Goal: Task Accomplishment & Management: Use online tool/utility

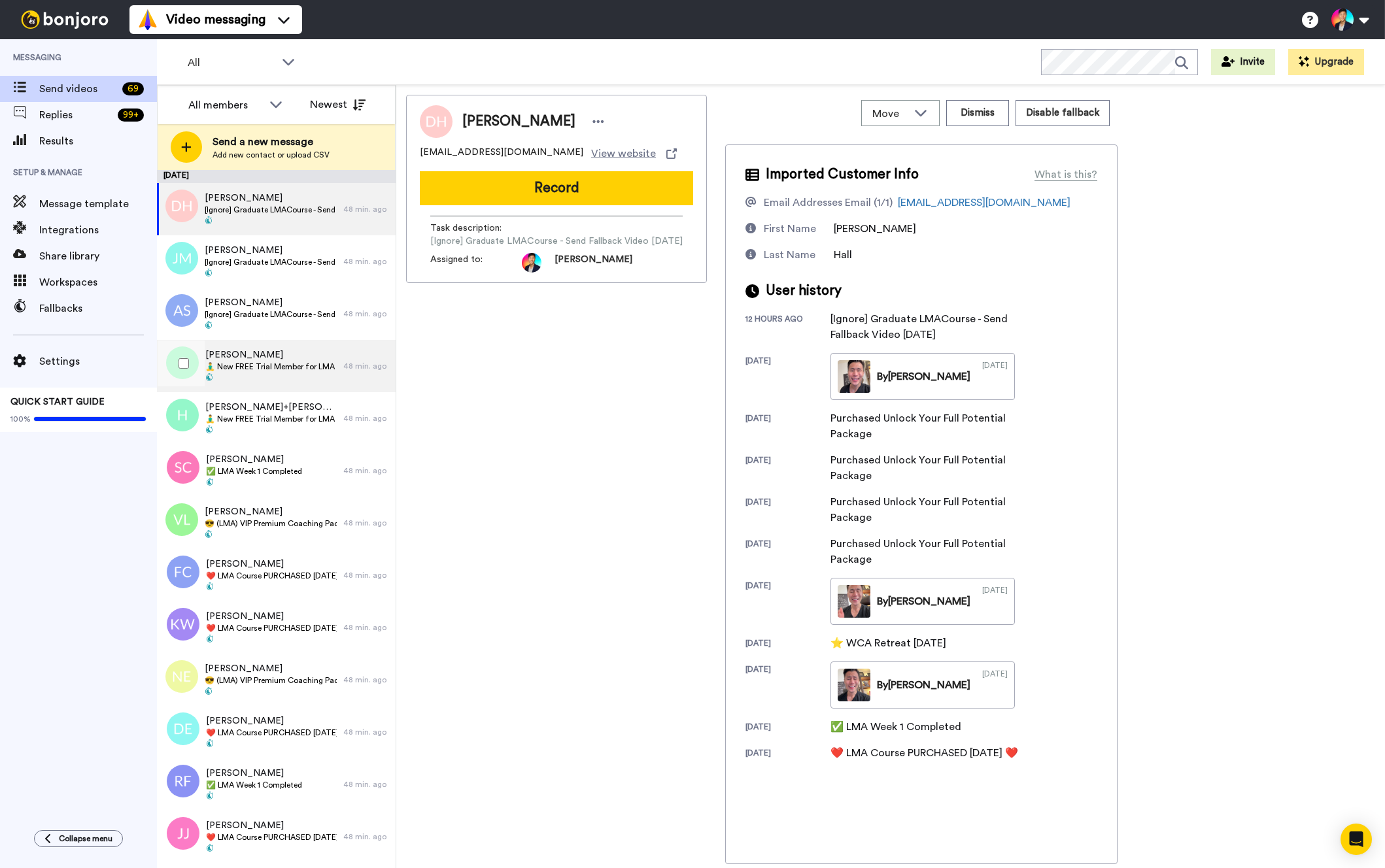
scroll to position [59, 0]
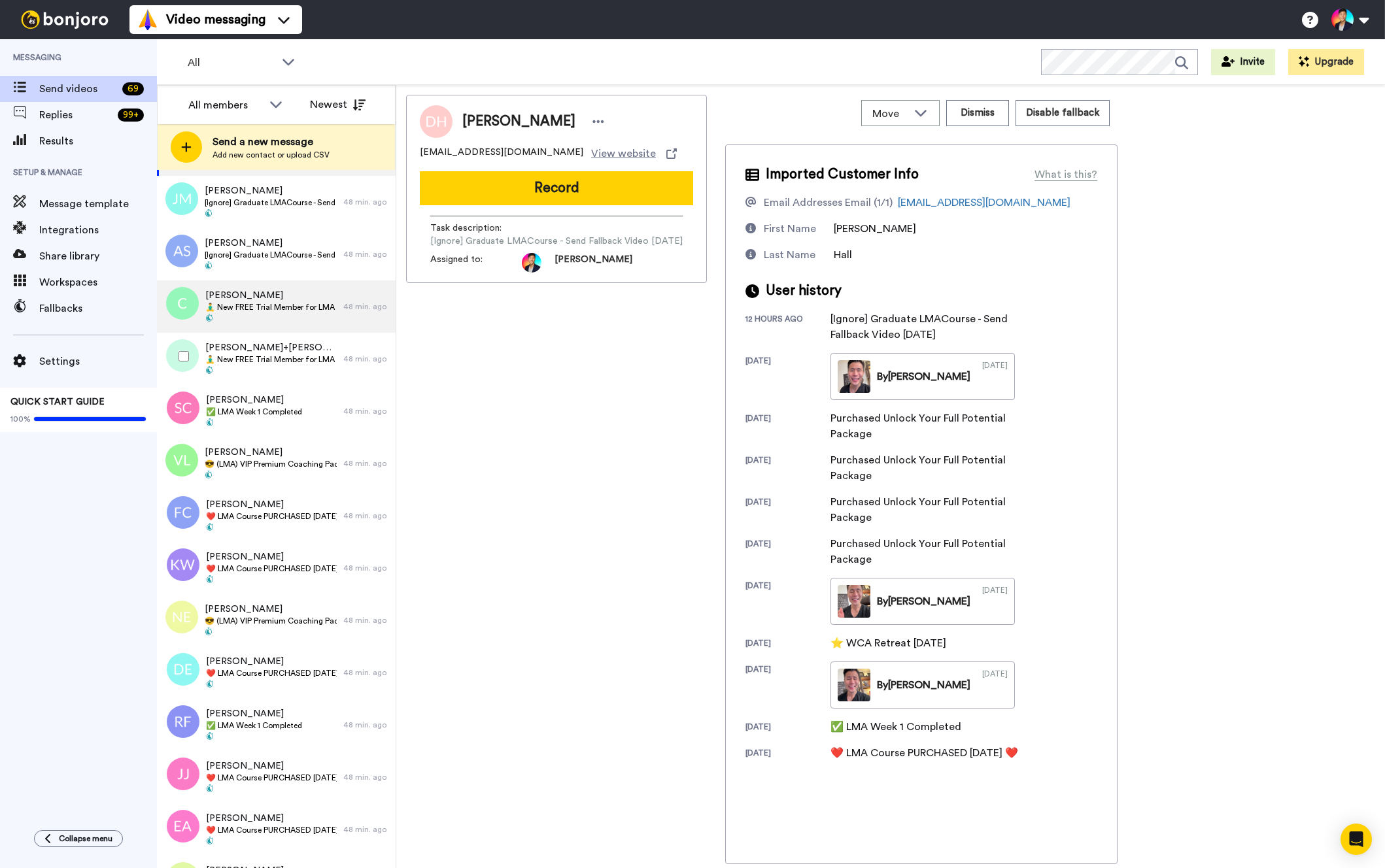
click at [217, 362] on span "🧘‍♂️ New FREE Trial Member for LMA Program! 🧘‍♂️" at bounding box center [271, 359] width 132 height 10
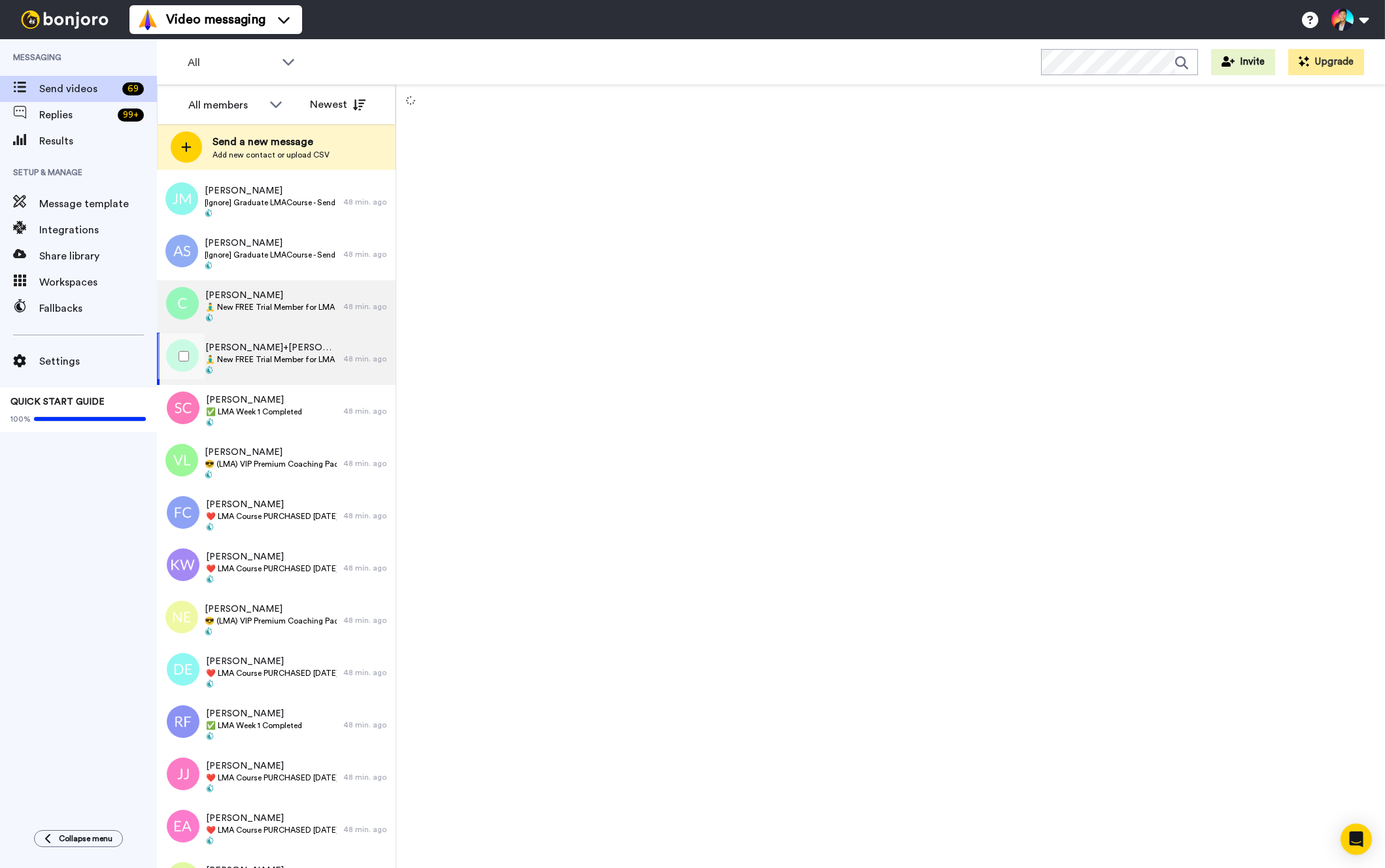
click at [282, 305] on span "🧘‍♂️ New FREE Trial Member for LMA Program! 🧘‍♂️" at bounding box center [271, 308] width 132 height 10
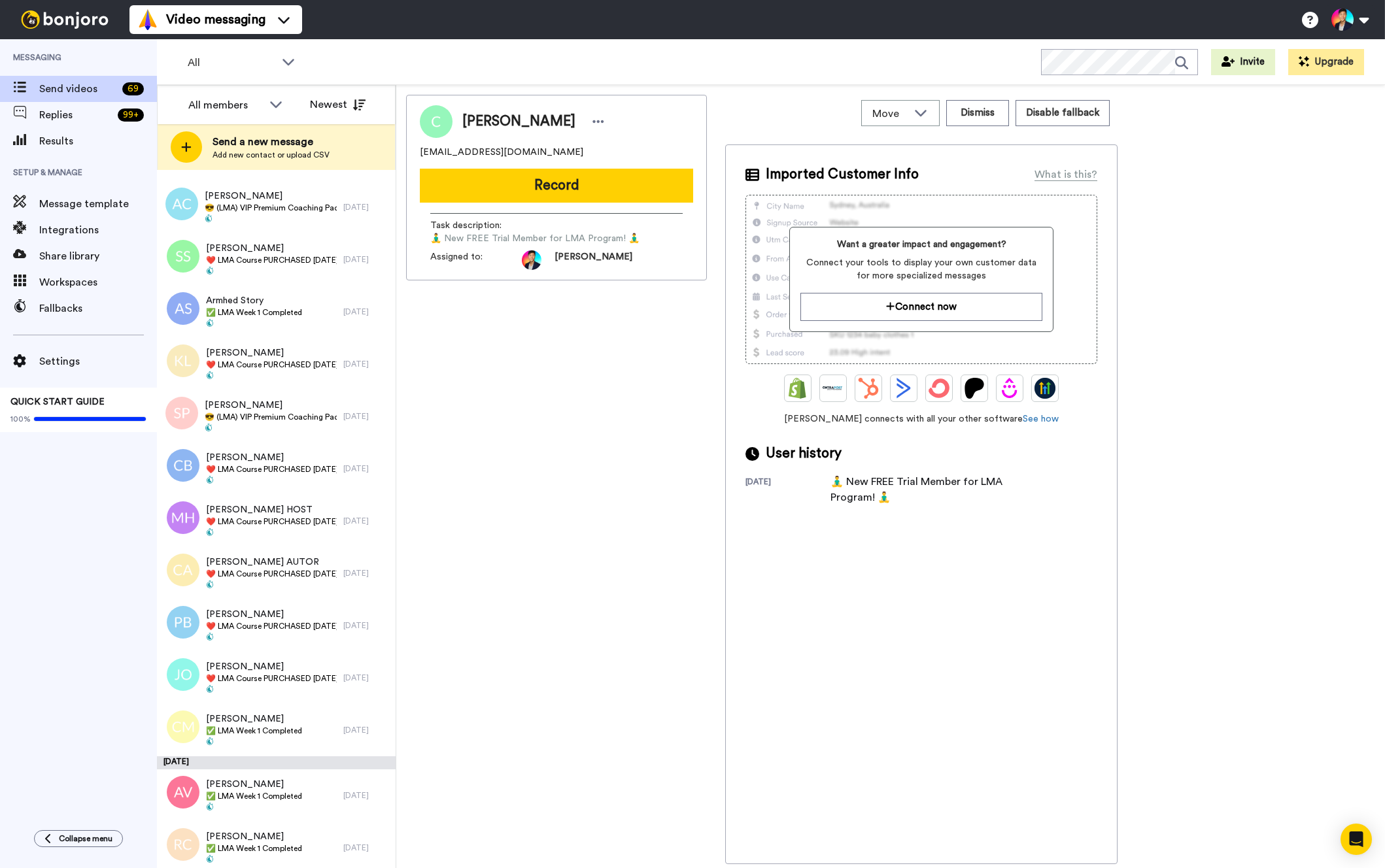
scroll to position [2950, 0]
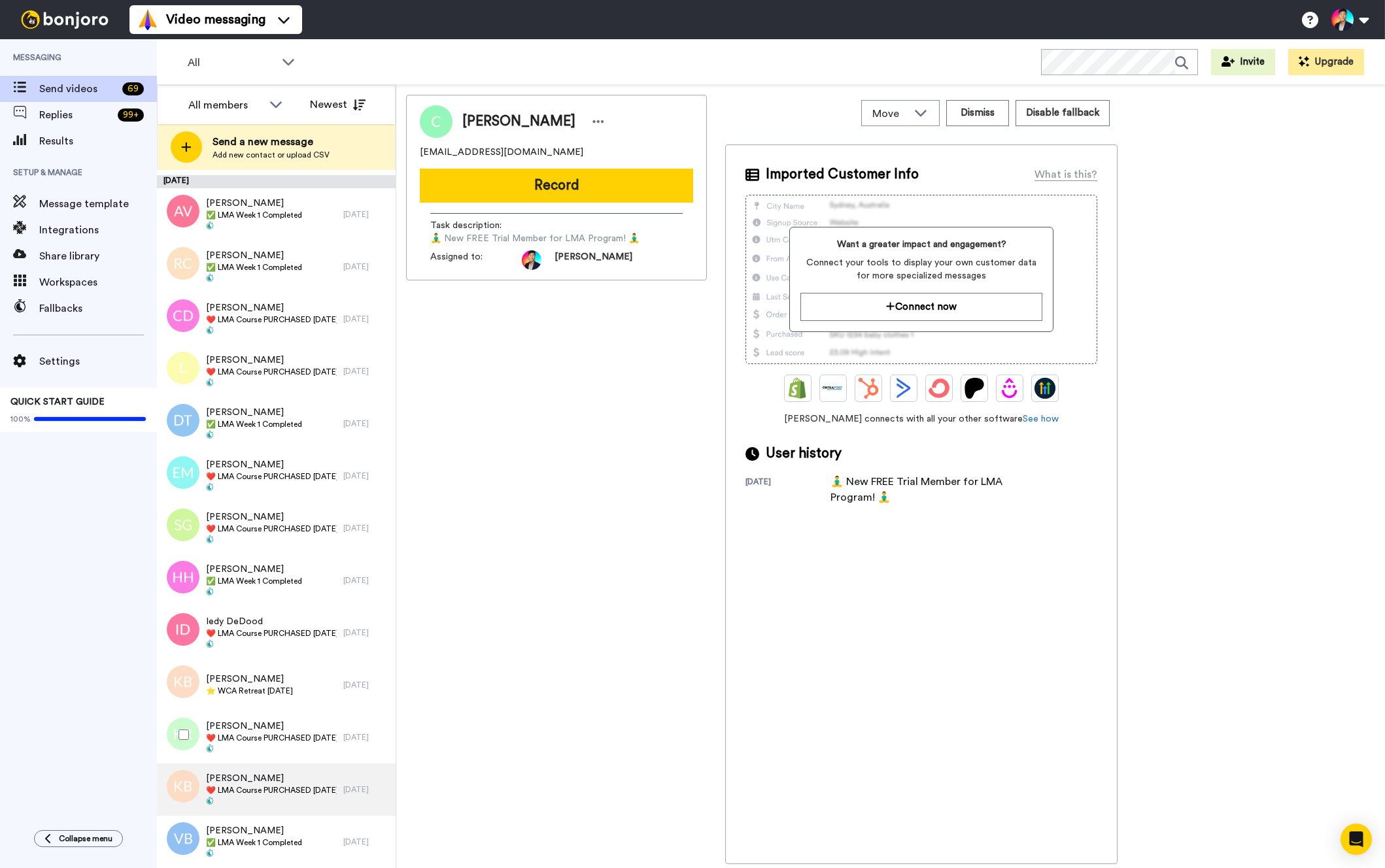
click at [280, 777] on span "[PERSON_NAME]" at bounding box center [271, 779] width 131 height 13
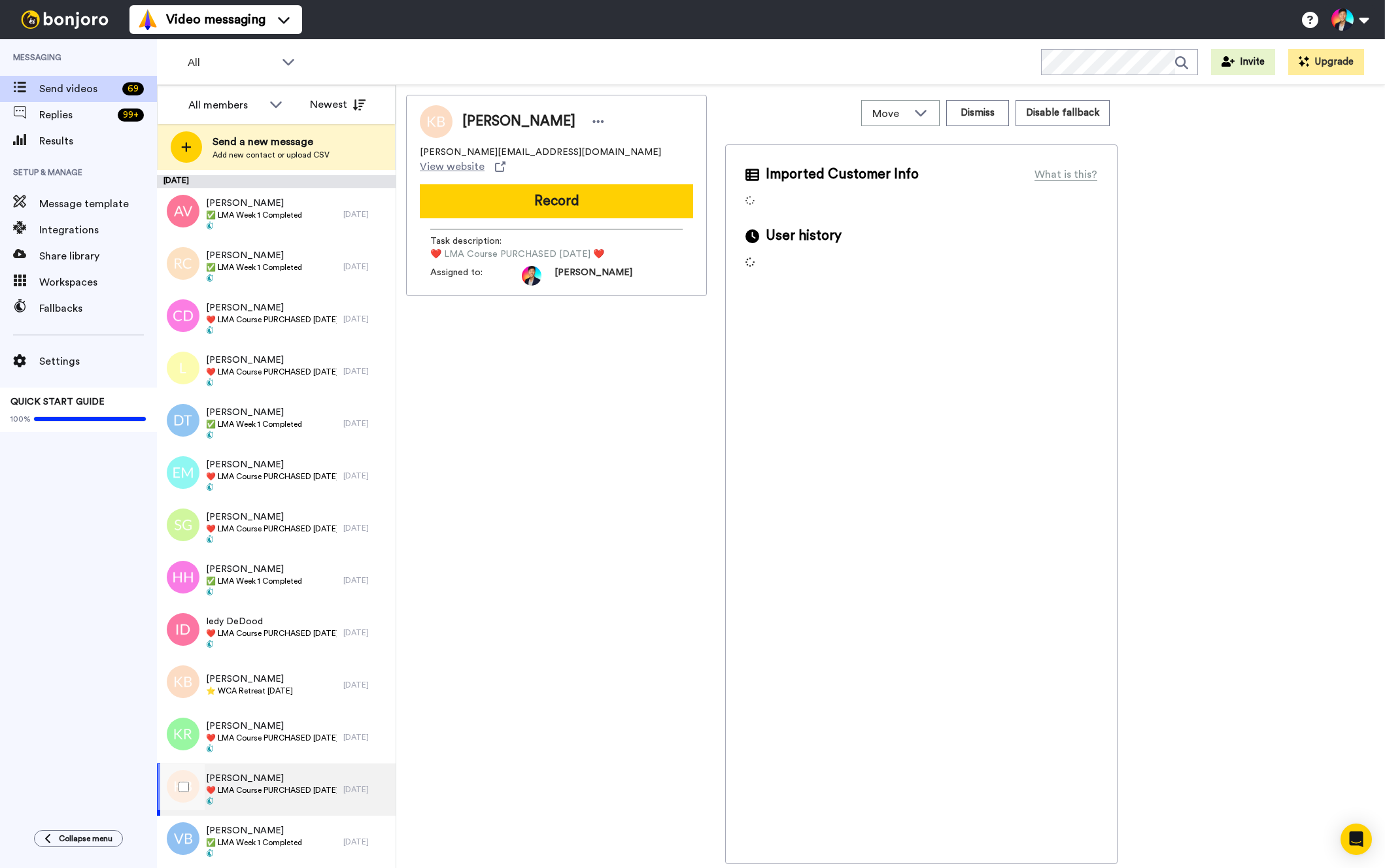
click at [194, 779] on div at bounding box center [181, 787] width 47 height 46
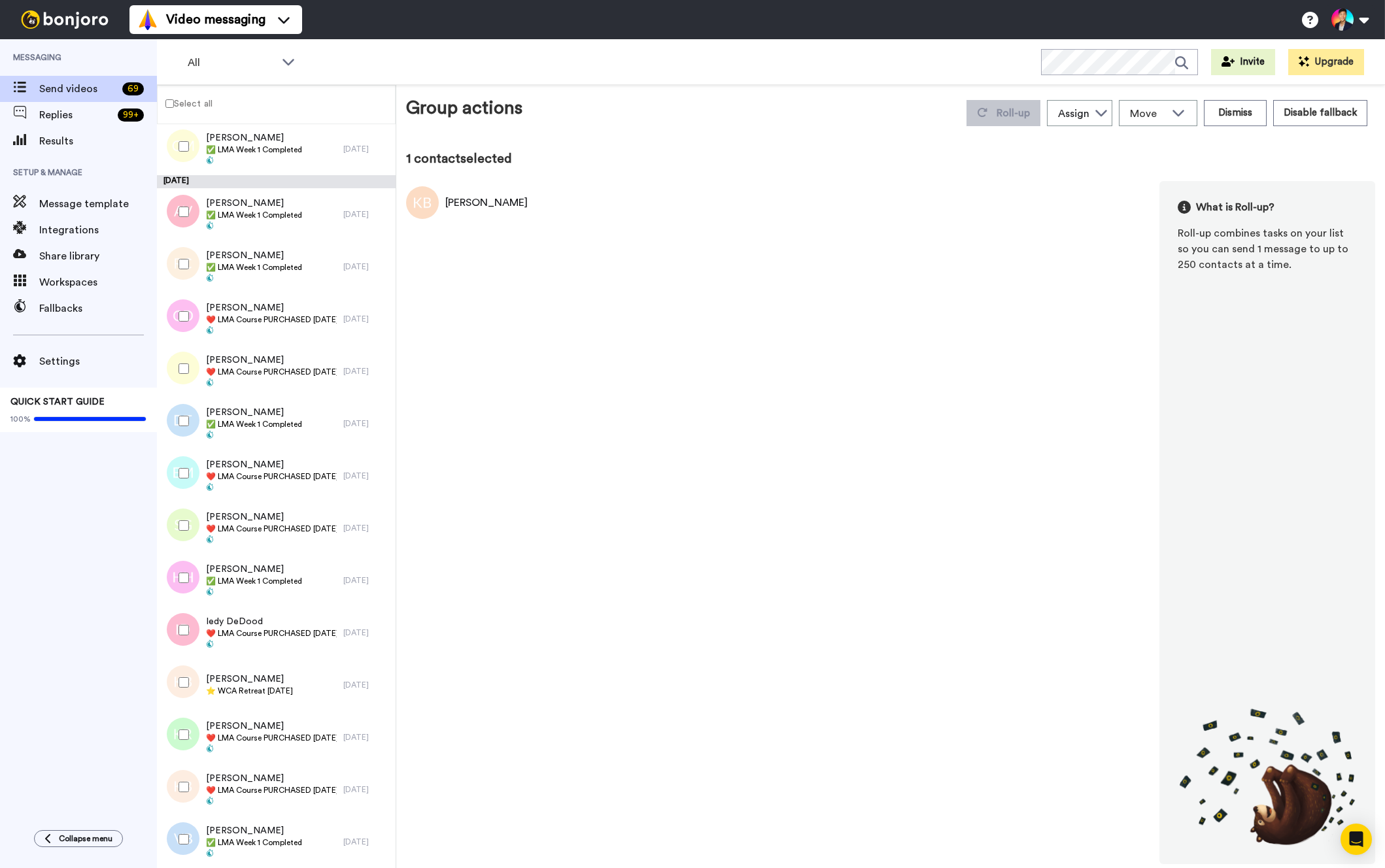
click at [182, 747] on div at bounding box center [181, 735] width 47 height 46
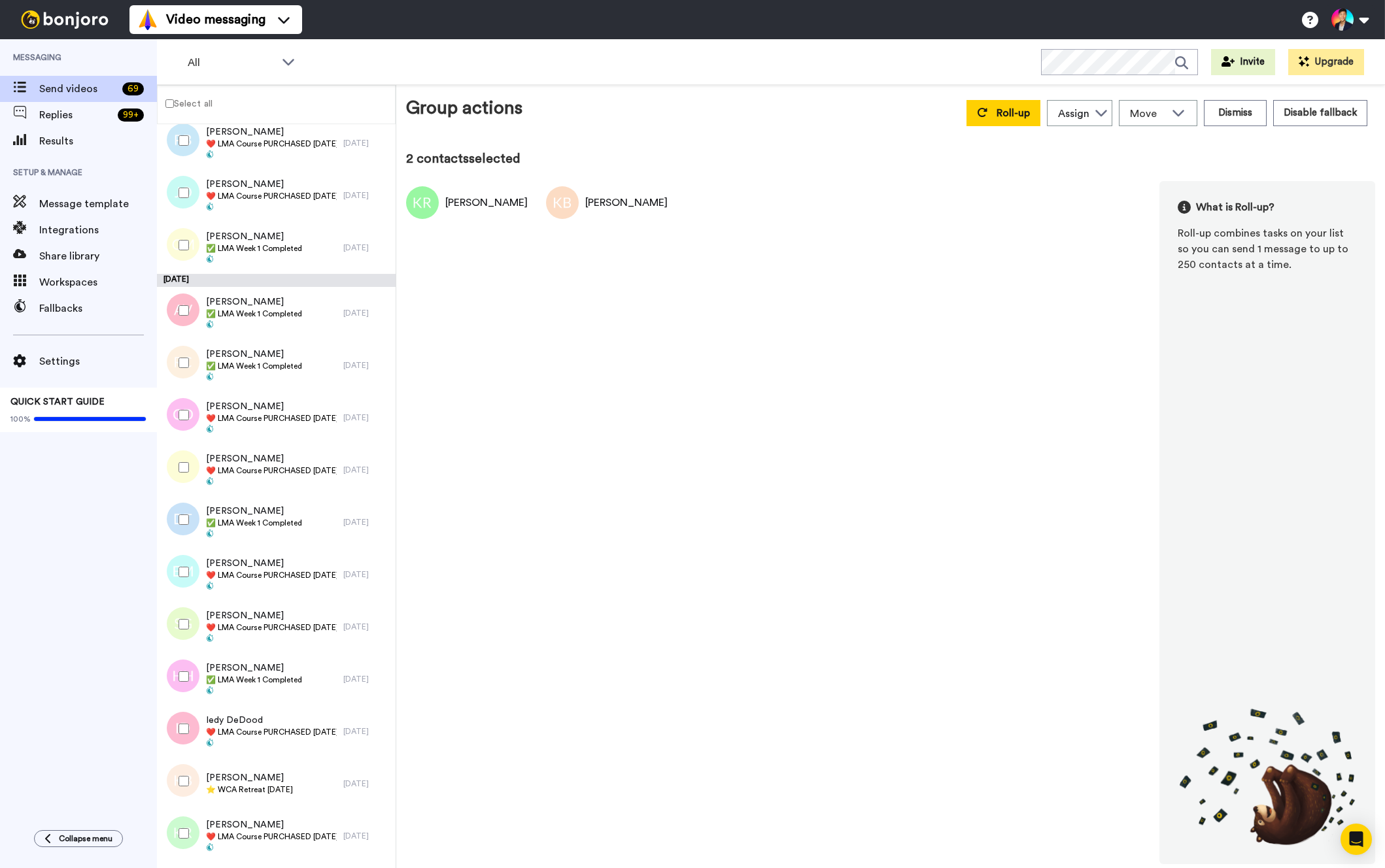
click at [181, 714] on div at bounding box center [181, 729] width 47 height 46
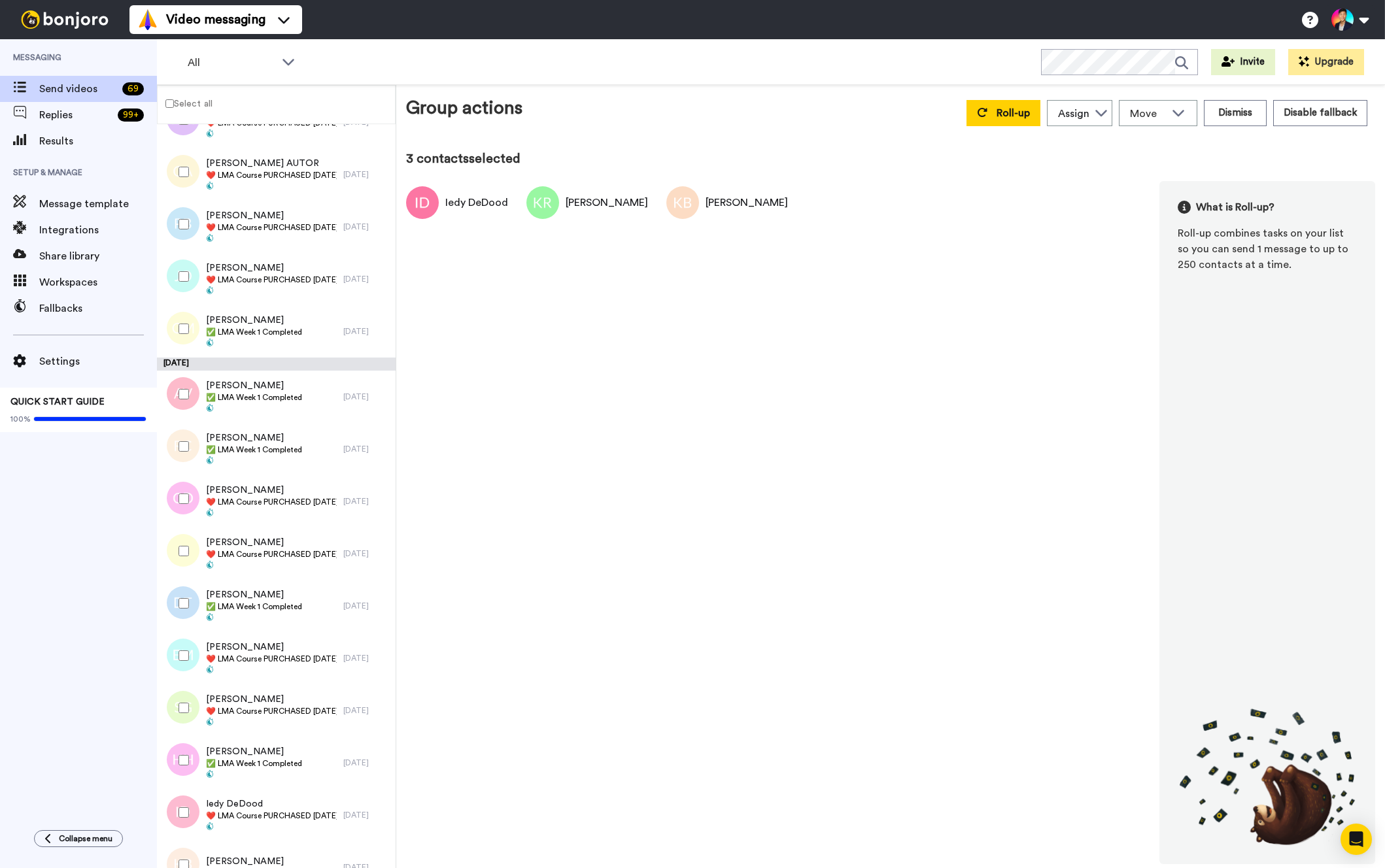
click at [181, 714] on div at bounding box center [181, 708] width 47 height 46
click at [183, 677] on div at bounding box center [181, 656] width 47 height 46
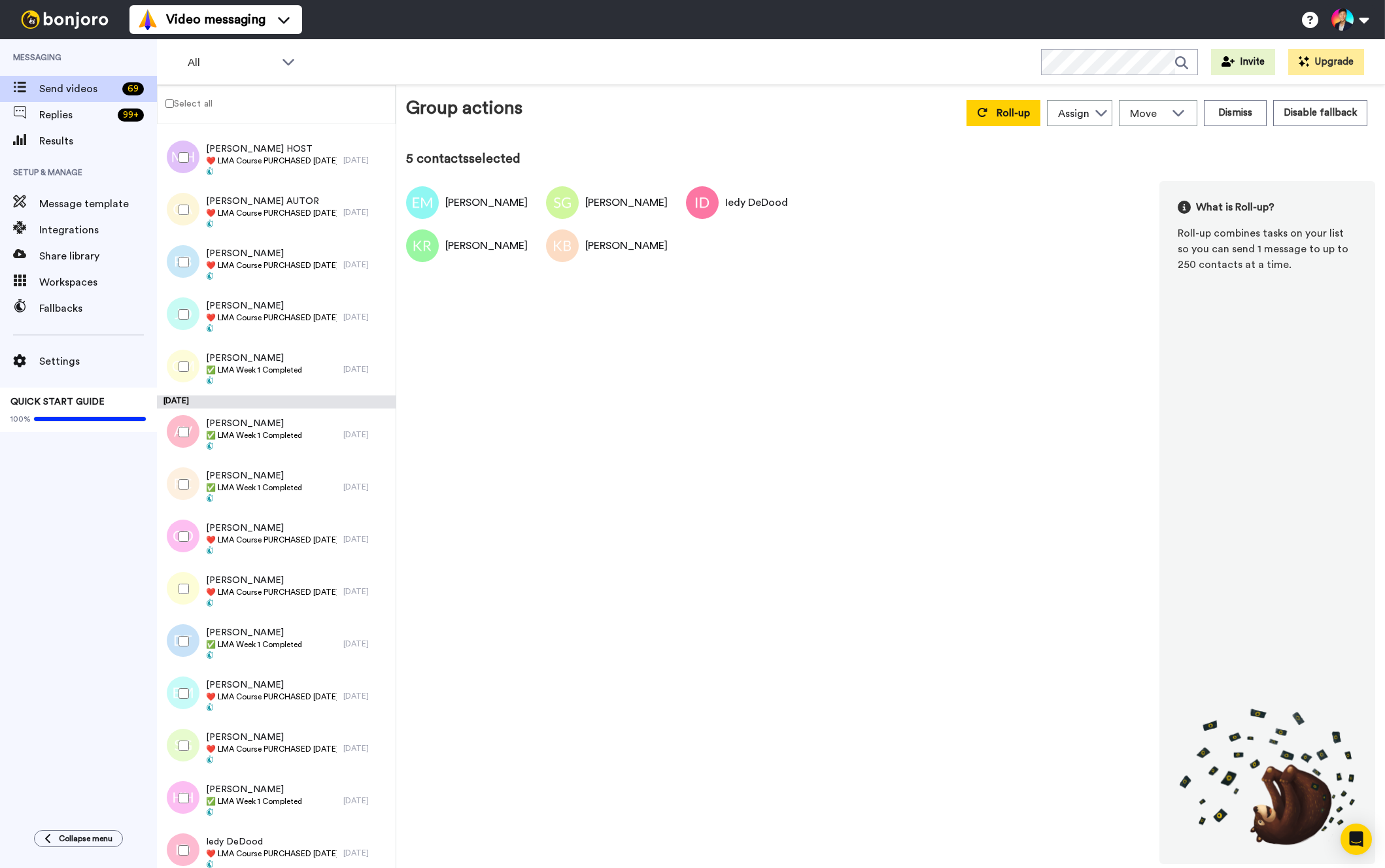
scroll to position [2640, 0]
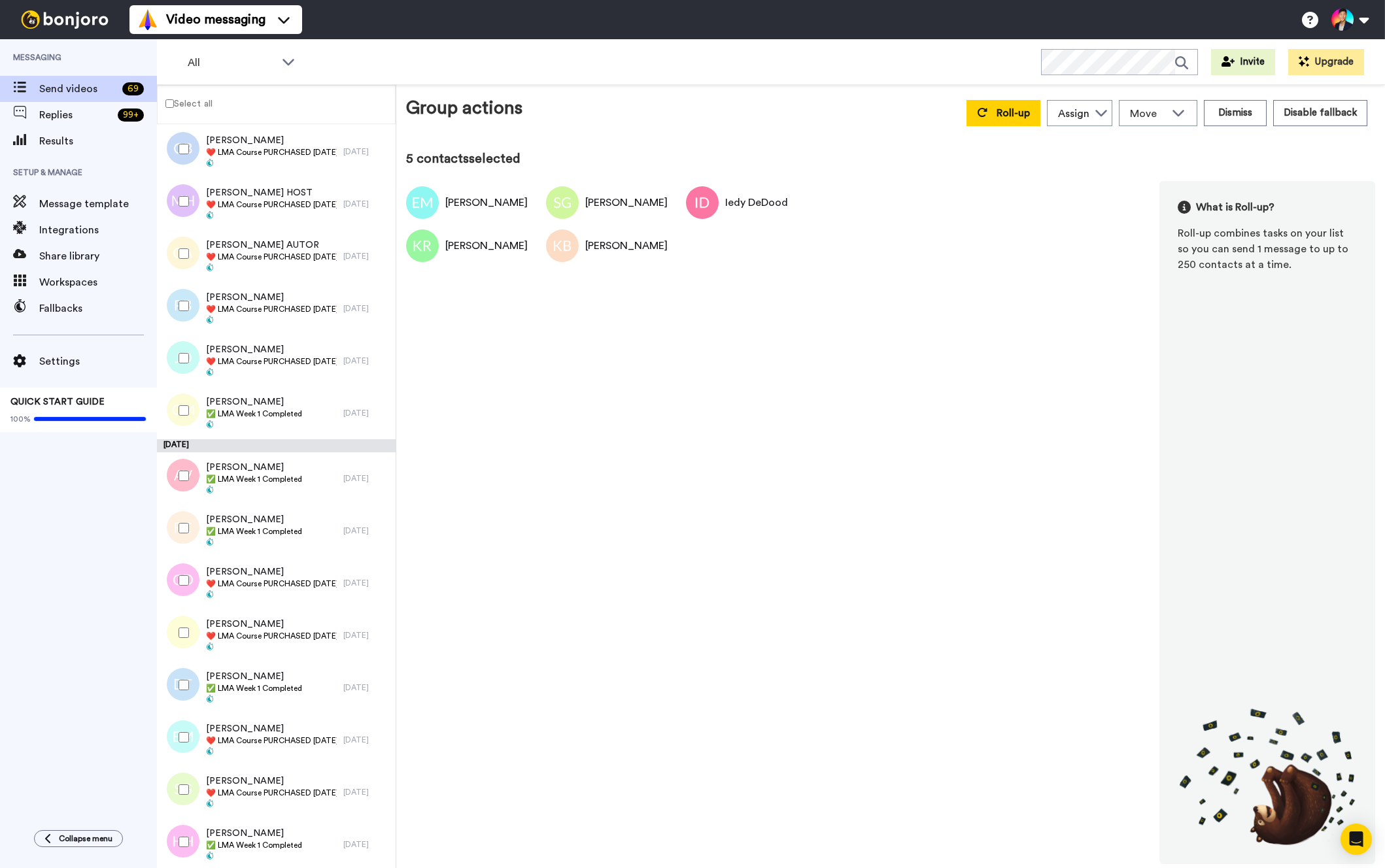
click at [199, 626] on div at bounding box center [181, 633] width 47 height 46
click at [198, 592] on div at bounding box center [181, 580] width 47 height 46
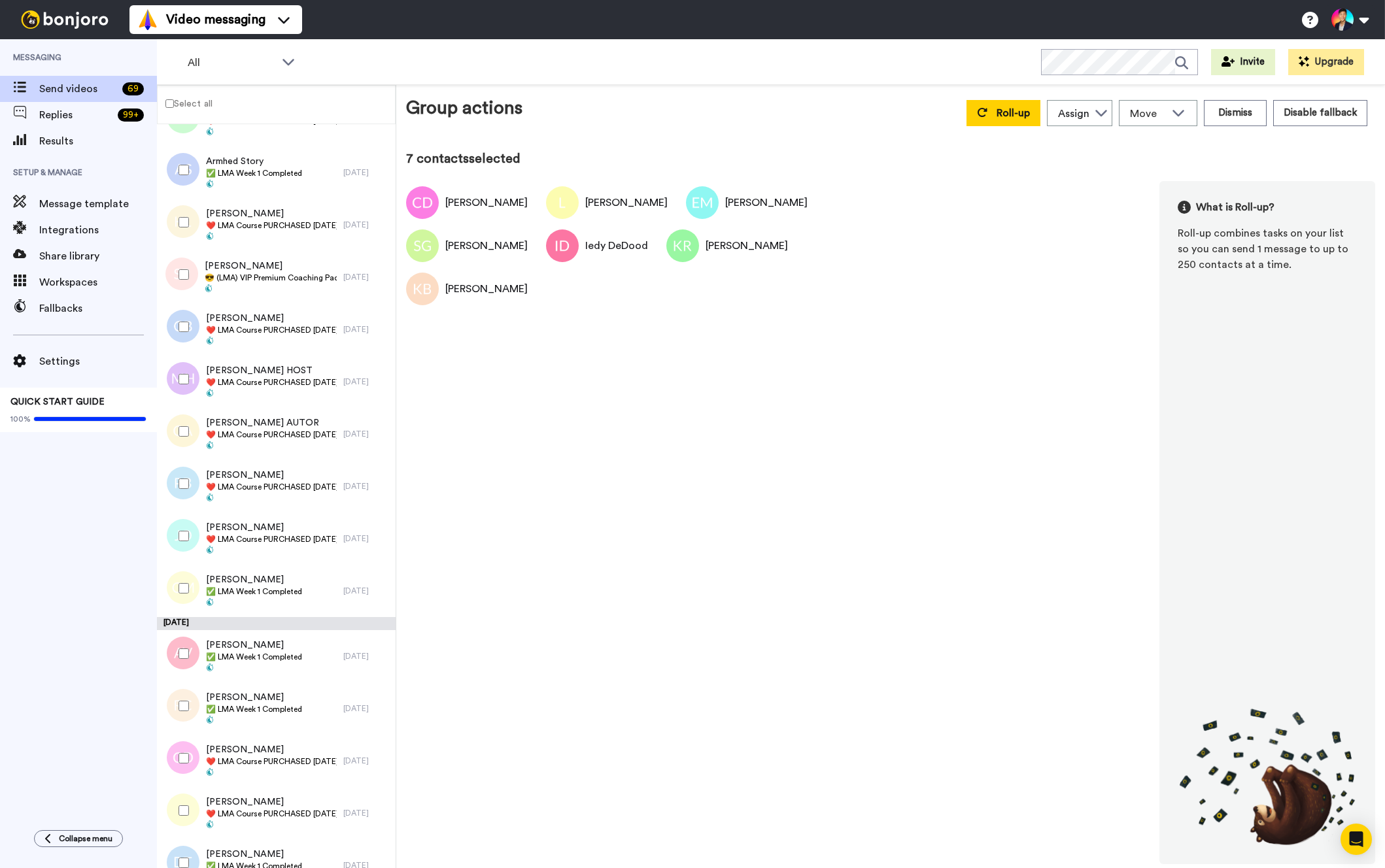
scroll to position [2454, 0]
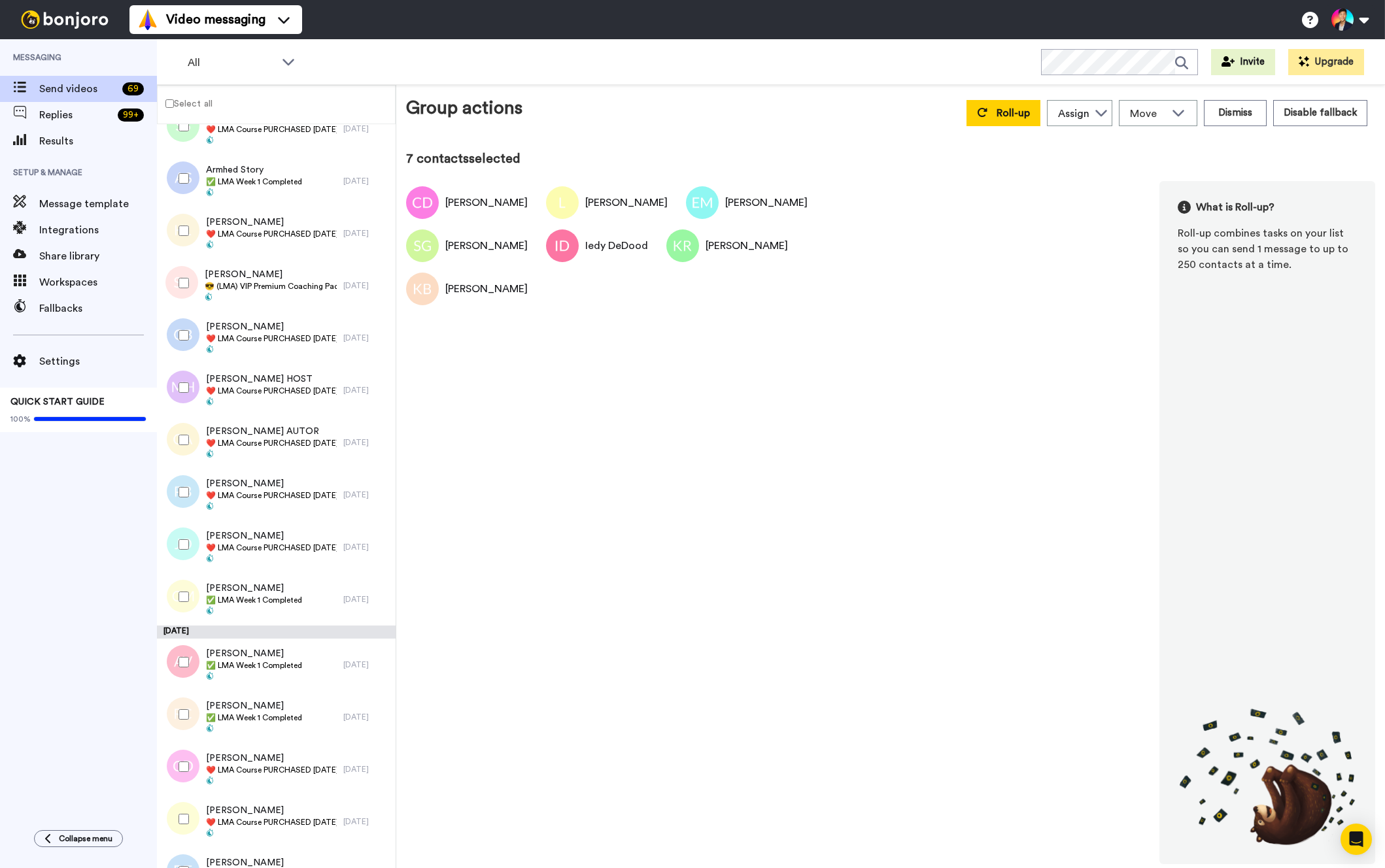
click at [190, 538] on div at bounding box center [181, 545] width 47 height 46
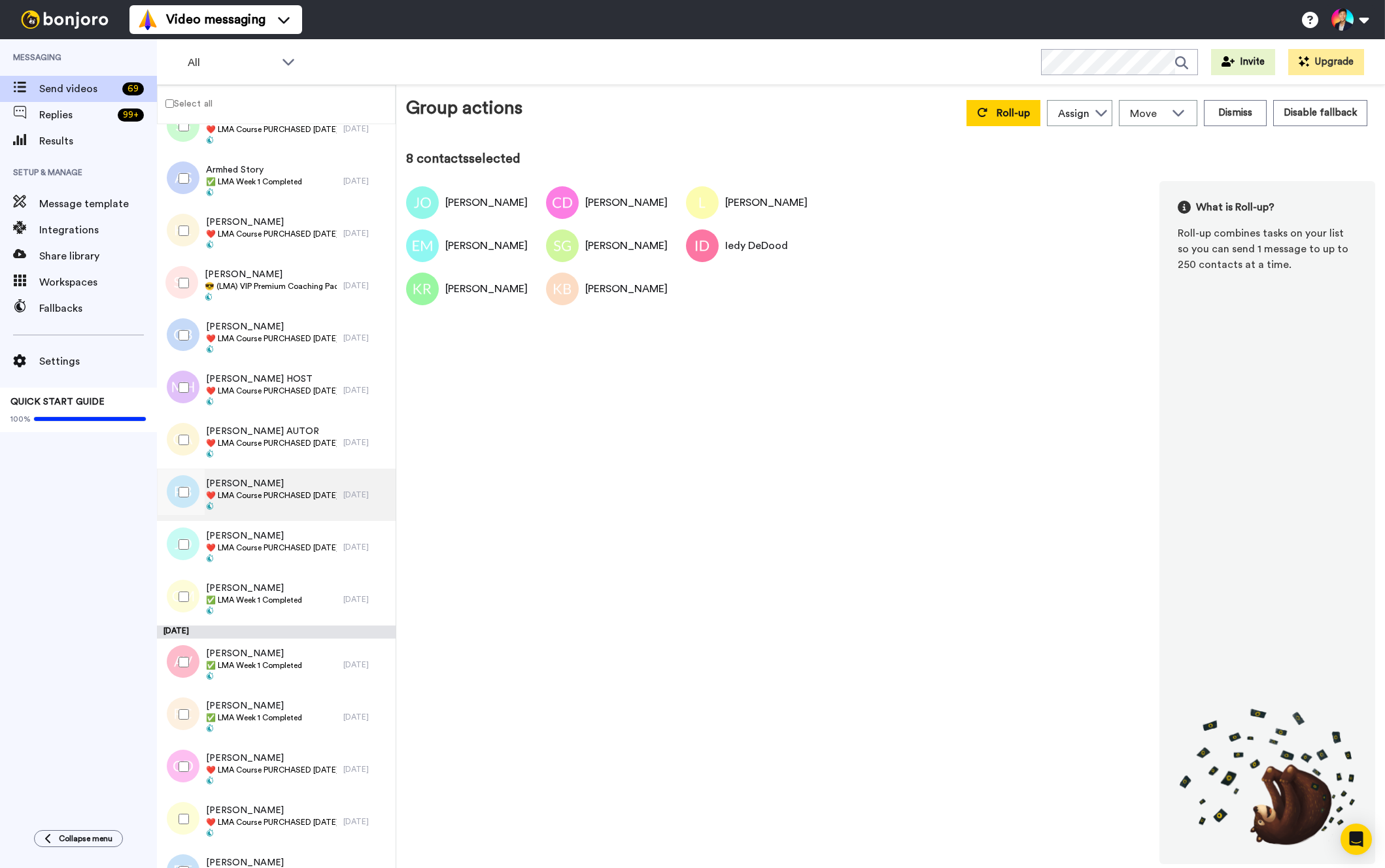
click at [186, 516] on div at bounding box center [180, 495] width 39 height 52
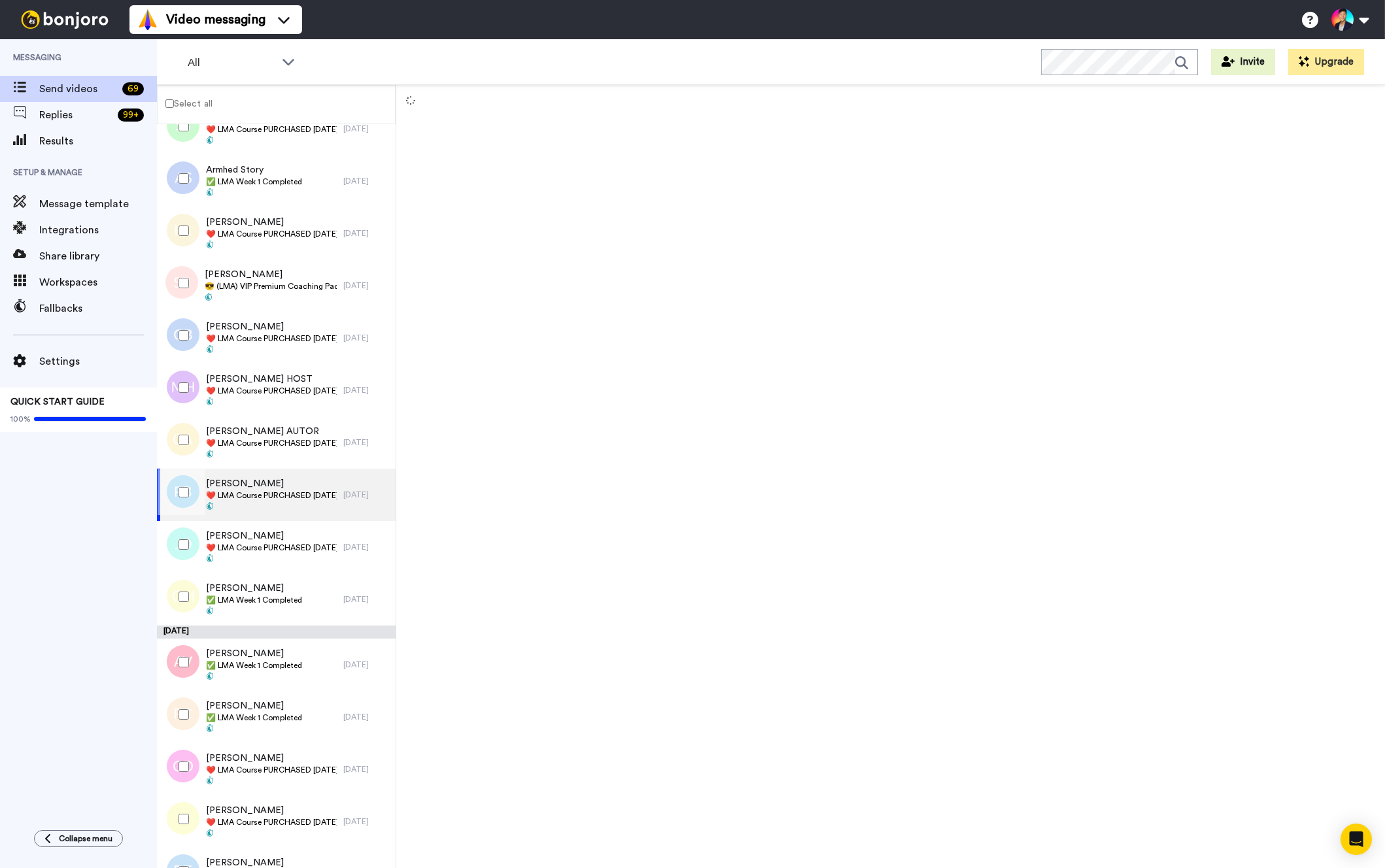
scroll to position [2404, 0]
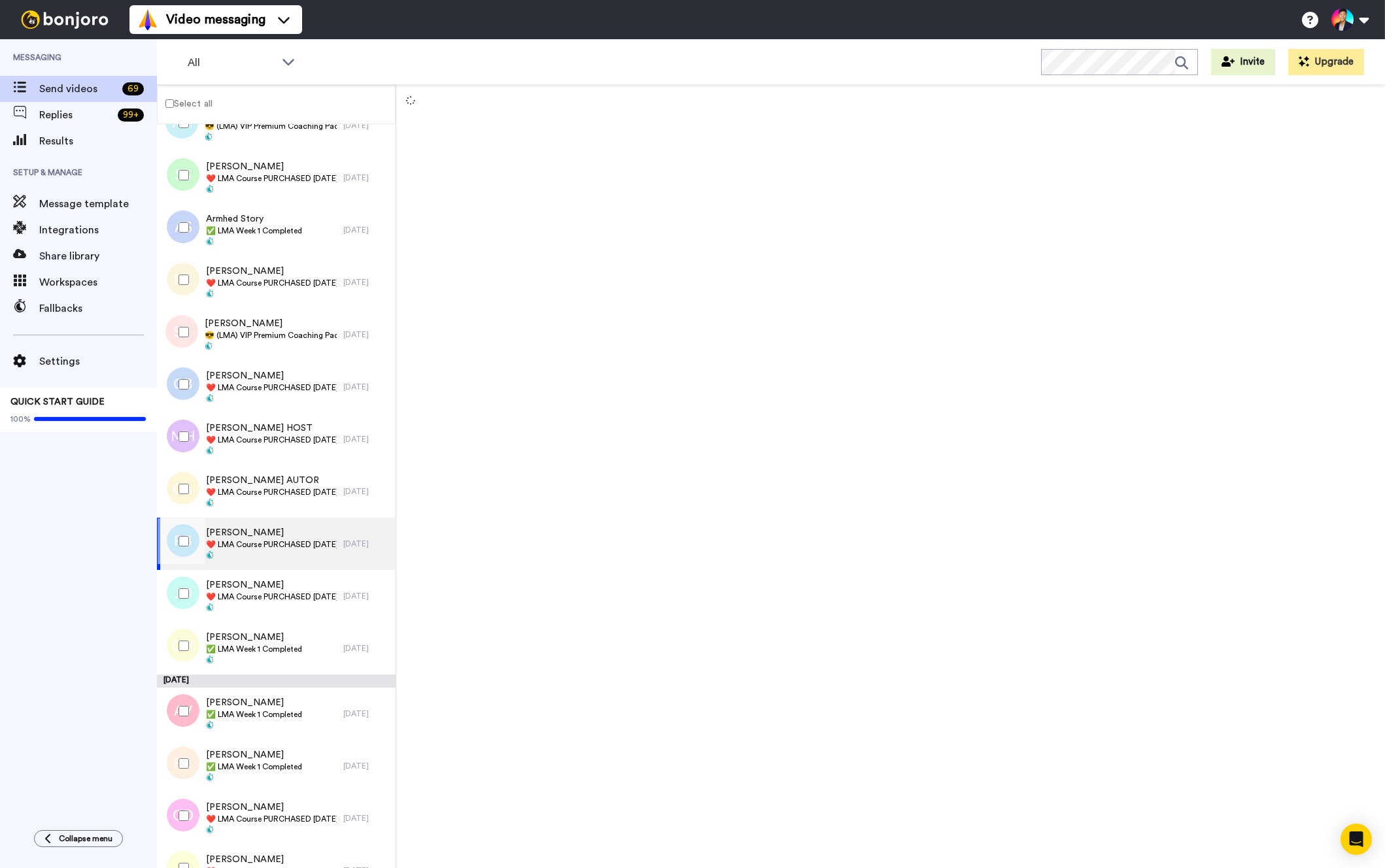
click at [186, 516] on div at bounding box center [180, 492] width 39 height 52
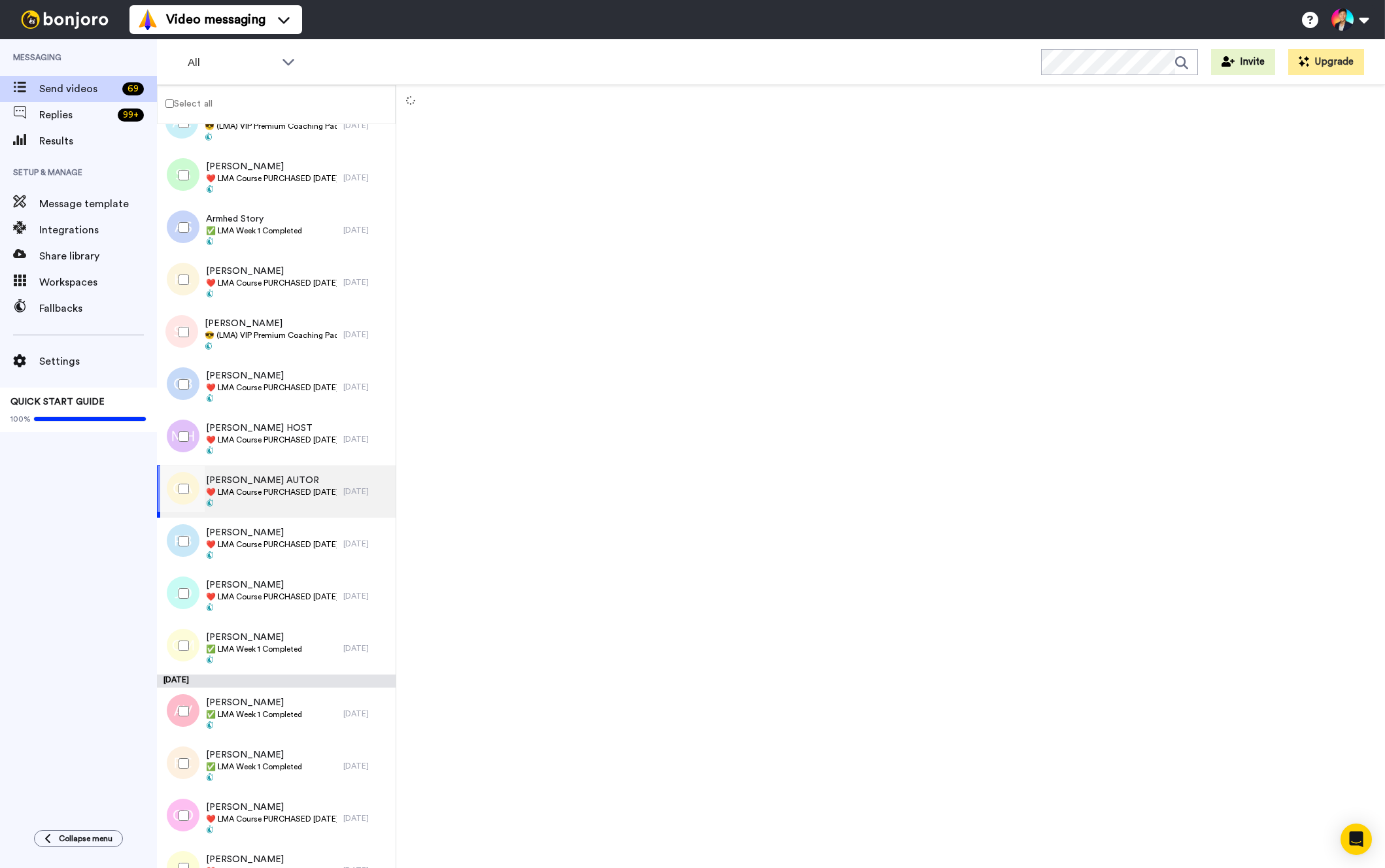
click at [182, 547] on div at bounding box center [181, 541] width 47 height 46
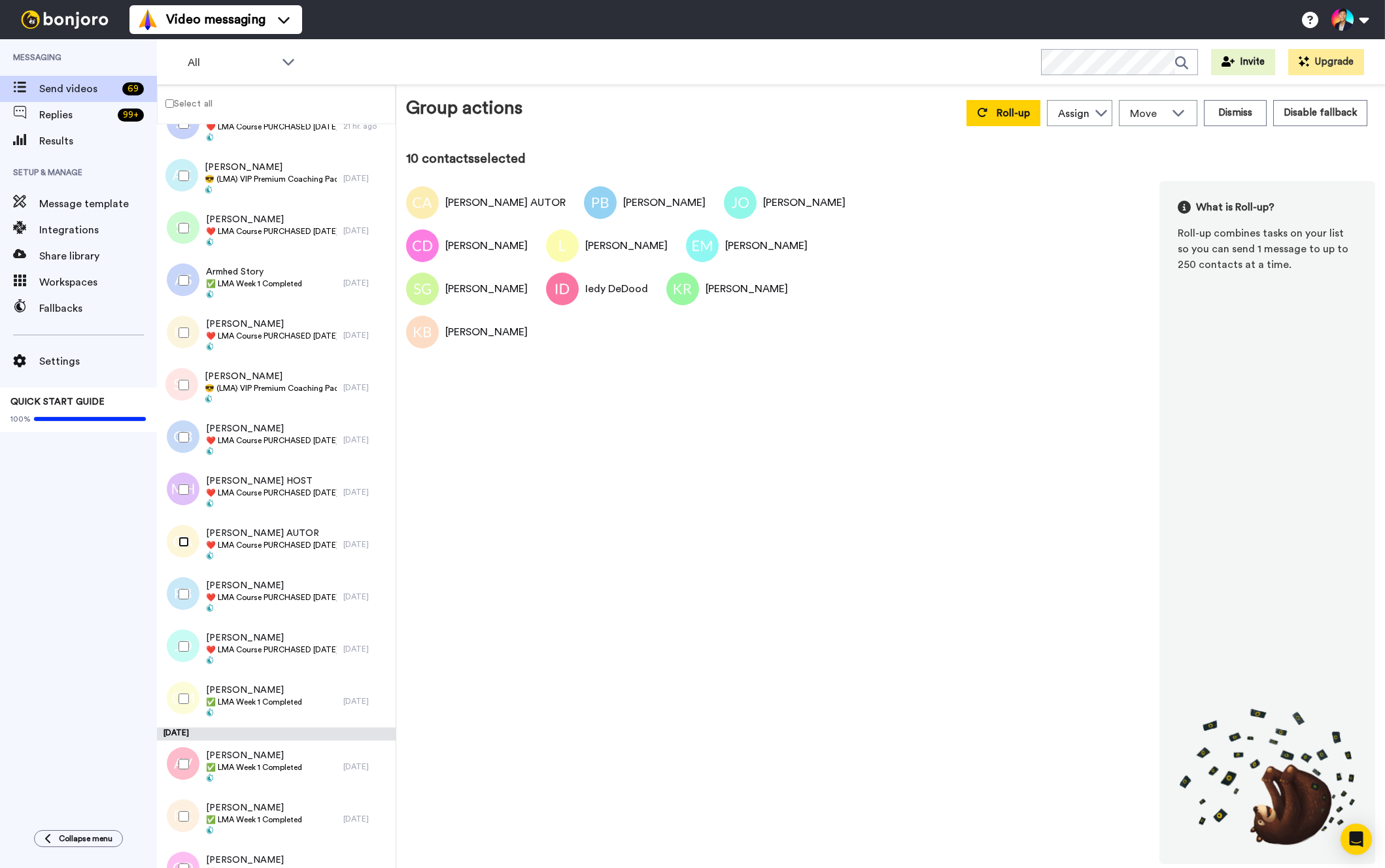
scroll to position [2336, 0]
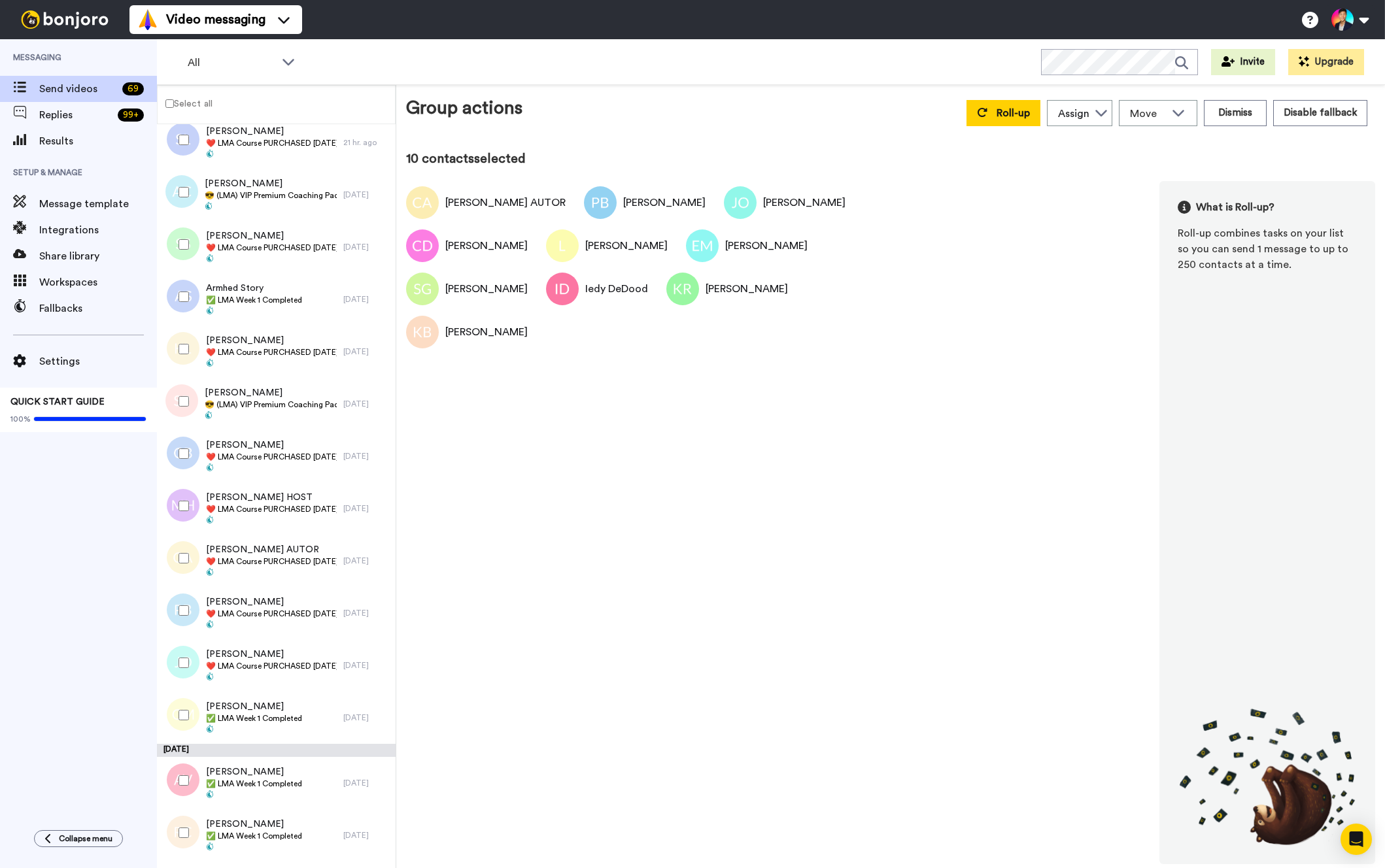
click at [182, 490] on div at bounding box center [181, 506] width 47 height 46
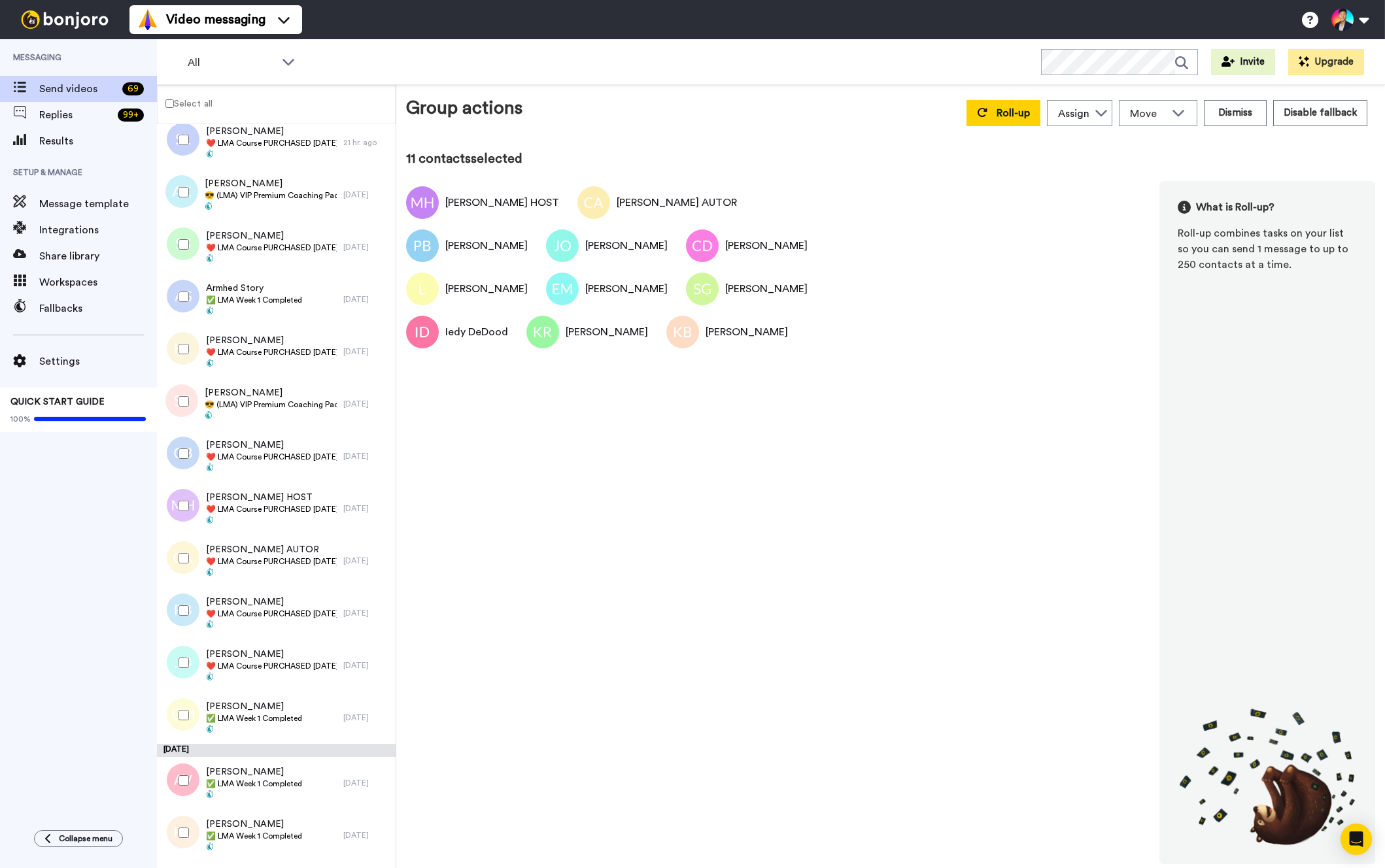
click at [182, 441] on div at bounding box center [181, 454] width 47 height 46
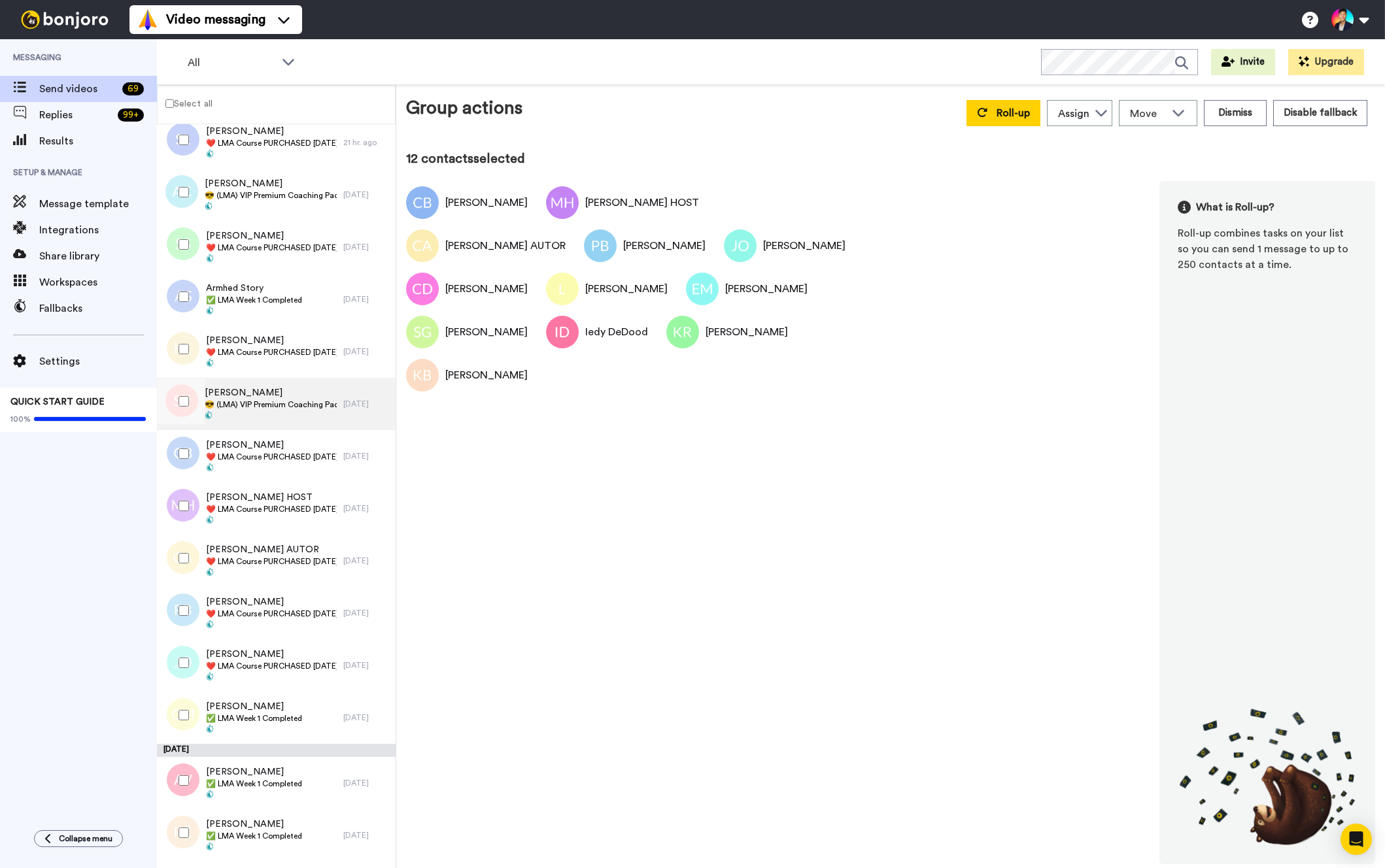
click at [258, 399] on span "😎 (LMA) VIP Premium Coaching Package Purchased 😎" at bounding box center [271, 404] width 132 height 10
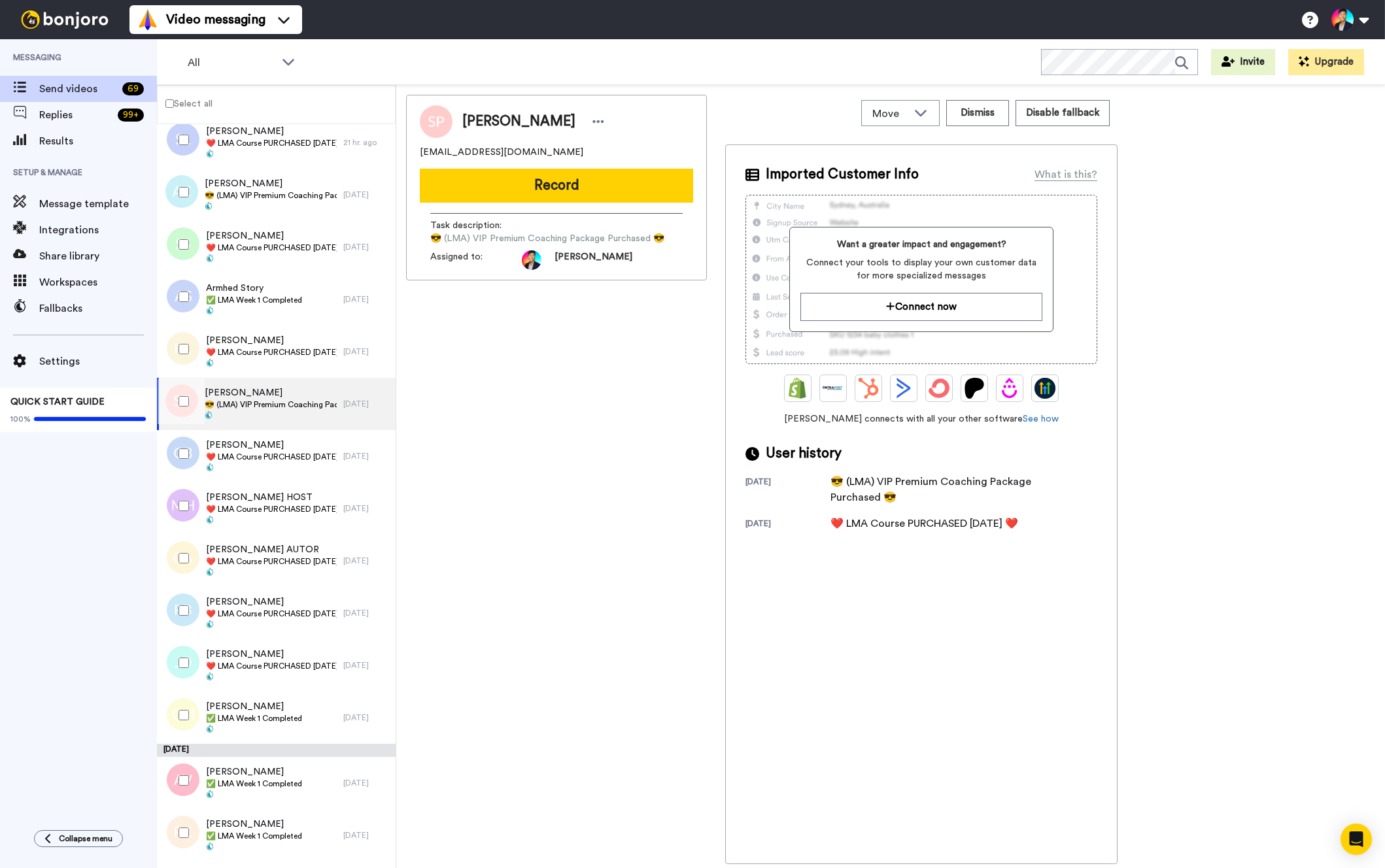
click at [175, 404] on div at bounding box center [181, 401] width 47 height 46
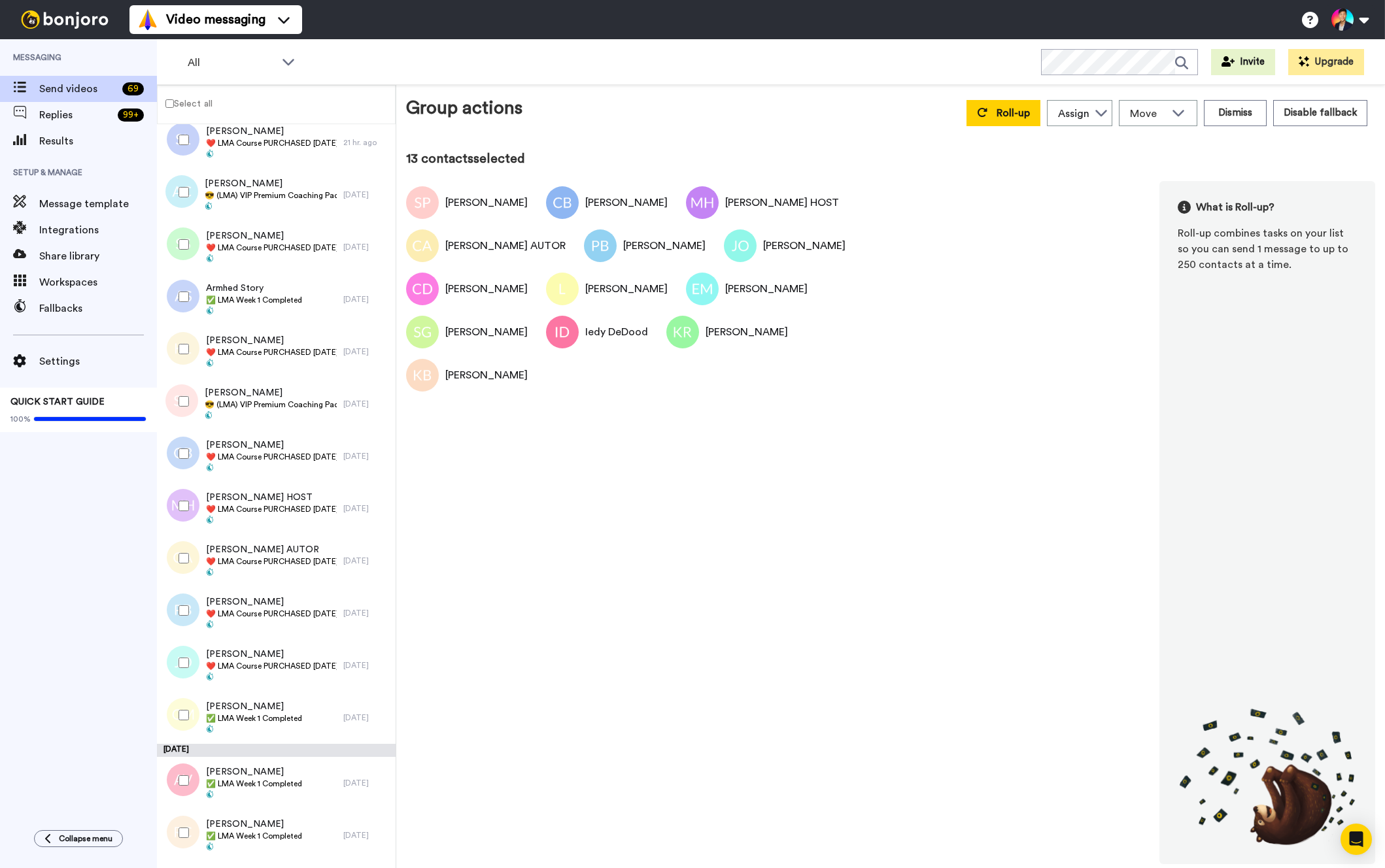
click at [175, 404] on div at bounding box center [181, 401] width 47 height 46
click at [189, 359] on div at bounding box center [181, 349] width 47 height 46
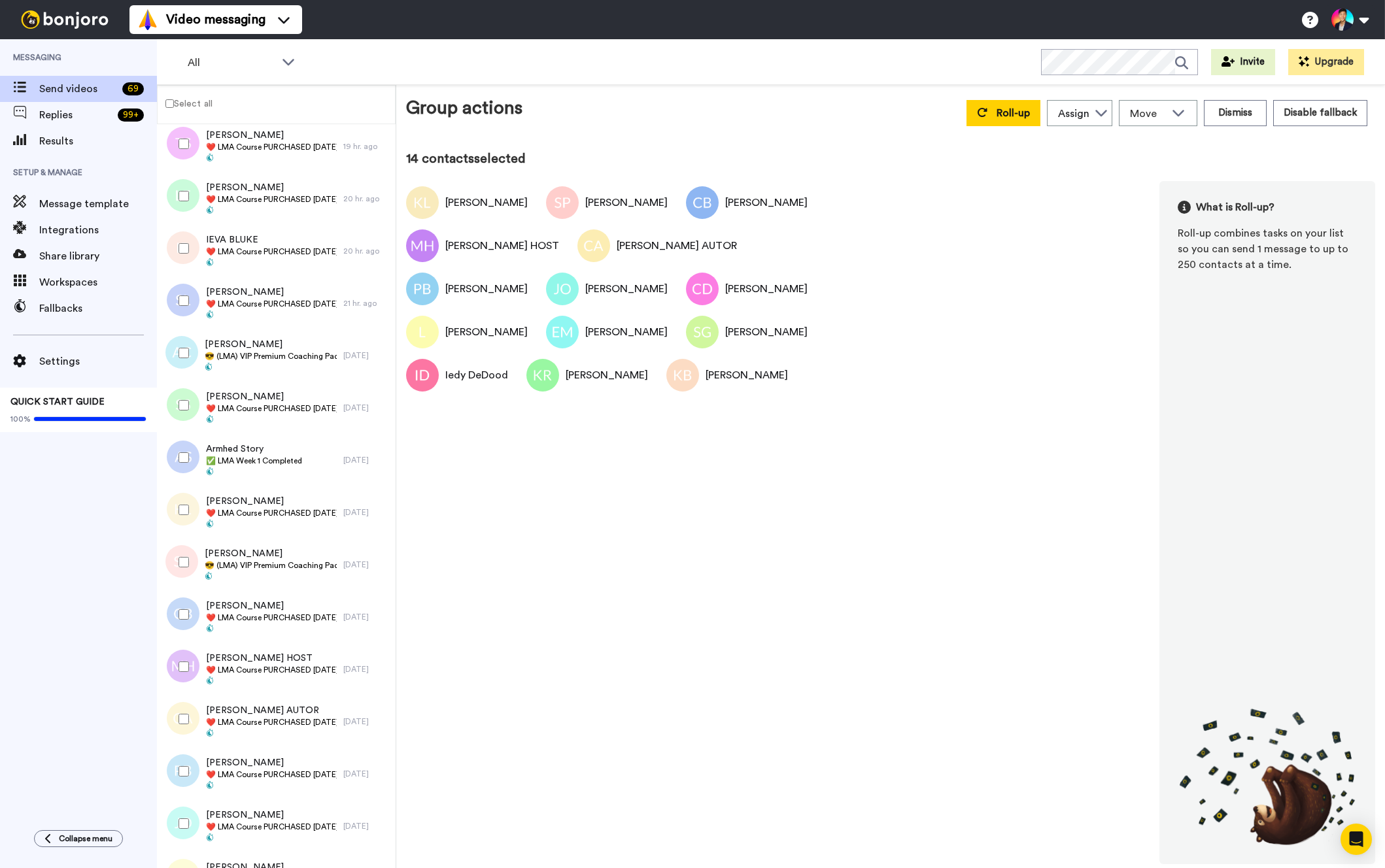
scroll to position [2122, 0]
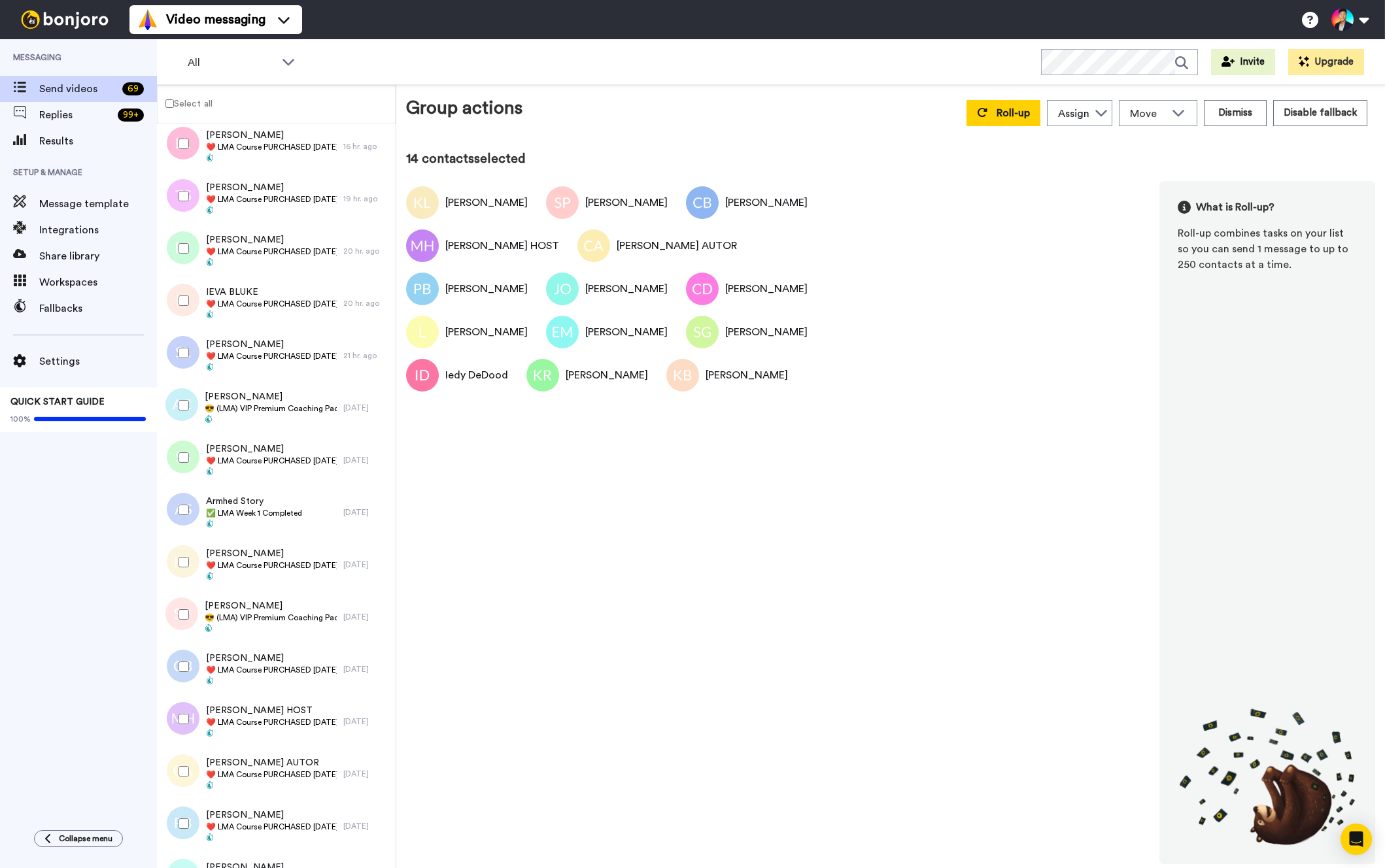
click at [187, 451] on div at bounding box center [181, 458] width 47 height 46
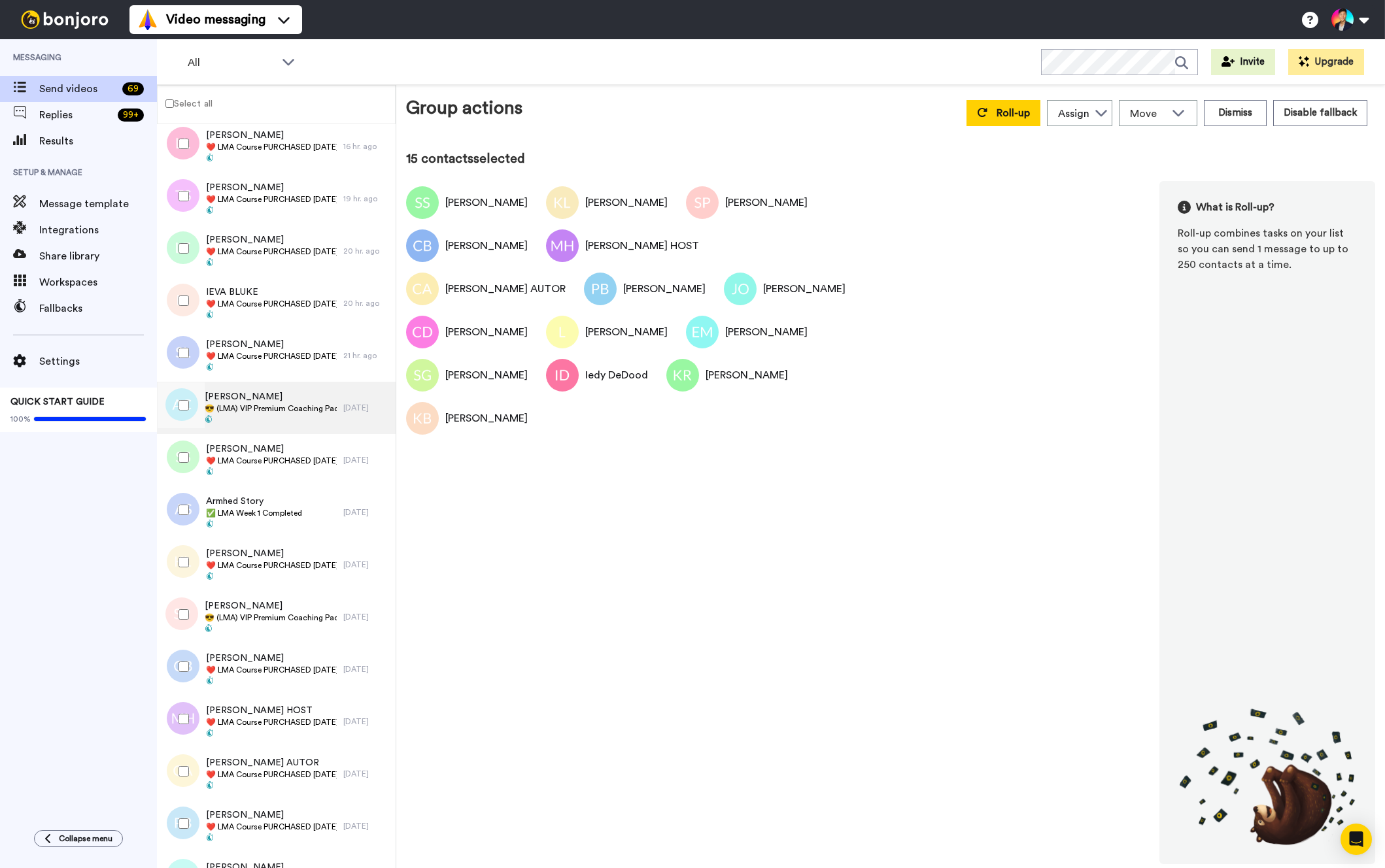
click at [261, 383] on div "[PERSON_NAME] 😎 (LMA) VIP Premium Coaching Package Purchased 😎" at bounding box center [250, 407] width 186 height 52
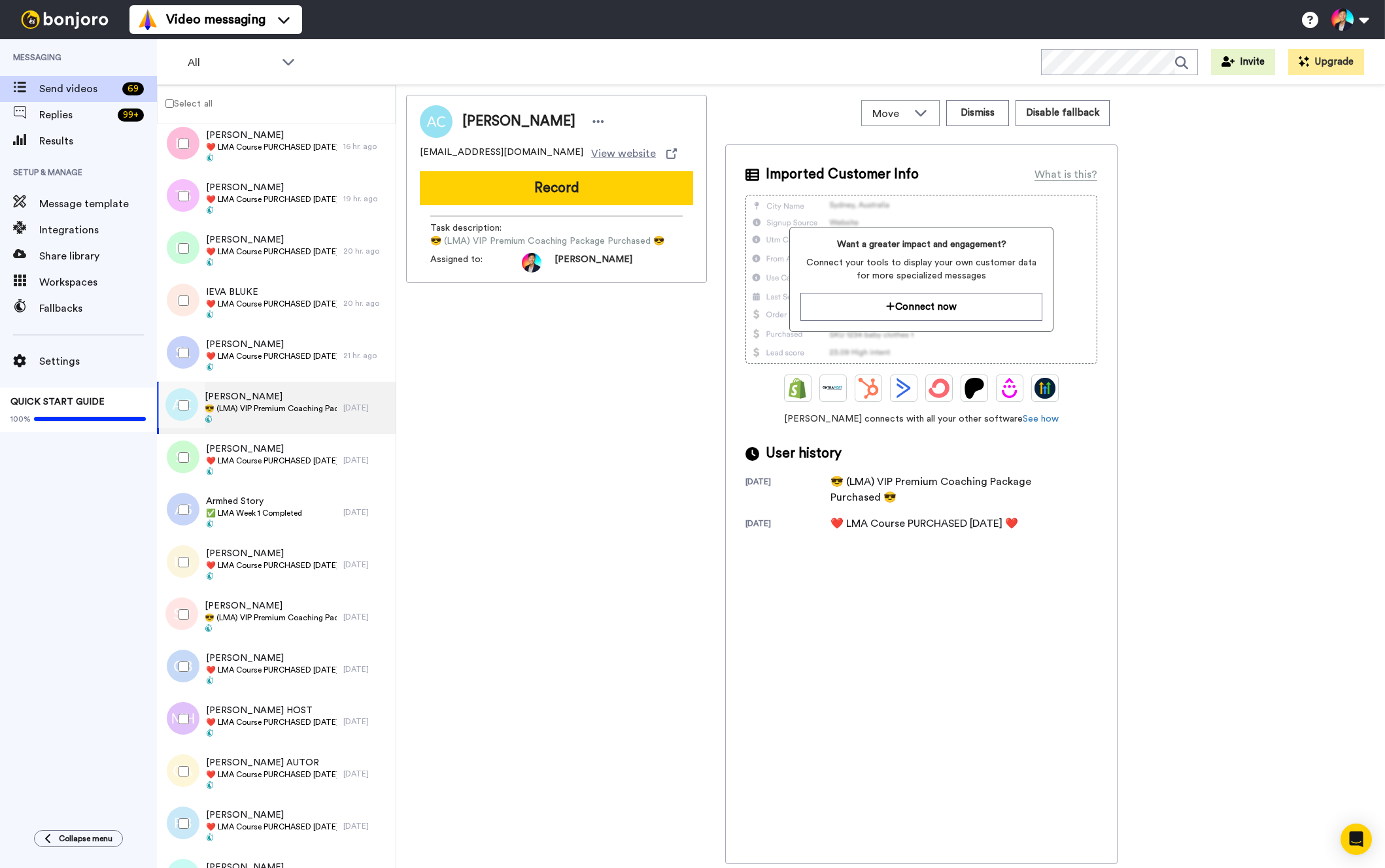
click at [189, 410] on div at bounding box center [181, 405] width 47 height 46
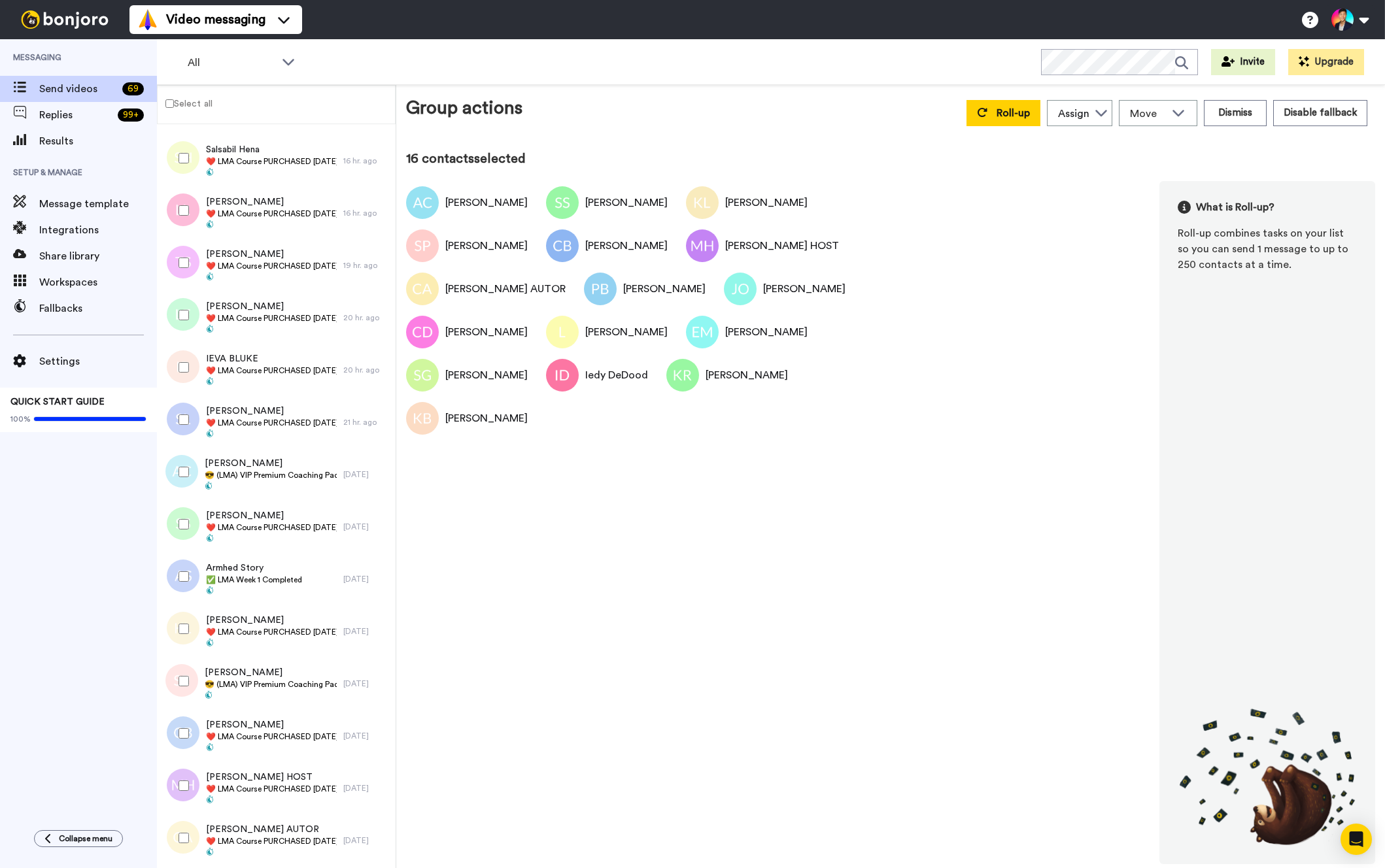
click at [189, 410] on div at bounding box center [181, 420] width 47 height 46
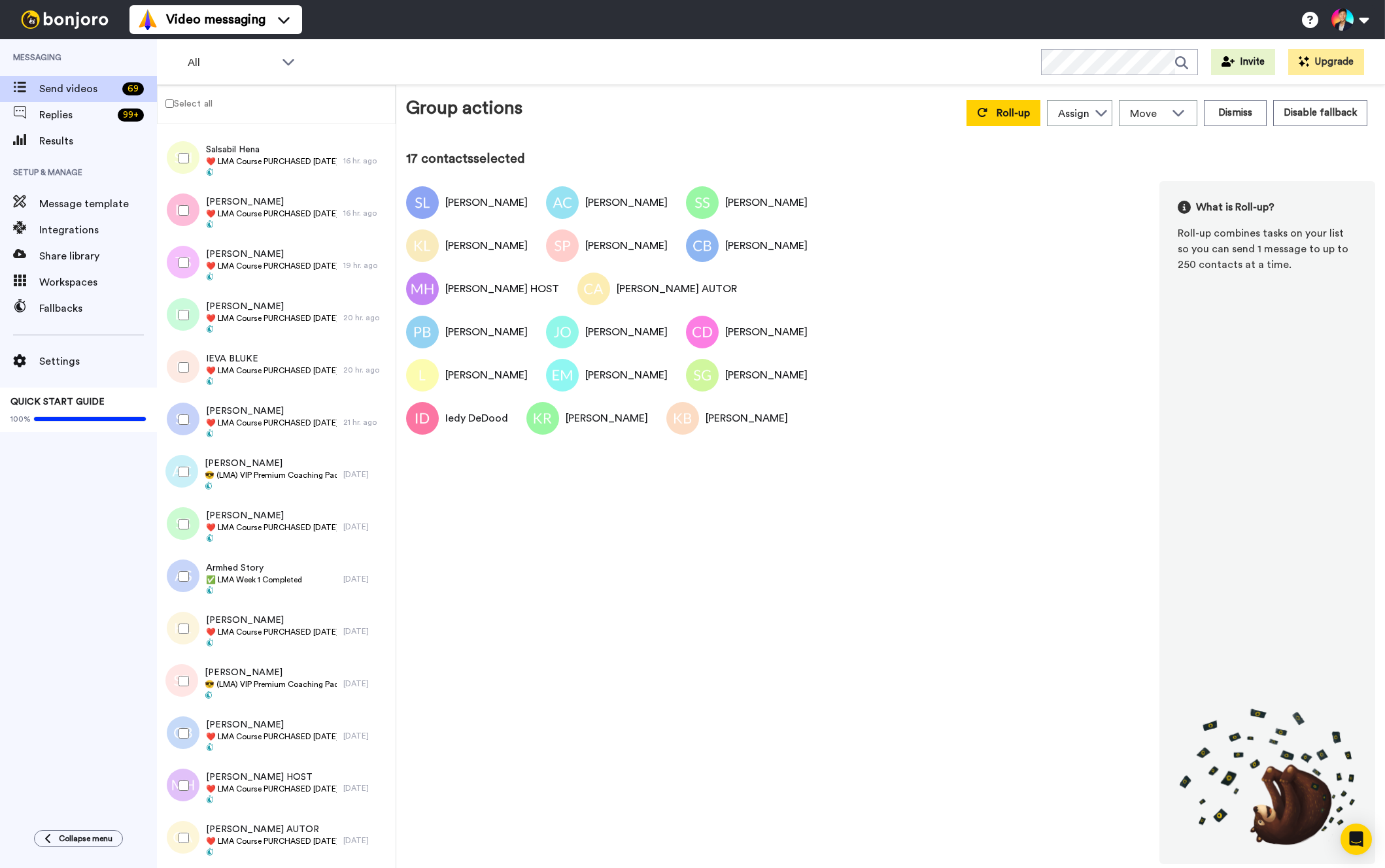
click at [180, 359] on div at bounding box center [181, 367] width 47 height 46
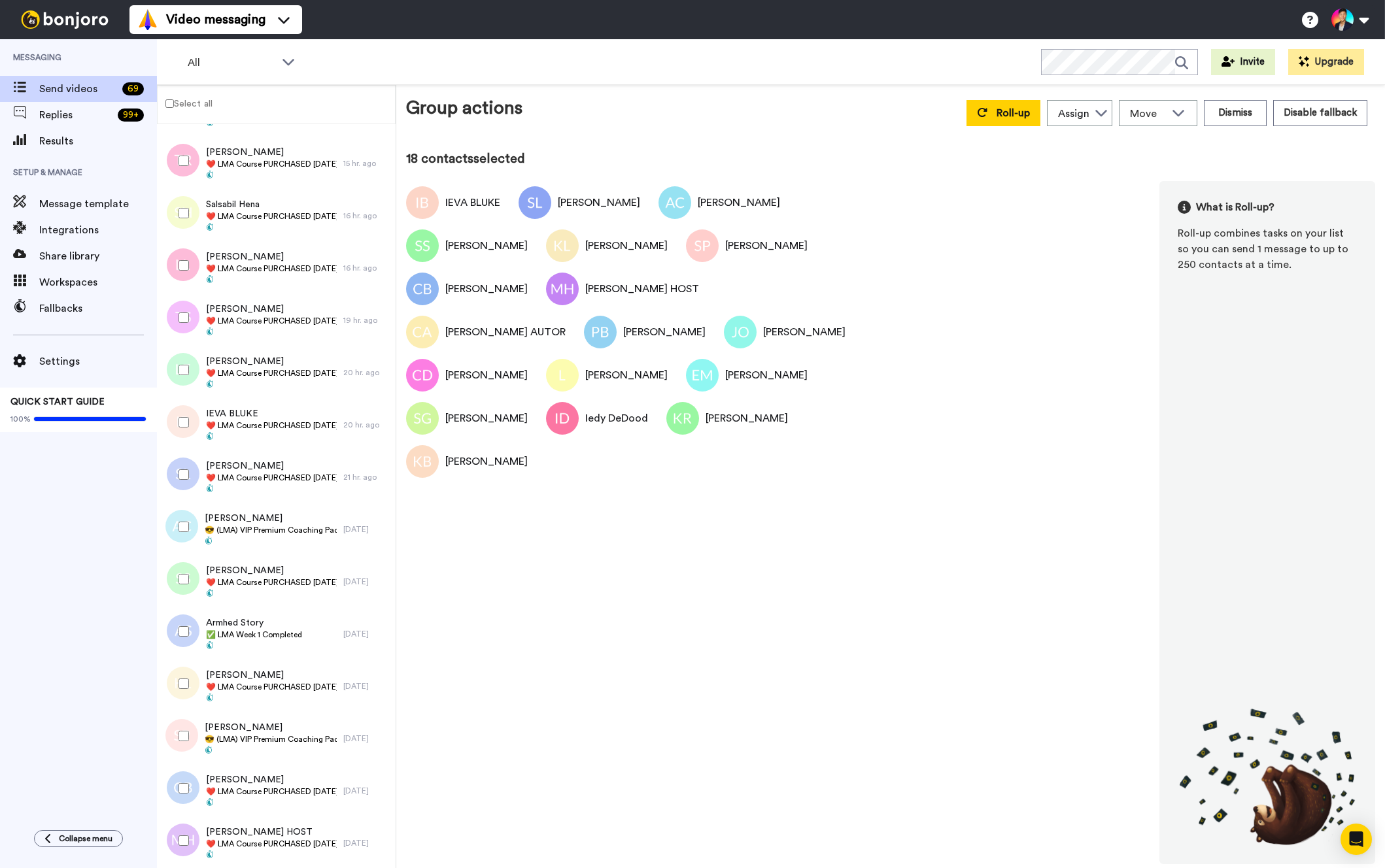
click at [180, 359] on div at bounding box center [181, 370] width 47 height 46
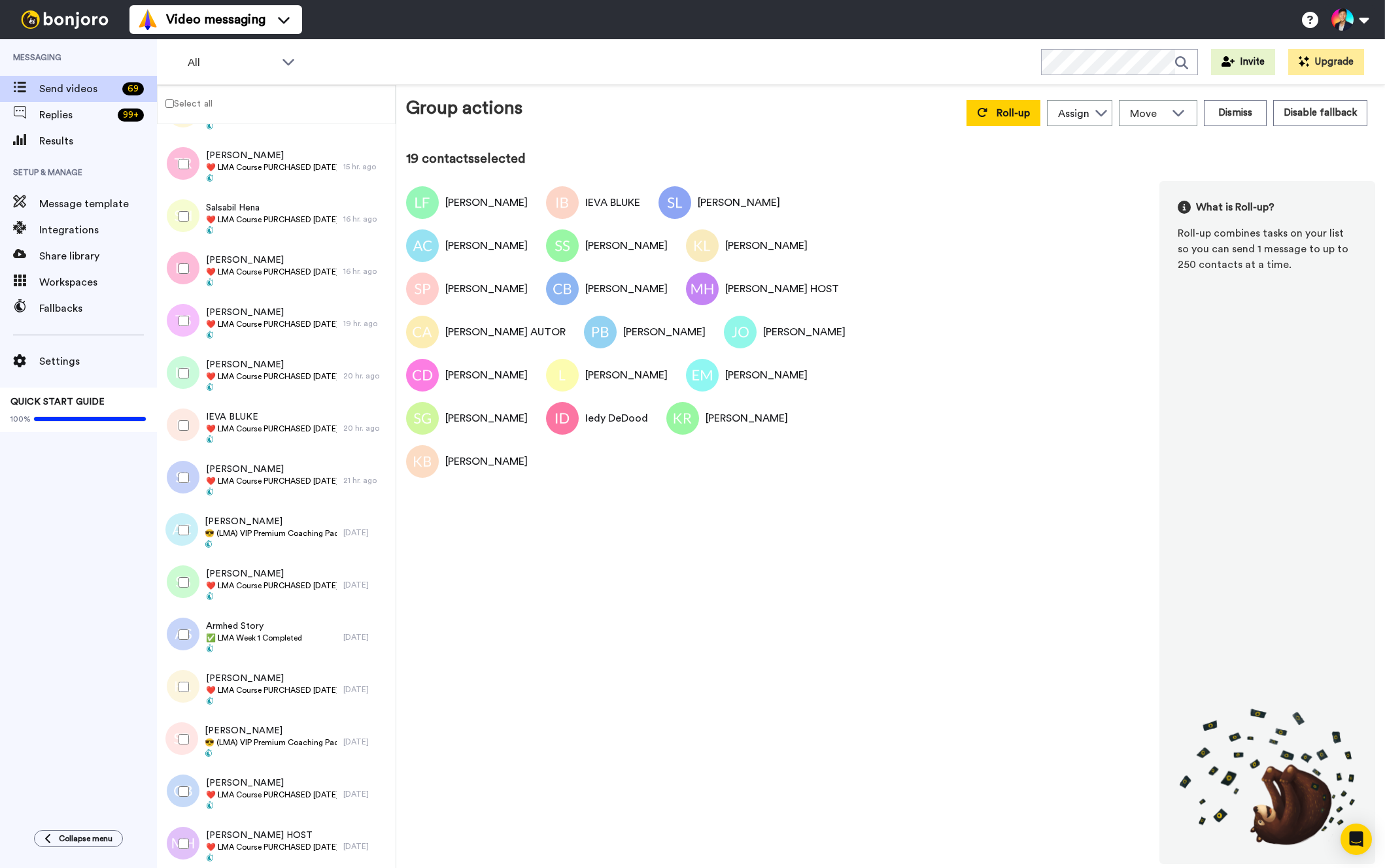
click at [181, 327] on div at bounding box center [181, 321] width 47 height 46
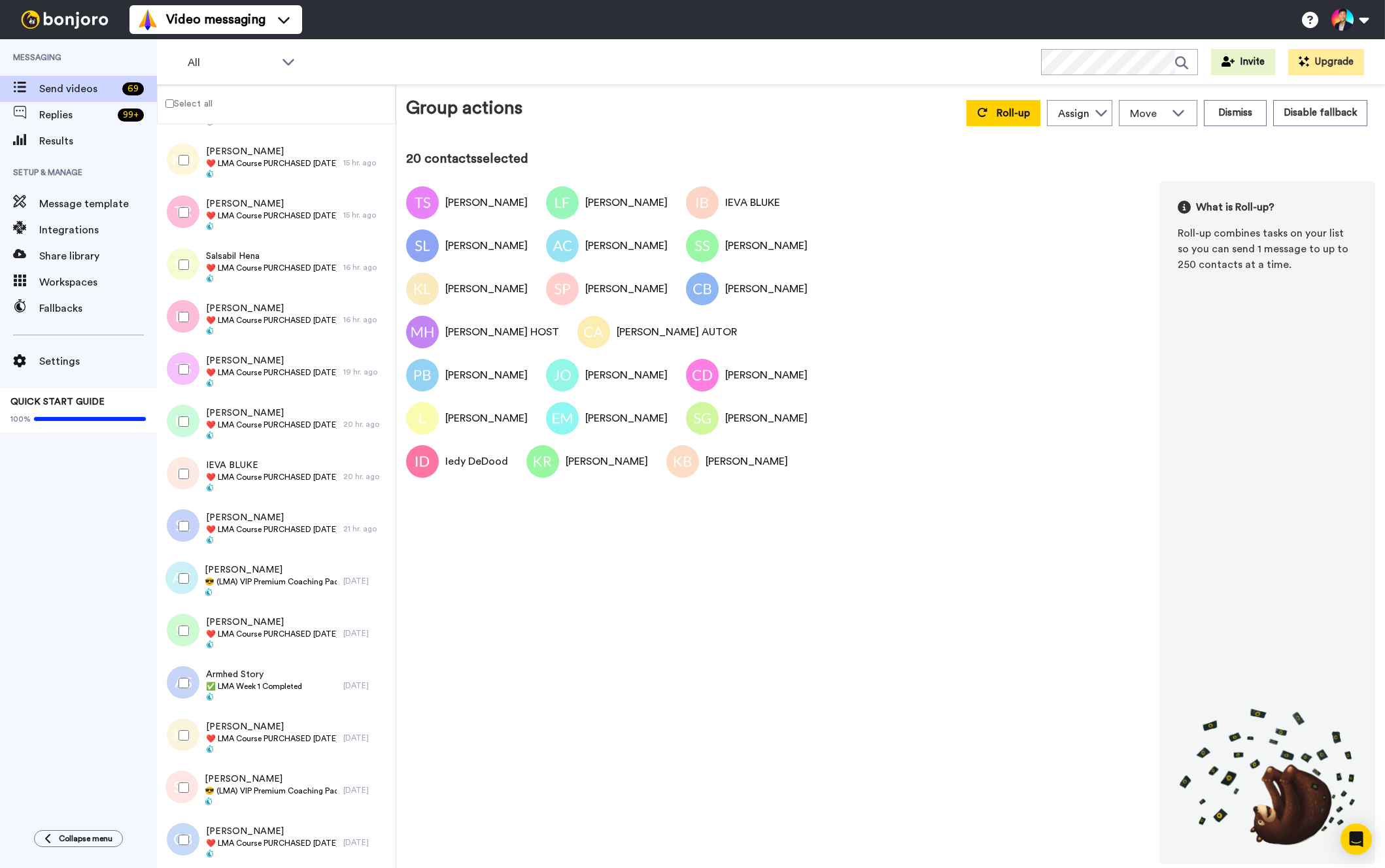
click at [181, 327] on div at bounding box center [181, 317] width 47 height 46
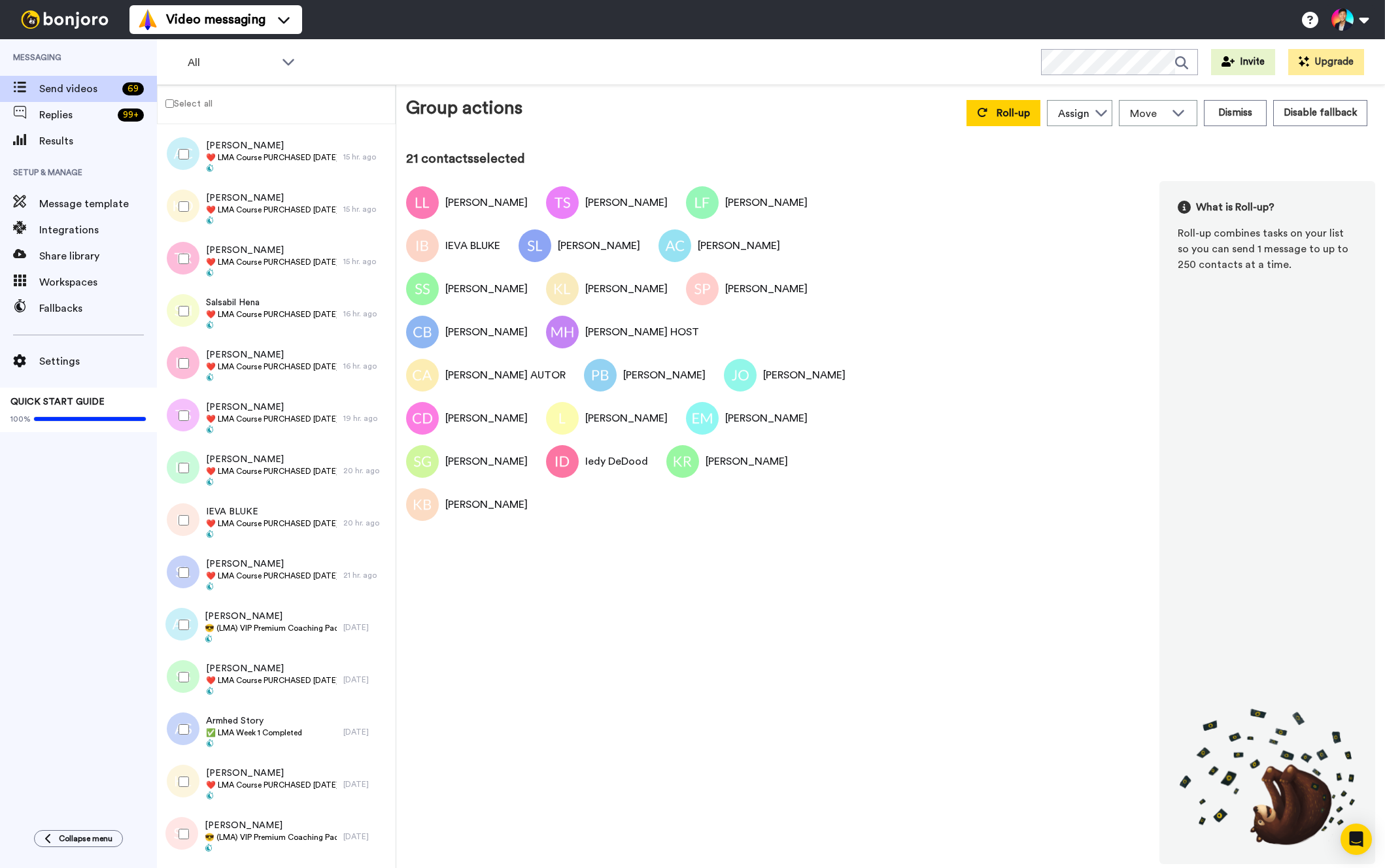
click at [181, 327] on div at bounding box center [181, 311] width 47 height 46
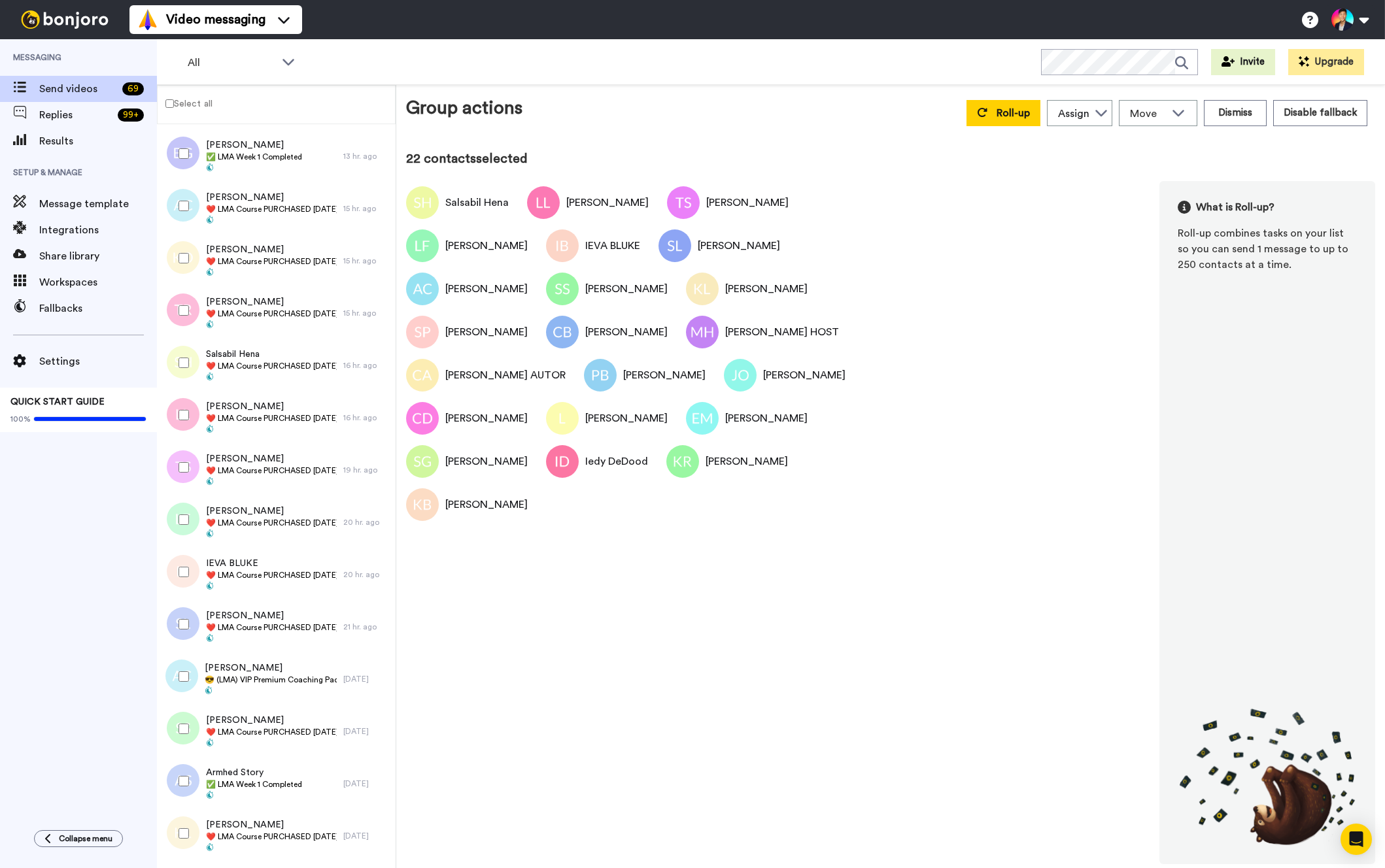
scroll to position [1826, 0]
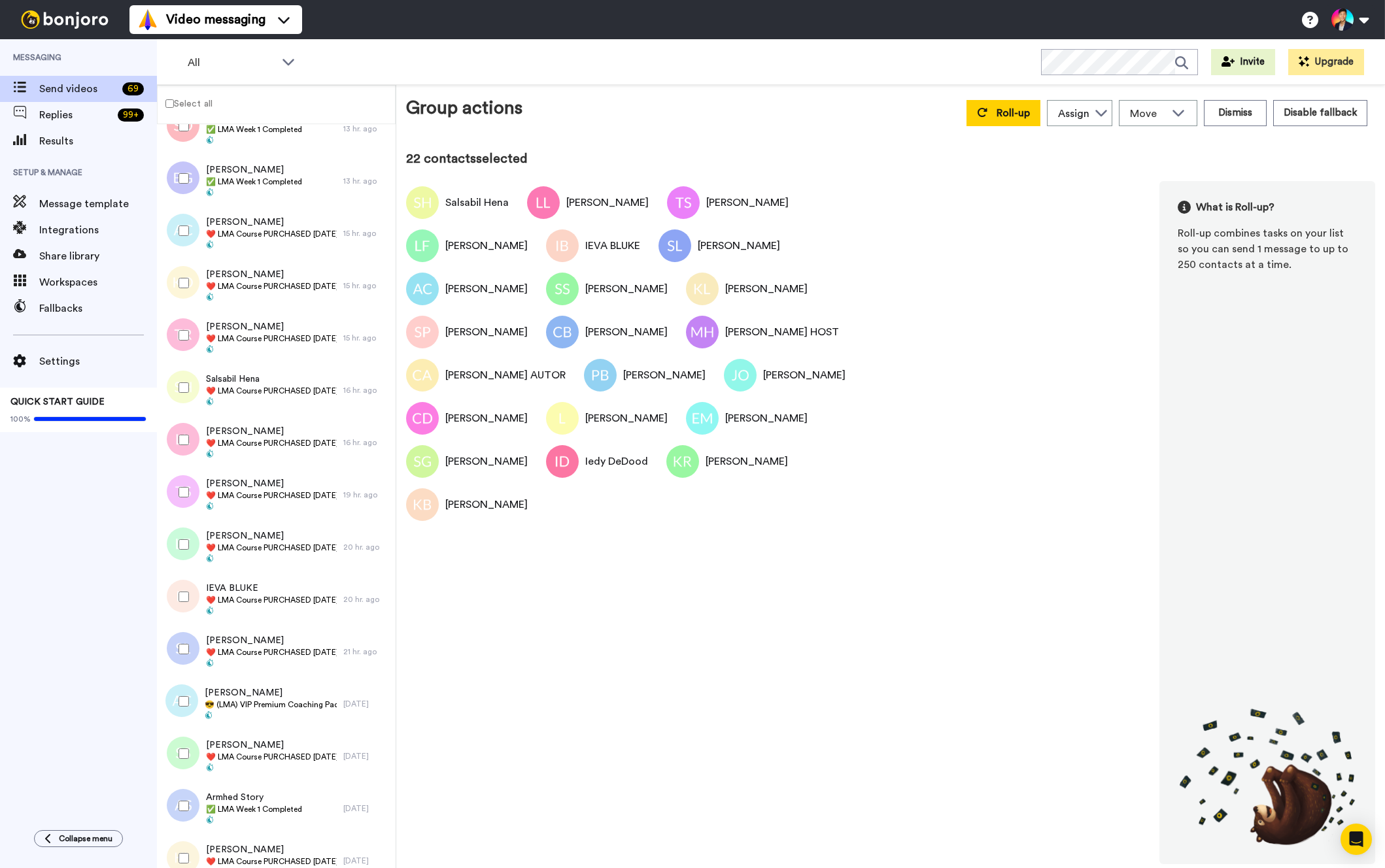
click at [181, 327] on div at bounding box center [181, 336] width 47 height 46
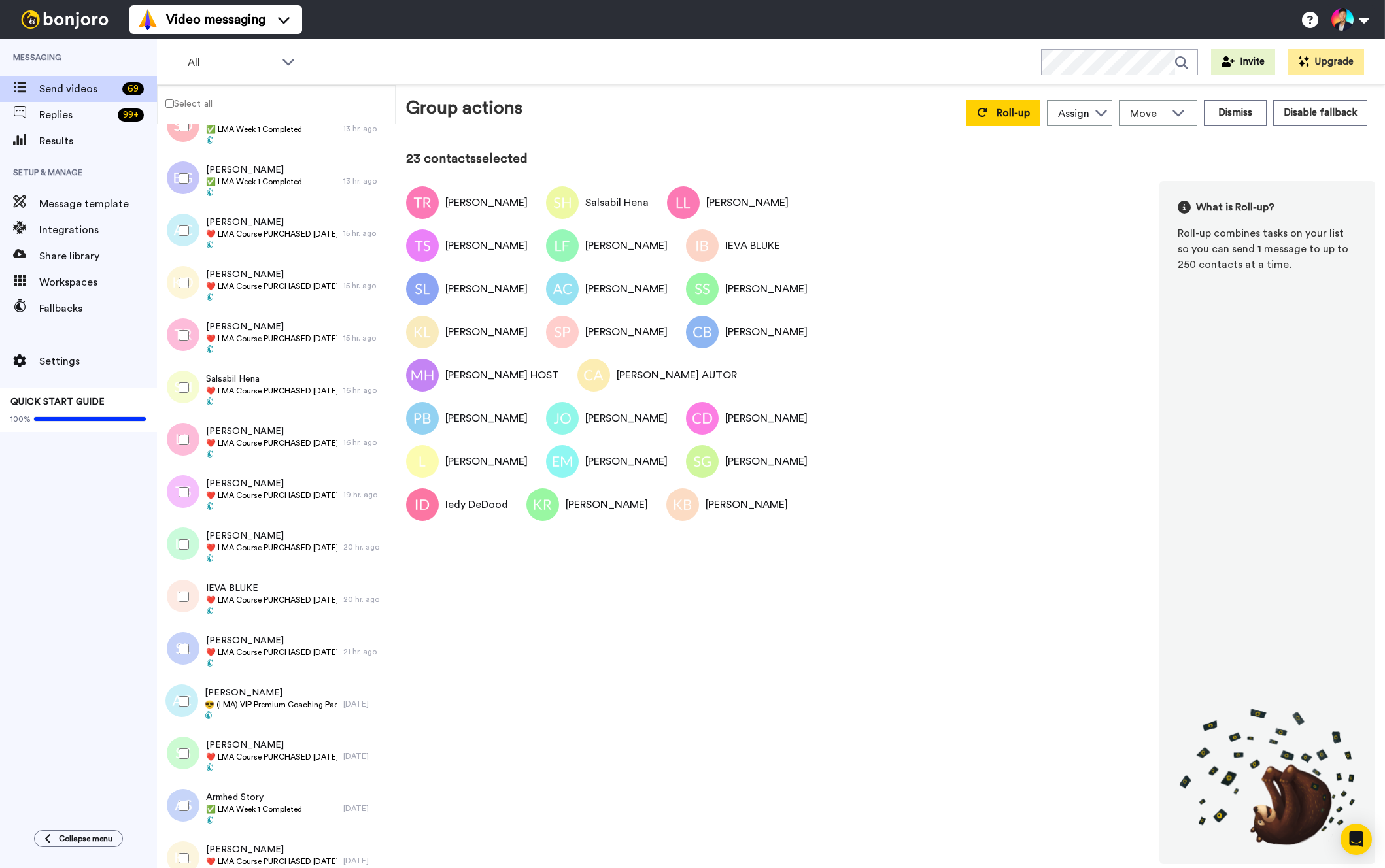
click at [181, 305] on div at bounding box center [181, 283] width 47 height 46
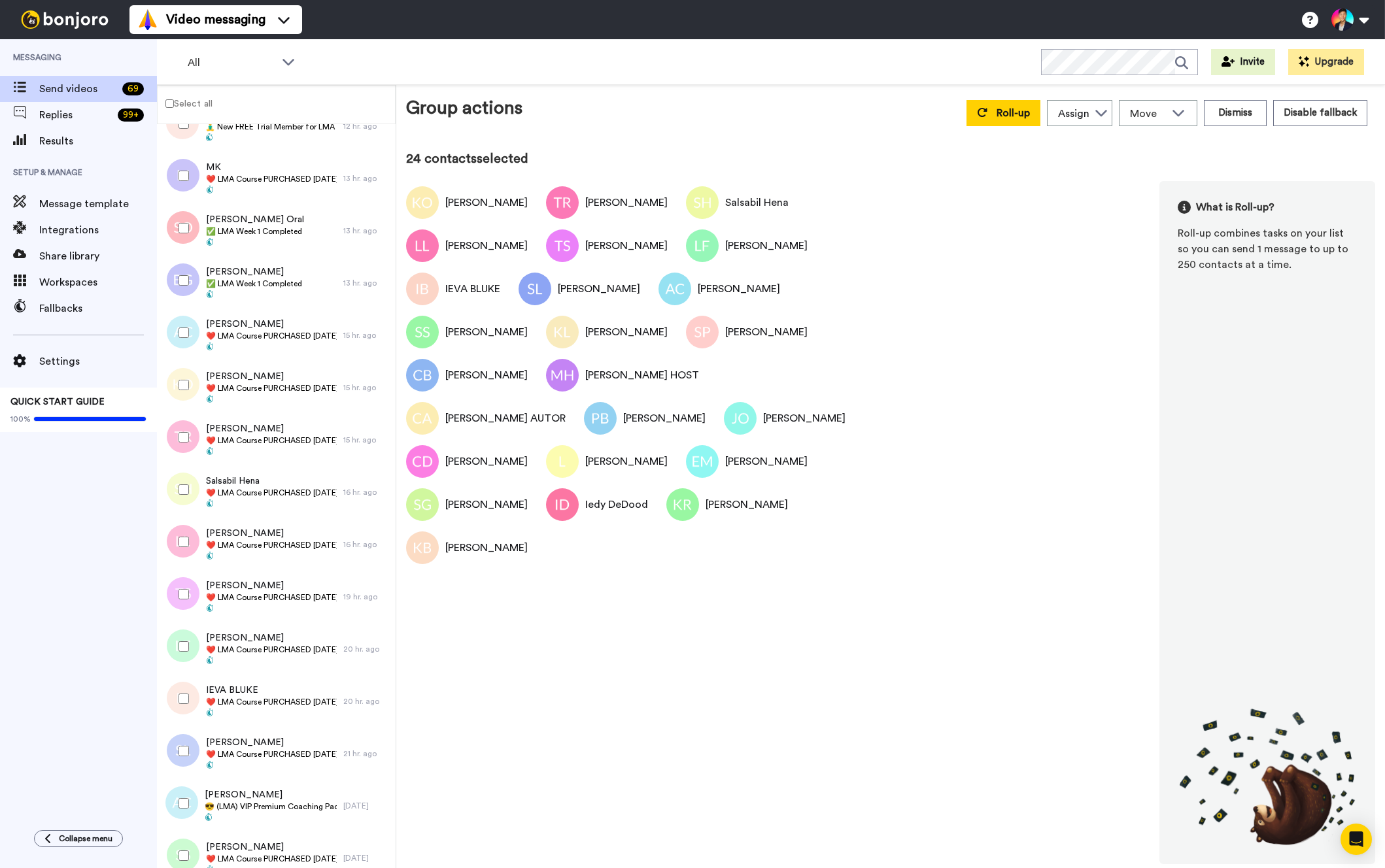
scroll to position [1713, 0]
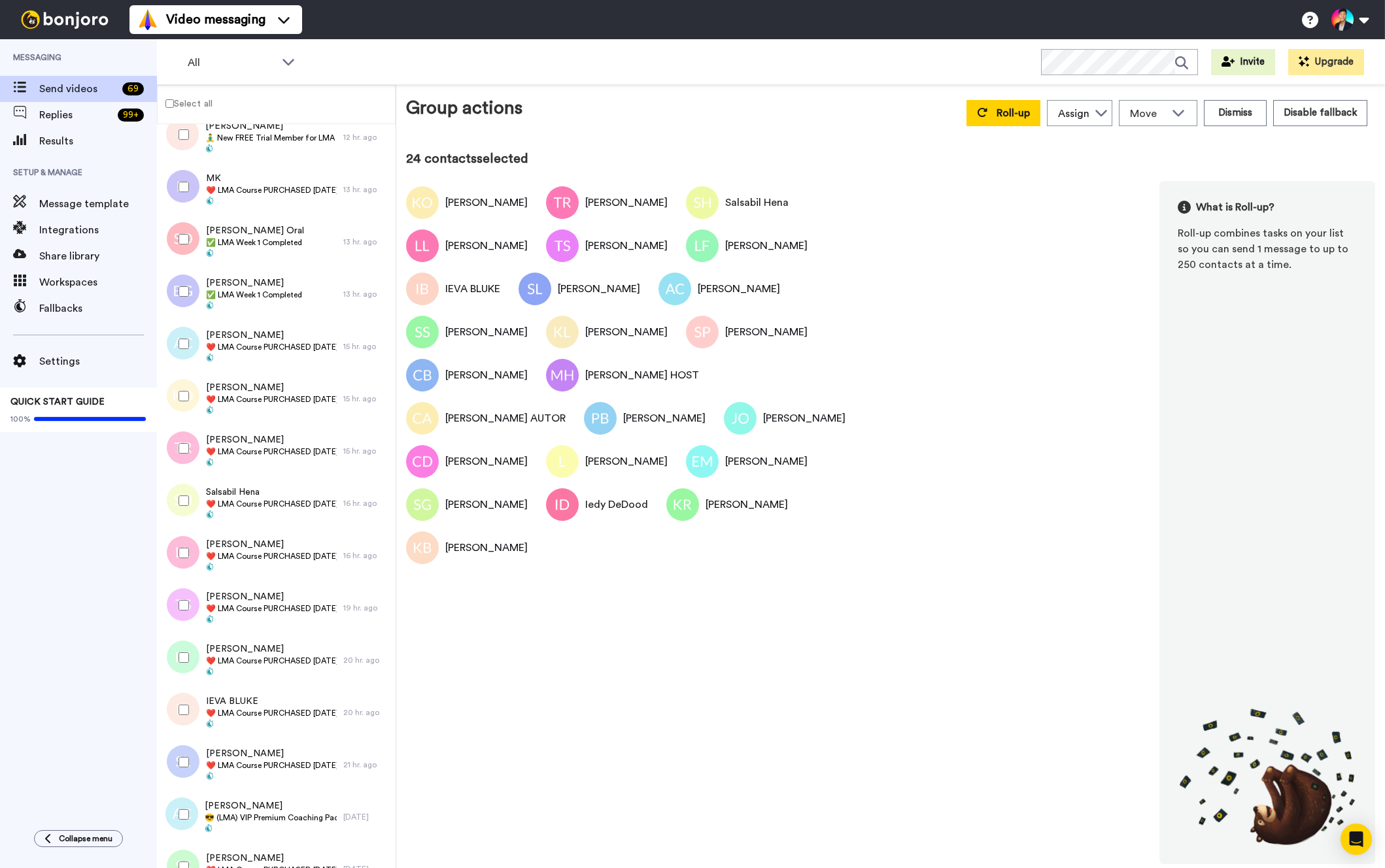
click at [181, 305] on div at bounding box center [181, 291] width 47 height 46
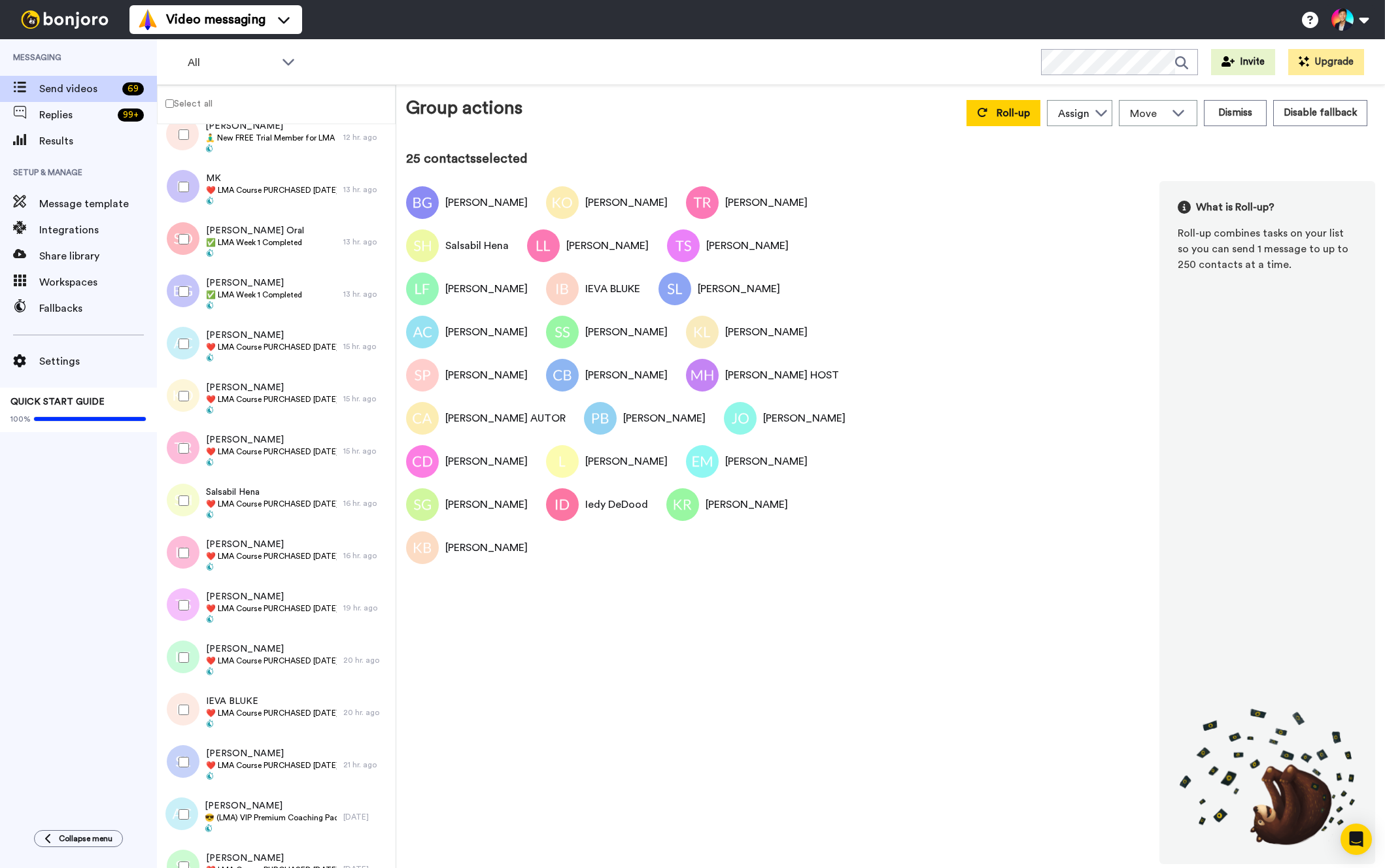
click at [178, 336] on div at bounding box center [181, 344] width 47 height 46
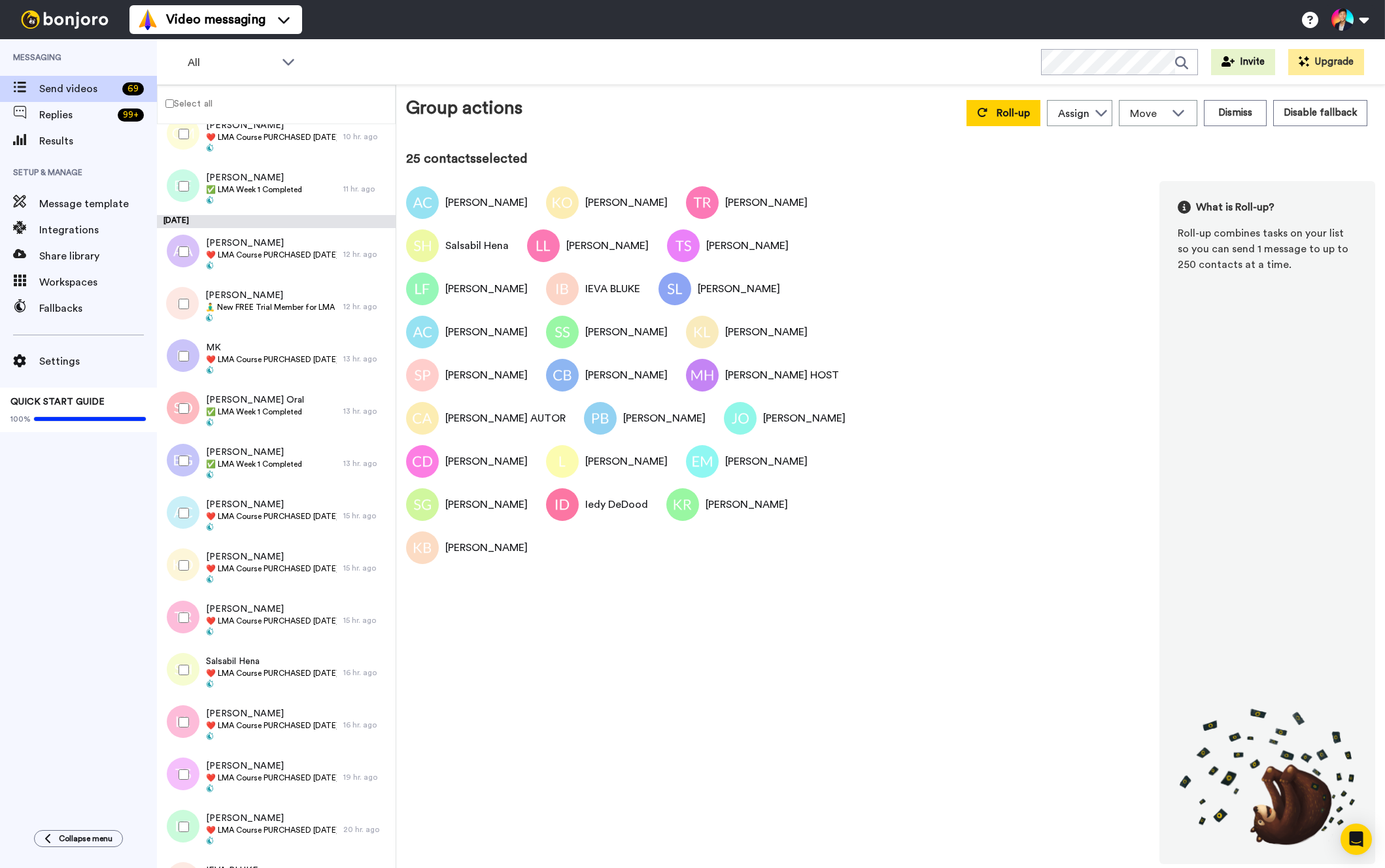
click at [173, 370] on div at bounding box center [181, 356] width 47 height 46
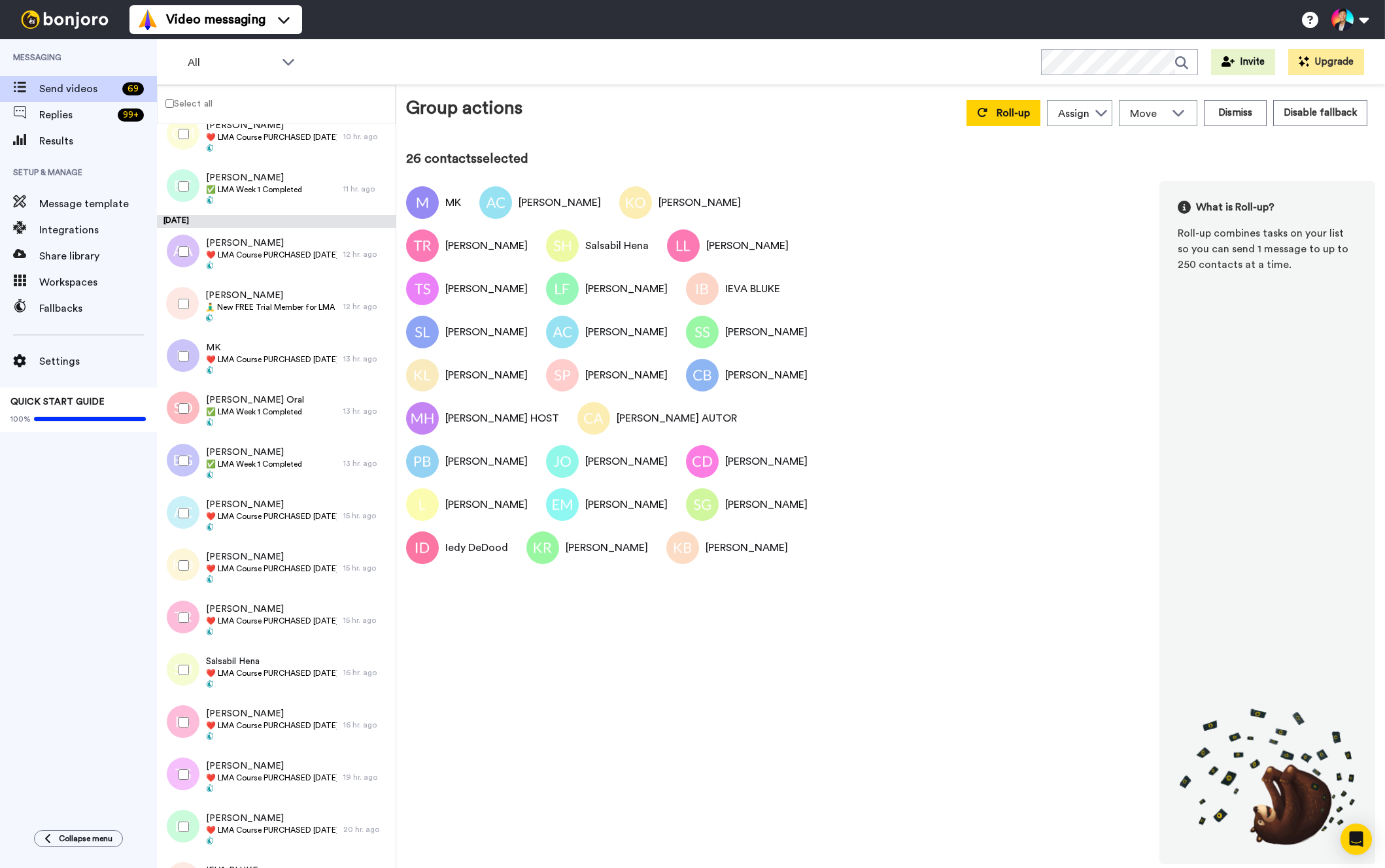
click at [167, 314] on div at bounding box center [181, 304] width 47 height 46
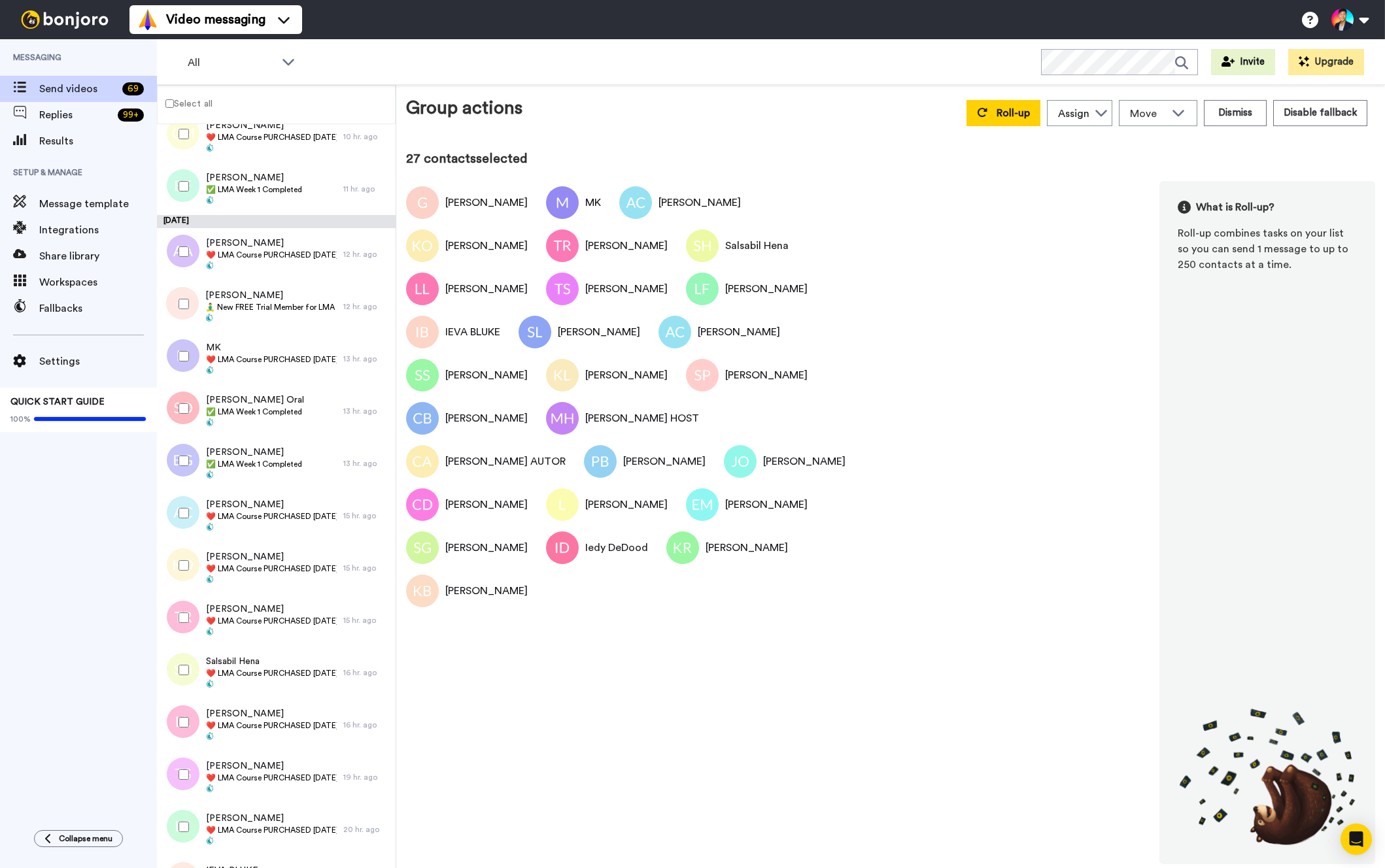
click at [172, 258] on div at bounding box center [181, 252] width 47 height 46
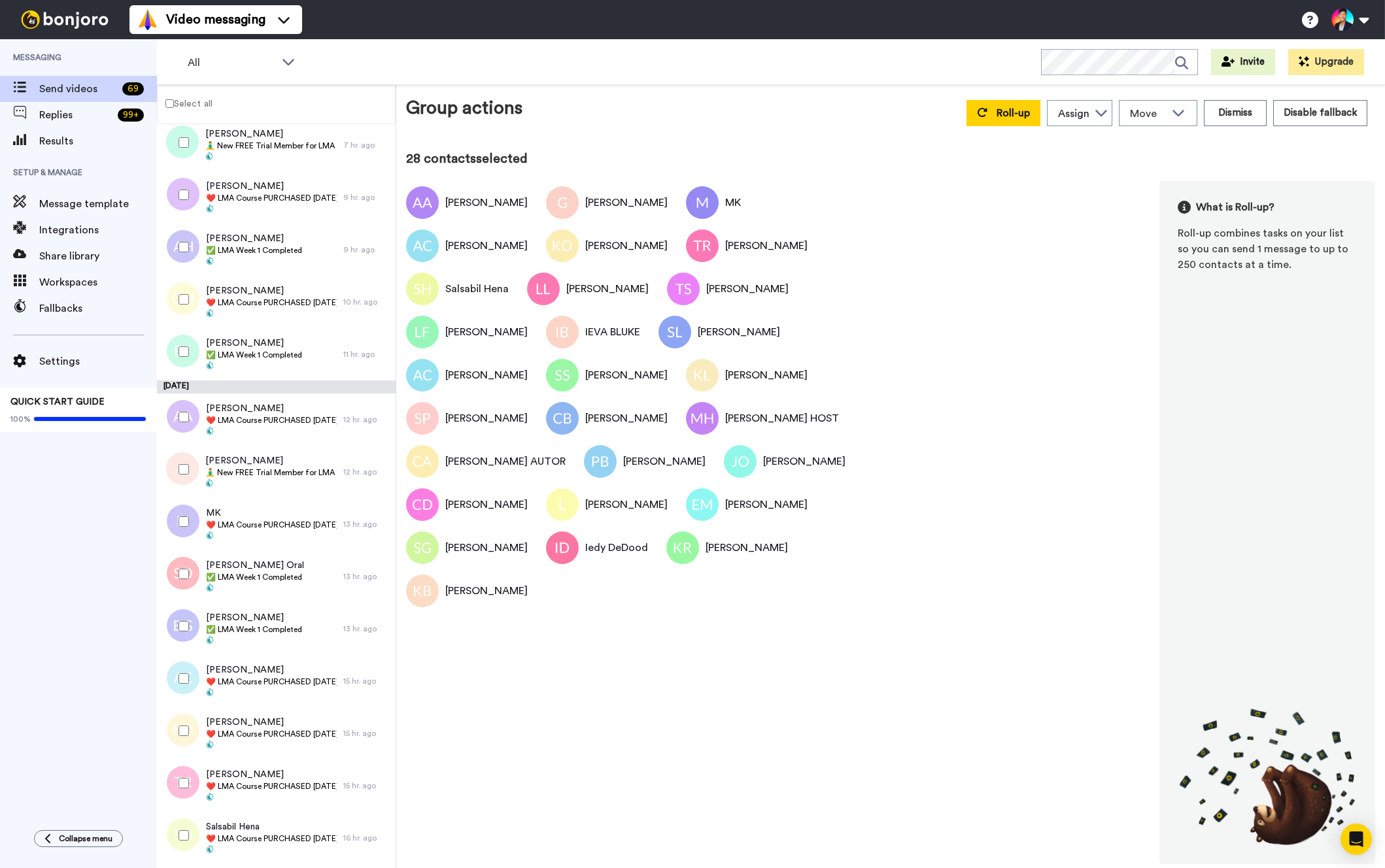
click at [187, 305] on div at bounding box center [181, 299] width 47 height 46
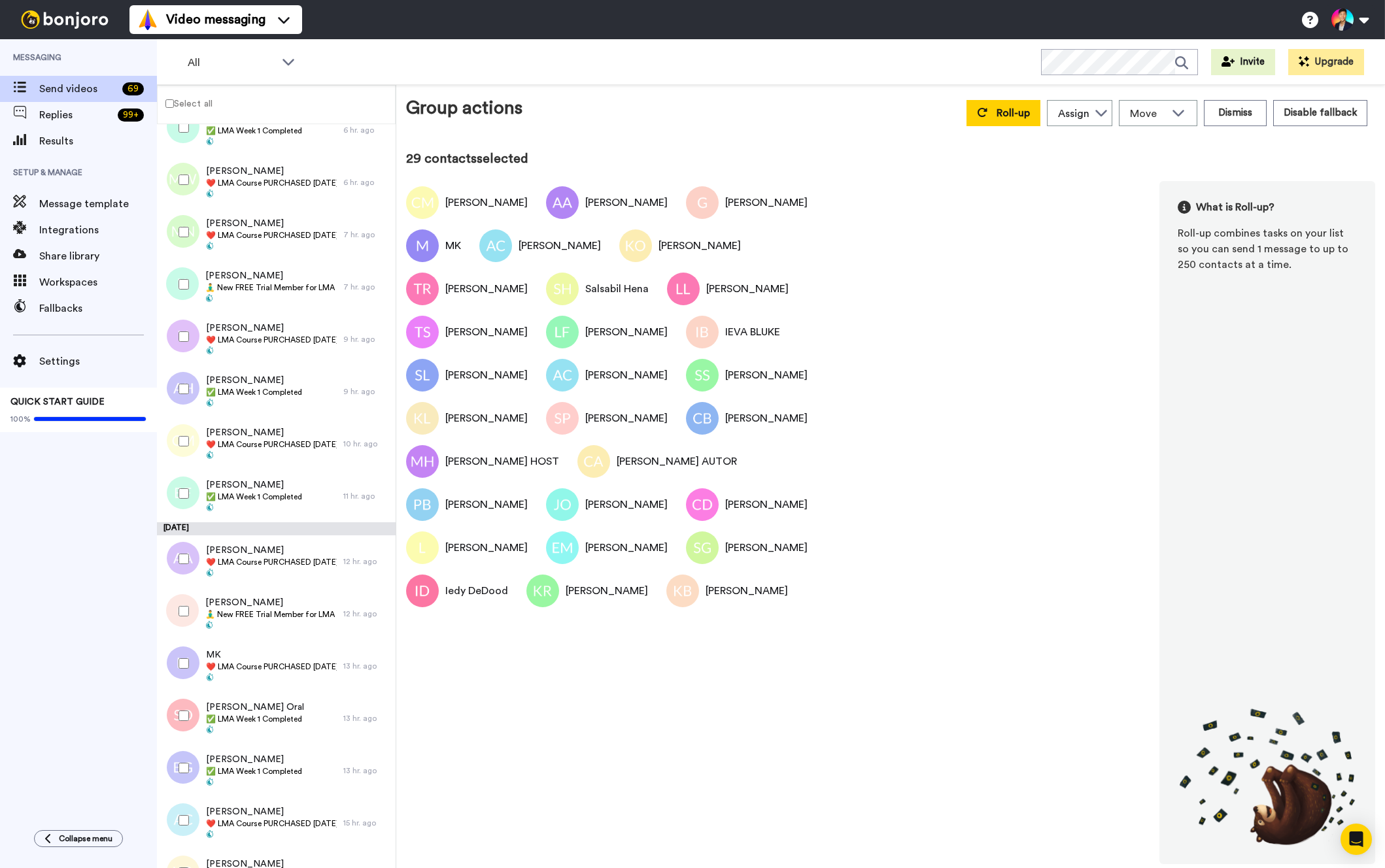
click at [187, 305] on div at bounding box center [181, 285] width 47 height 46
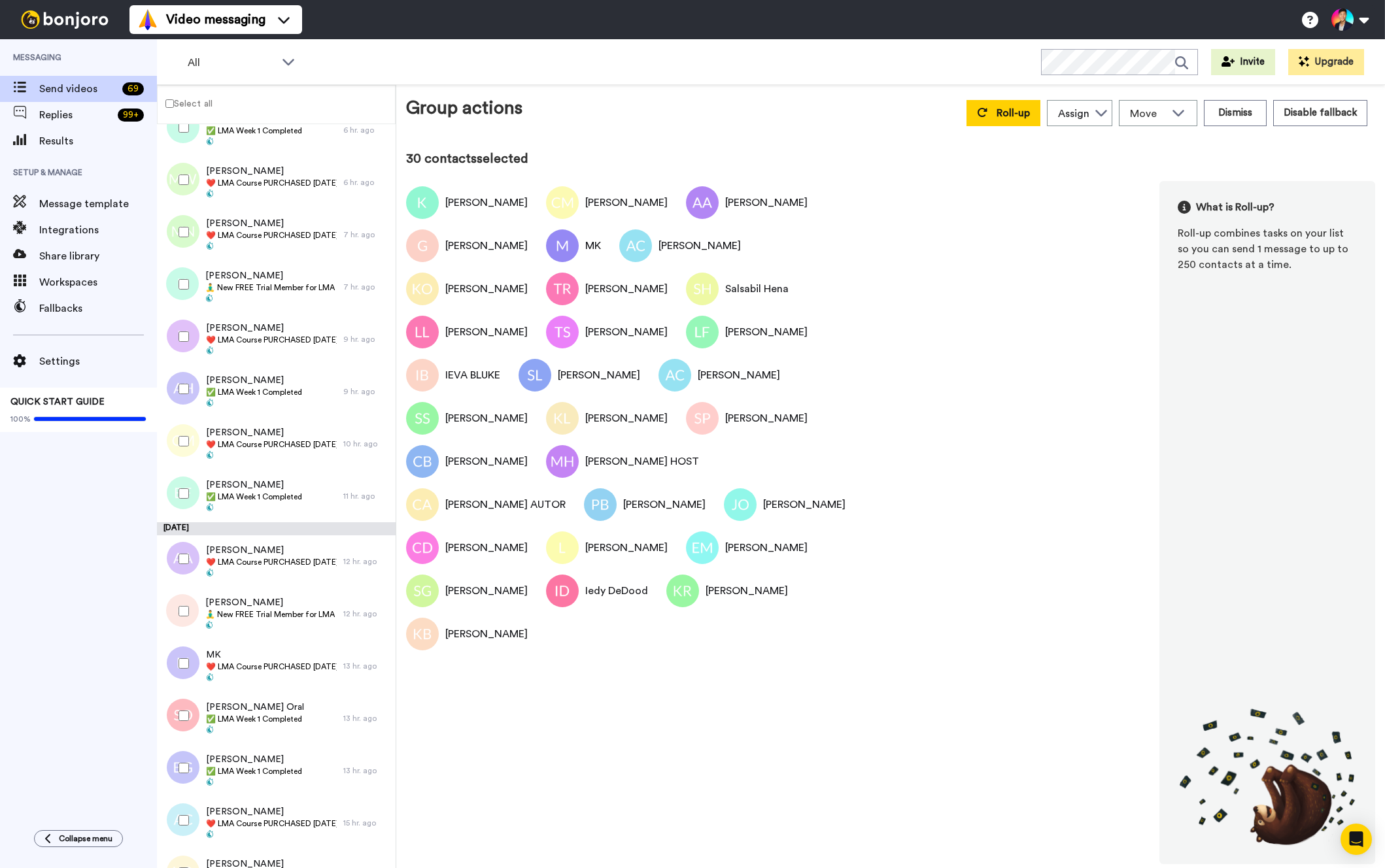
click at [182, 346] on div at bounding box center [181, 336] width 47 height 46
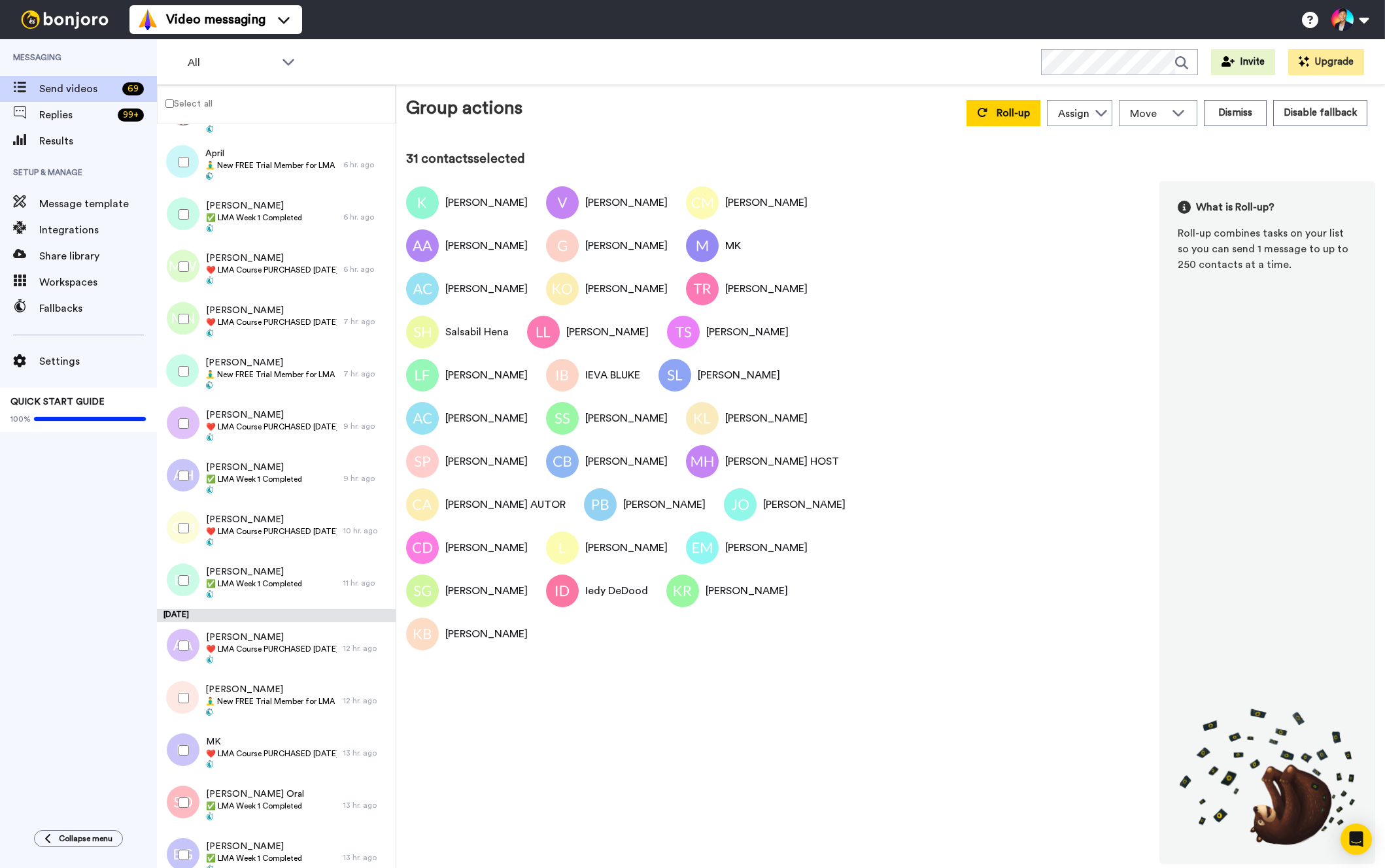
scroll to position [1061, 0]
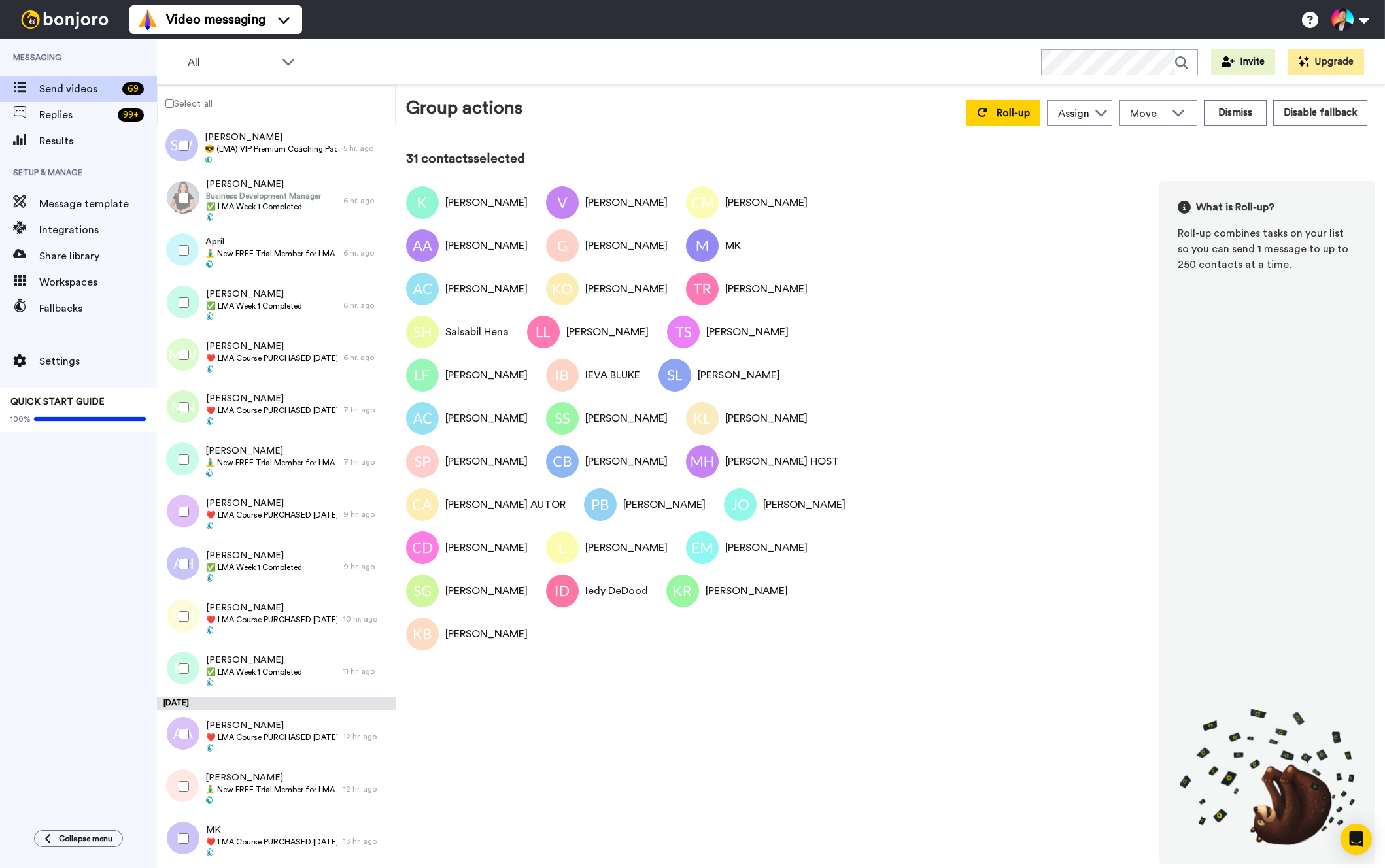
click at [185, 398] on div at bounding box center [181, 407] width 47 height 46
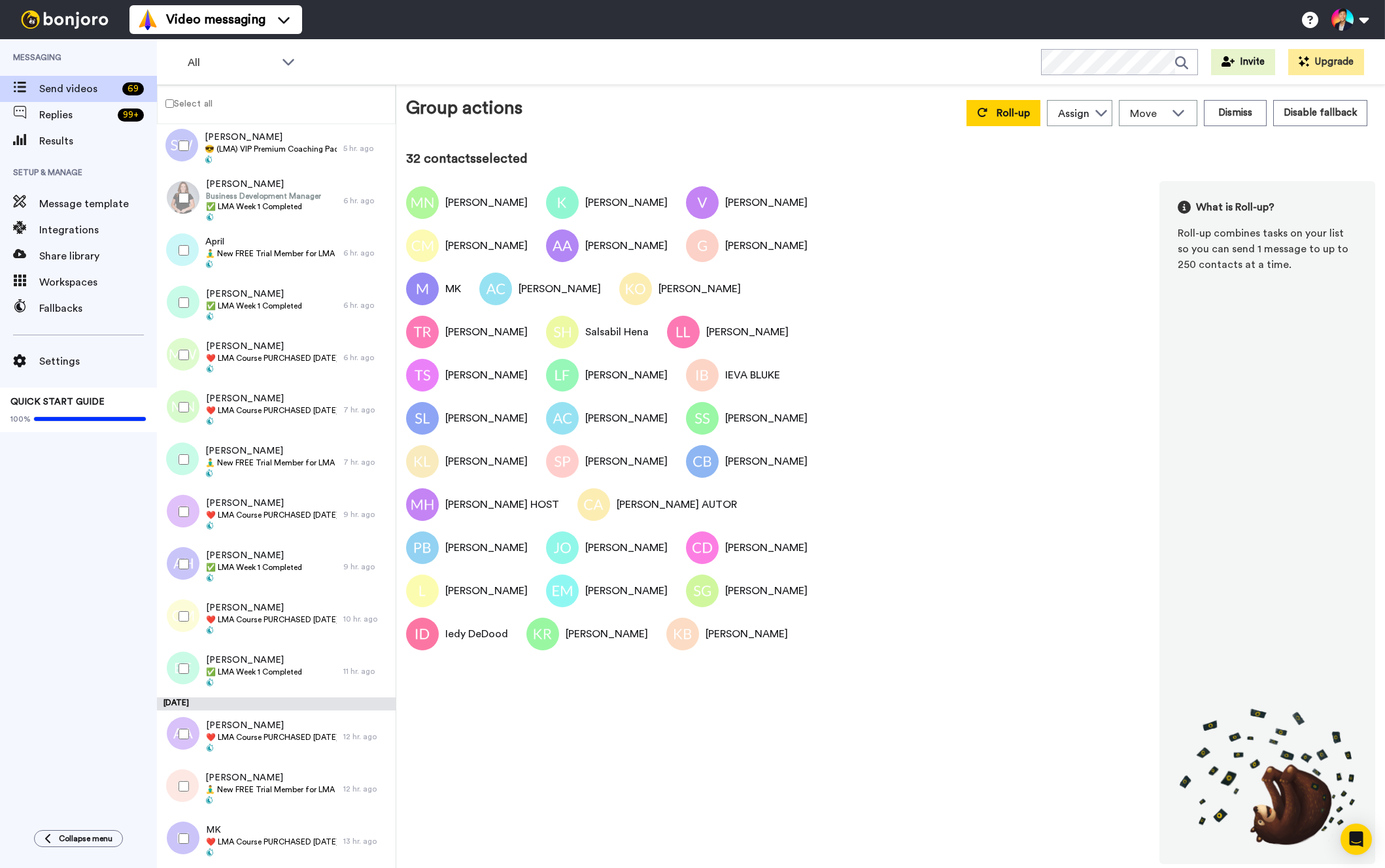
click at [194, 359] on div at bounding box center [181, 355] width 47 height 46
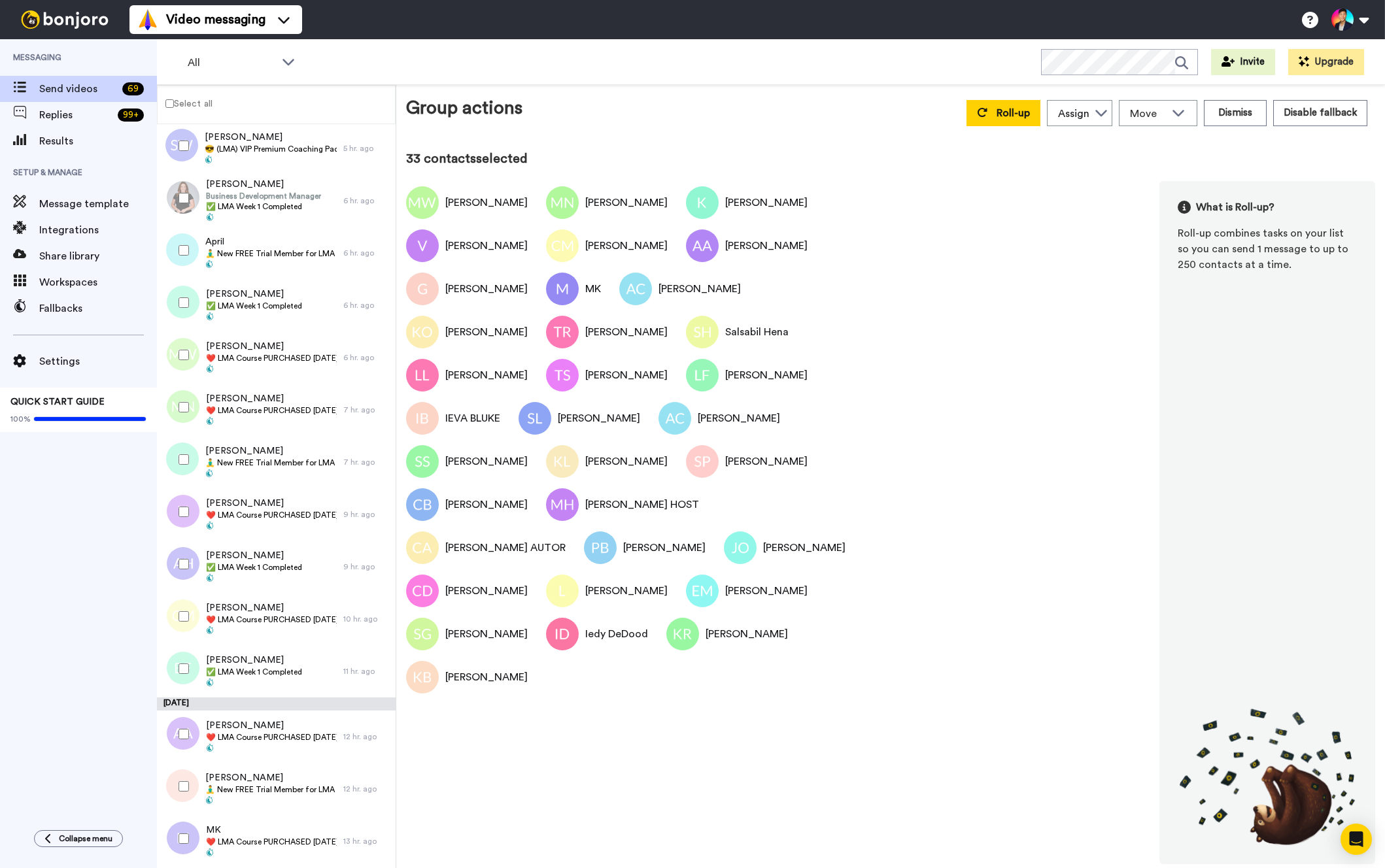
scroll to position [894, 0]
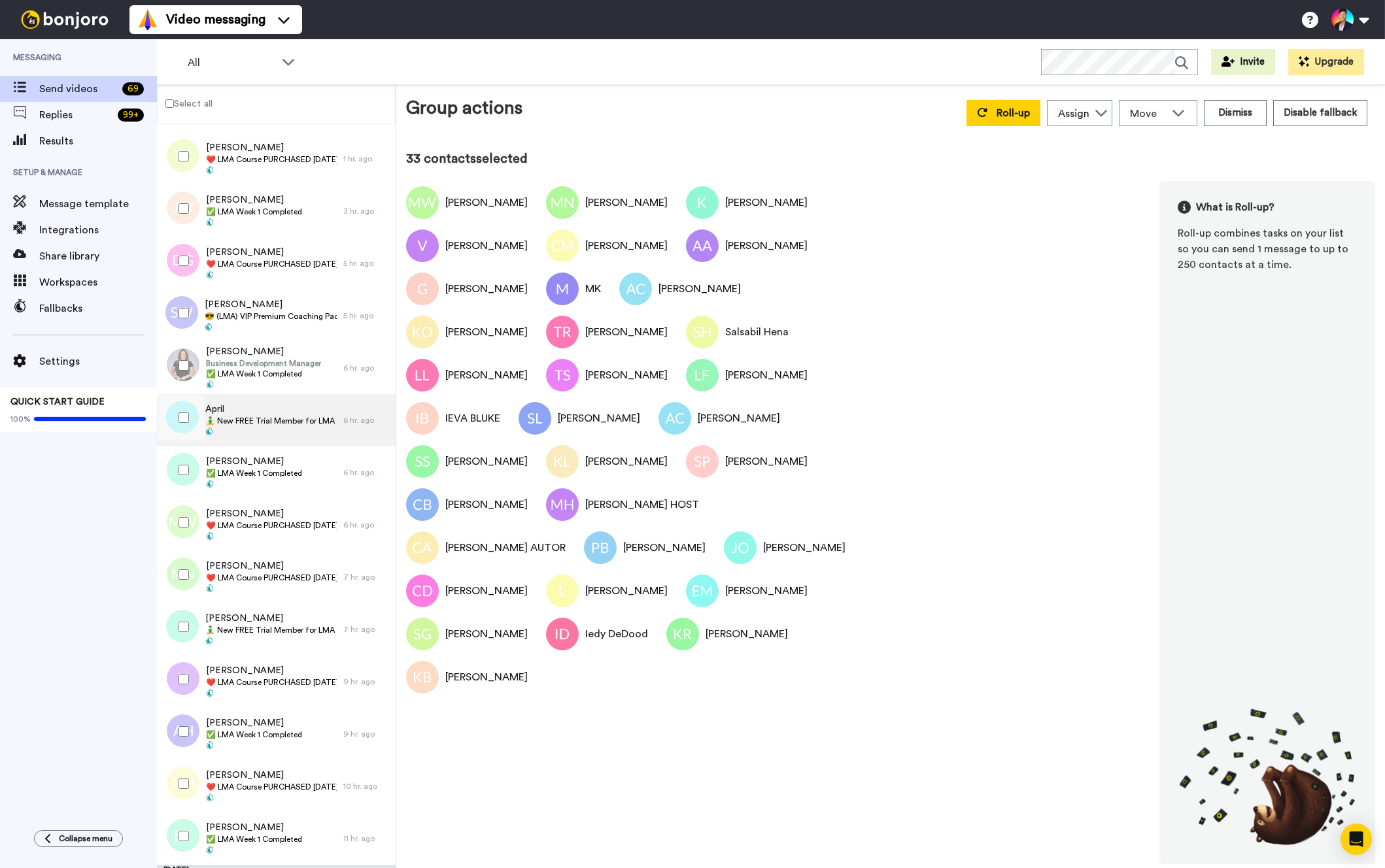
click at [251, 405] on span "April" at bounding box center [271, 410] width 132 height 13
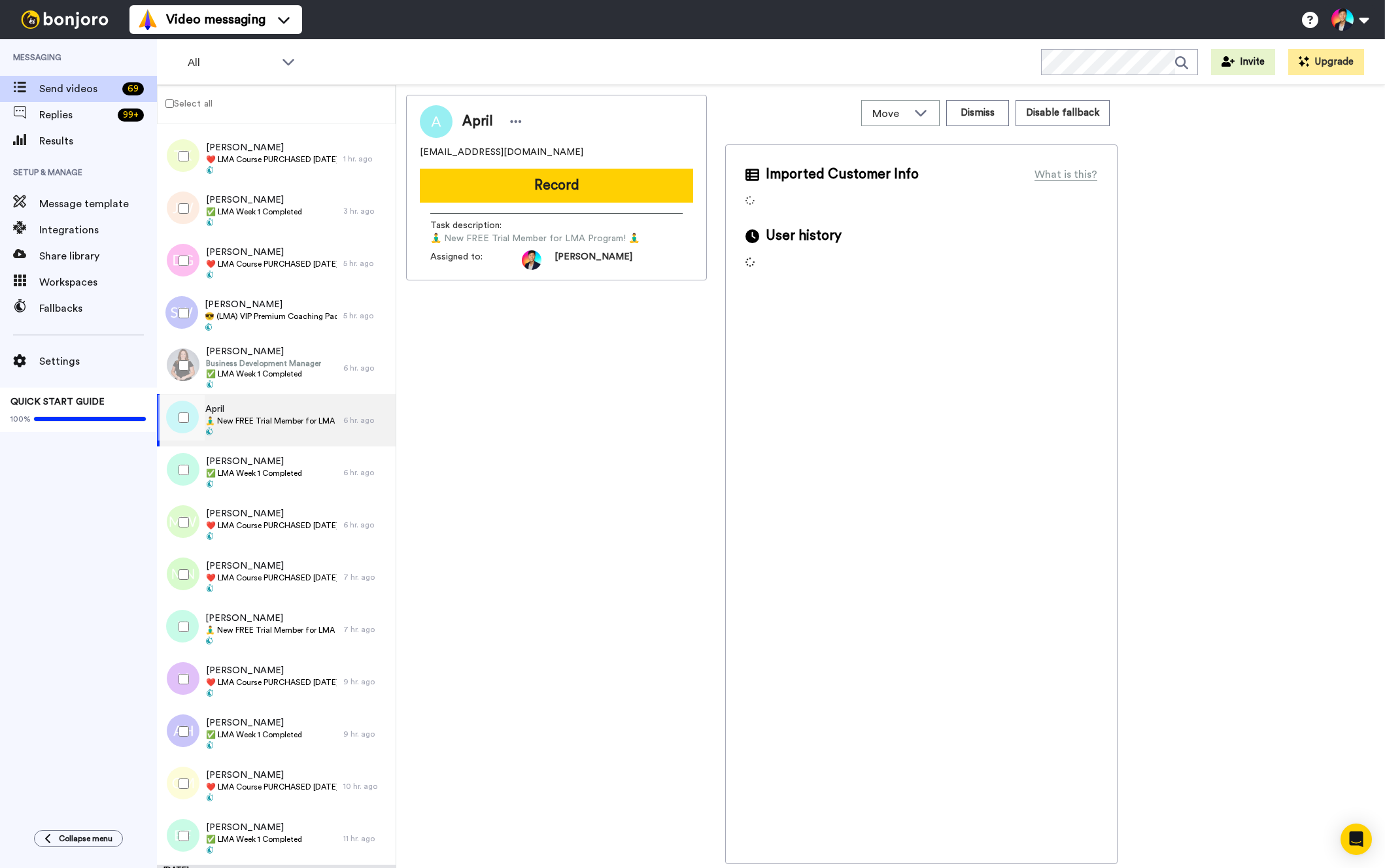
click at [197, 416] on div at bounding box center [181, 418] width 47 height 46
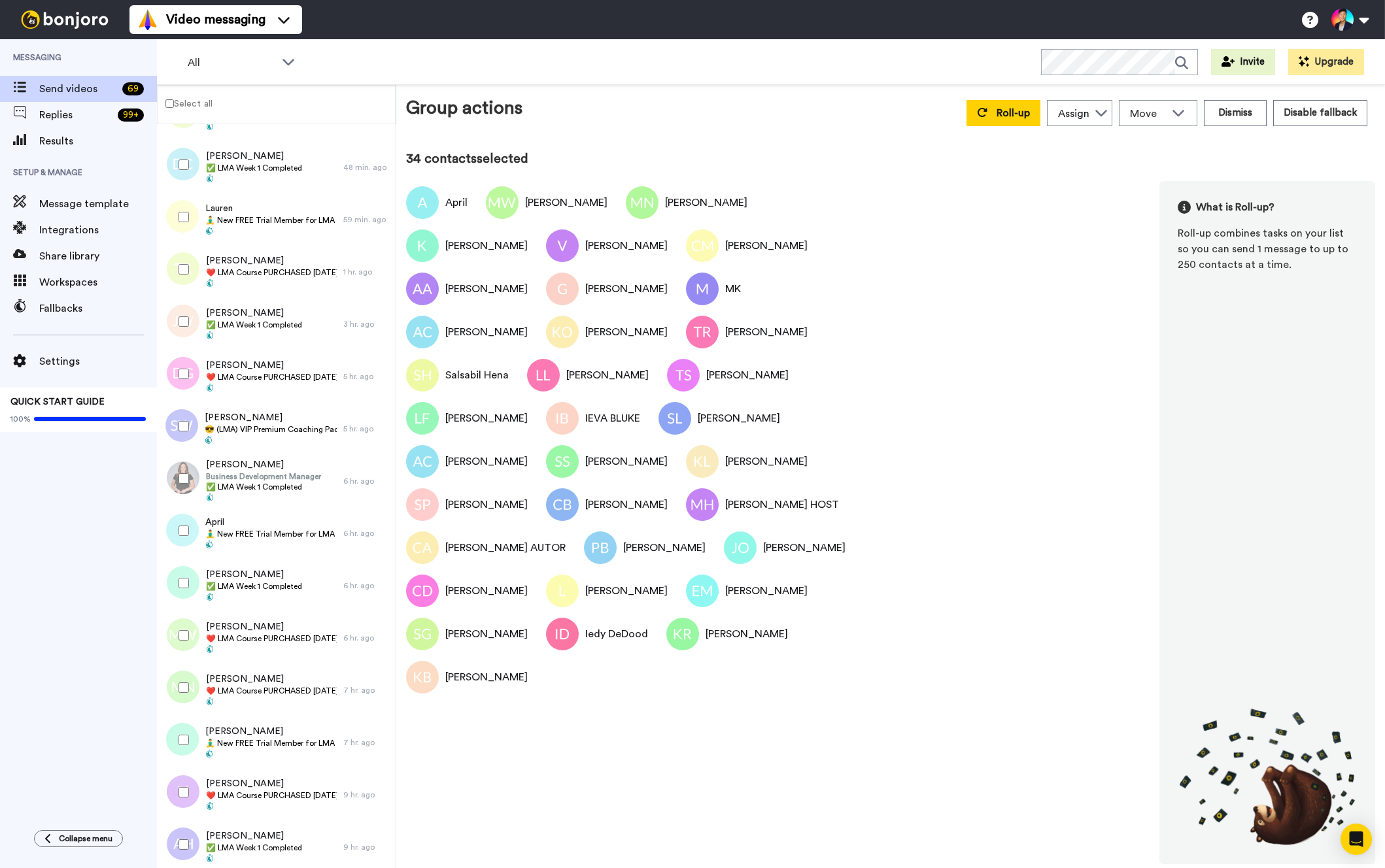
scroll to position [753, 0]
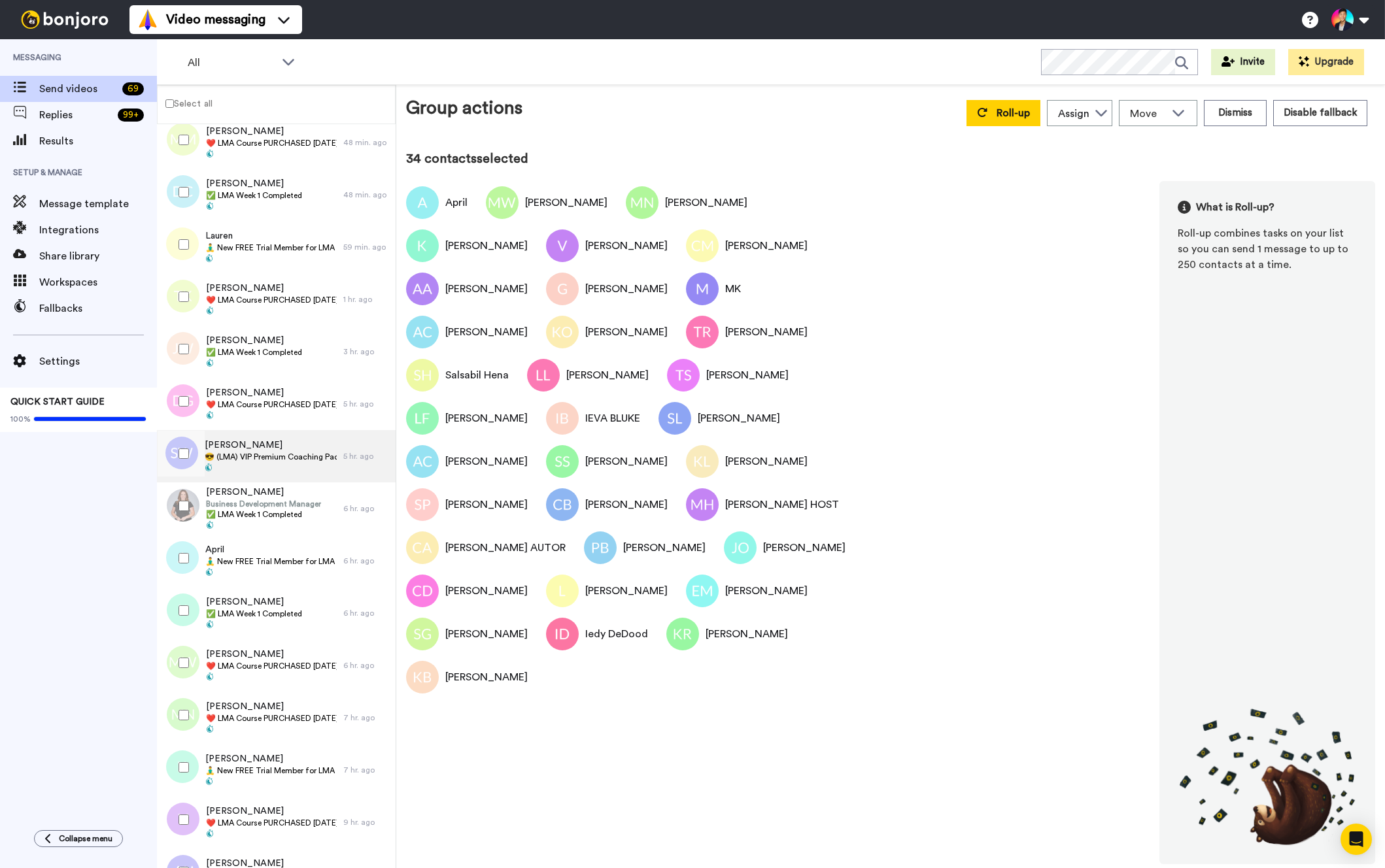
click at [212, 430] on div "[PERSON_NAME] 😎 (LMA) VIP Premium Coaching Package Purchased 😎" at bounding box center [250, 456] width 186 height 52
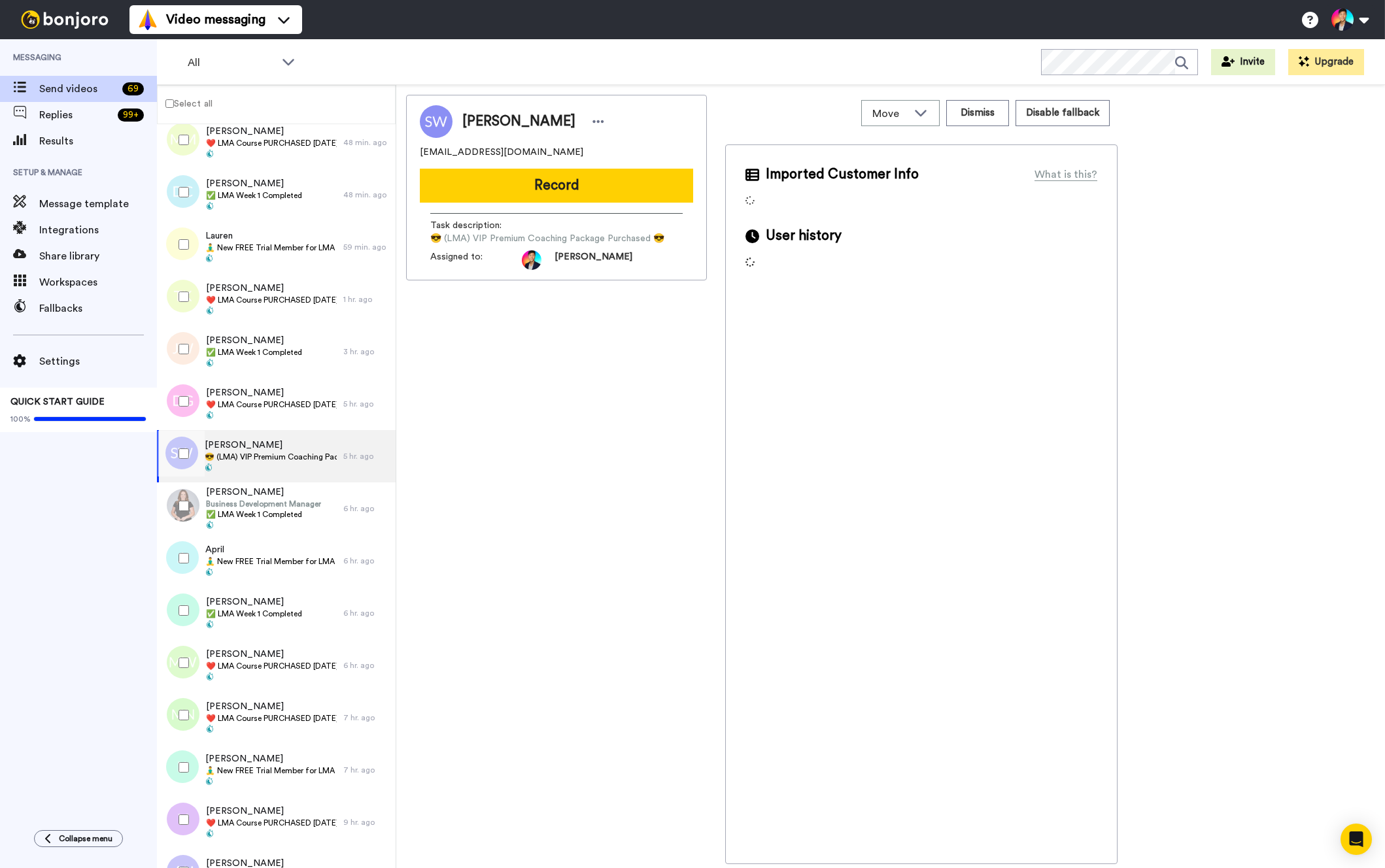
click at [229, 456] on span "😎 (LMA) VIP Premium Coaching Package Purchased 😎" at bounding box center [271, 457] width 132 height 10
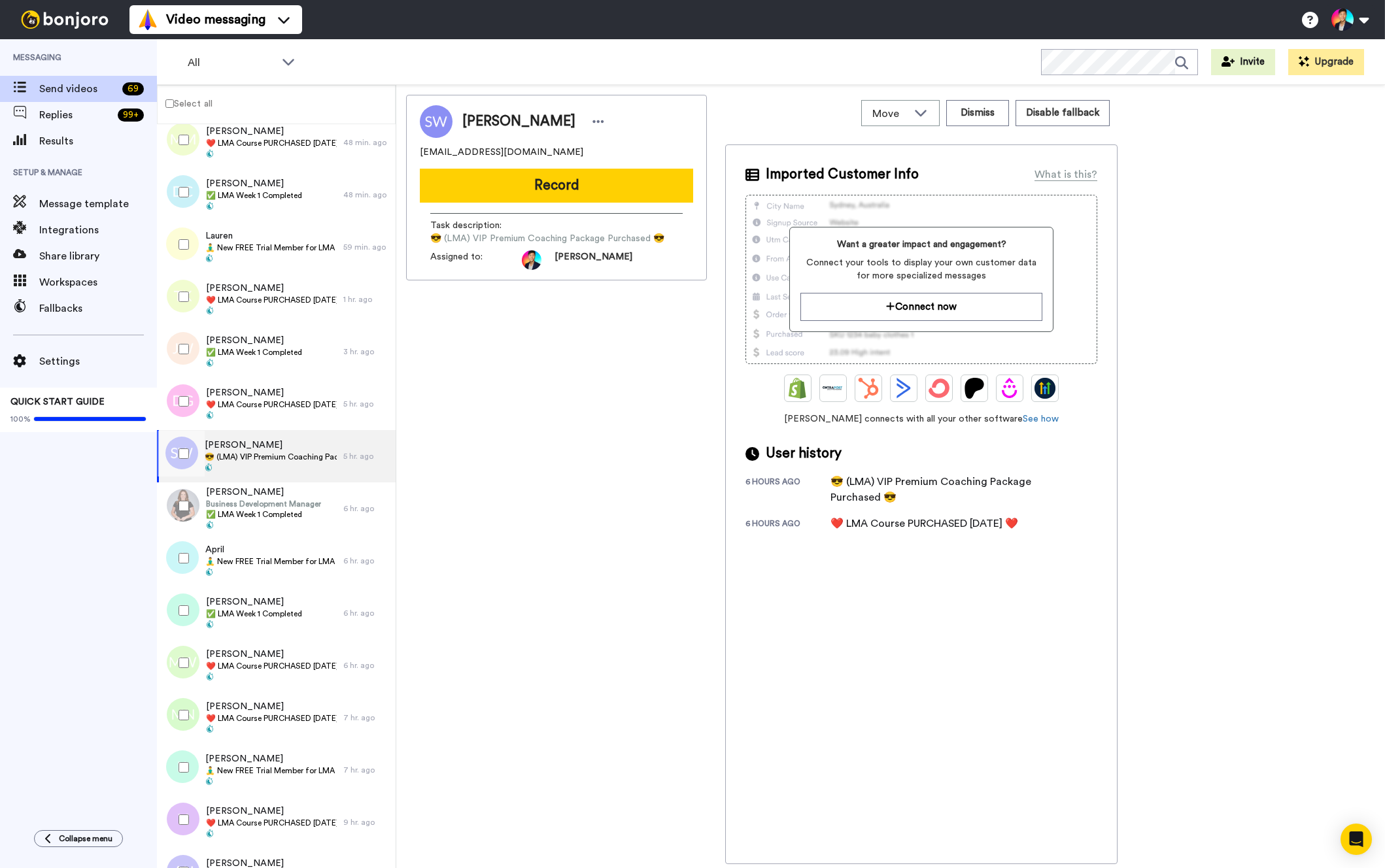
click at [175, 461] on div at bounding box center [181, 454] width 47 height 46
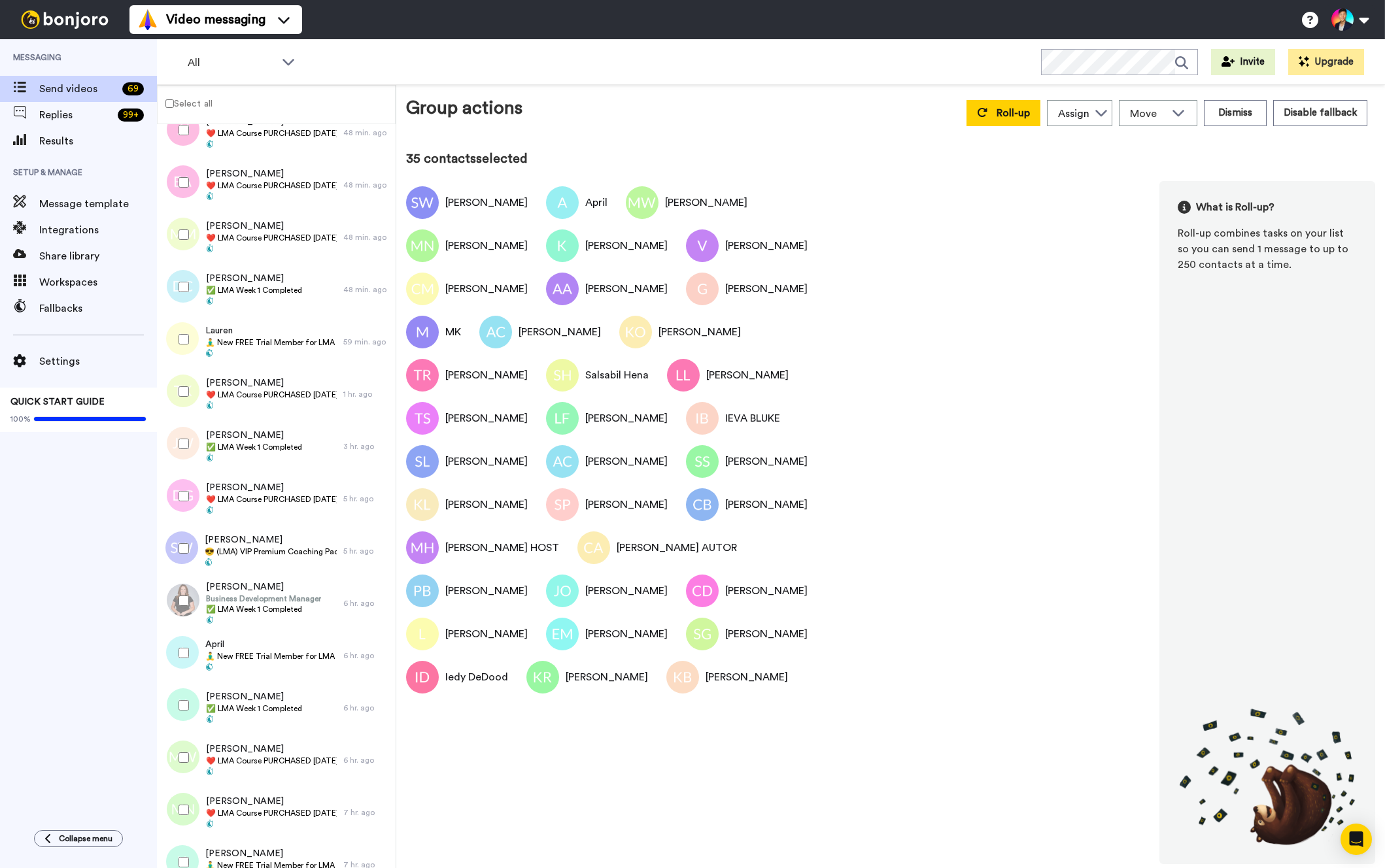
scroll to position [653, 0]
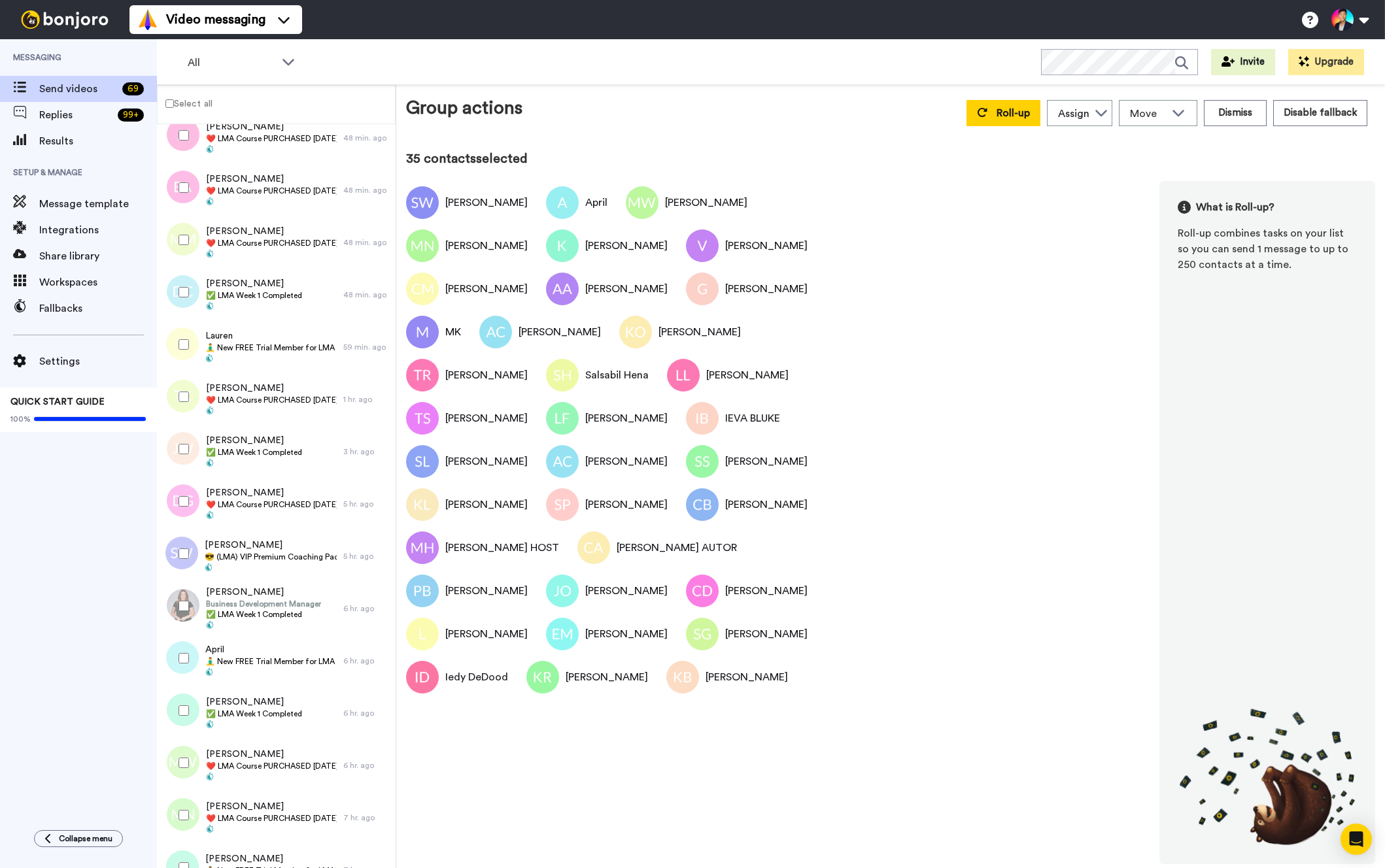
click at [175, 461] on div at bounding box center [181, 450] width 47 height 46
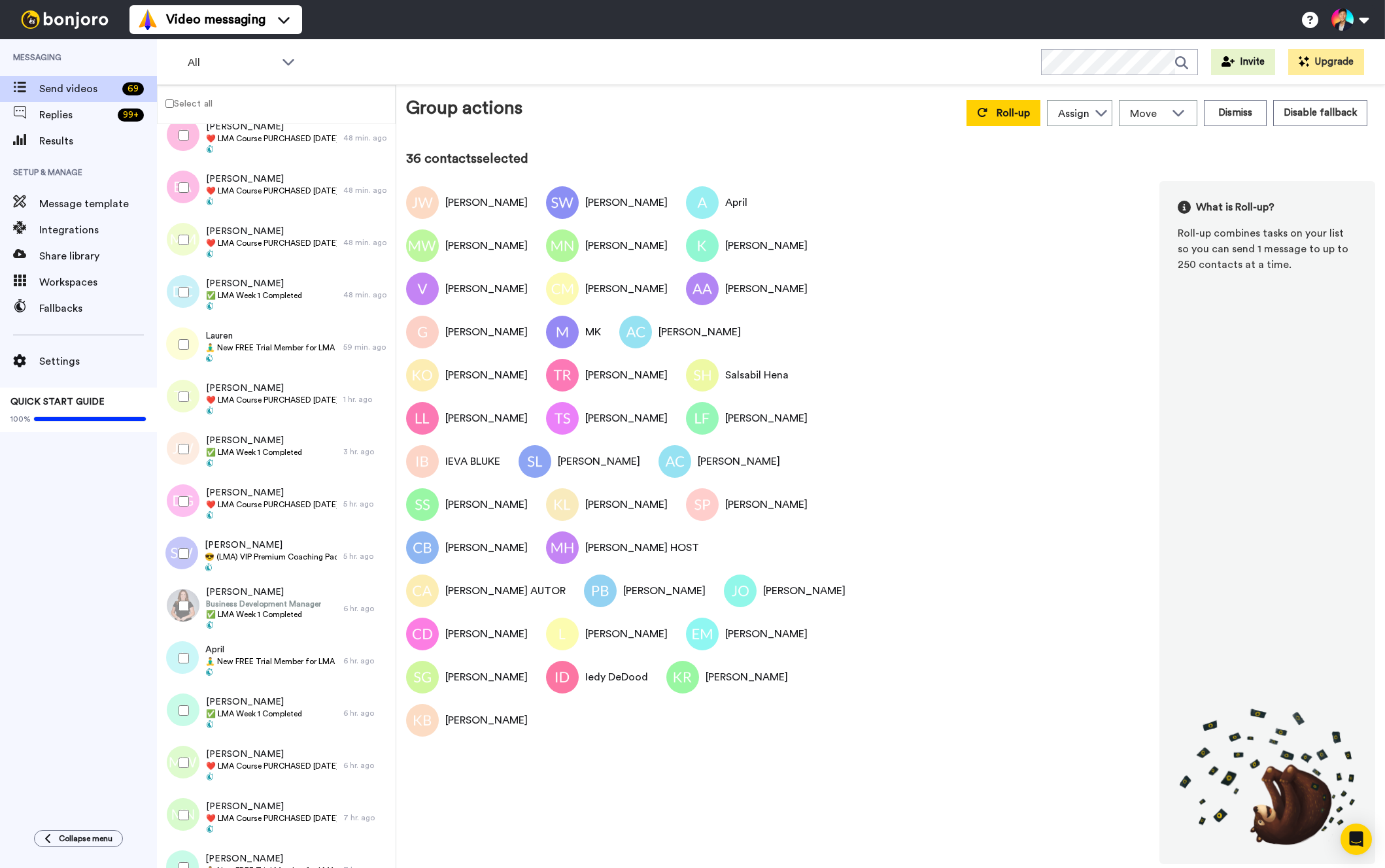
click at [177, 498] on div at bounding box center [181, 501] width 47 height 46
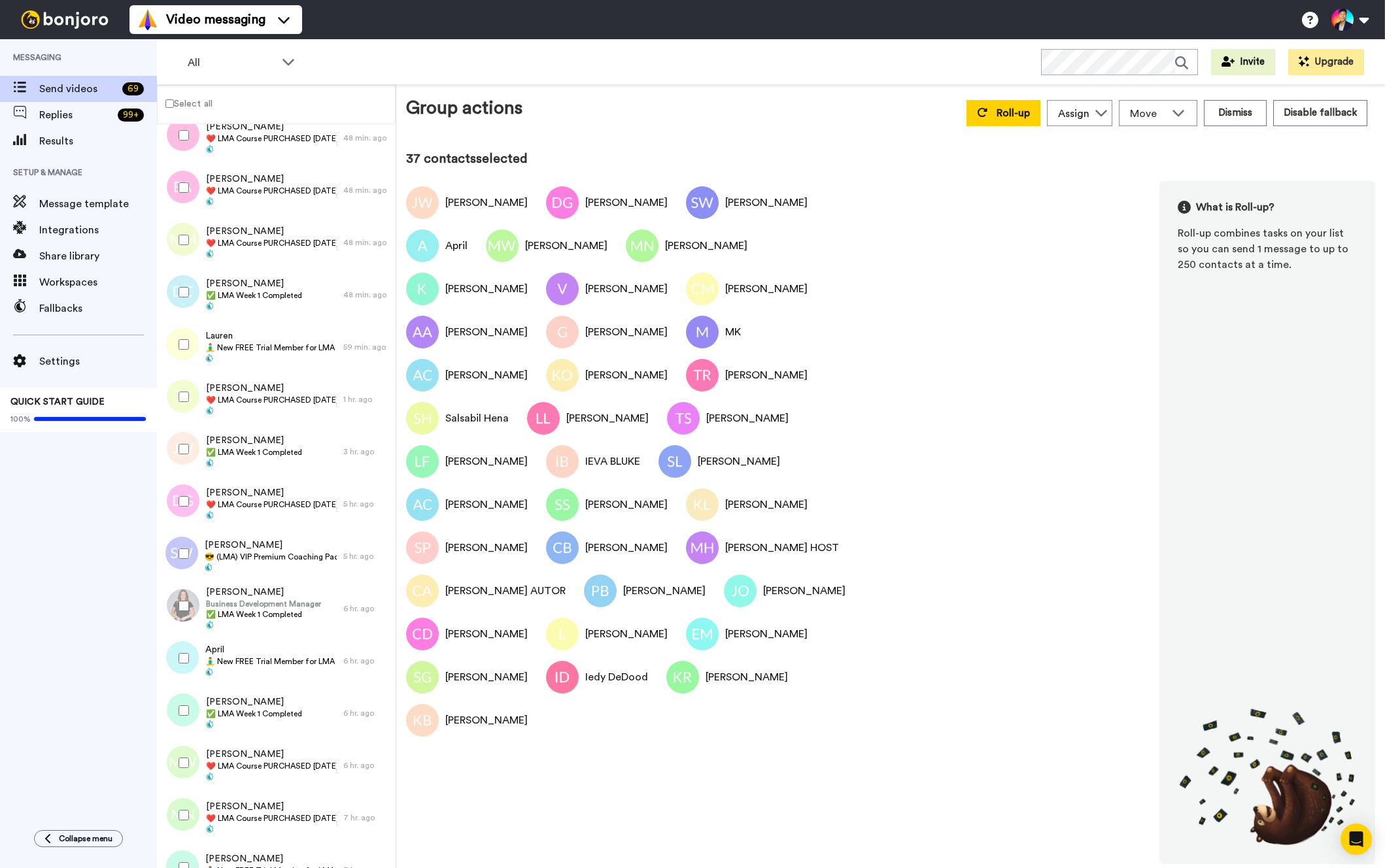
click at [177, 459] on div at bounding box center [181, 450] width 47 height 46
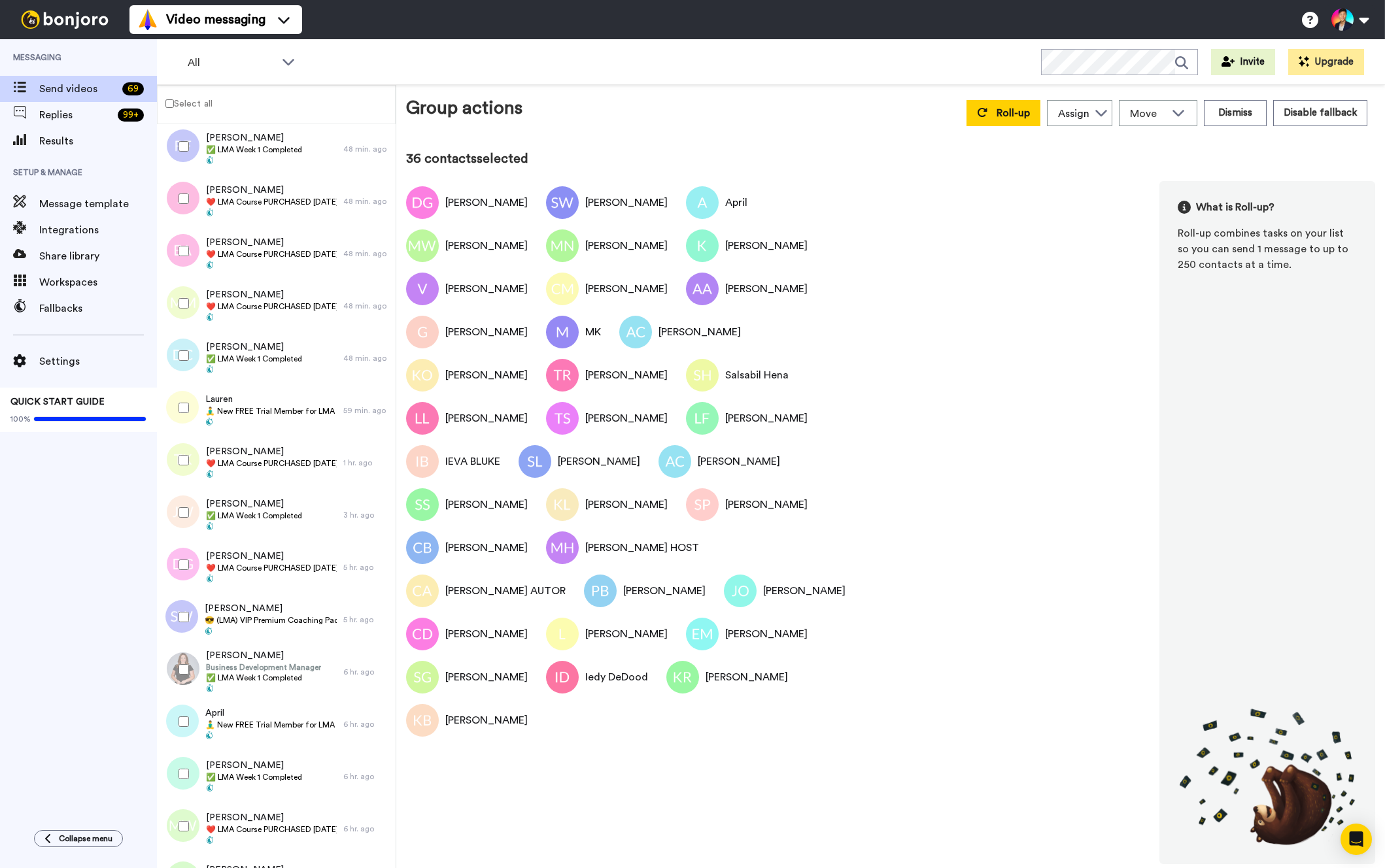
click at [177, 459] on div at bounding box center [181, 461] width 47 height 46
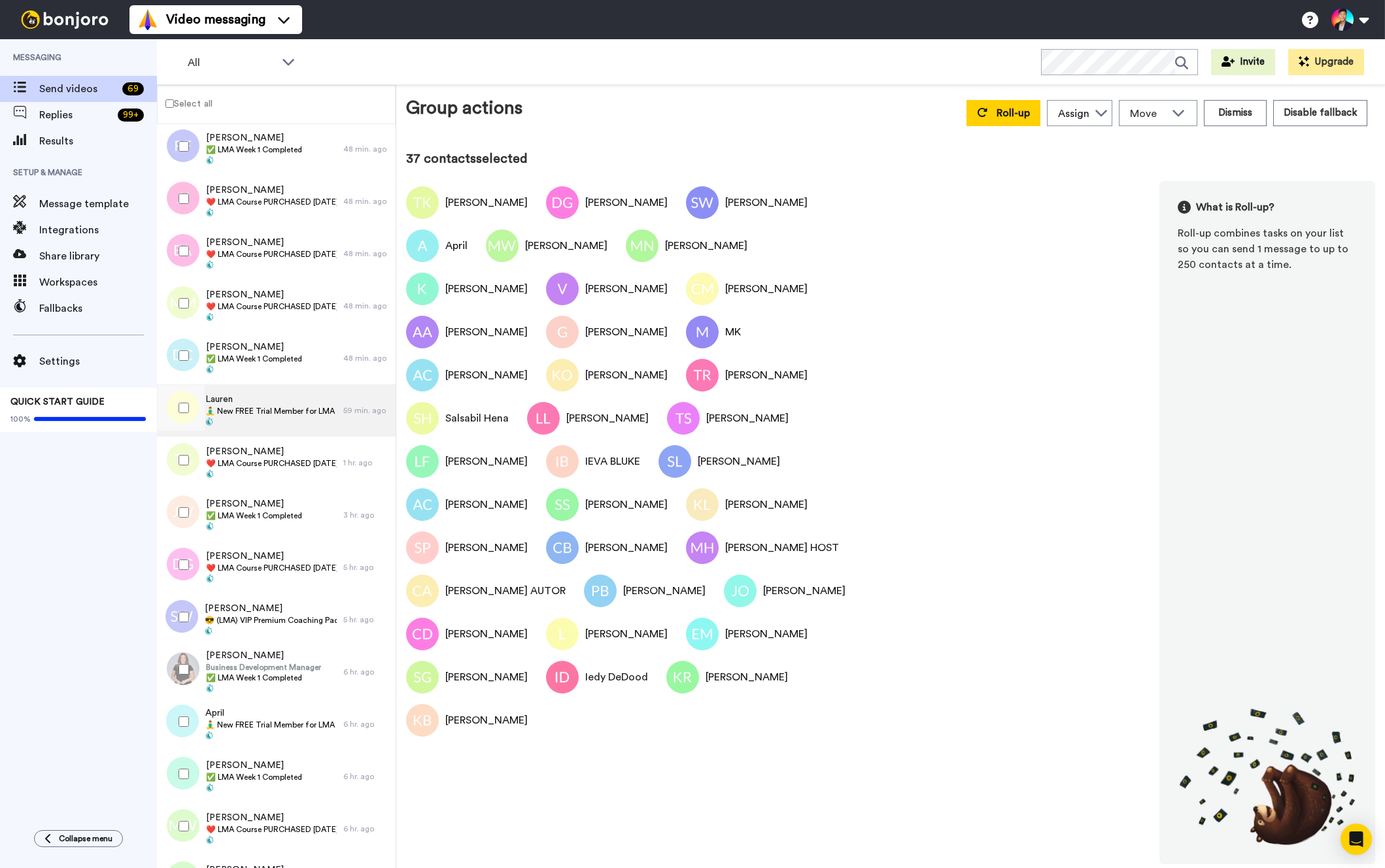
click at [169, 432] on div at bounding box center [179, 410] width 39 height 52
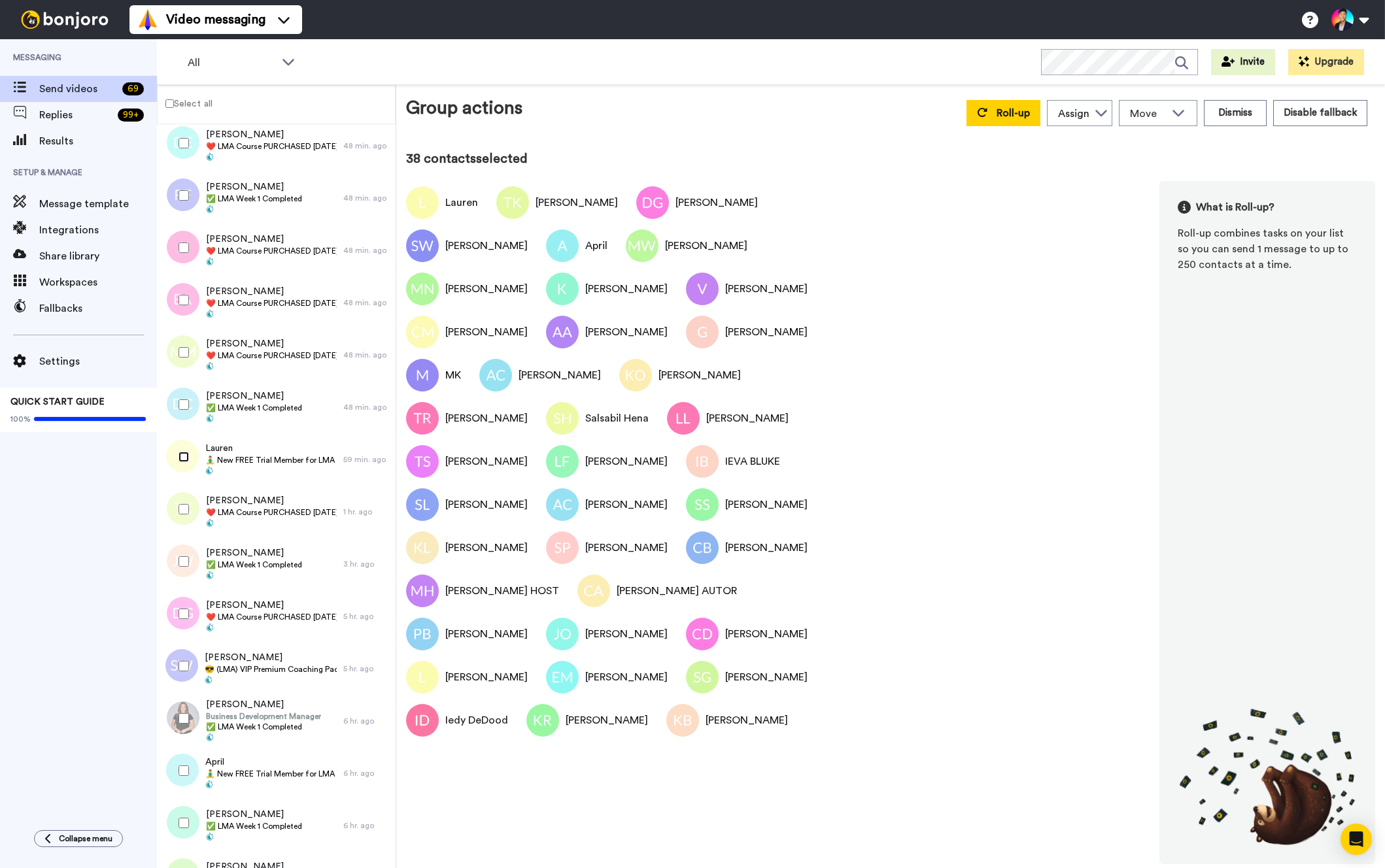
scroll to position [433, 0]
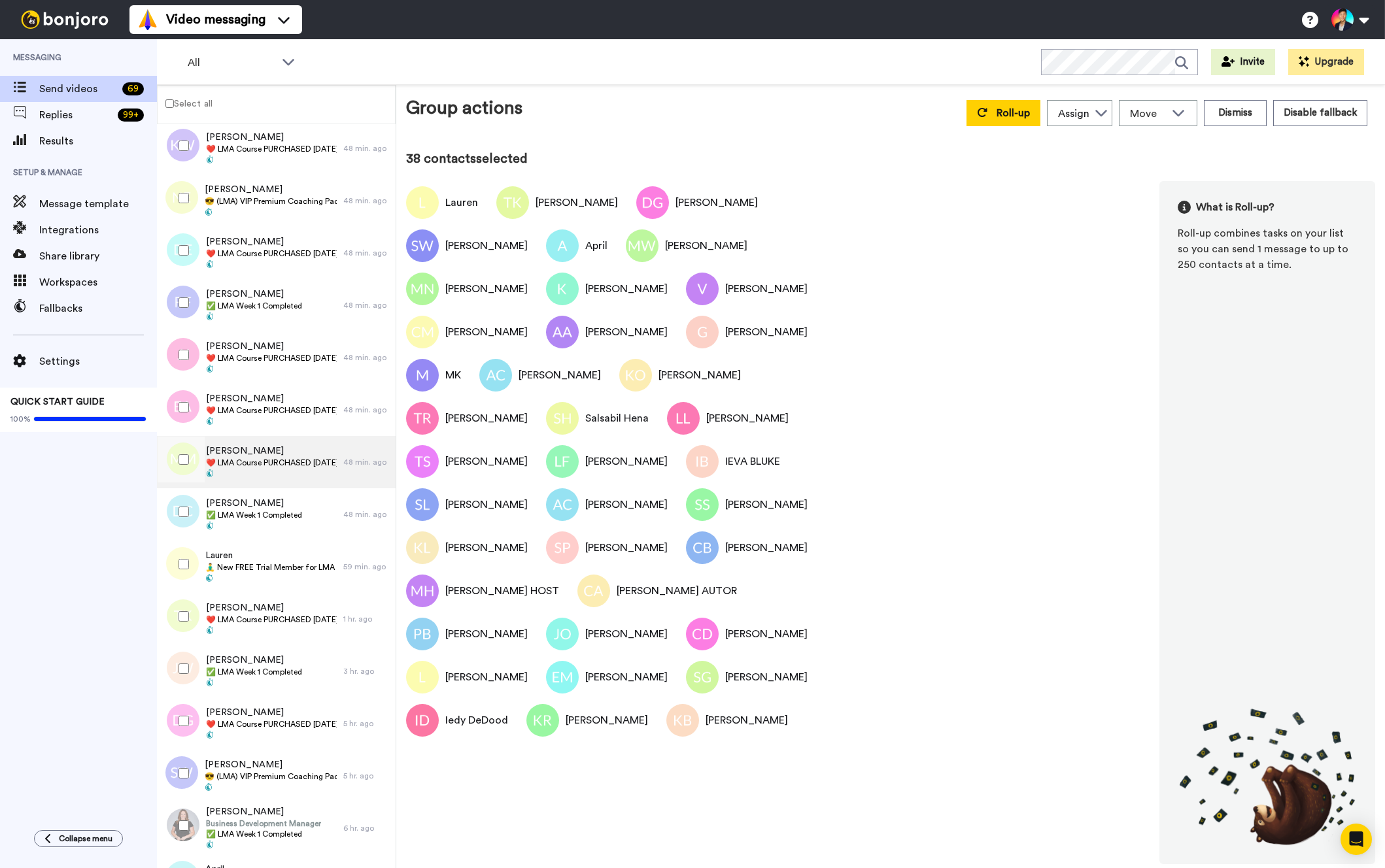
click at [178, 467] on div at bounding box center [181, 460] width 47 height 46
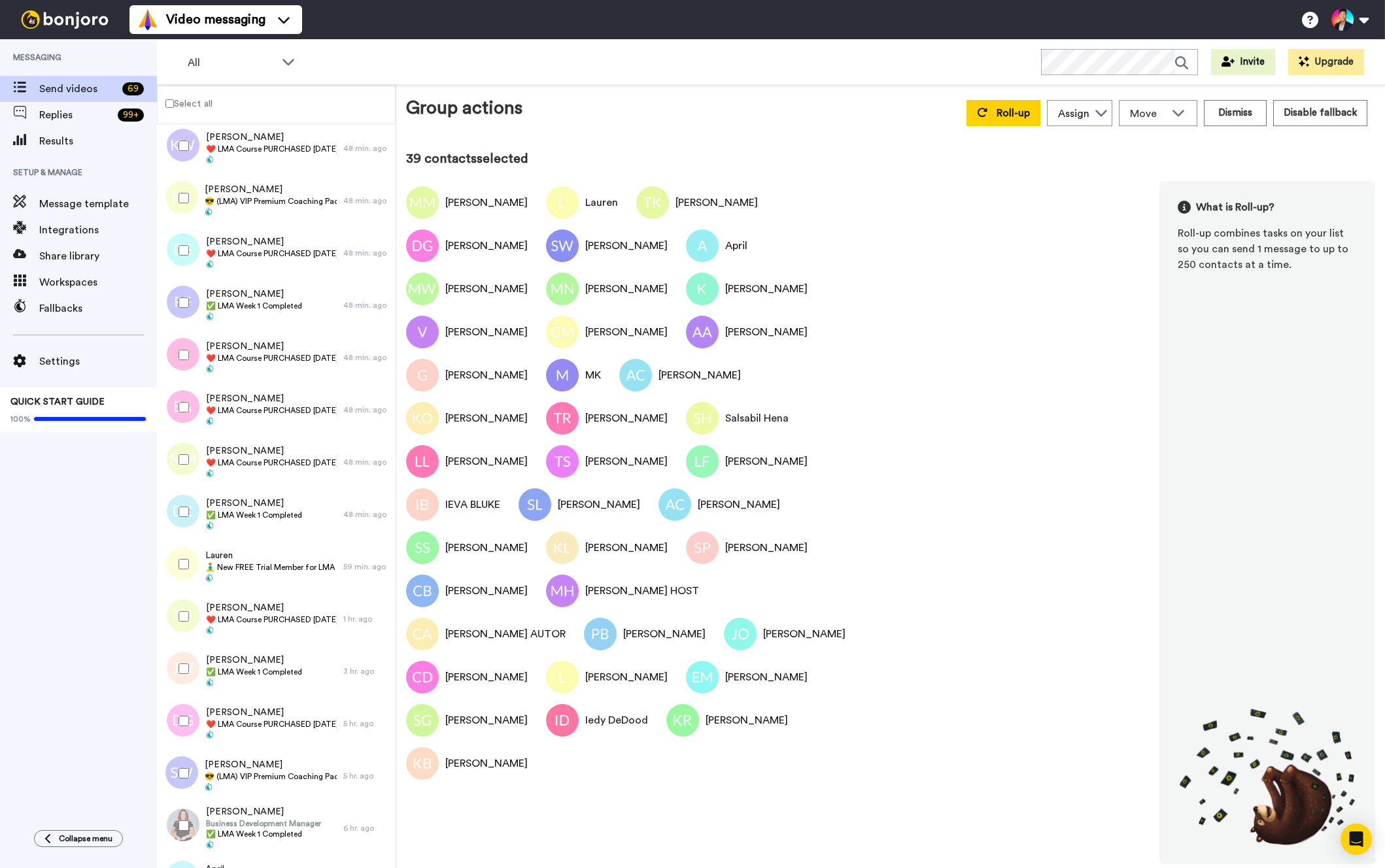
click at [184, 415] on div at bounding box center [181, 407] width 47 height 46
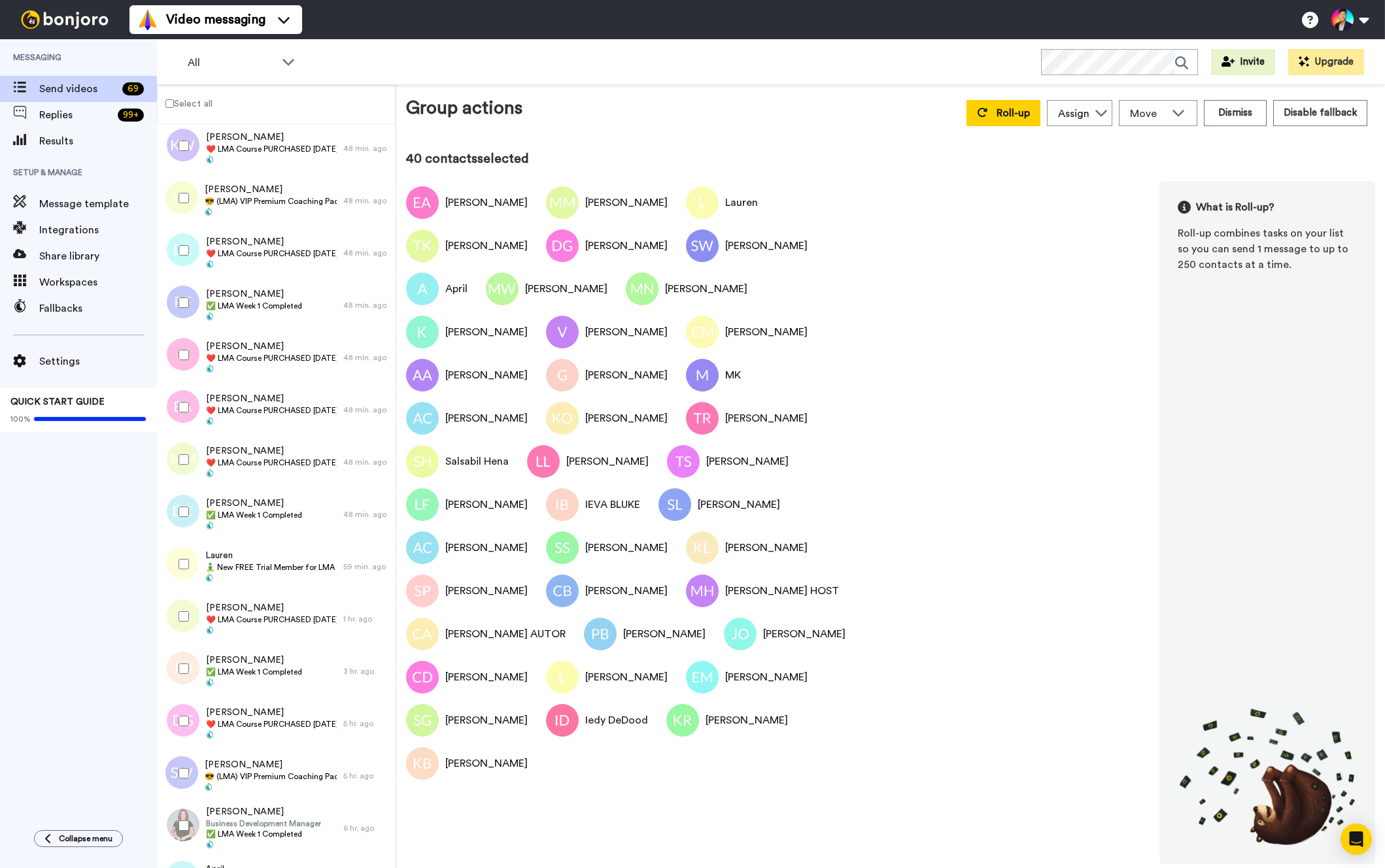
click at [185, 364] on div at bounding box center [181, 355] width 47 height 46
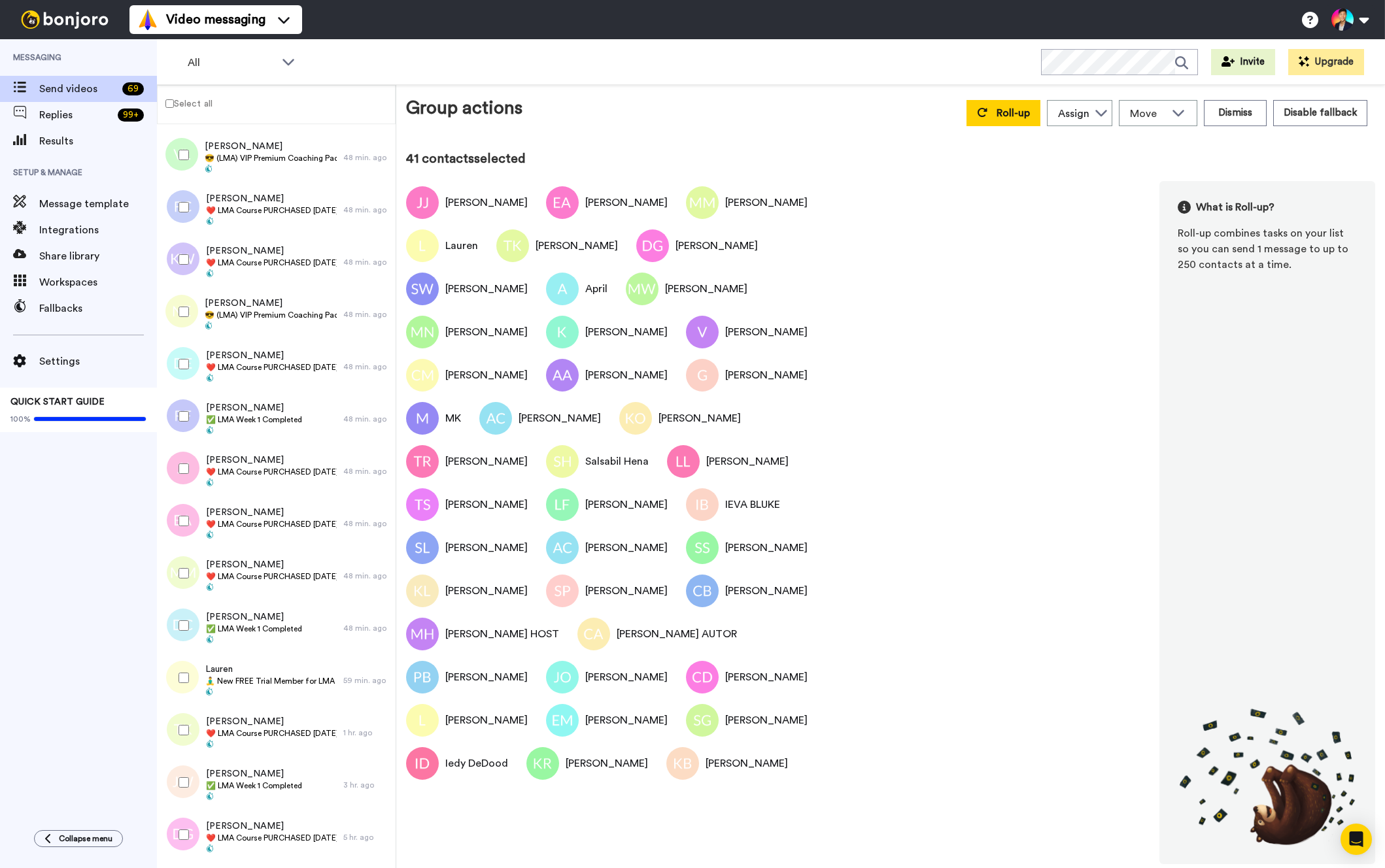
scroll to position [271, 0]
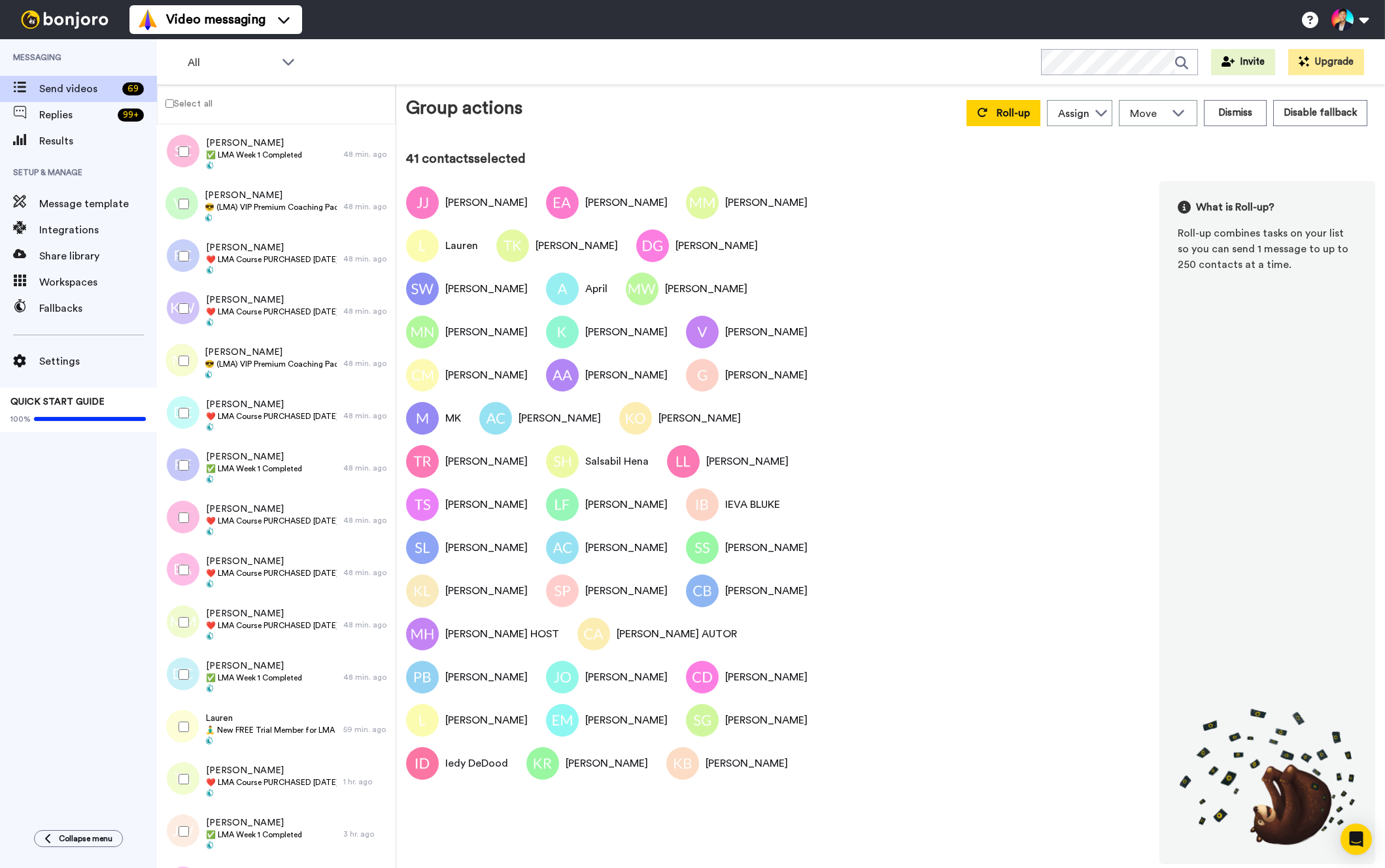
click at [186, 399] on div at bounding box center [181, 413] width 47 height 46
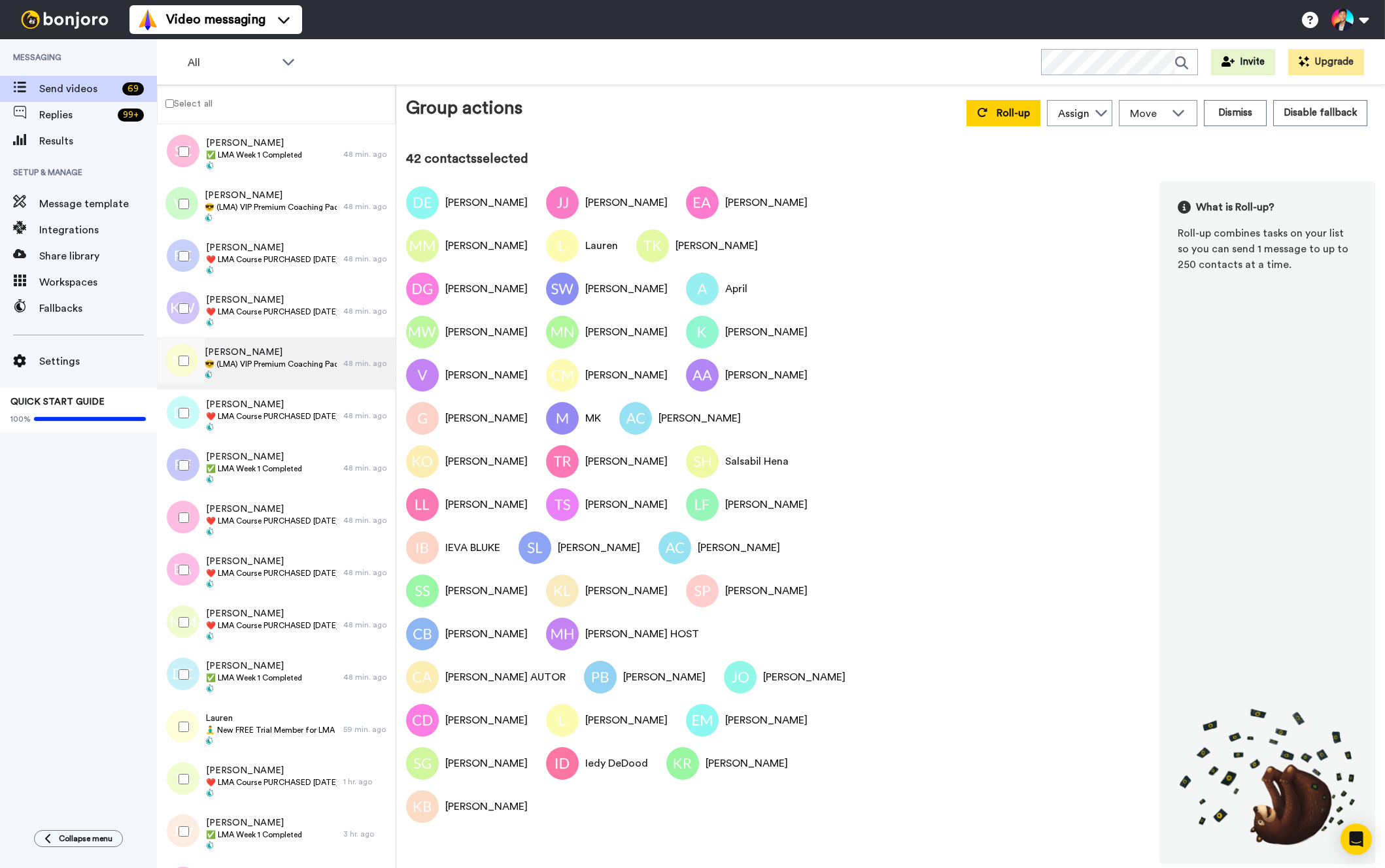
click at [217, 383] on div "[PERSON_NAME] 😎 (LMA) VIP Premium Coaching Package Purchased 😎" at bounding box center [250, 363] width 186 height 52
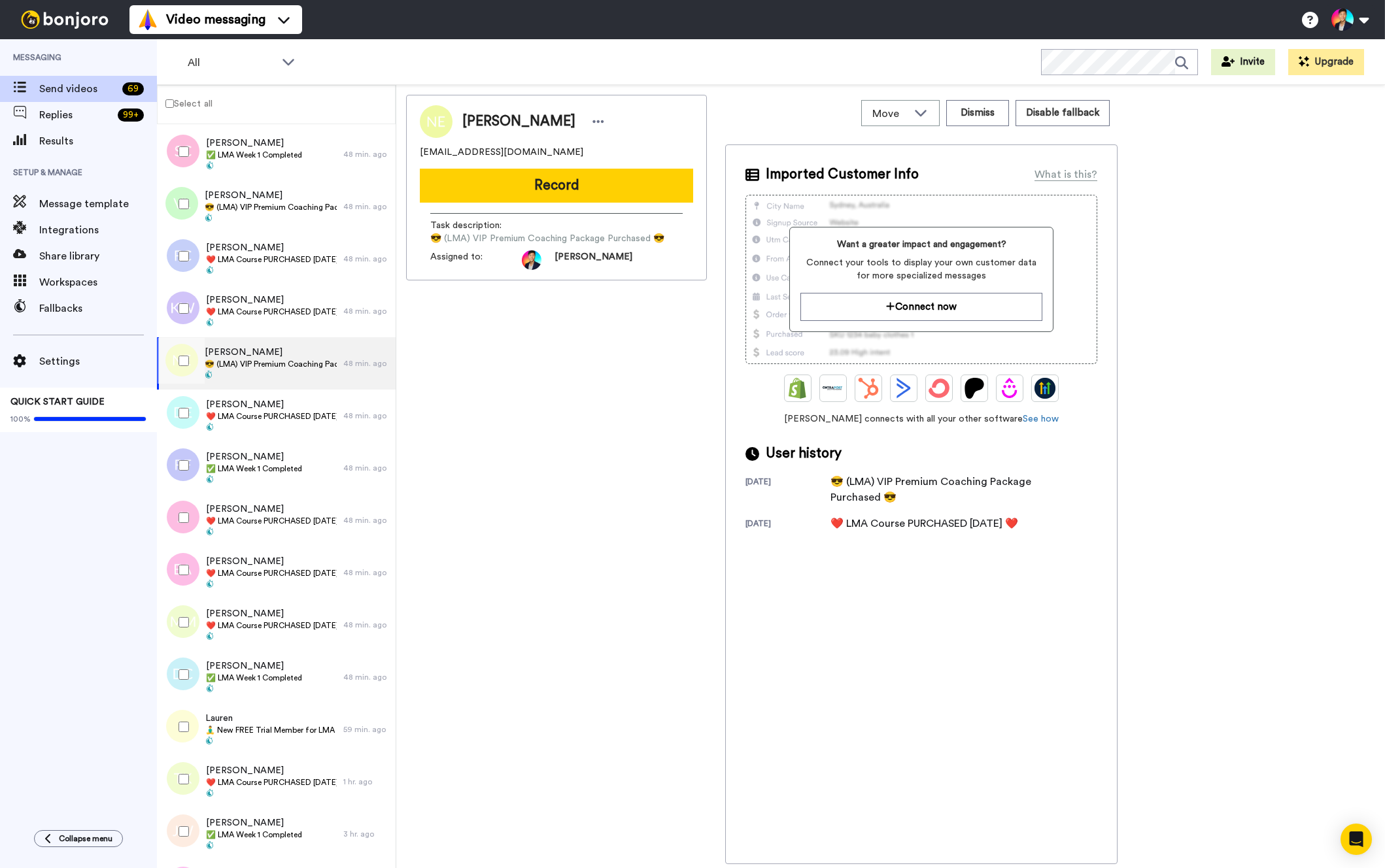
click at [182, 371] on div at bounding box center [181, 361] width 47 height 46
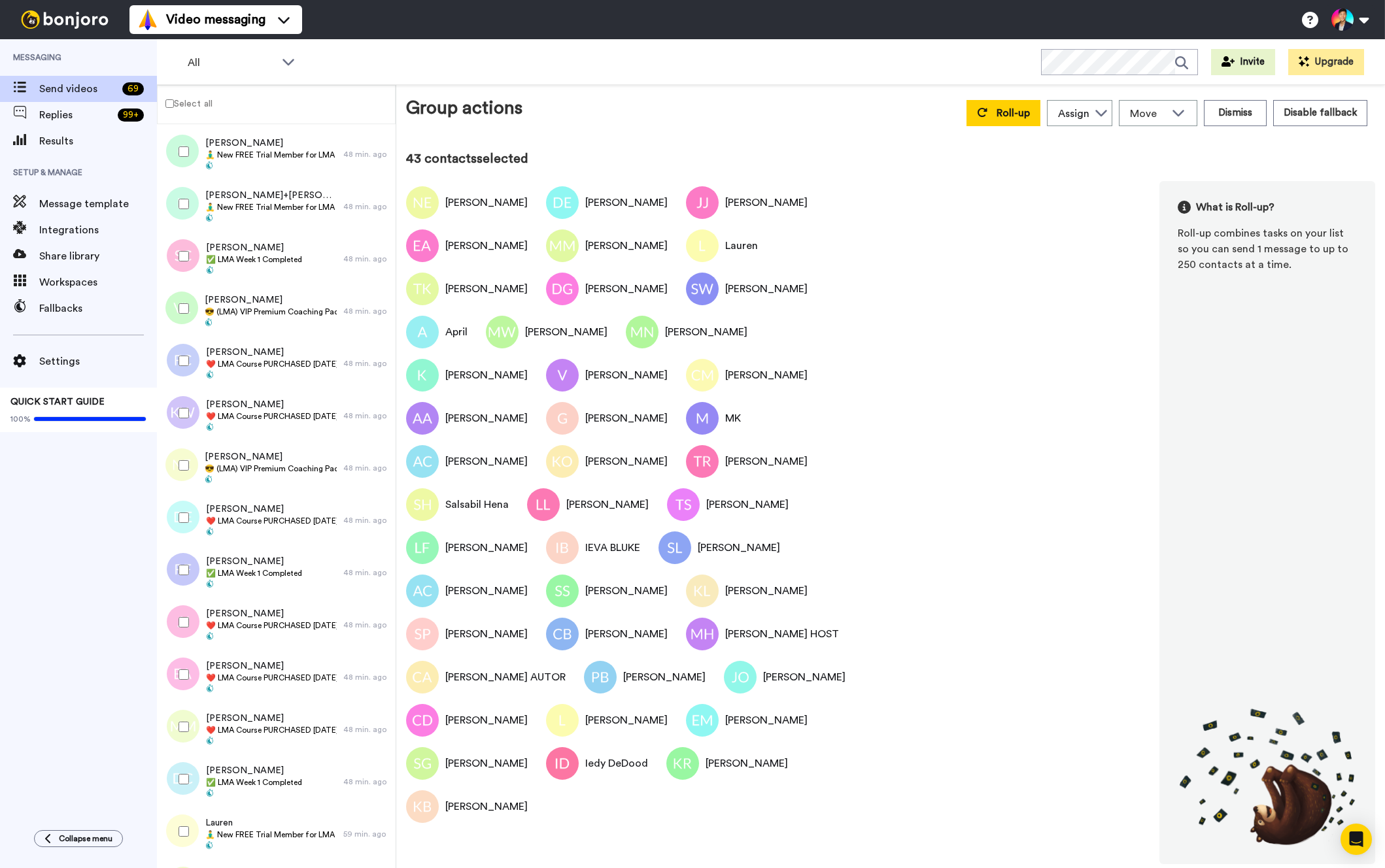
click at [176, 406] on div at bounding box center [181, 413] width 47 height 46
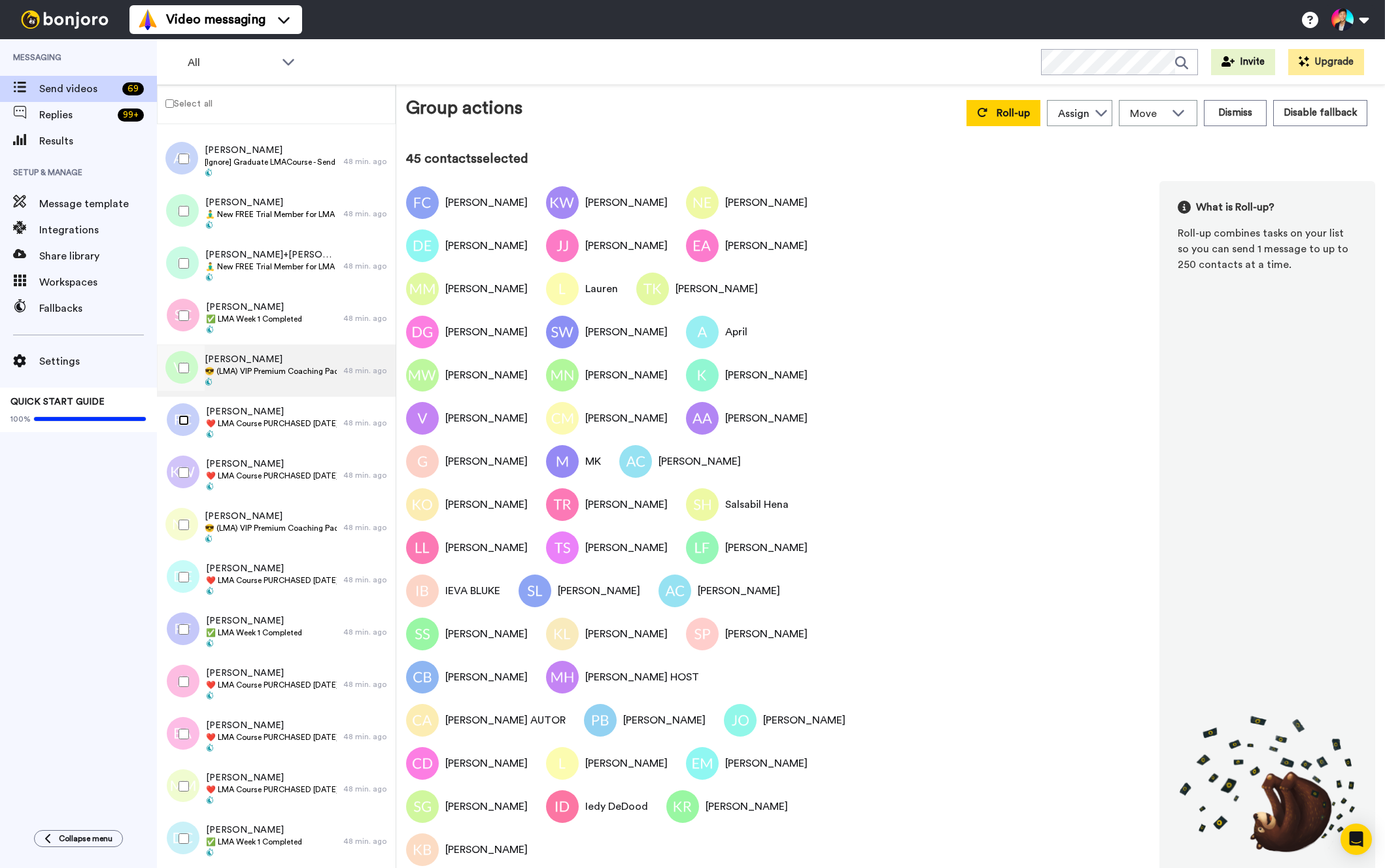
scroll to position [104, 0]
click at [259, 384] on span at bounding box center [271, 385] width 132 height 10
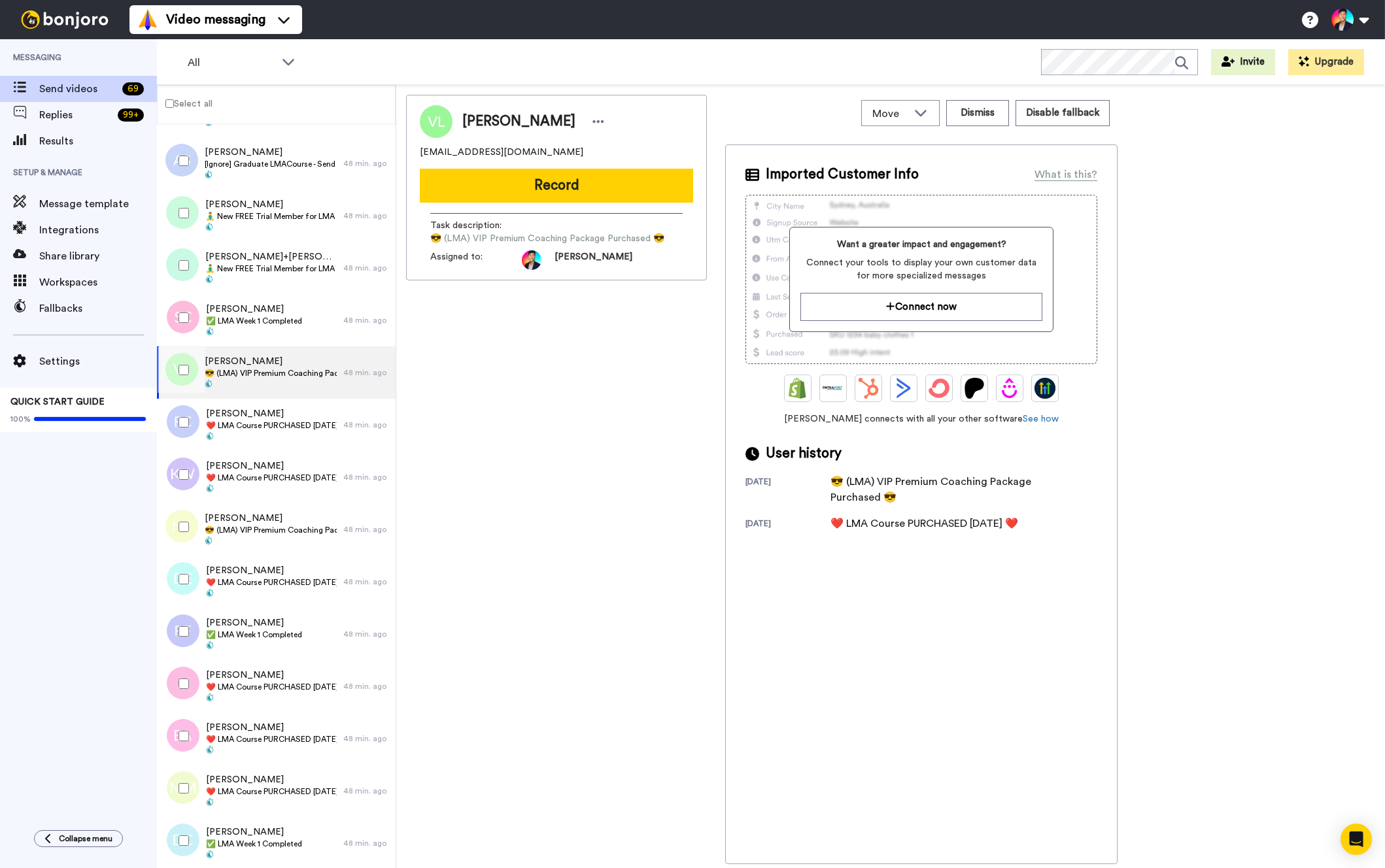
click at [189, 379] on div at bounding box center [181, 370] width 47 height 46
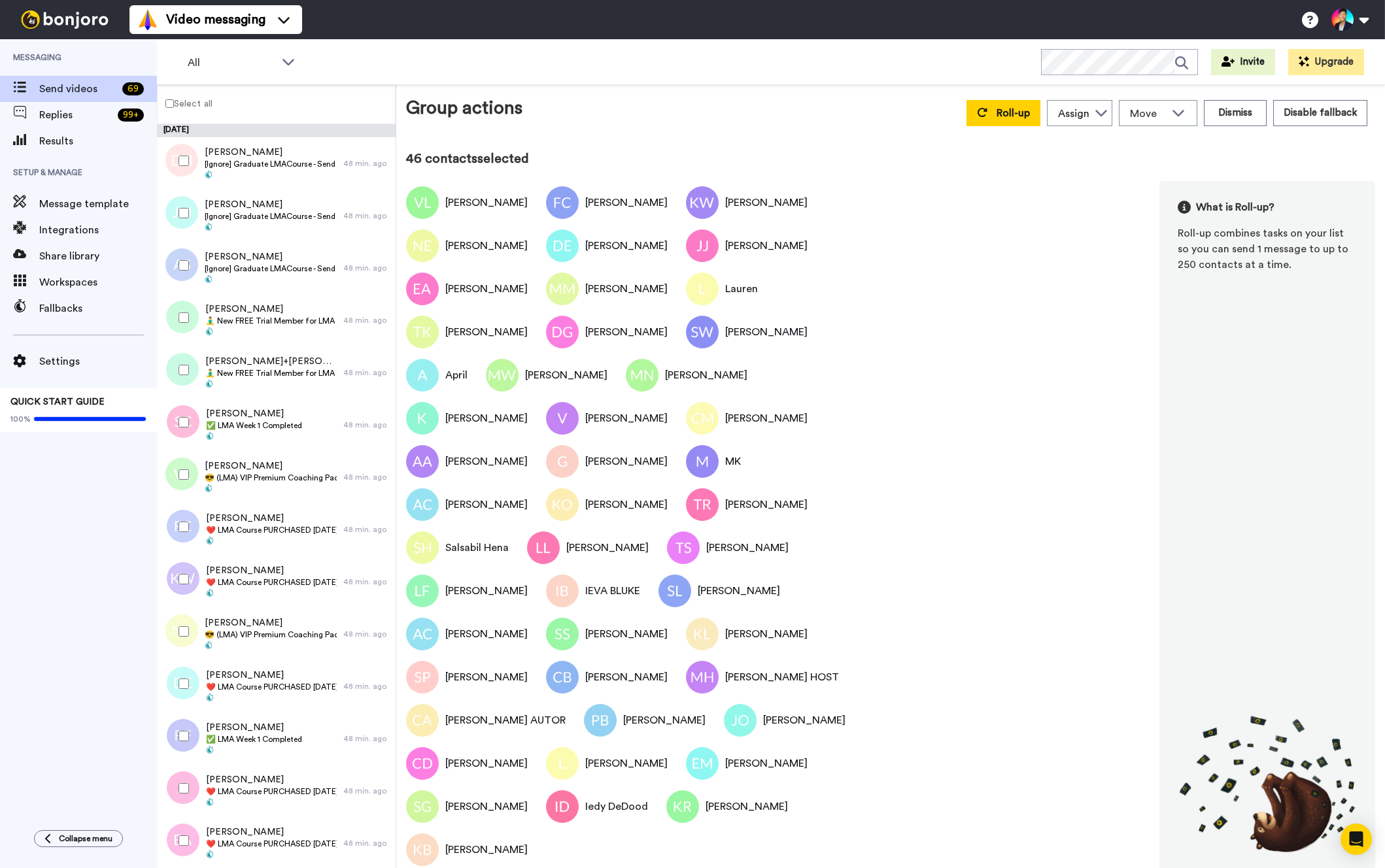
click at [188, 328] on div at bounding box center [181, 318] width 47 height 46
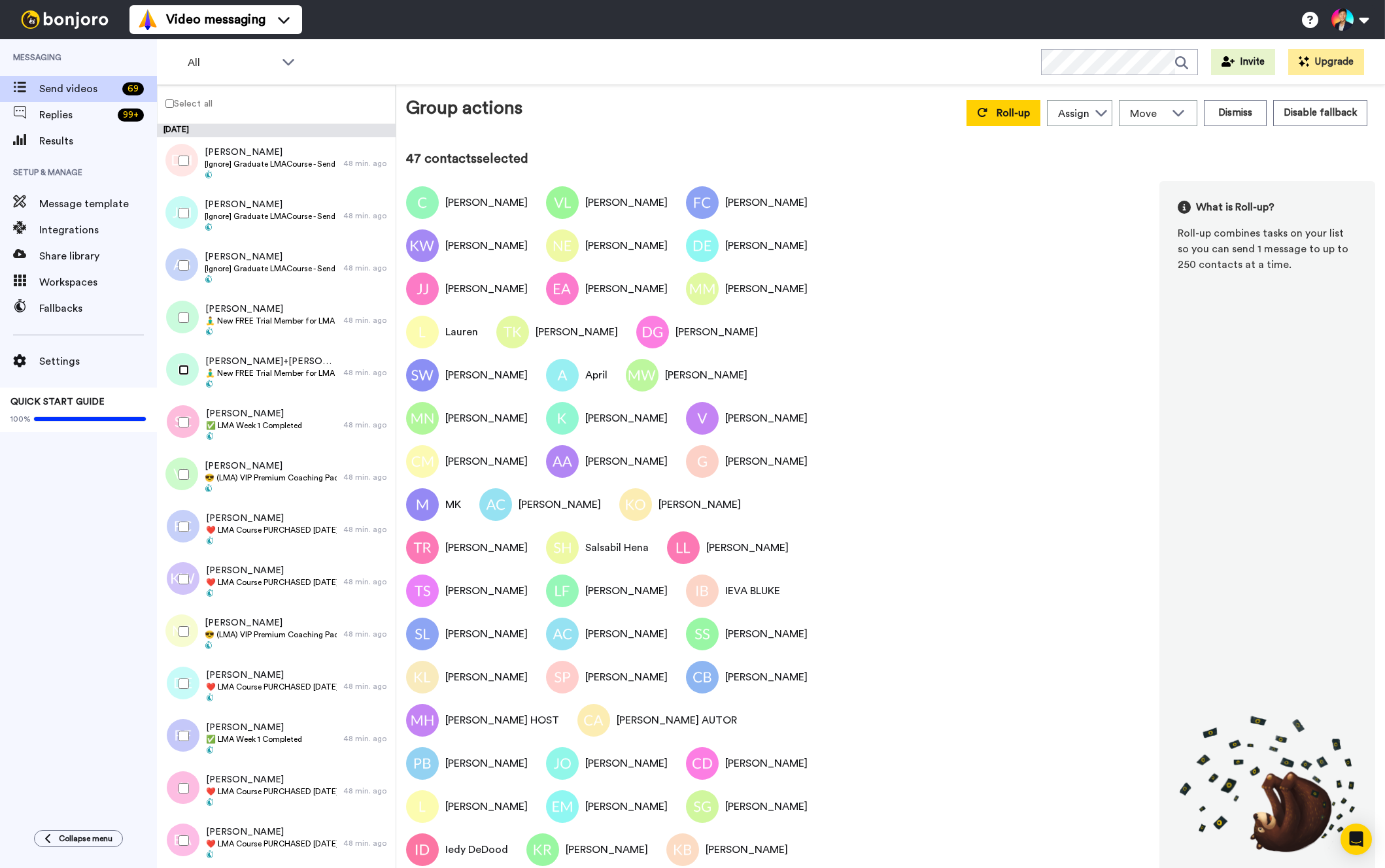
click at [182, 376] on div at bounding box center [181, 370] width 47 height 46
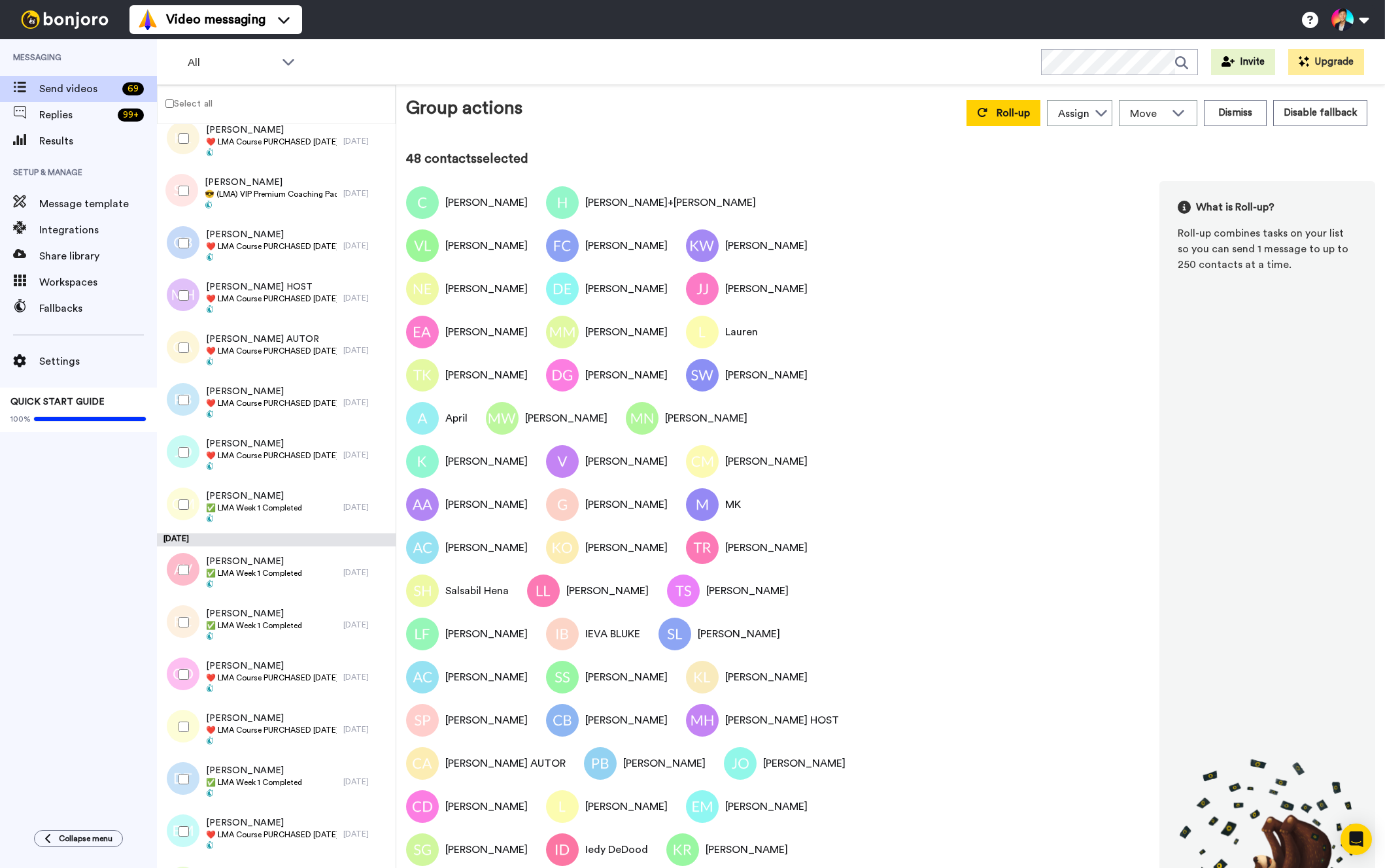
scroll to position [2904, 0]
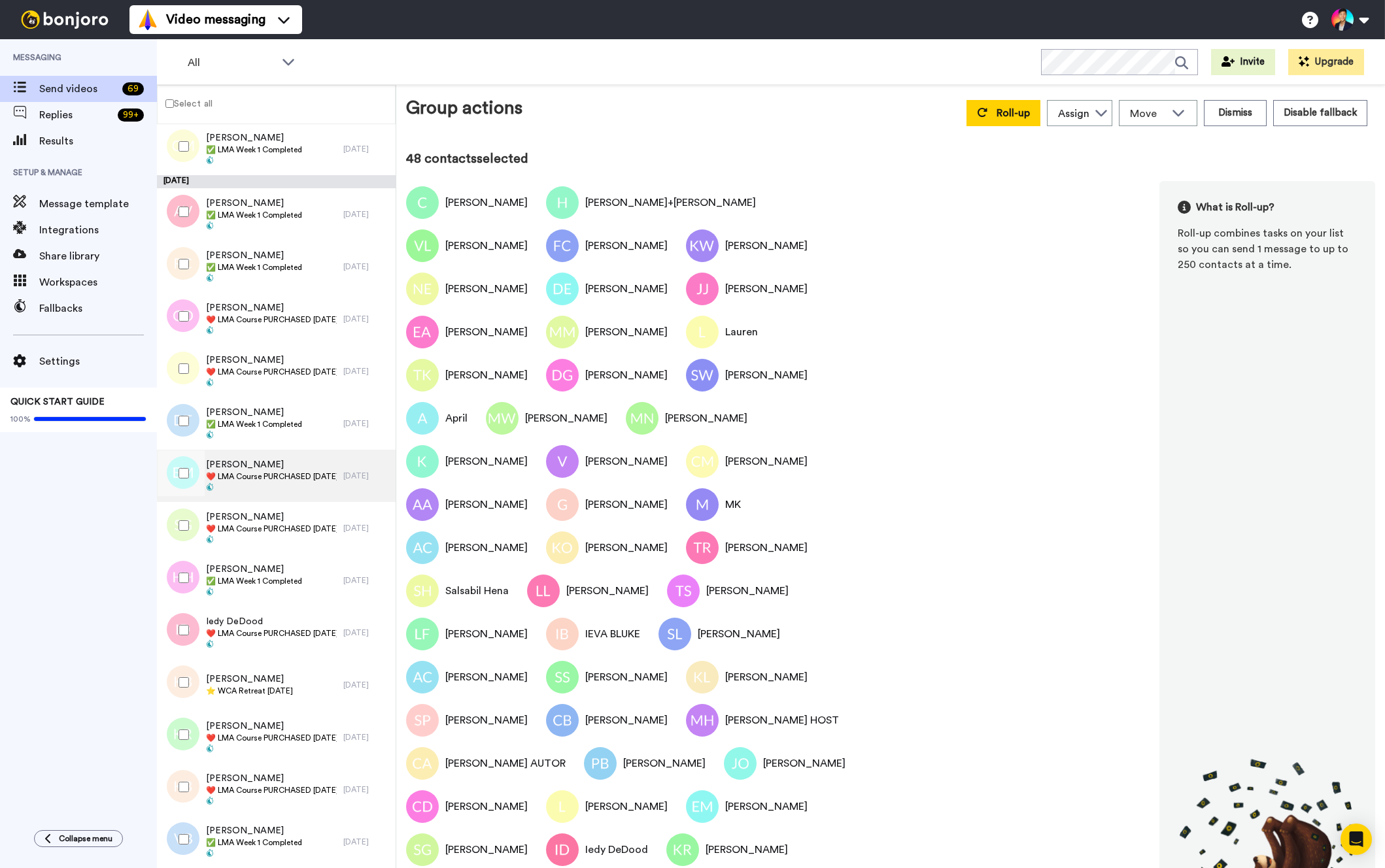
click at [254, 483] on div "[PERSON_NAME] ❤️️ LMA Course PURCHASED [DATE] ❤️️" at bounding box center [271, 476] width 131 height 35
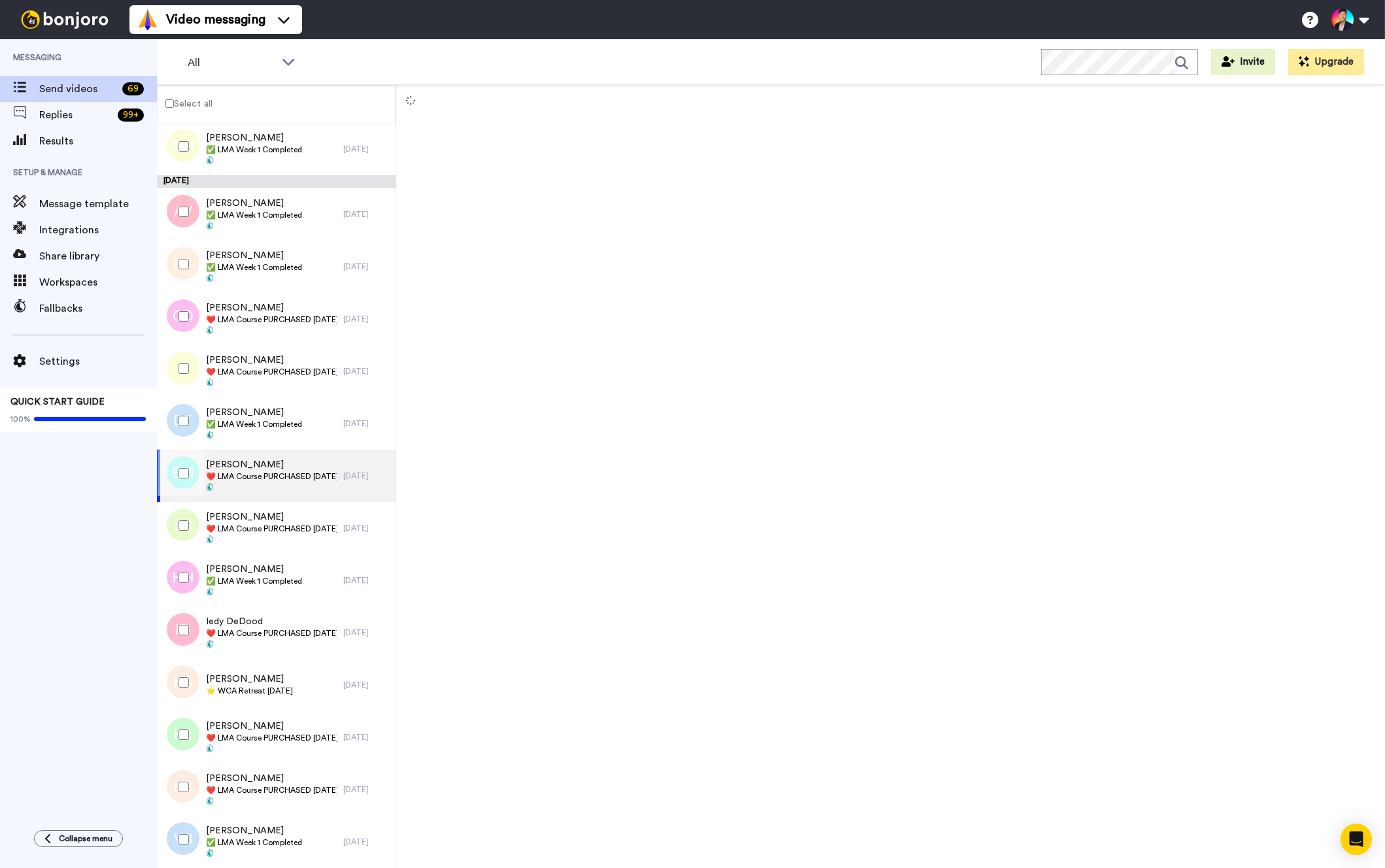
click at [254, 483] on div "[PERSON_NAME] ❤️️ LMA Course PURCHASED [DATE] ❤️️" at bounding box center [271, 476] width 131 height 35
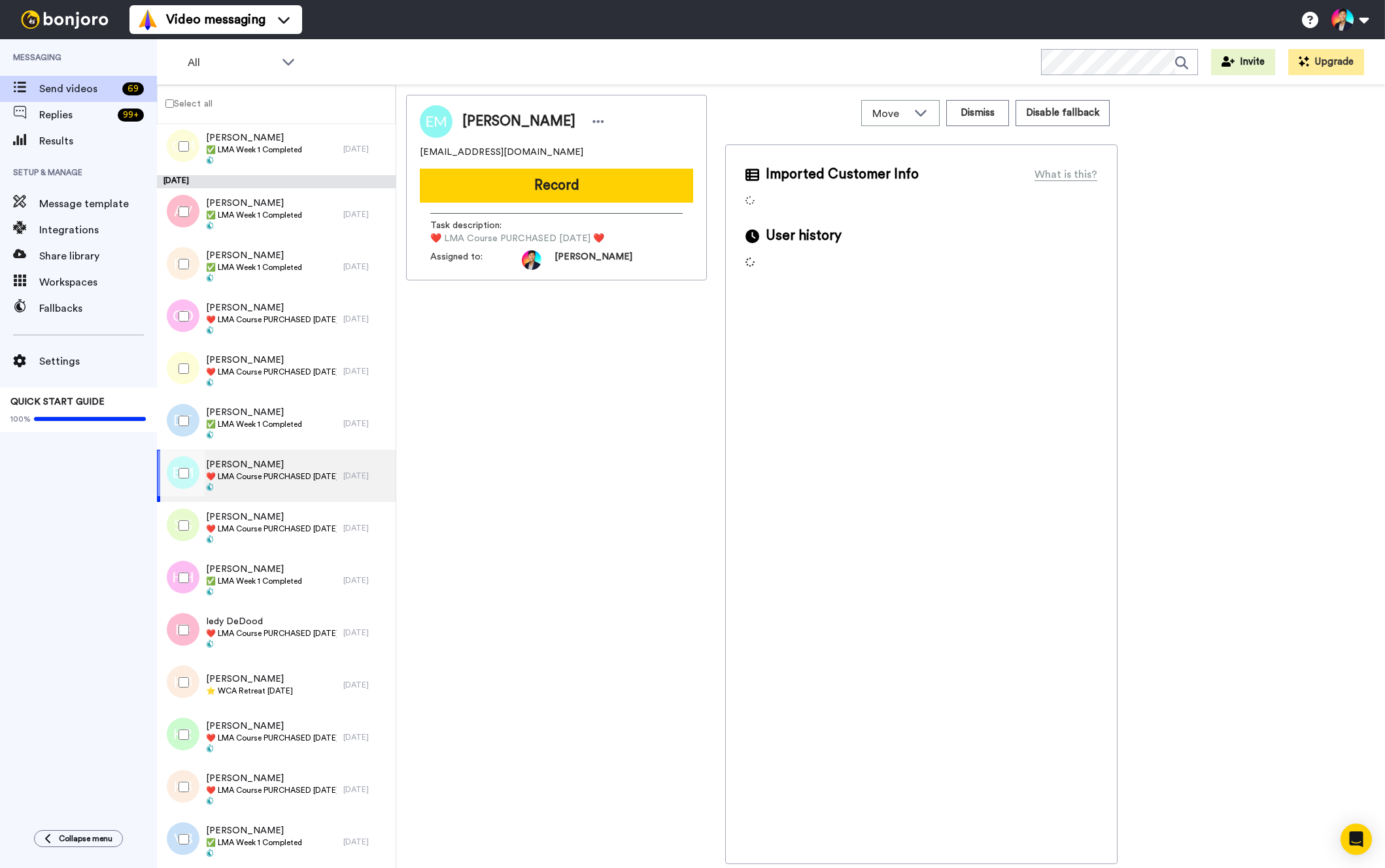
click at [196, 473] on div at bounding box center [181, 473] width 47 height 46
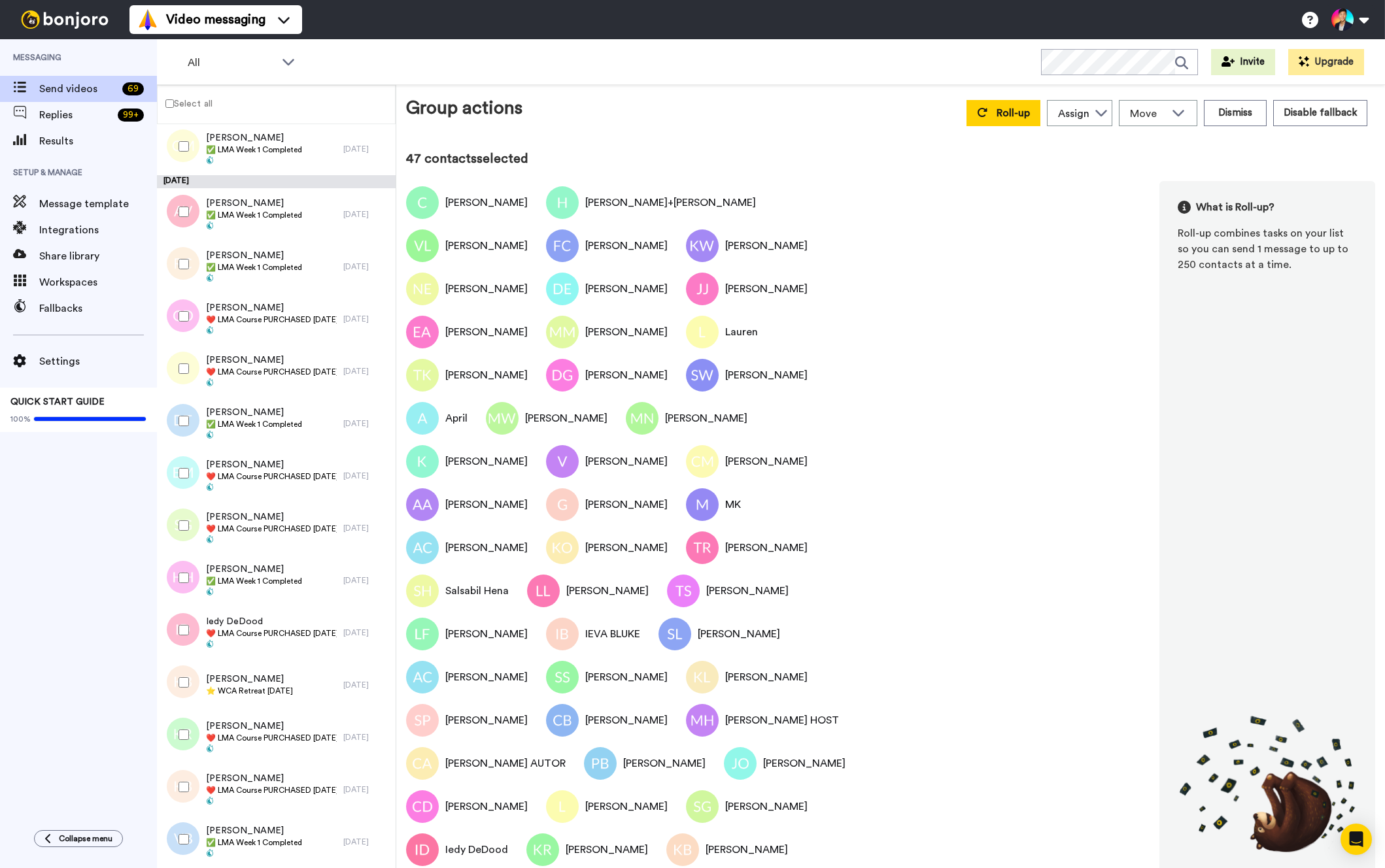
click at [196, 473] on div at bounding box center [181, 473] width 47 height 46
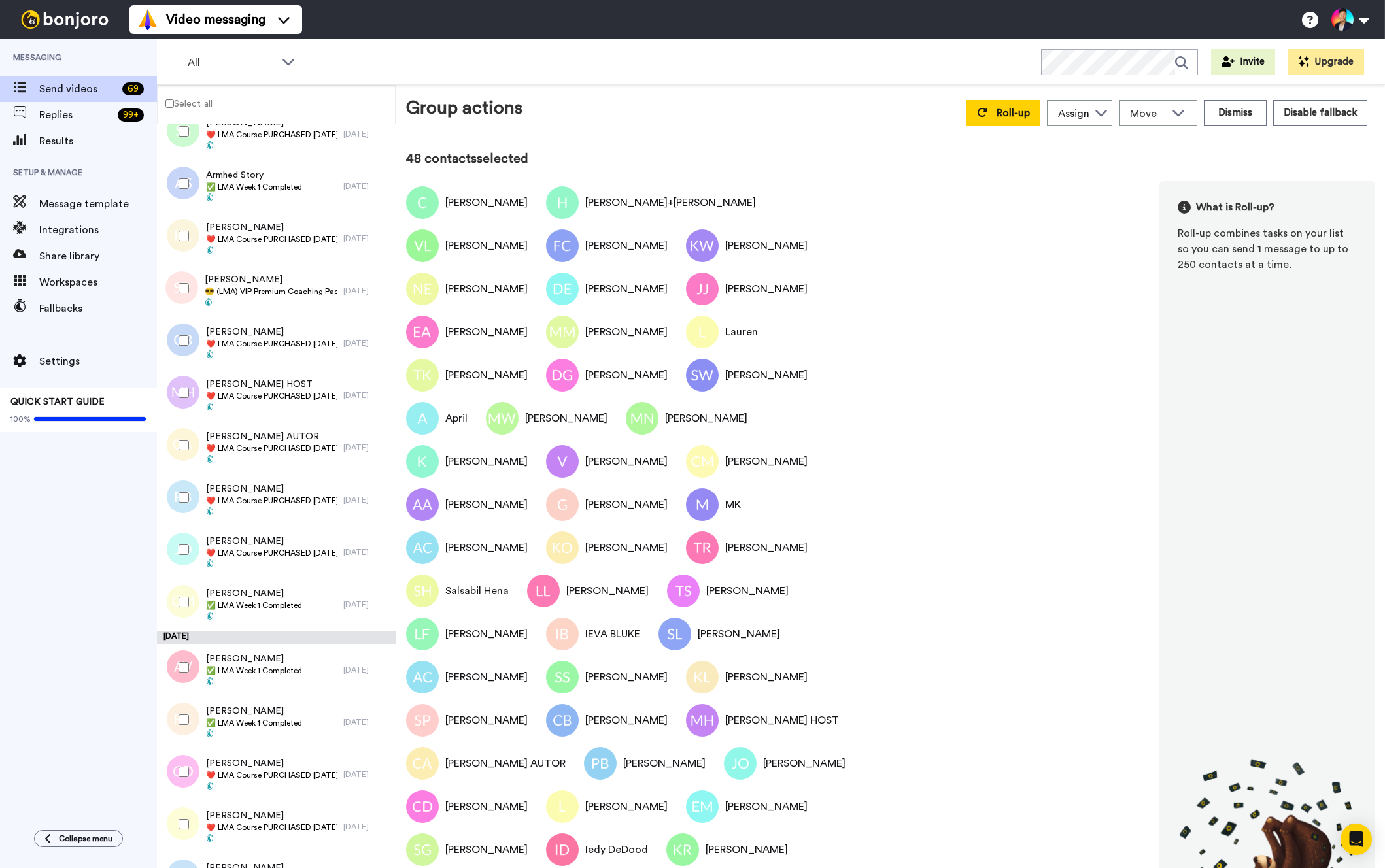
scroll to position [2904, 0]
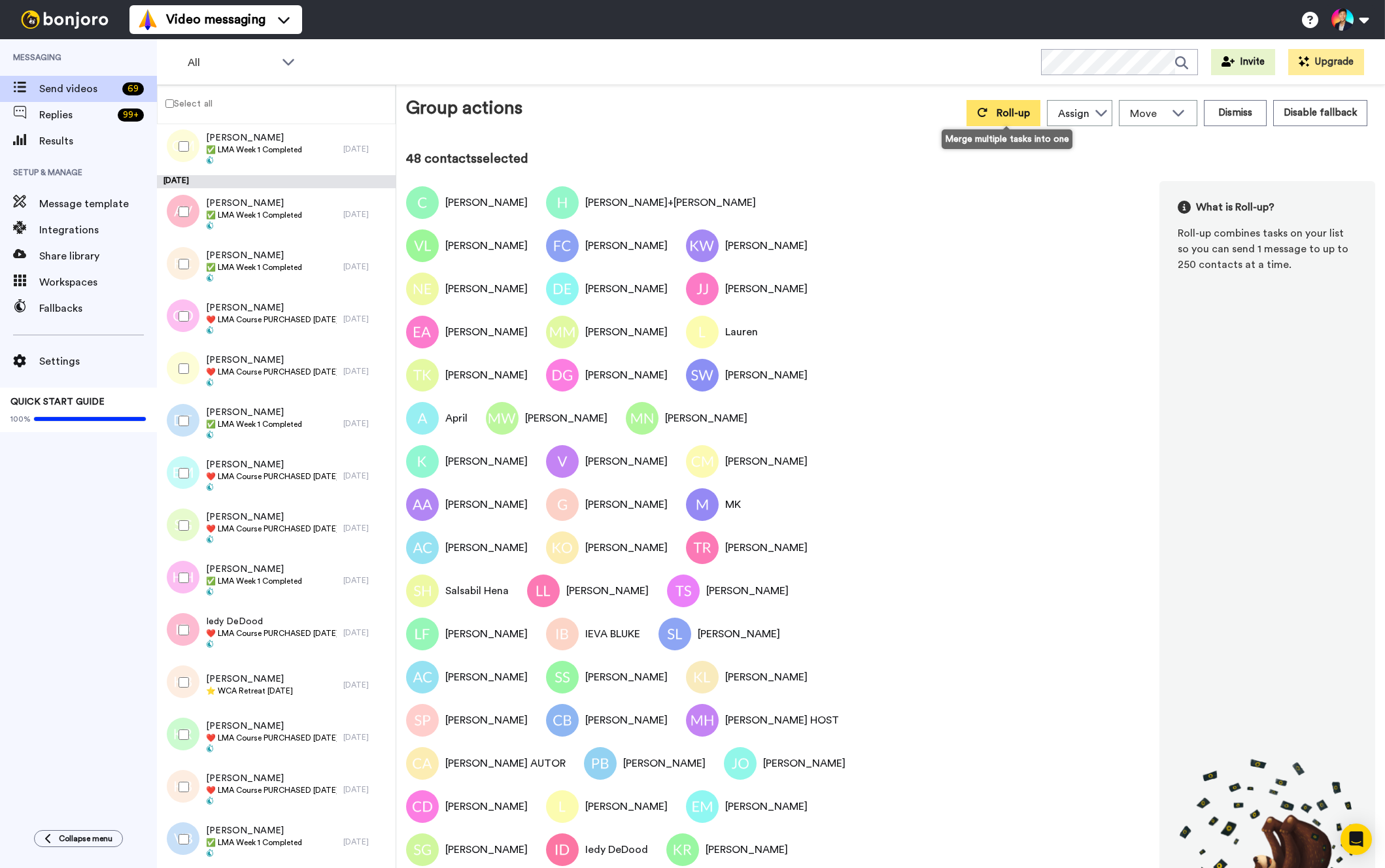
click at [1020, 118] on span "Roll-up" at bounding box center [1013, 113] width 33 height 10
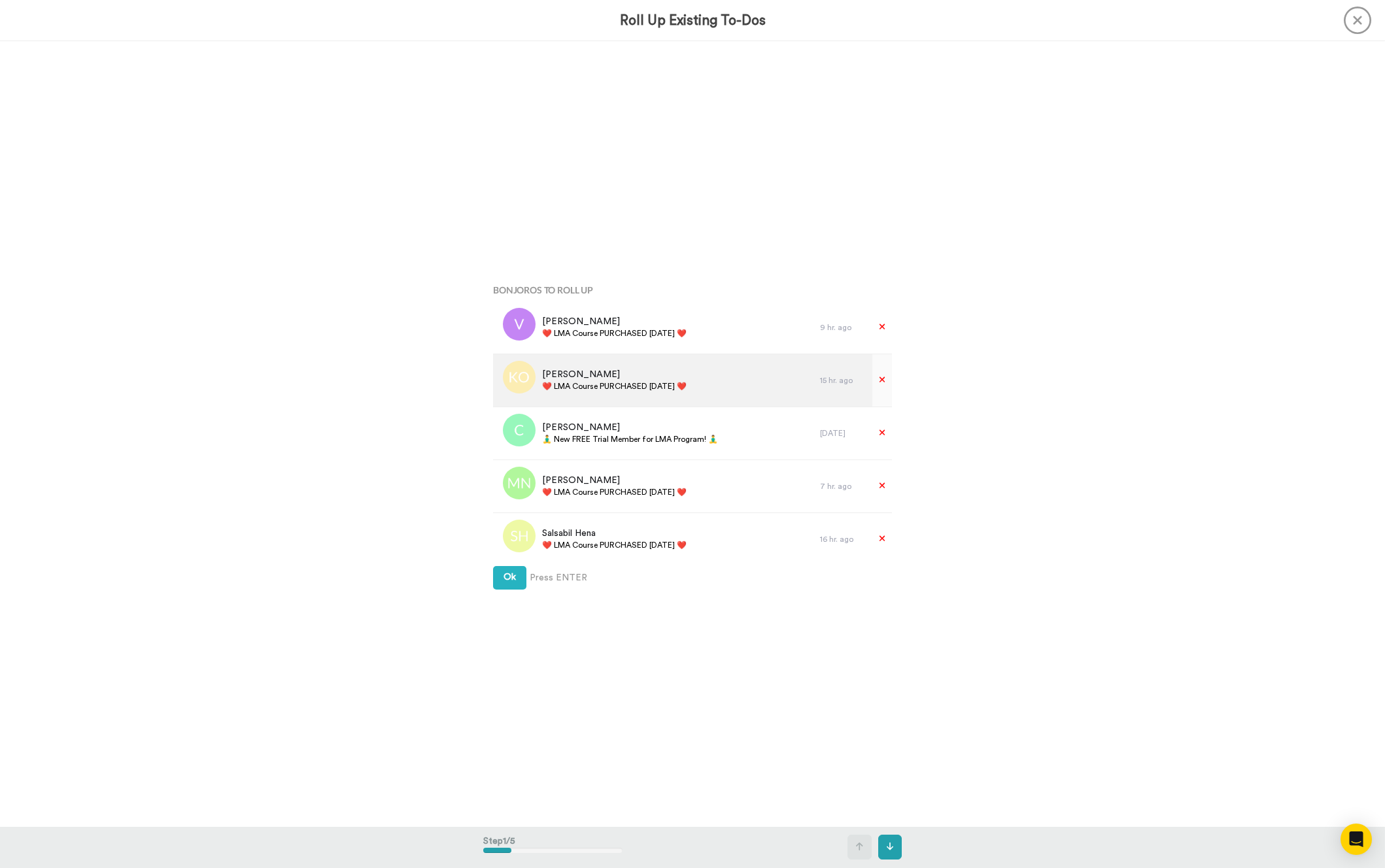
click at [635, 392] on div "[PERSON_NAME] ❤️️ LMA Course PURCHASED [DATE] ❤️️" at bounding box center [614, 381] width 144 height 25
copy div "❤️️ LMA Course PURCHASED [DATE] ❤️️"
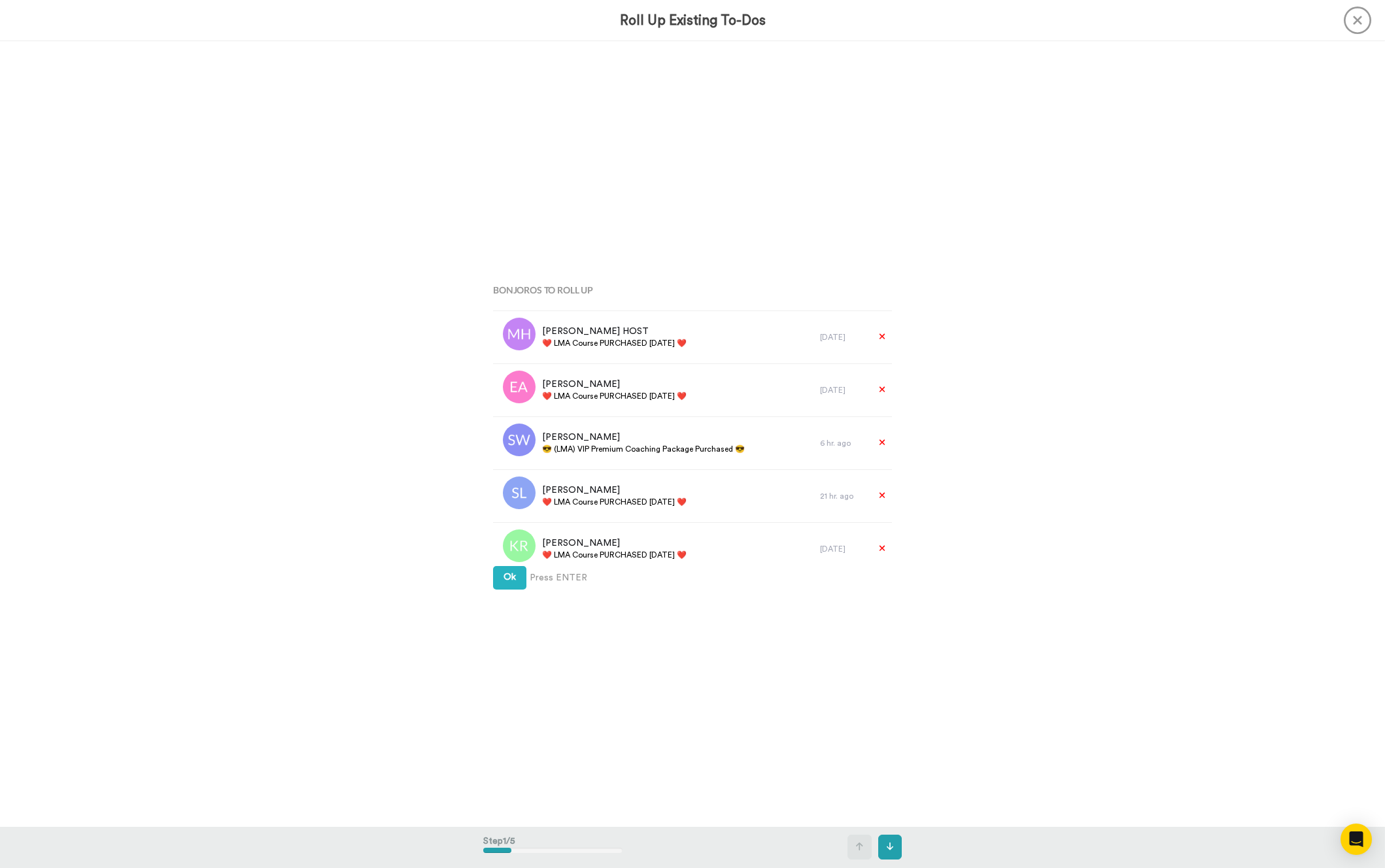
scroll to position [2280, 0]
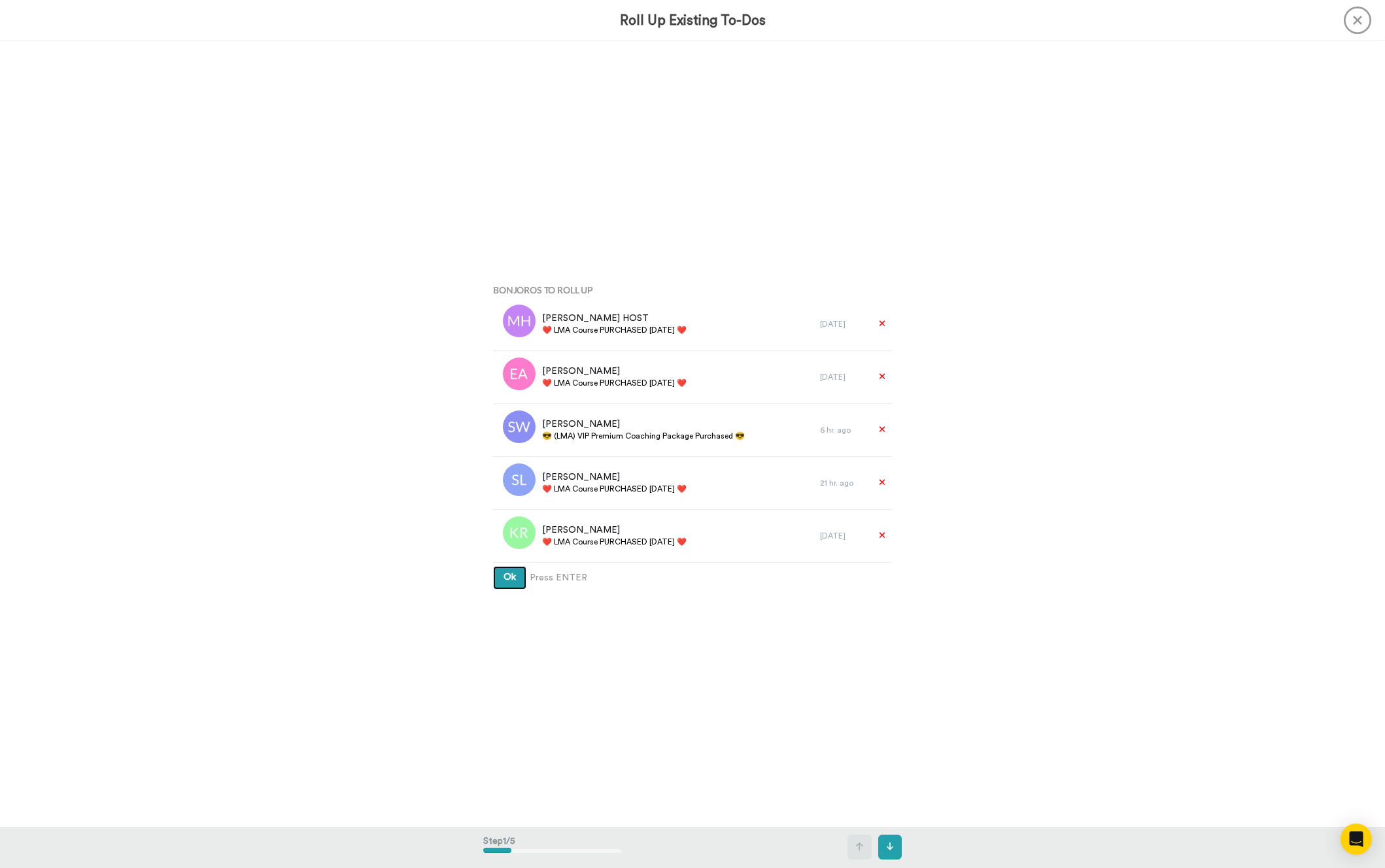
click at [516, 582] on button "Ok" at bounding box center [509, 578] width 33 height 24
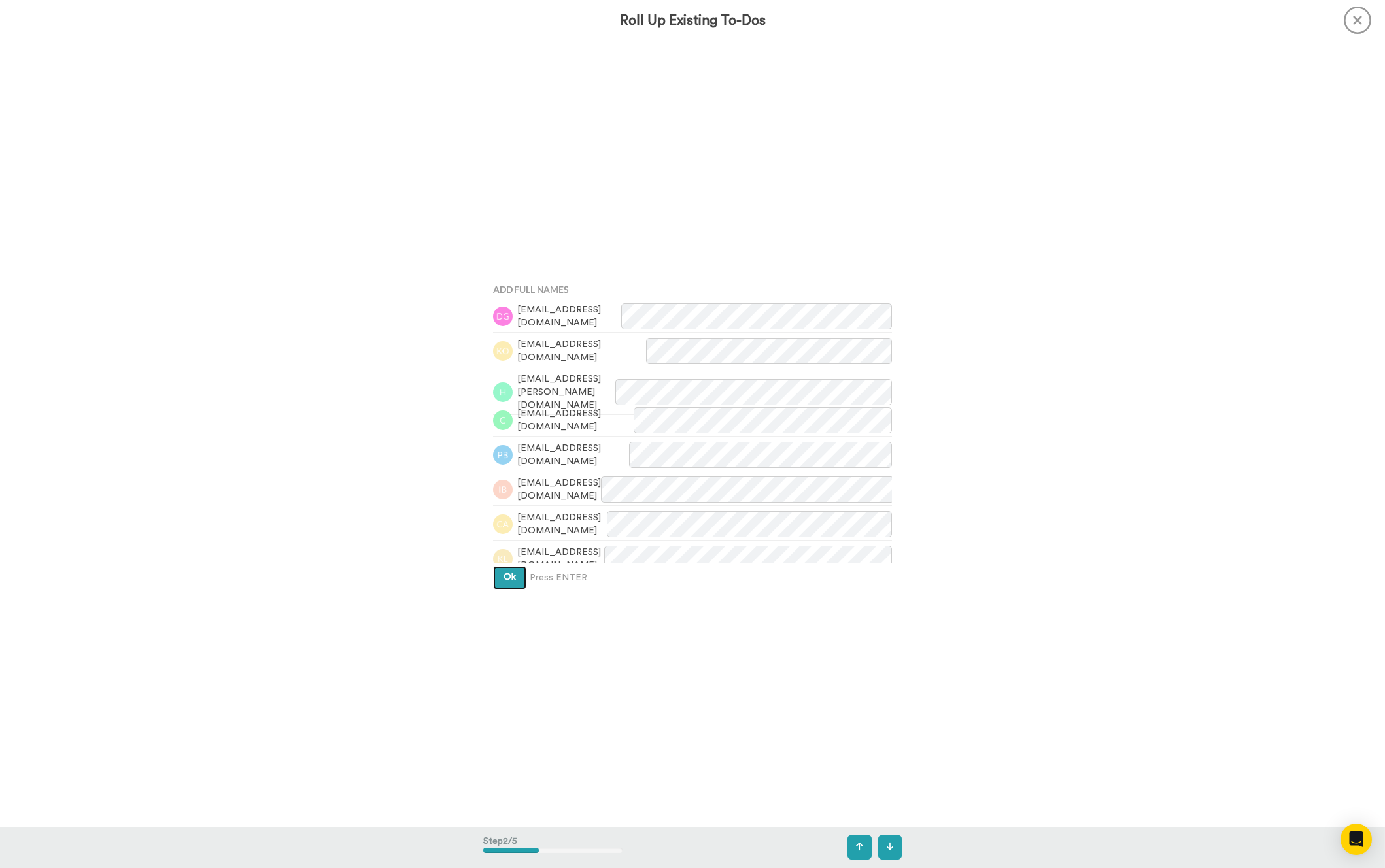
click at [516, 582] on button "Ok" at bounding box center [509, 578] width 33 height 24
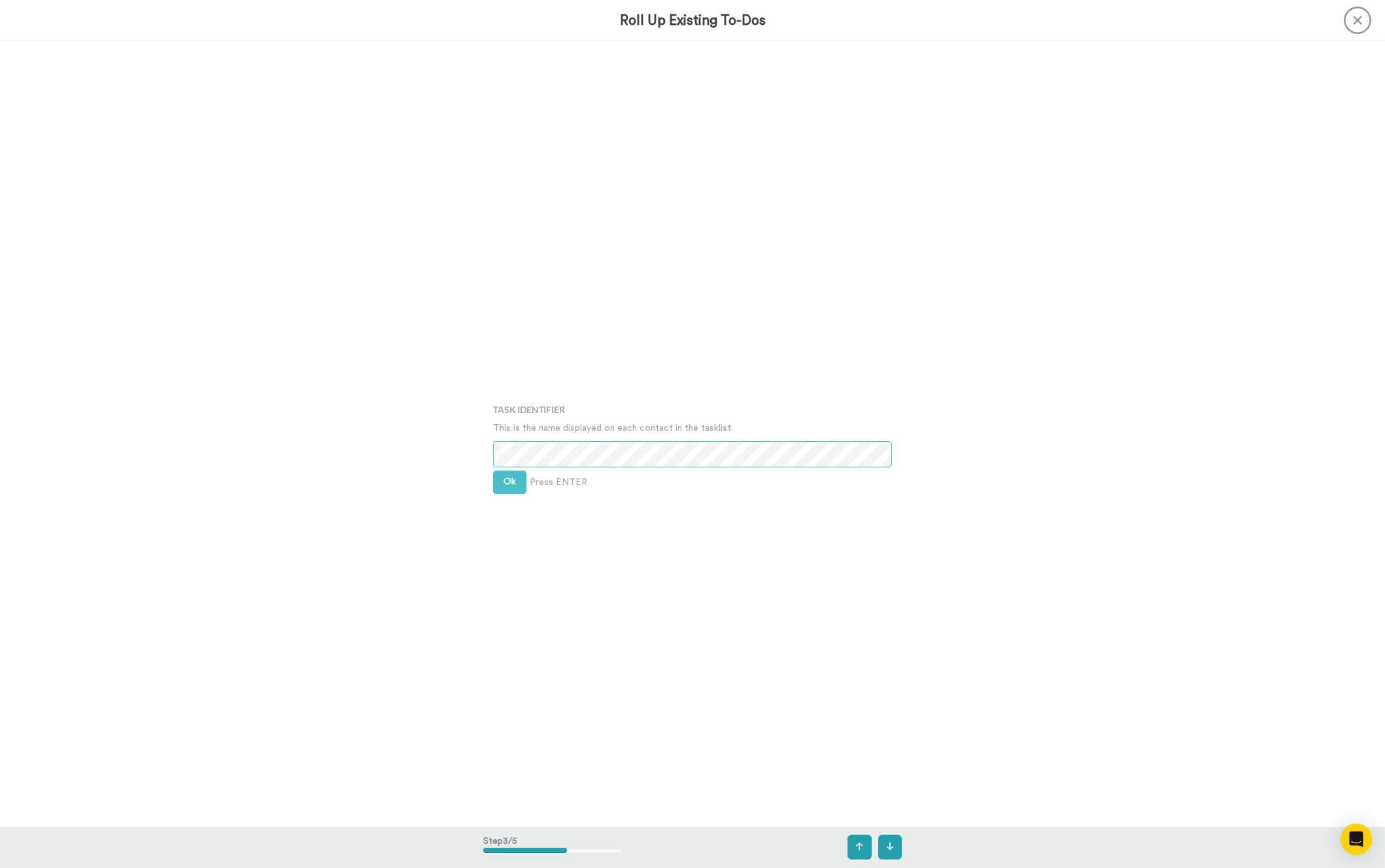
scroll to position [1571, 0]
click at [504, 471] on span "Ok" at bounding box center [509, 469] width 13 height 9
click at [503, 471] on button "Ok" at bounding box center [509, 461] width 33 height 24
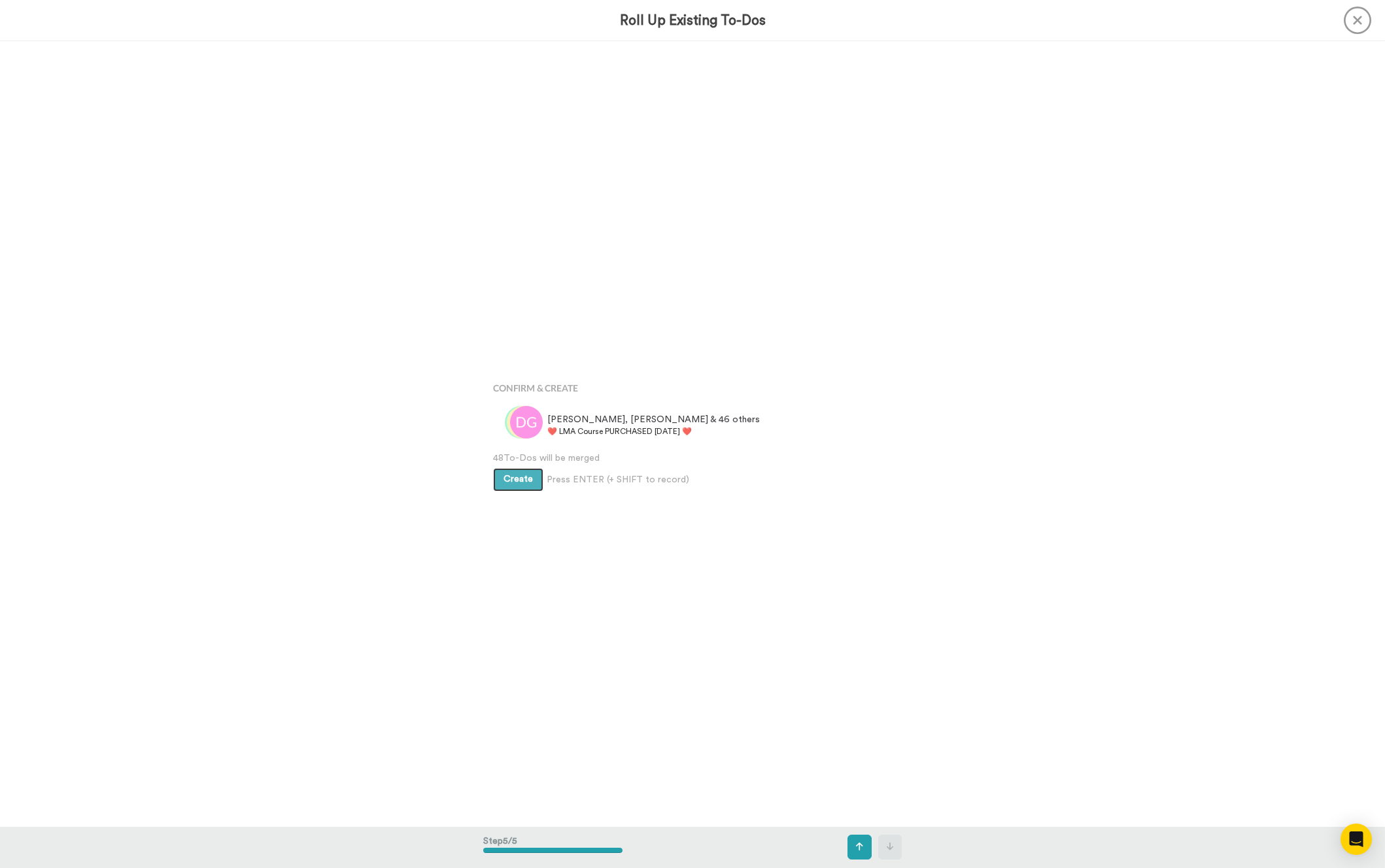
scroll to position [3142, 0]
click at [511, 472] on button "Create" at bounding box center [518, 480] width 50 height 24
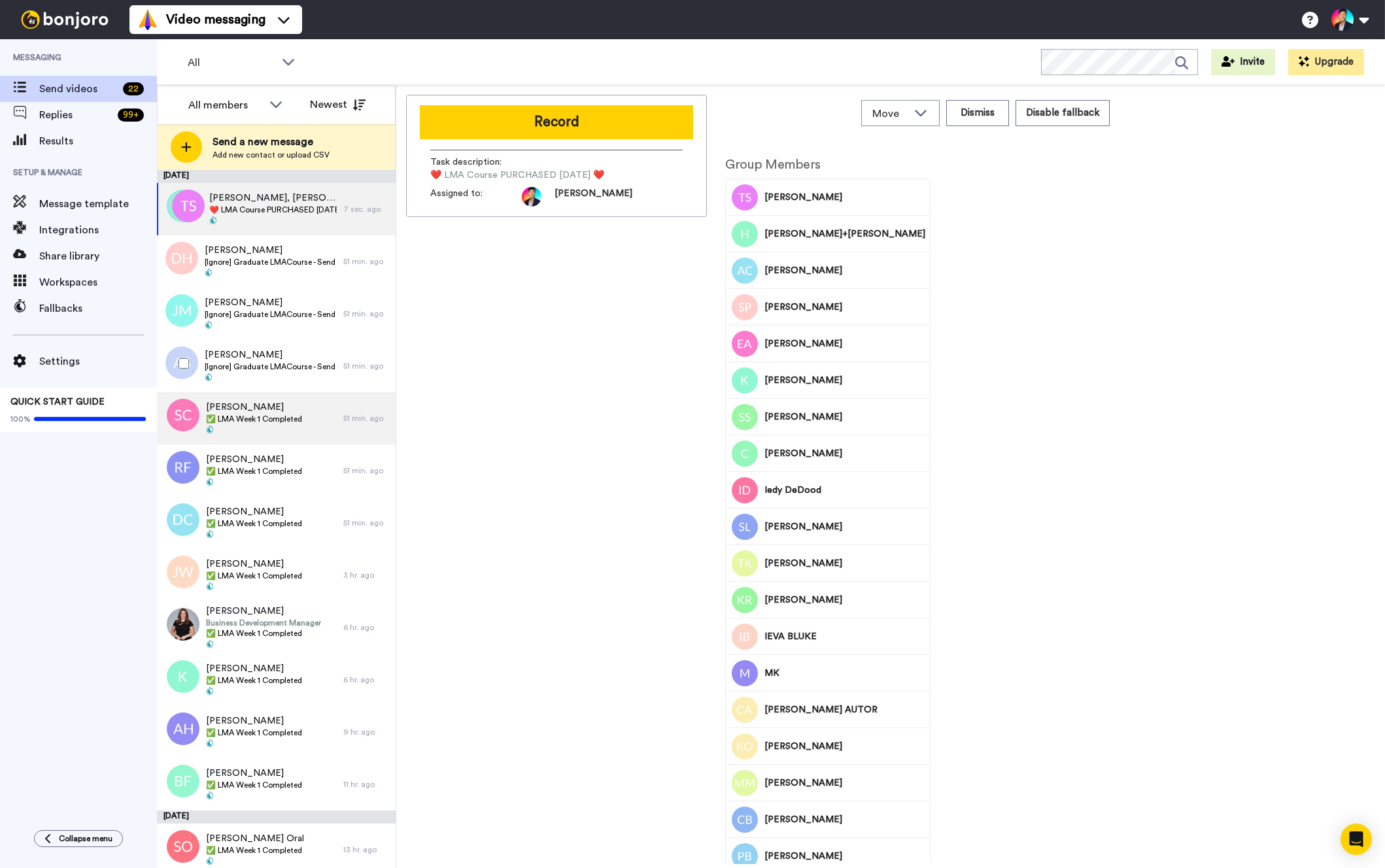
click at [293, 401] on span "[PERSON_NAME]" at bounding box center [254, 407] width 96 height 13
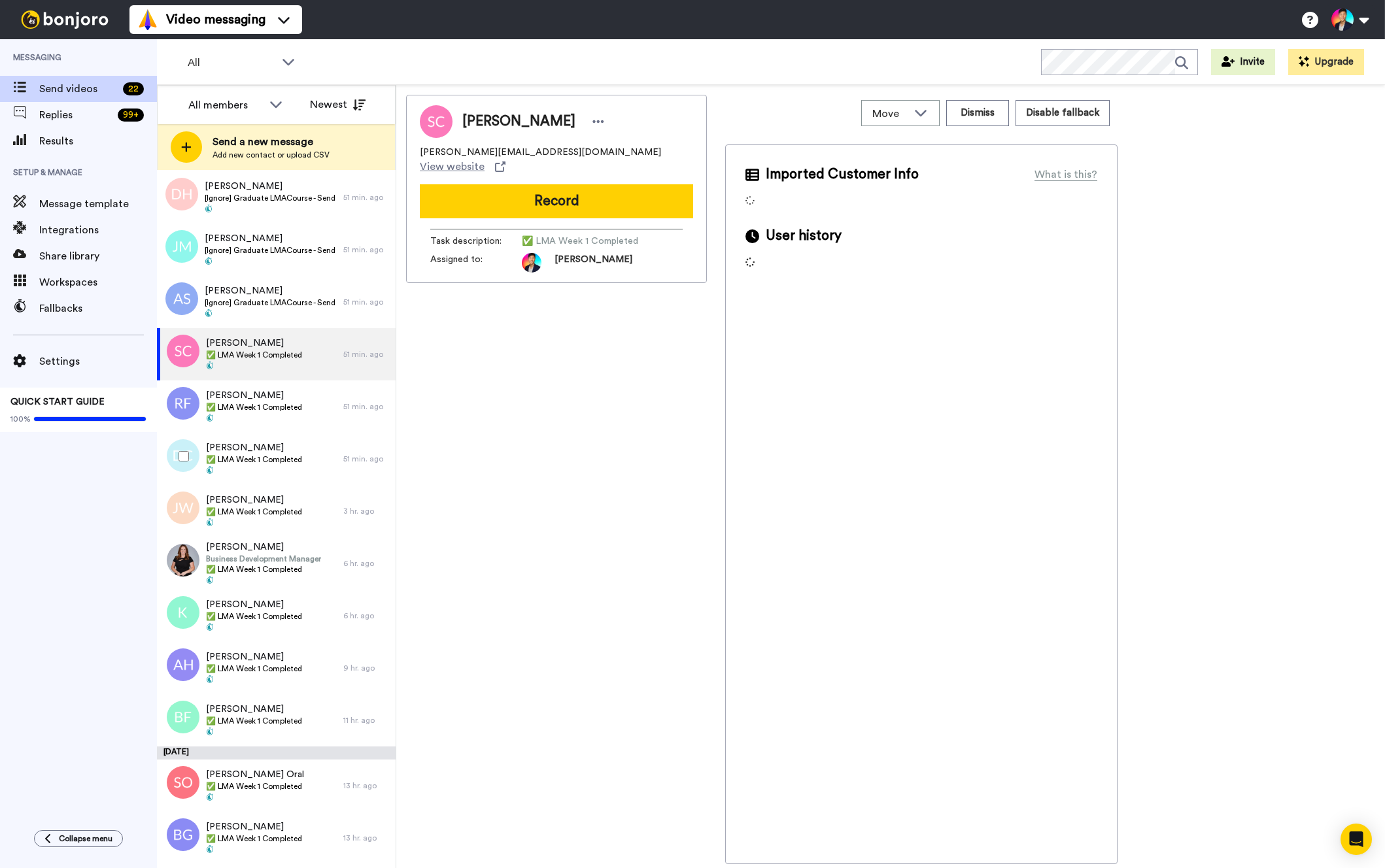
scroll to position [127, 0]
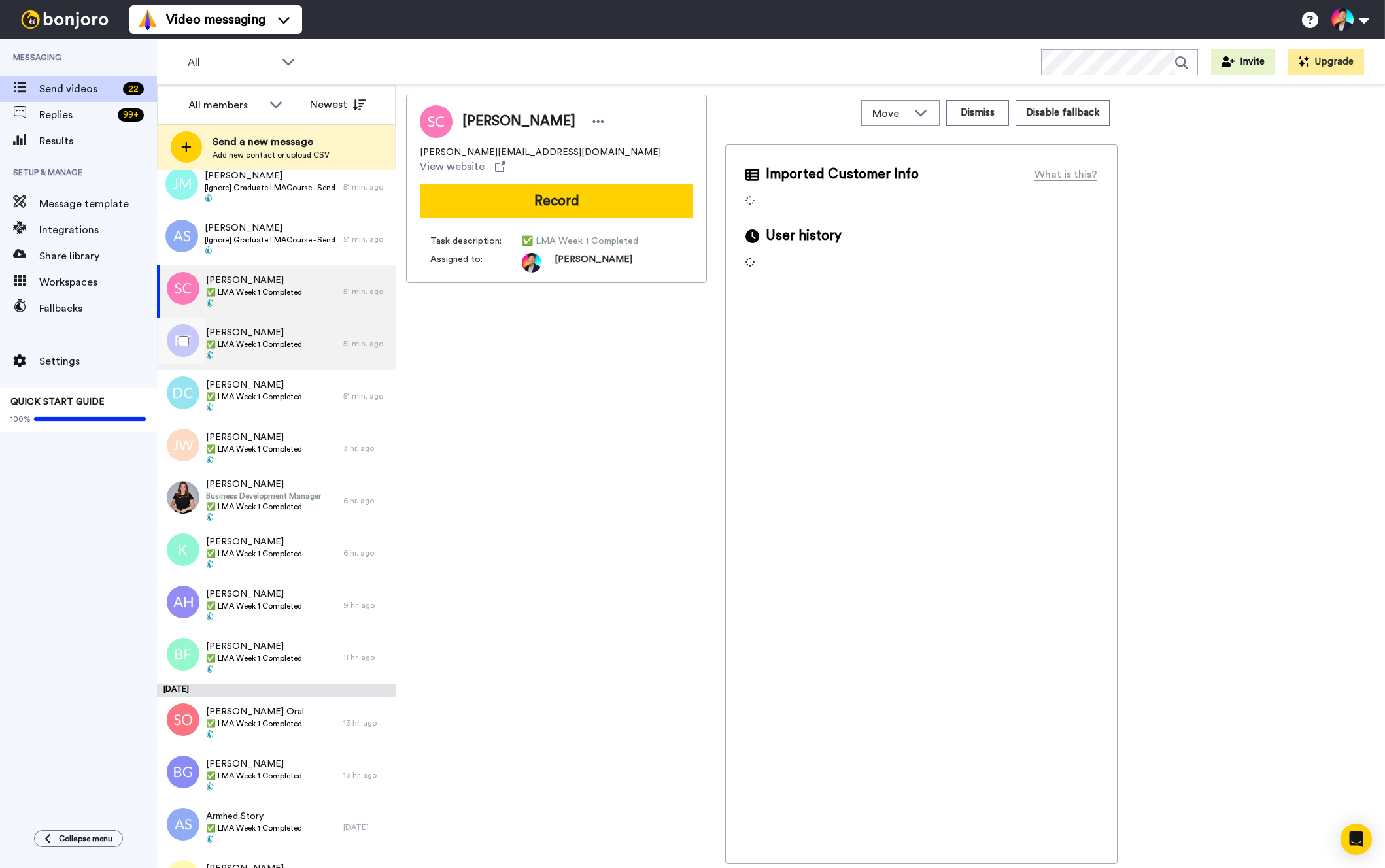
click at [285, 336] on span "[PERSON_NAME]" at bounding box center [254, 333] width 96 height 13
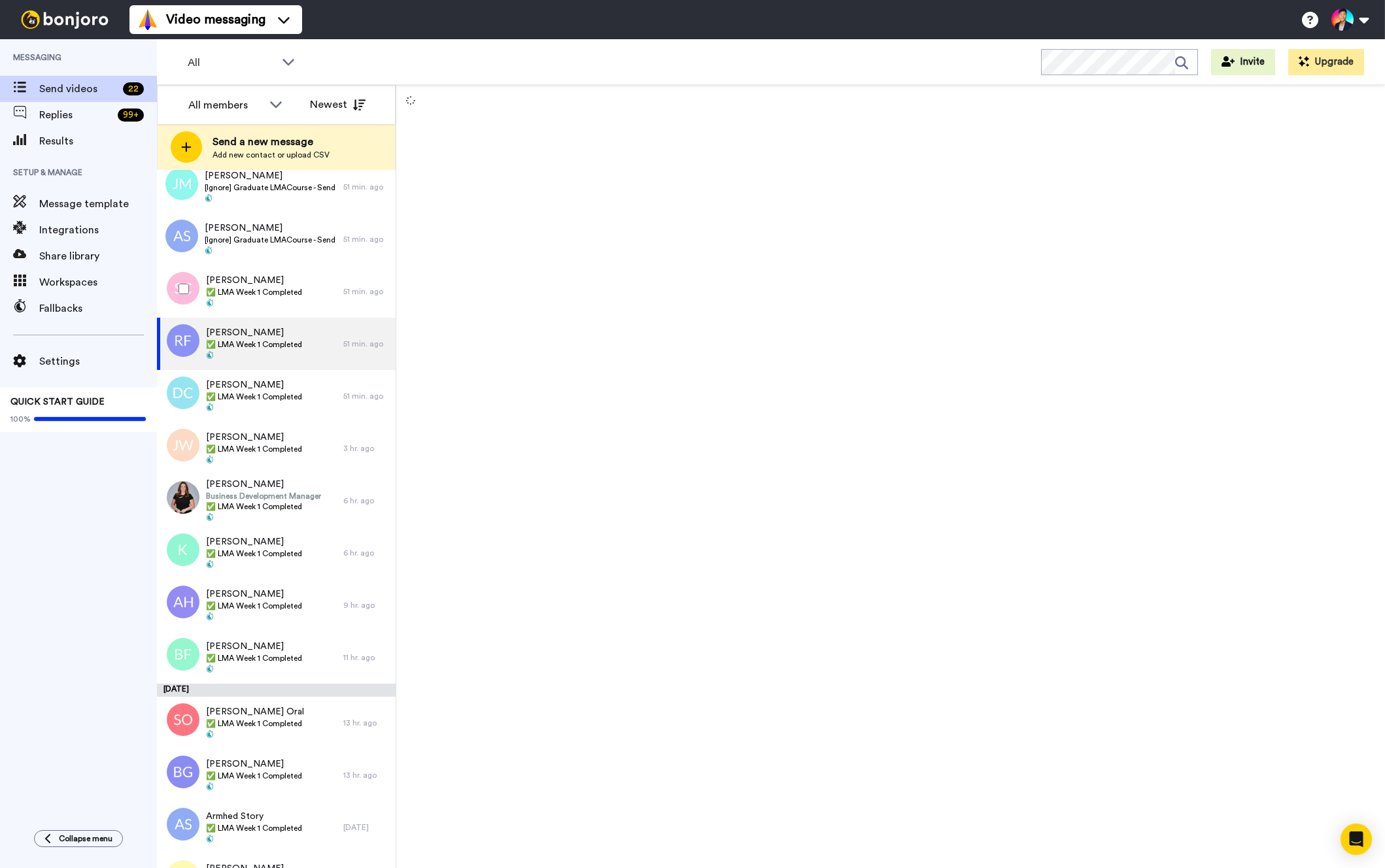
click at [178, 285] on div at bounding box center [181, 289] width 47 height 46
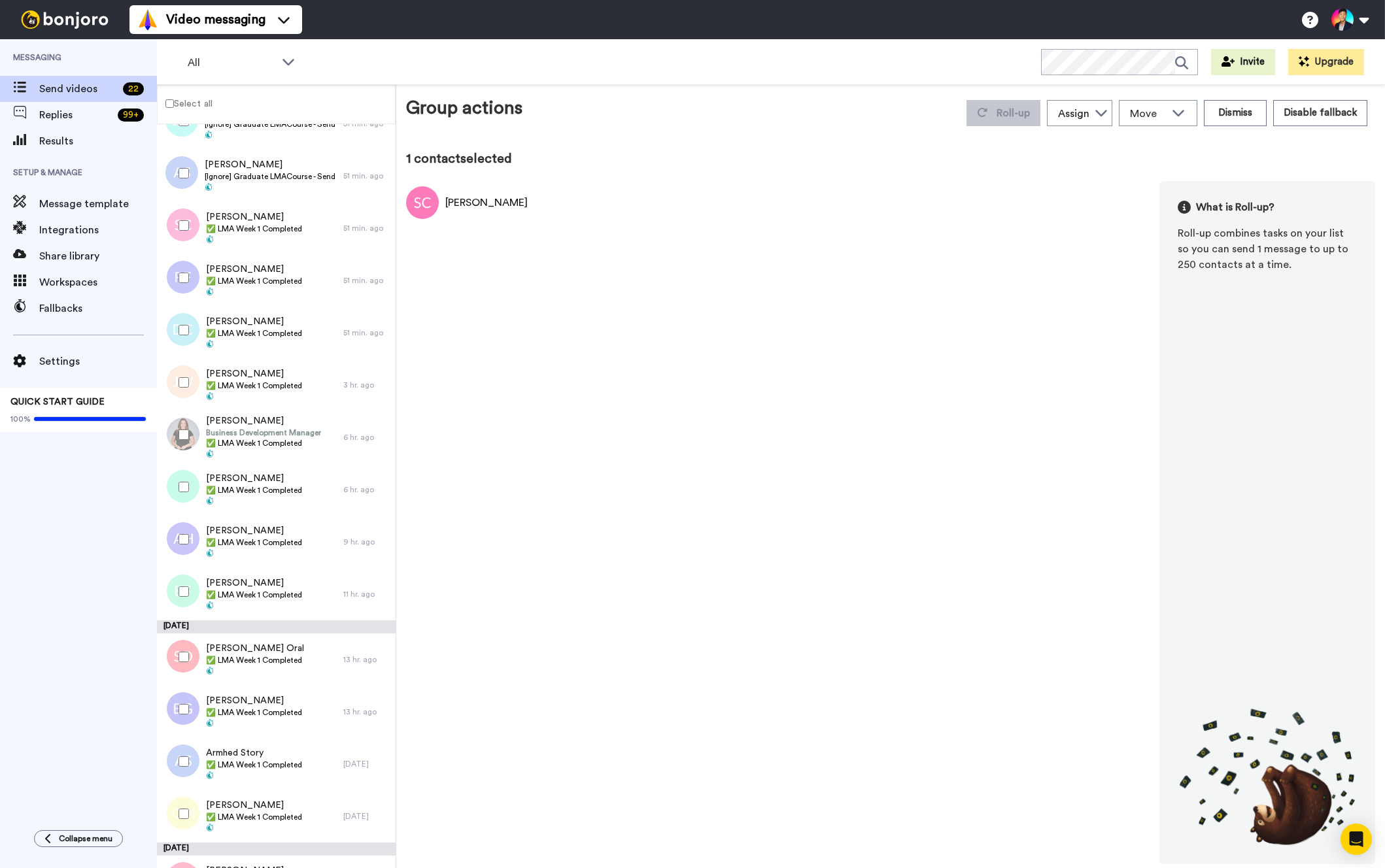
click at [178, 285] on div at bounding box center [181, 278] width 47 height 46
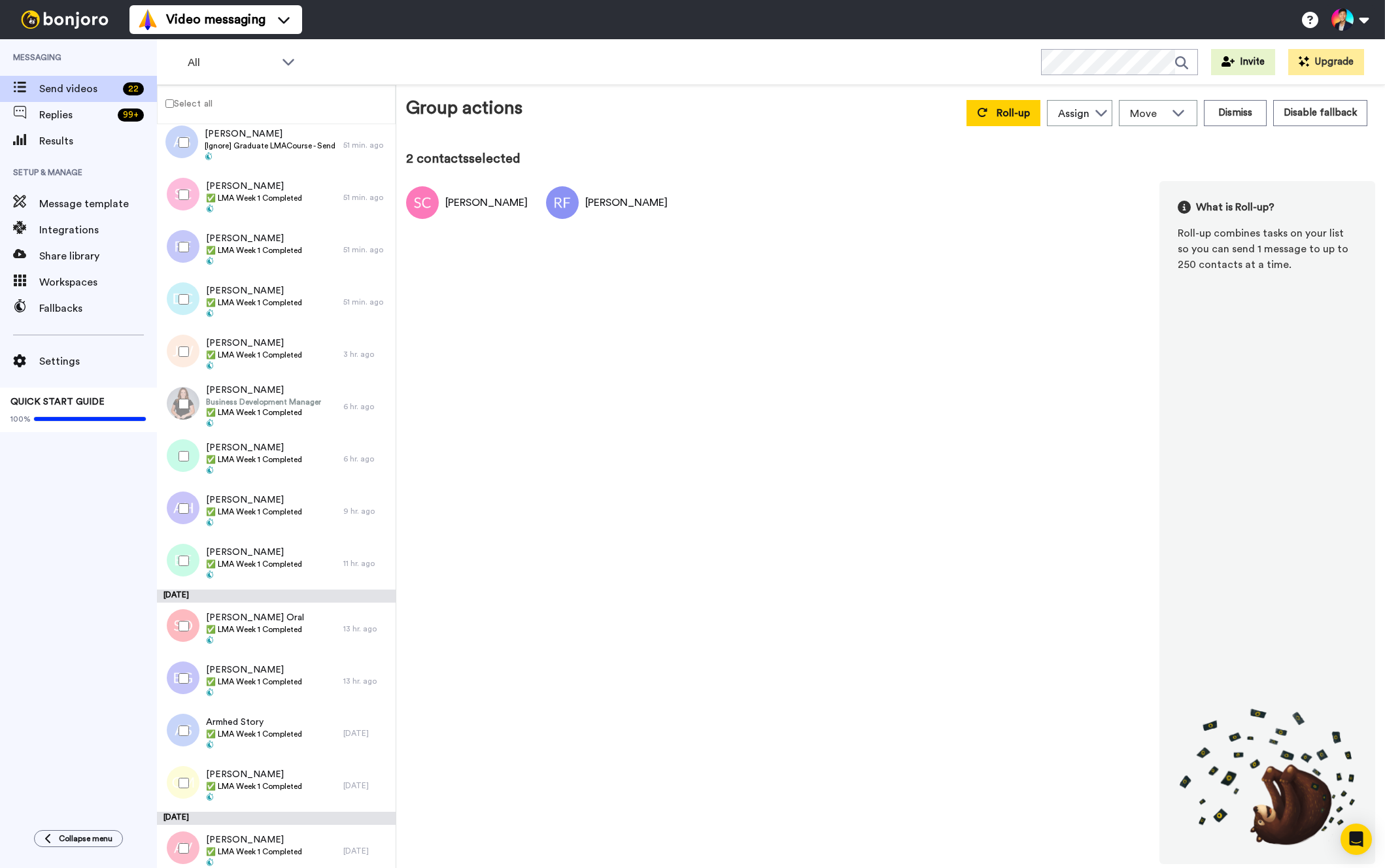
click at [178, 285] on div at bounding box center [181, 299] width 47 height 46
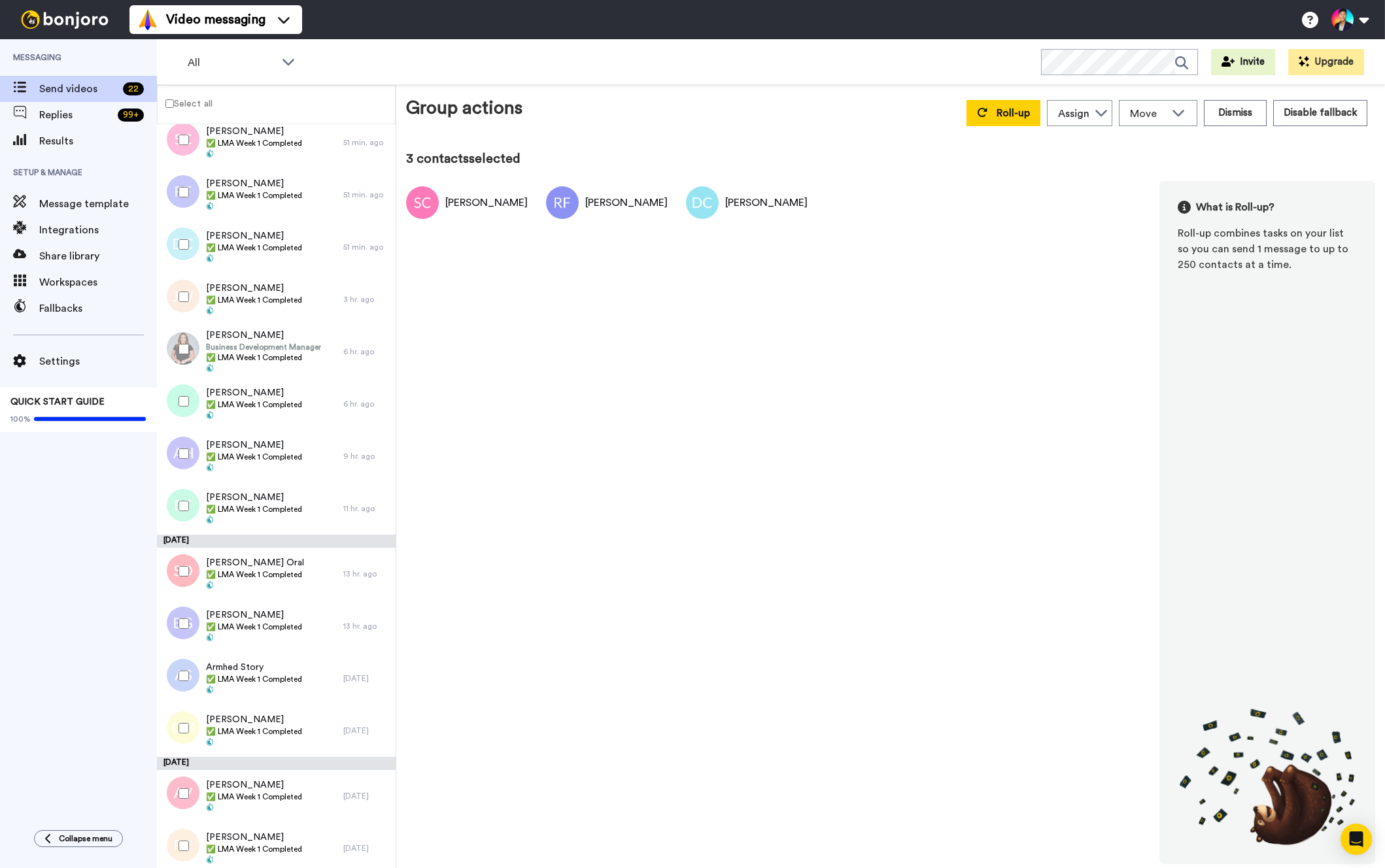
click at [178, 285] on div at bounding box center [181, 297] width 47 height 46
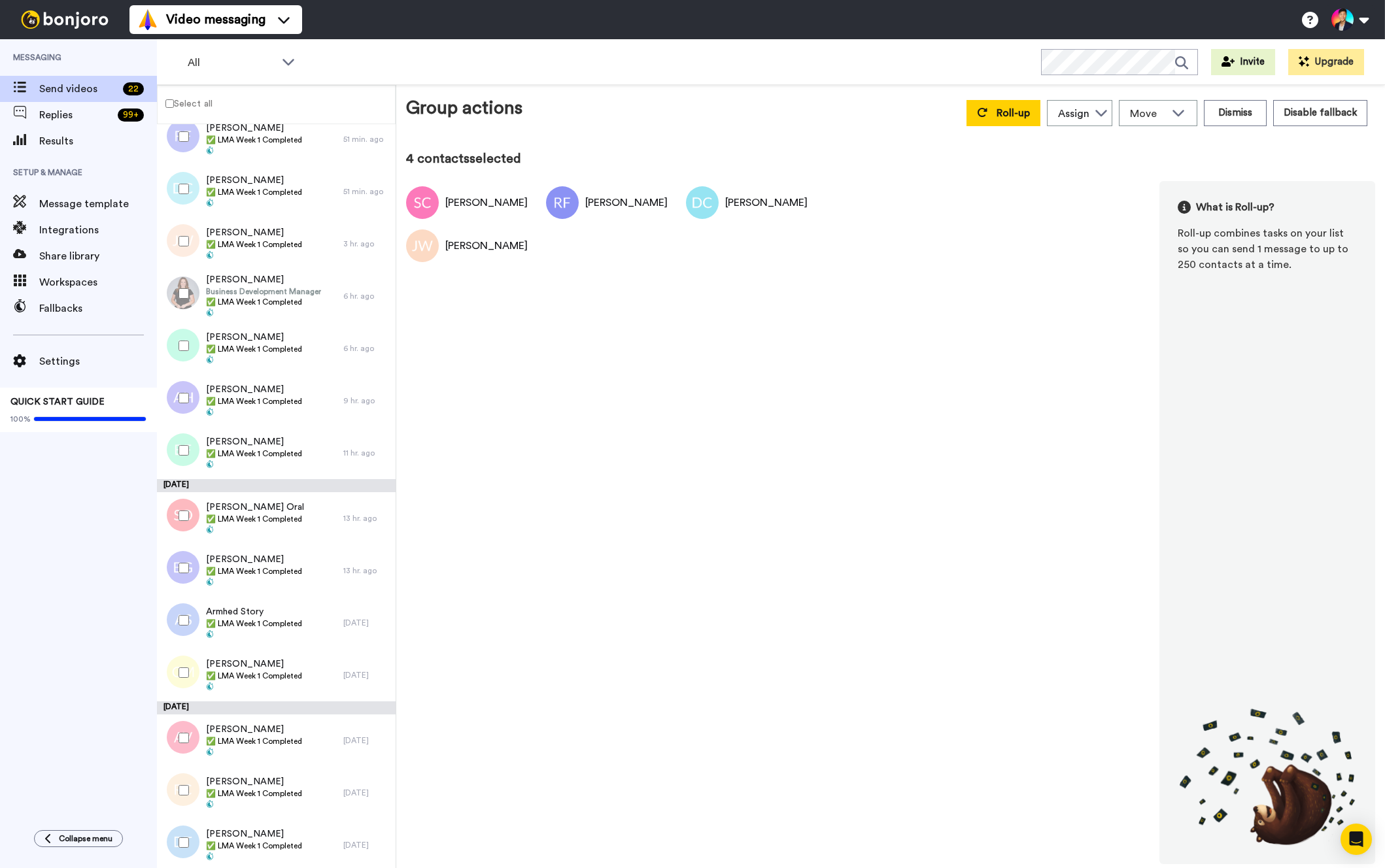
click at [178, 285] on div at bounding box center [181, 294] width 47 height 46
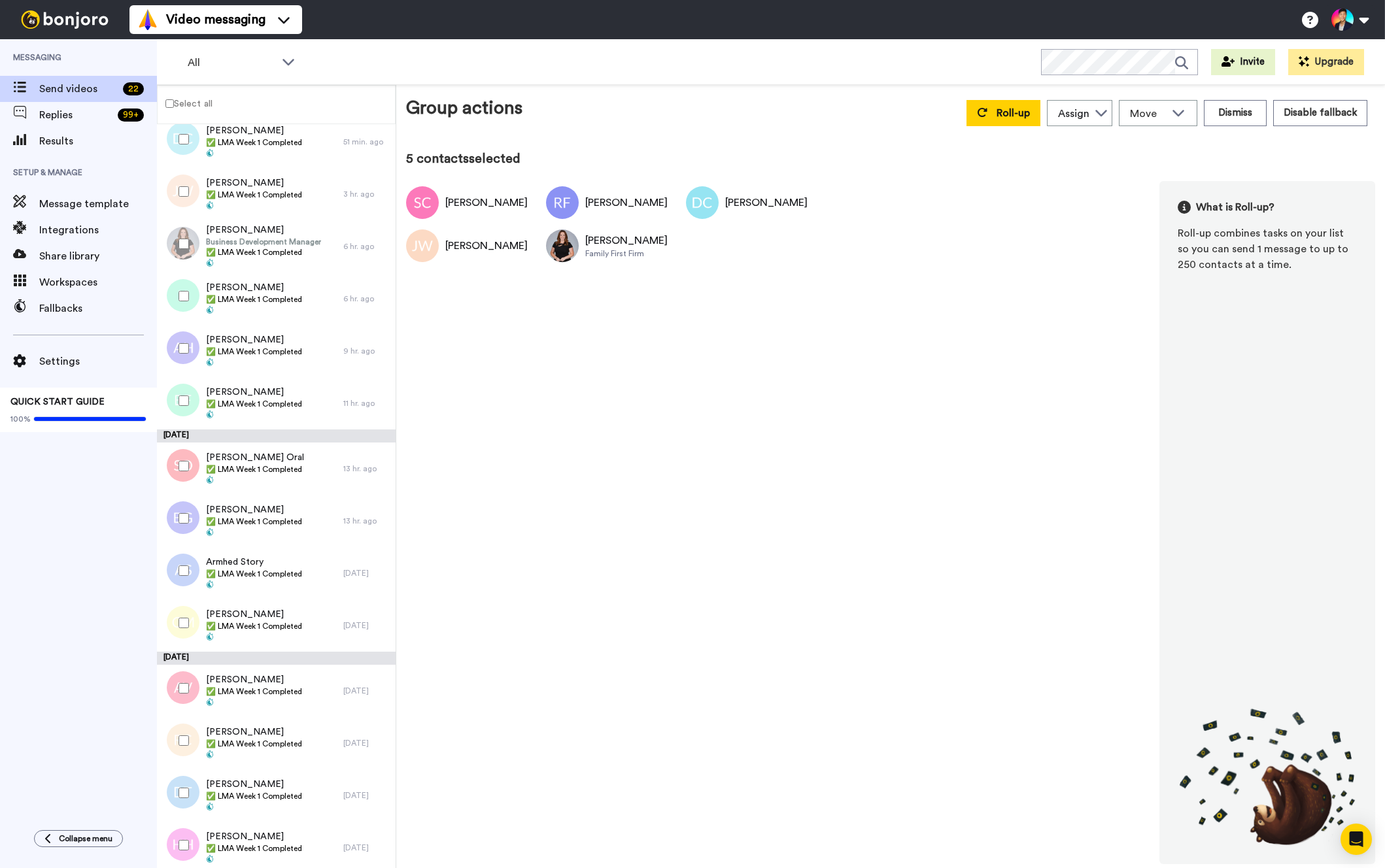
click at [178, 285] on div at bounding box center [181, 296] width 47 height 46
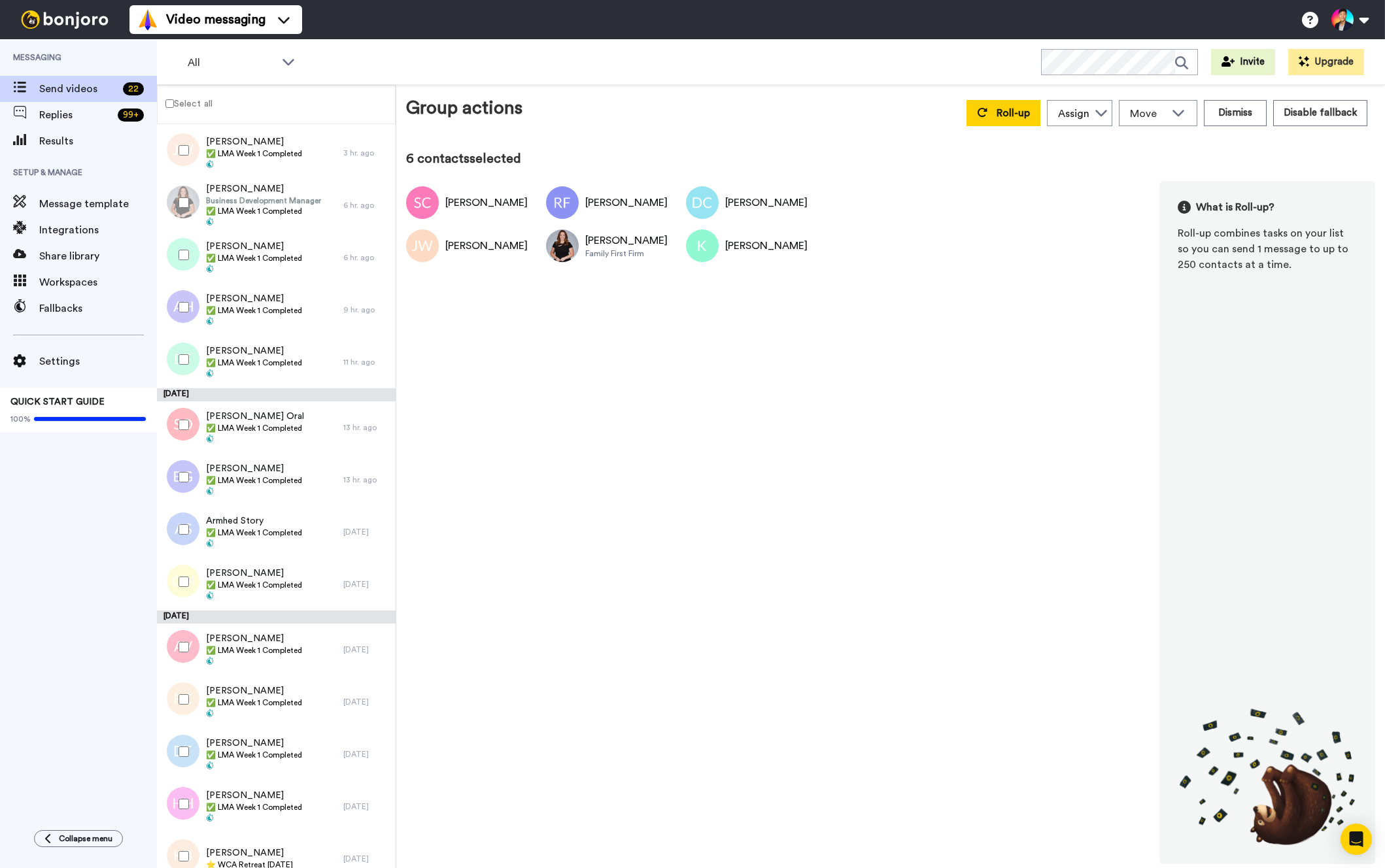
click at [178, 285] on div at bounding box center [181, 308] width 47 height 46
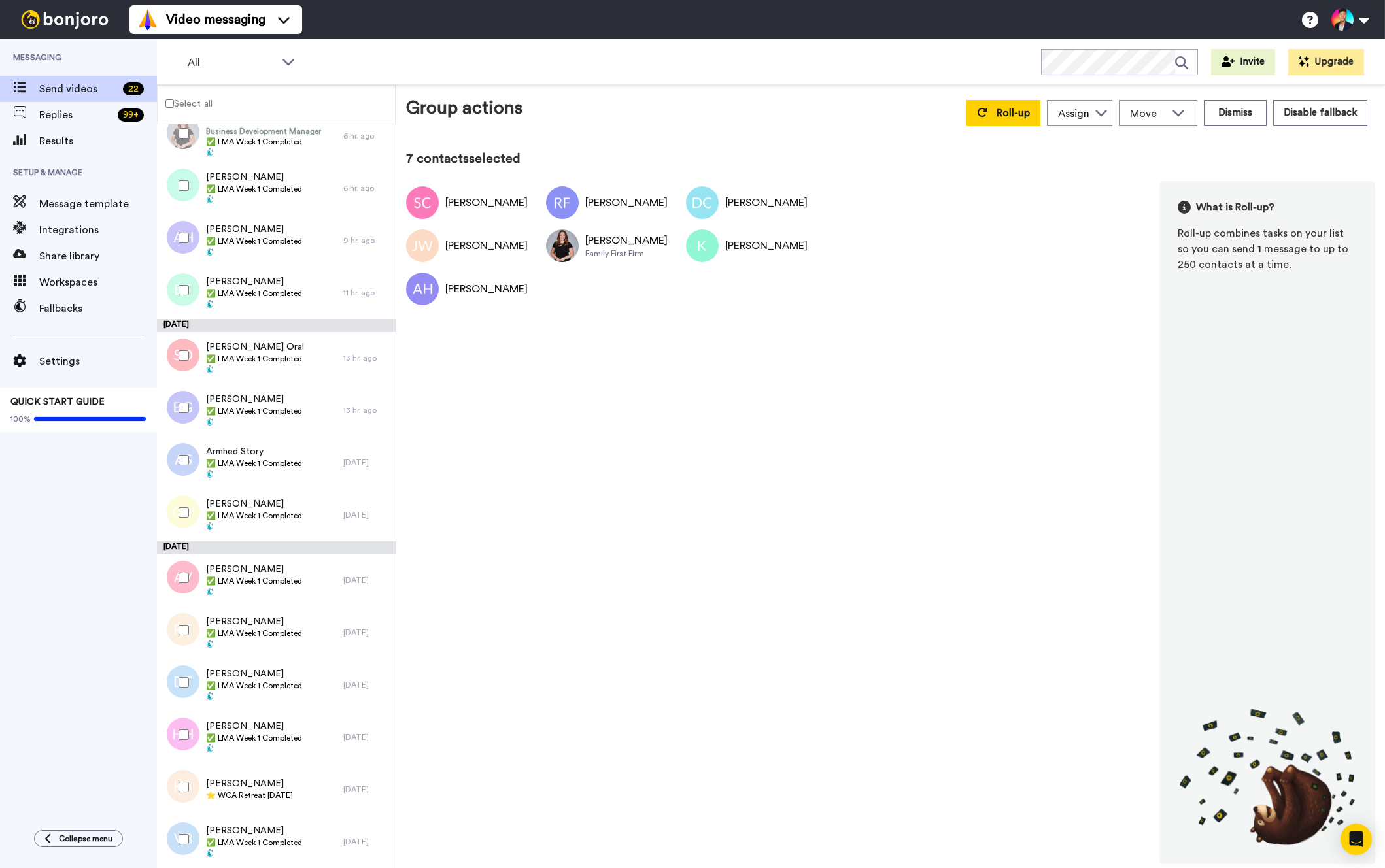
click at [178, 285] on div at bounding box center [181, 291] width 47 height 46
click at [172, 290] on div at bounding box center [181, 291] width 47 height 46
click at [178, 350] on div at bounding box center [181, 356] width 47 height 46
click at [172, 404] on div at bounding box center [181, 408] width 47 height 46
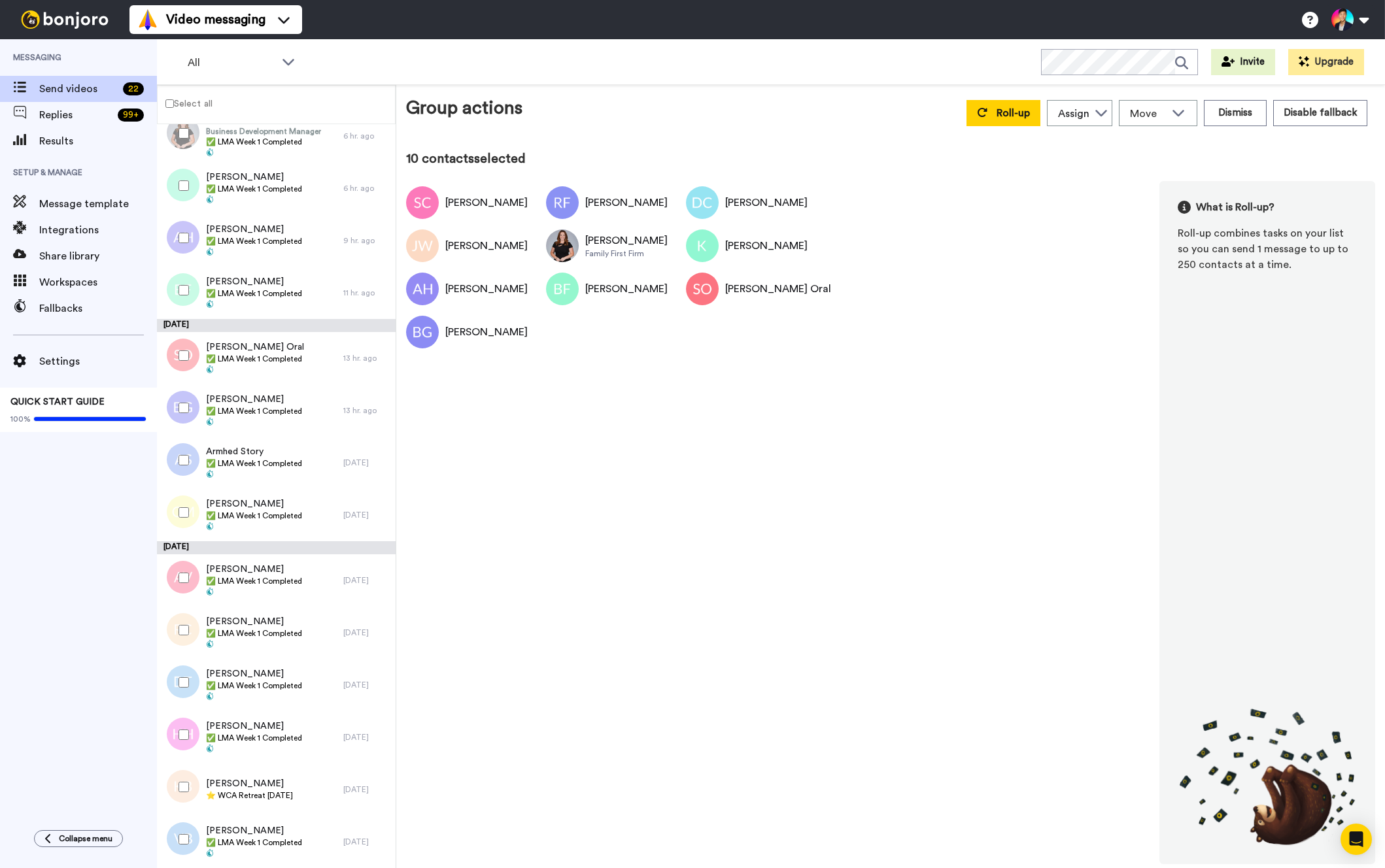
click at [183, 467] on div at bounding box center [181, 461] width 47 height 46
click at [180, 501] on div at bounding box center [181, 512] width 47 height 46
click at [177, 579] on div at bounding box center [181, 578] width 47 height 46
click at [177, 620] on div at bounding box center [181, 631] width 47 height 46
click at [176, 688] on div at bounding box center [181, 682] width 47 height 46
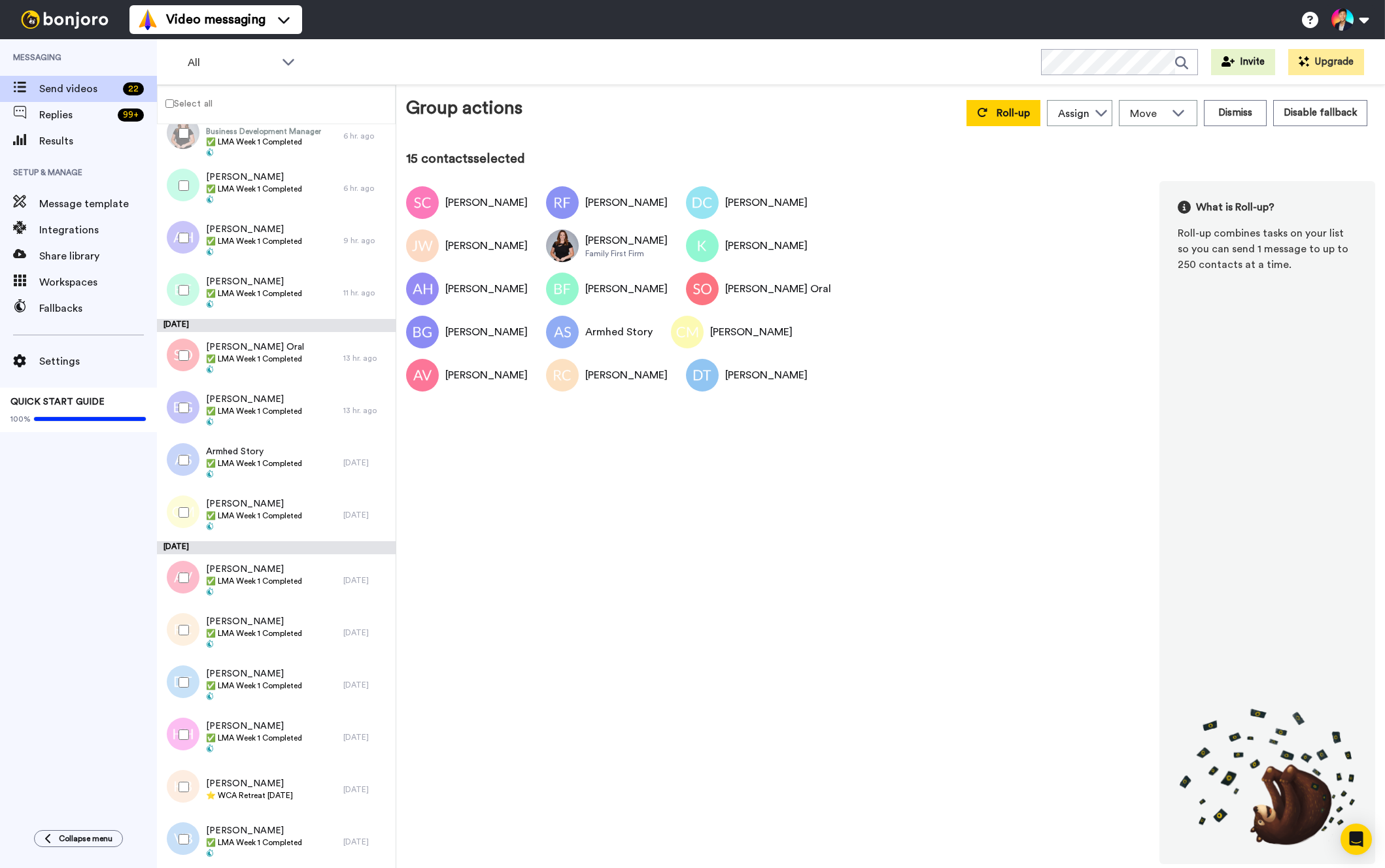
click at [176, 723] on div at bounding box center [181, 735] width 47 height 46
click at [175, 855] on div at bounding box center [181, 839] width 47 height 46
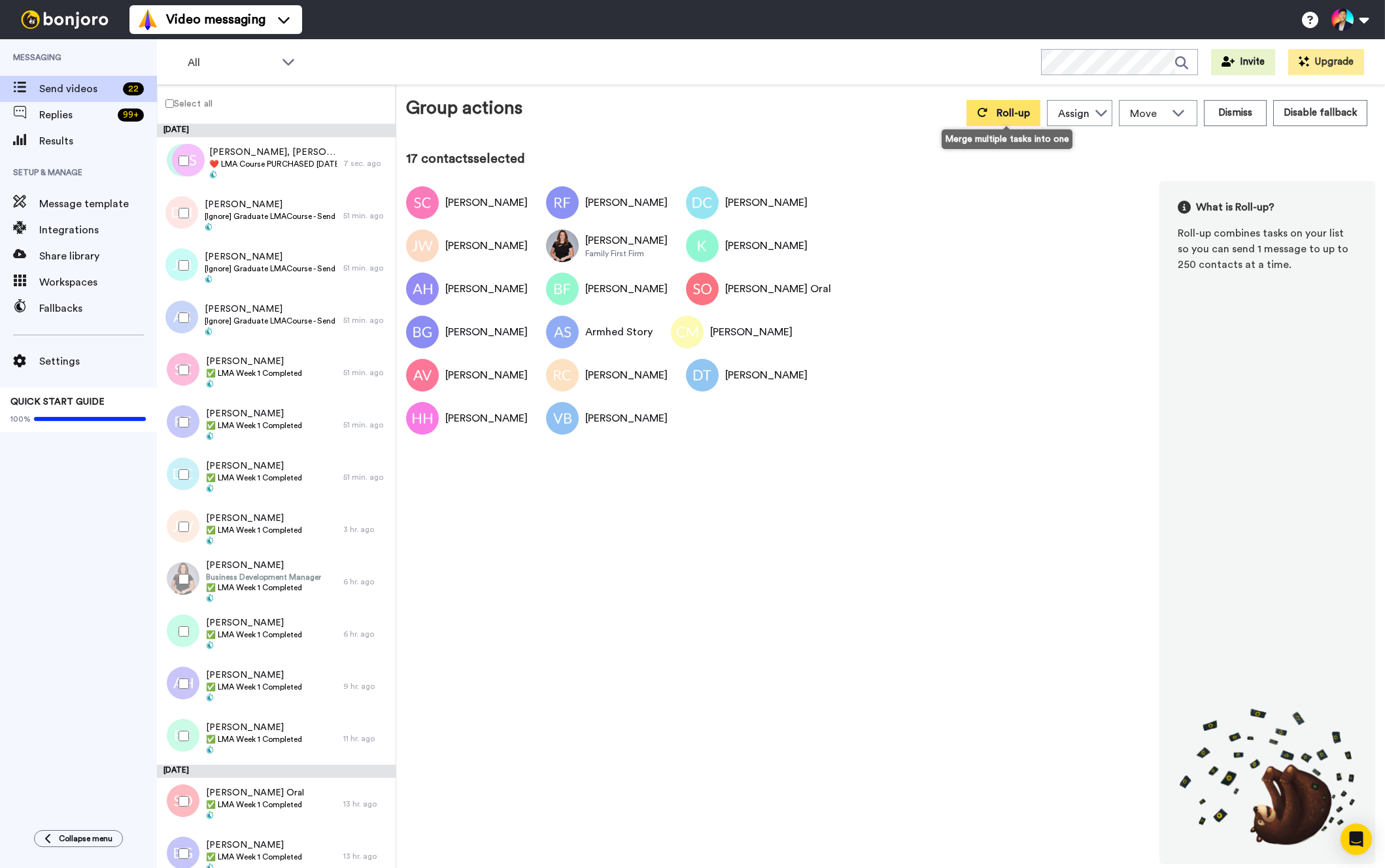
click at [1018, 113] on span "Roll-up" at bounding box center [1013, 113] width 33 height 10
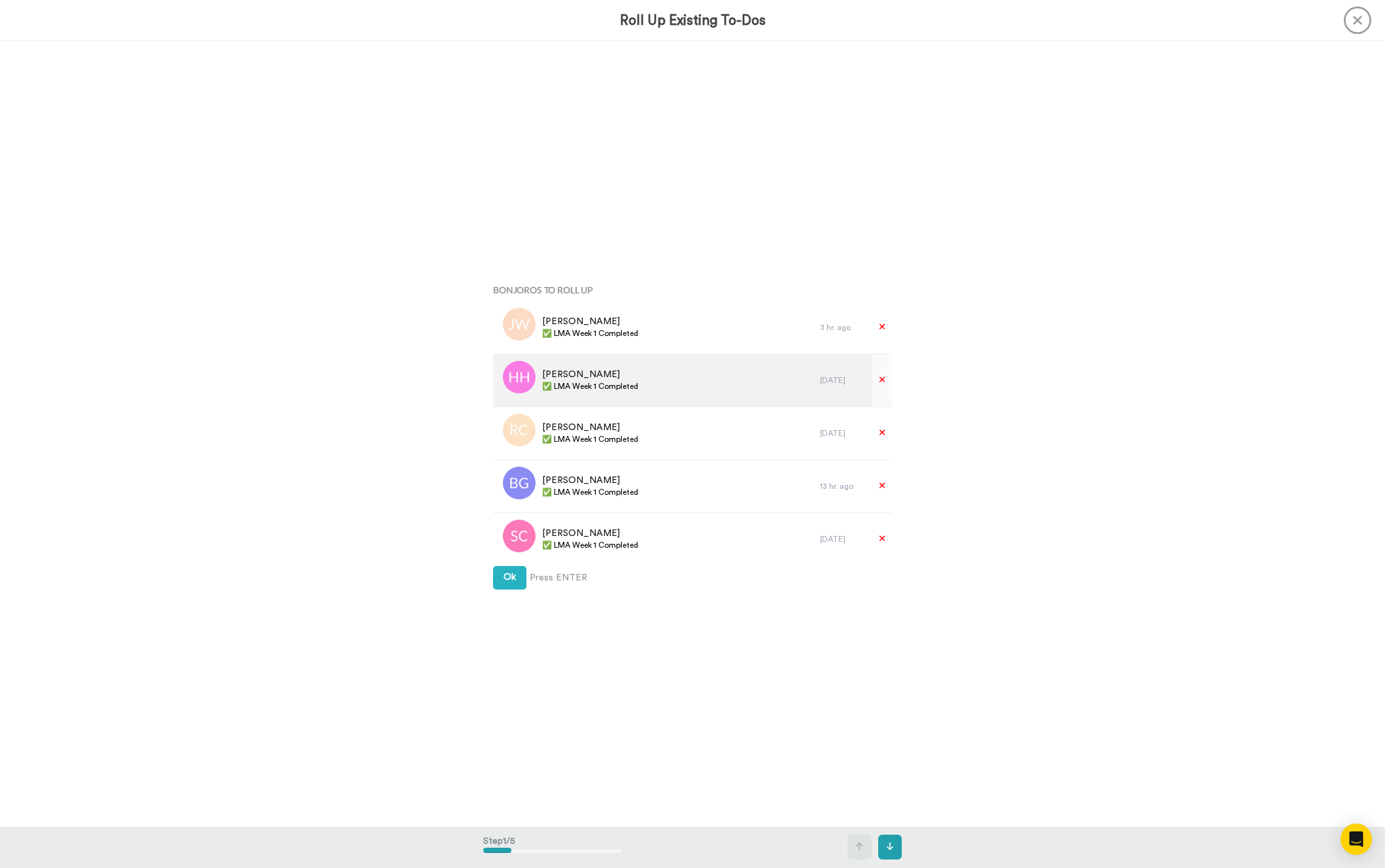
click at [586, 393] on div "Heather Hamilton ✅ LMA Week 1 Completed" at bounding box center [590, 381] width 96 height 25
copy div "✅ LMA Week 1 Completed"
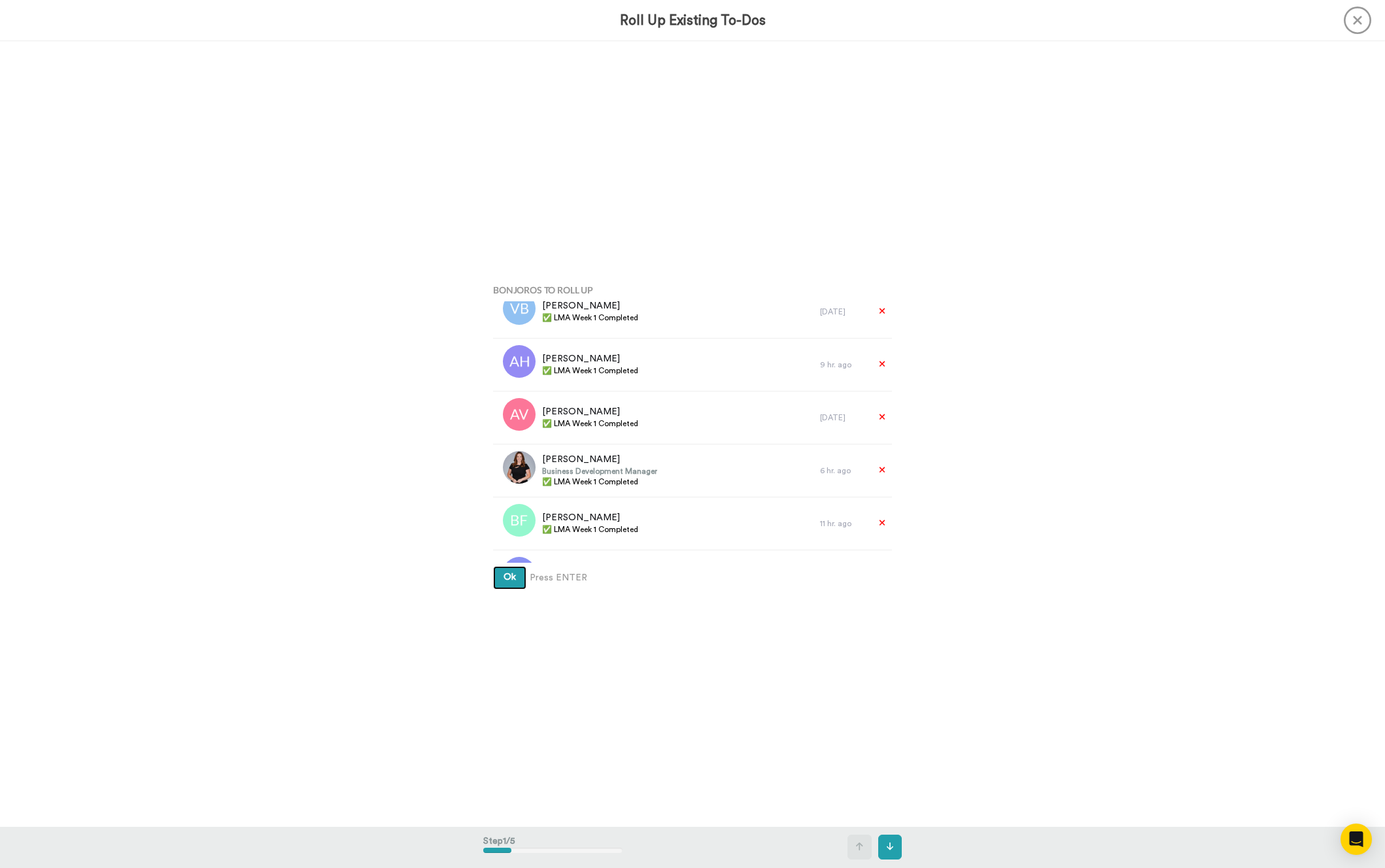
scroll to position [639, 0]
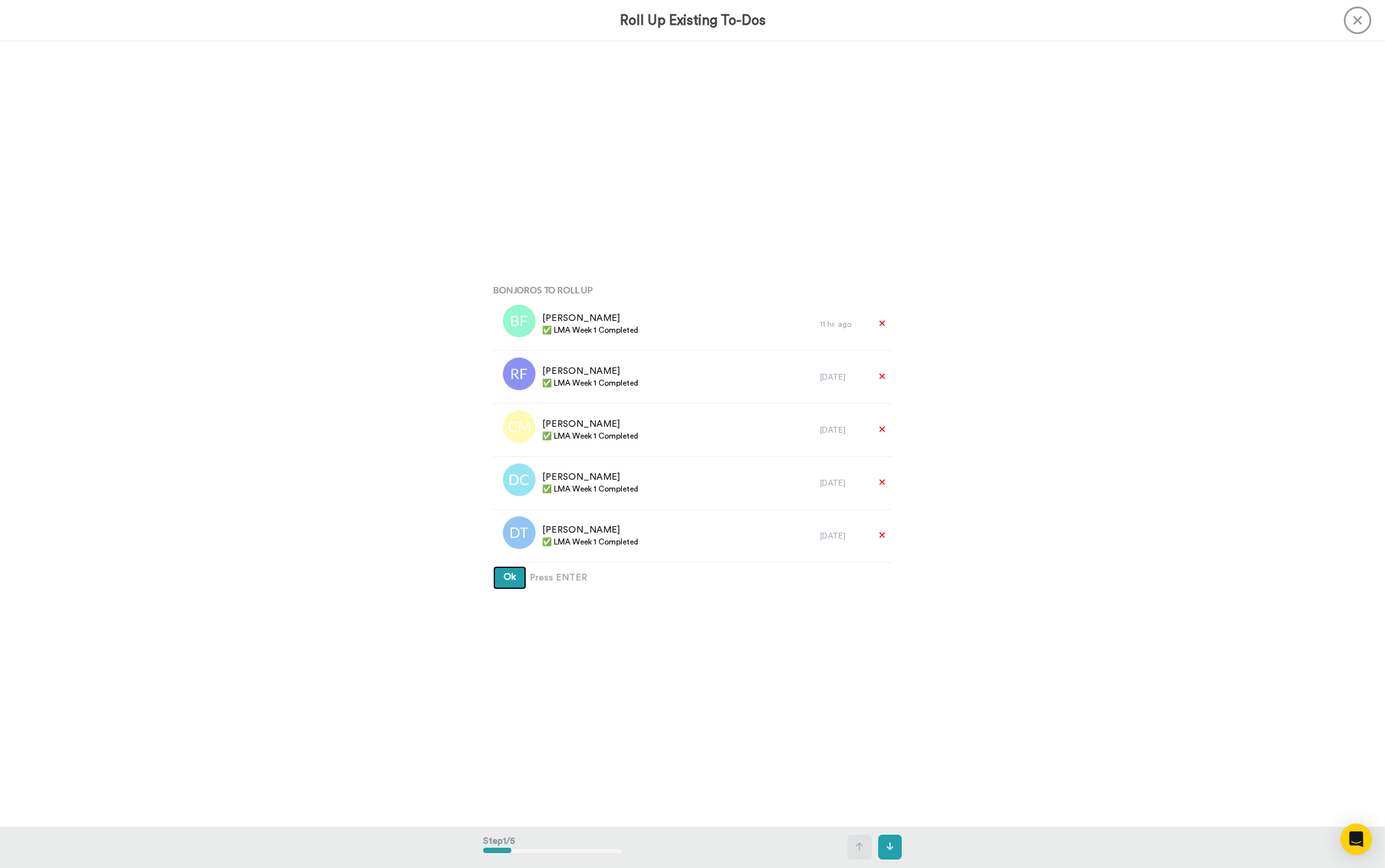
click at [497, 572] on button "Ok" at bounding box center [509, 578] width 33 height 24
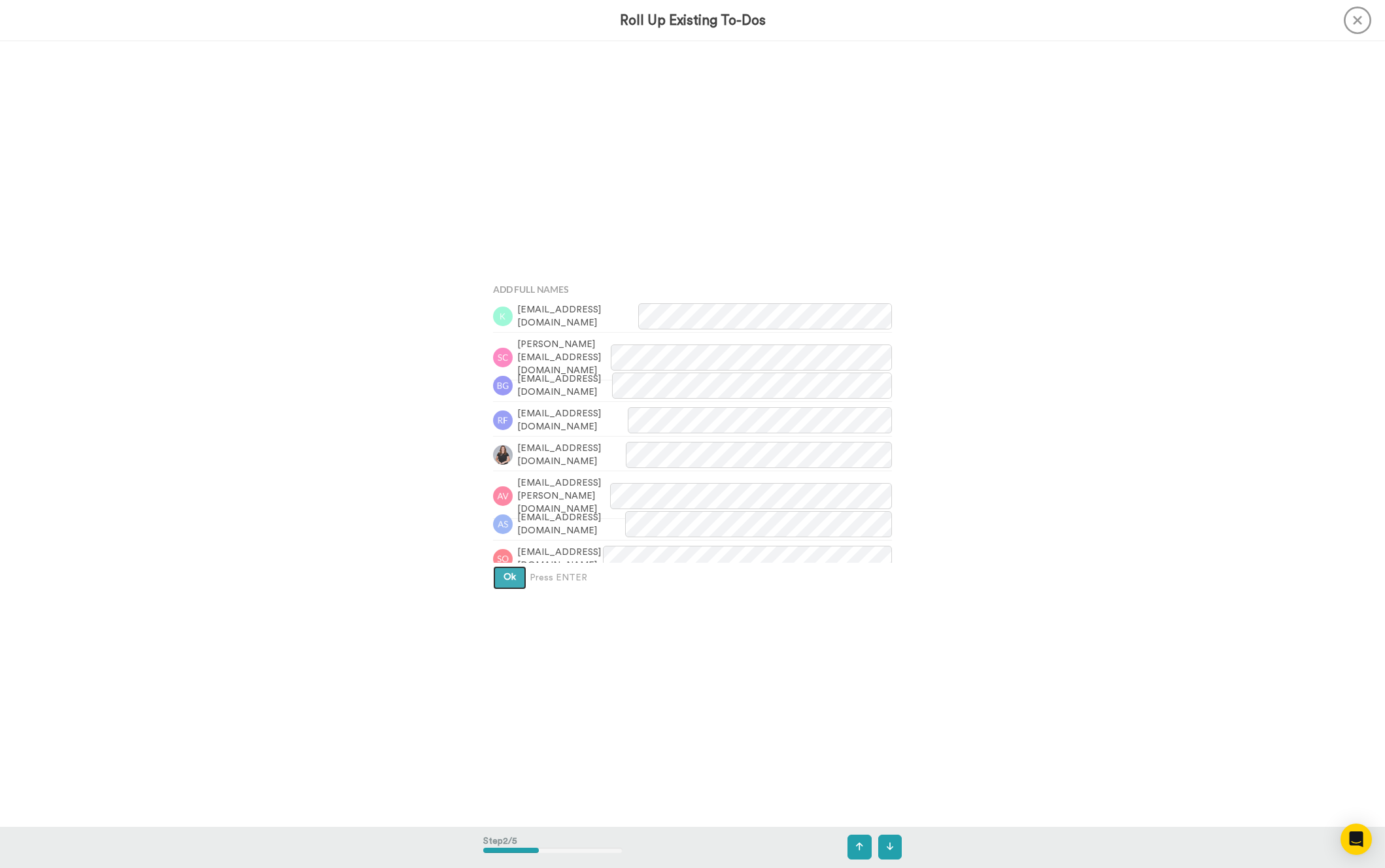
click at [497, 572] on button "Ok" at bounding box center [509, 578] width 33 height 24
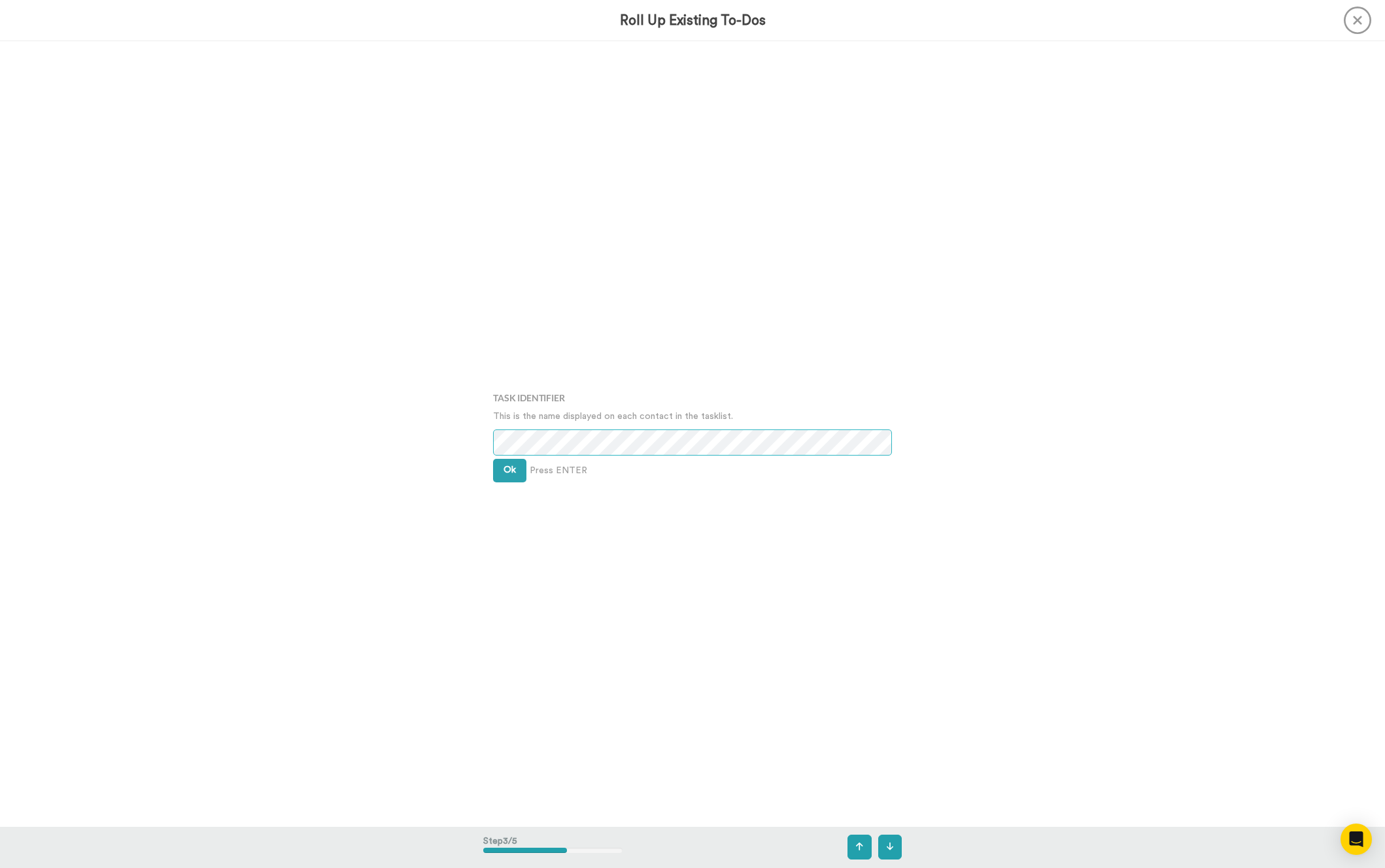
scroll to position [1571, 0]
click at [523, 456] on div "Task Identifier This is the name displayed on each contact in the tasklist. Ok …" at bounding box center [693, 434] width 419 height 434
click at [515, 461] on button "Ok" at bounding box center [509, 470] width 33 height 24
click at [515, 461] on button "Ok" at bounding box center [509, 461] width 33 height 24
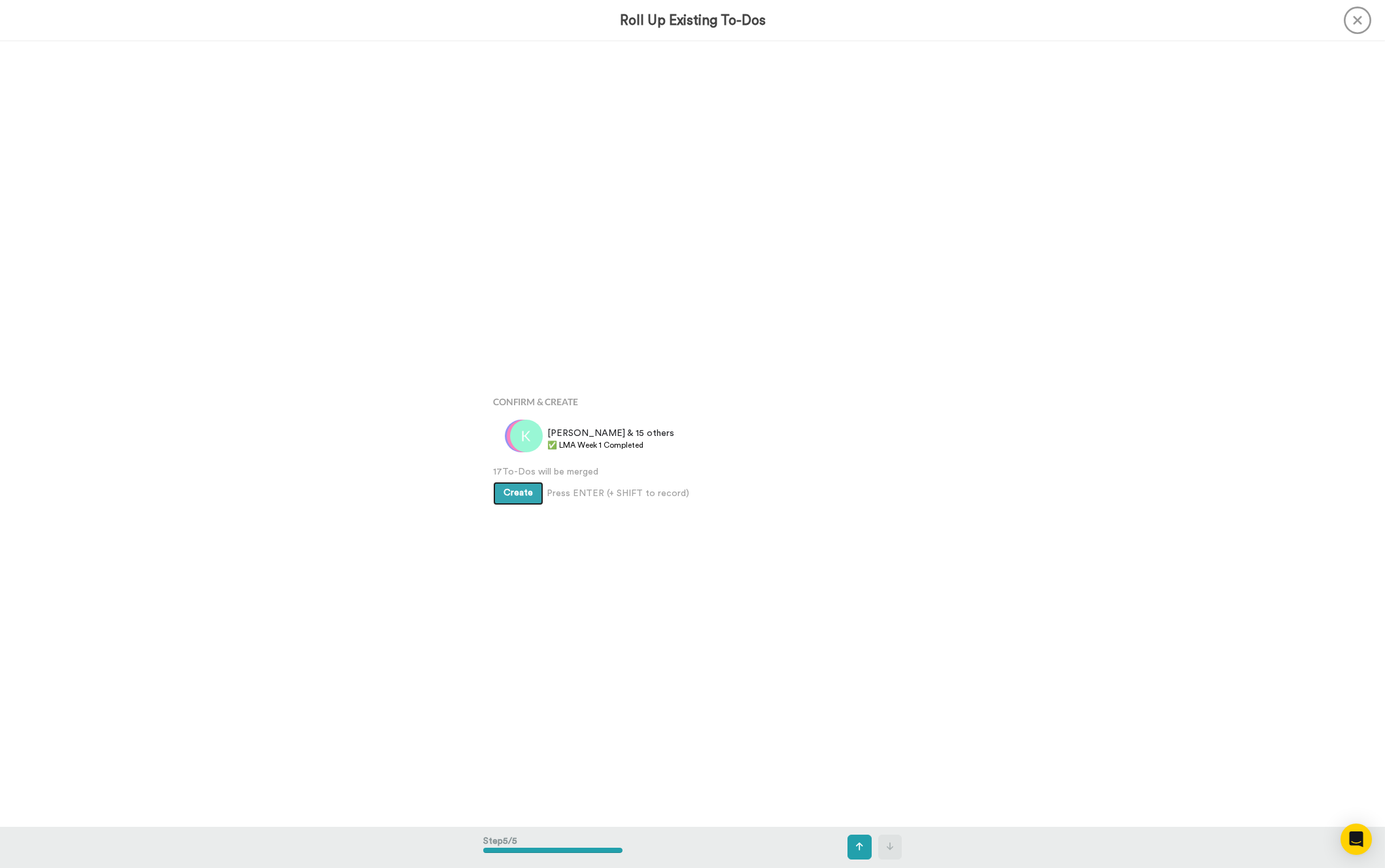
scroll to position [3142, 0]
click at [516, 470] on button "Create" at bounding box center [518, 480] width 50 height 24
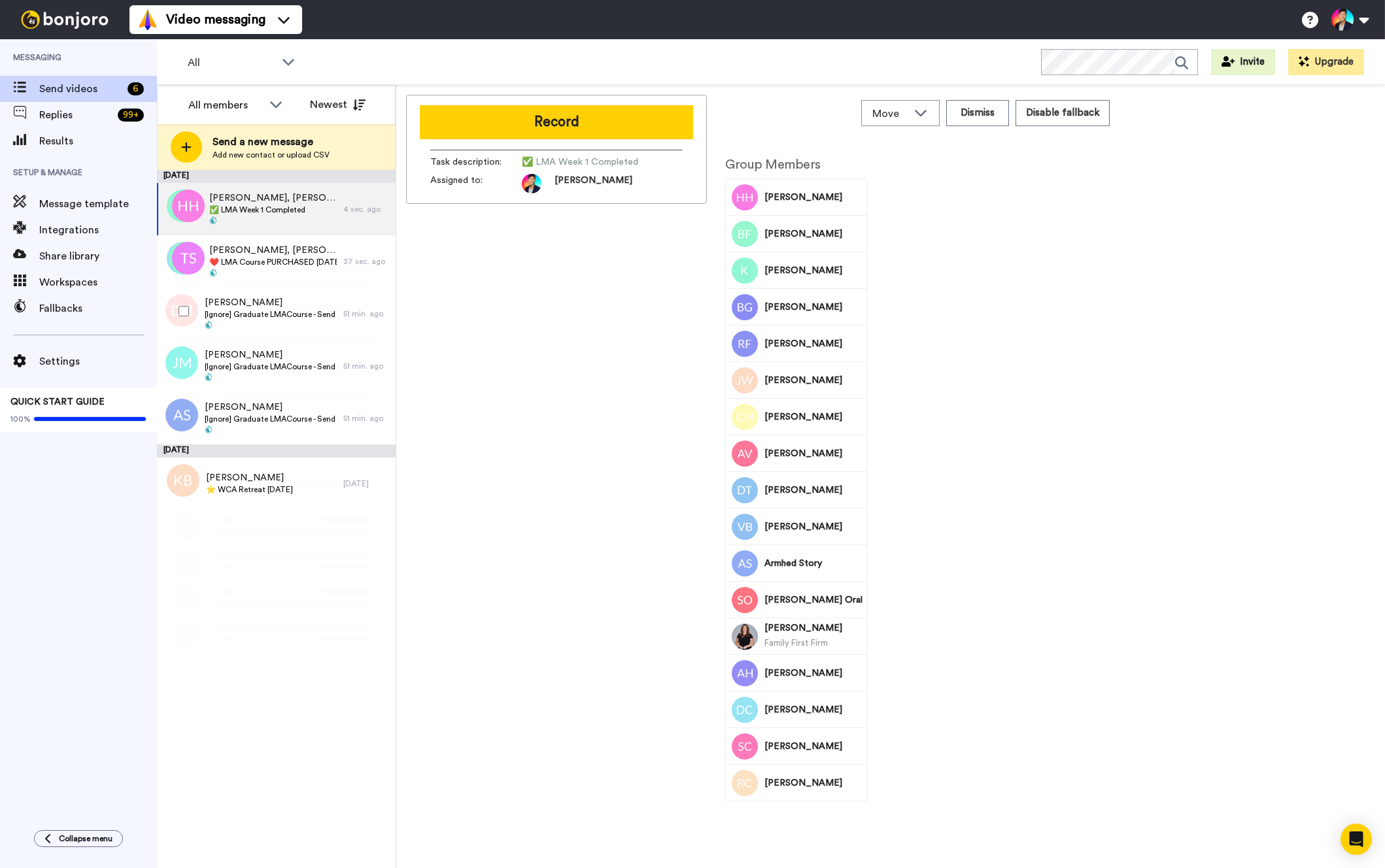
click at [319, 307] on span "[PERSON_NAME]" at bounding box center [271, 303] width 132 height 13
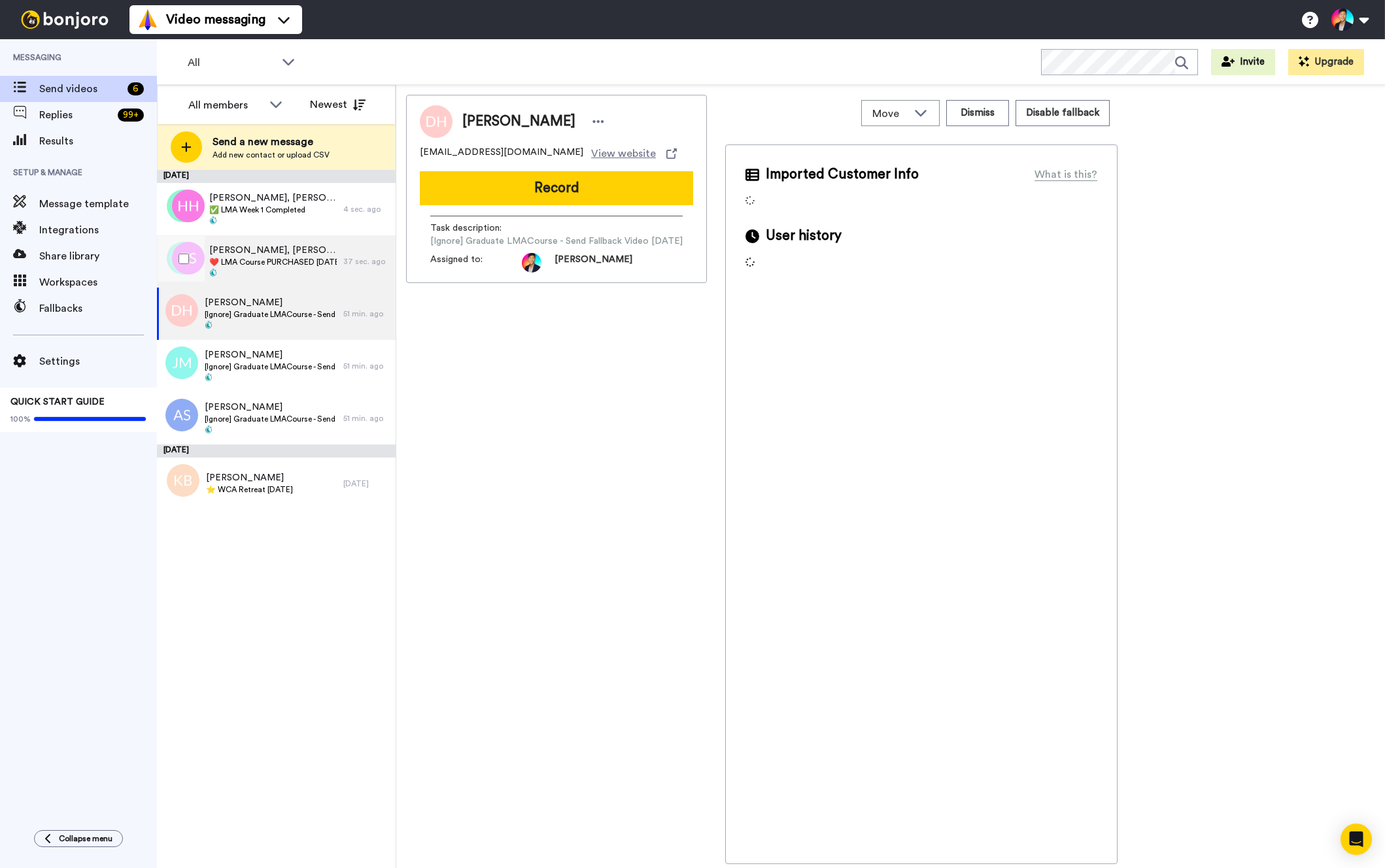
click at [314, 281] on div "Teres, Hannah+hunt & 46 others ❤️️ LMA Course PURCHASED Today ❤️️" at bounding box center [250, 261] width 186 height 52
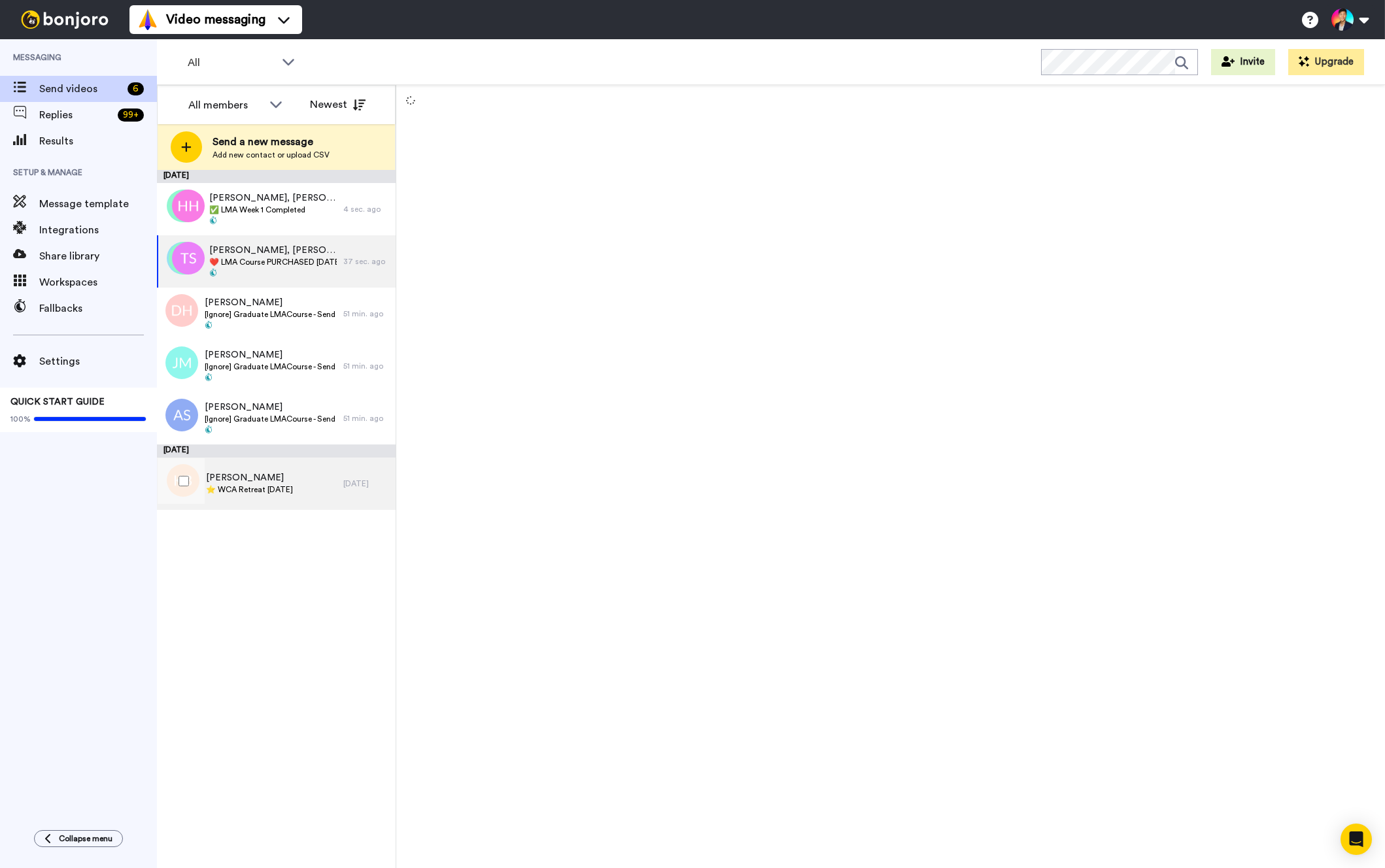
click at [291, 466] on div "Kalpna Bhagat ⭐️ WCA Retreat 15th July 2026" at bounding box center [250, 484] width 186 height 52
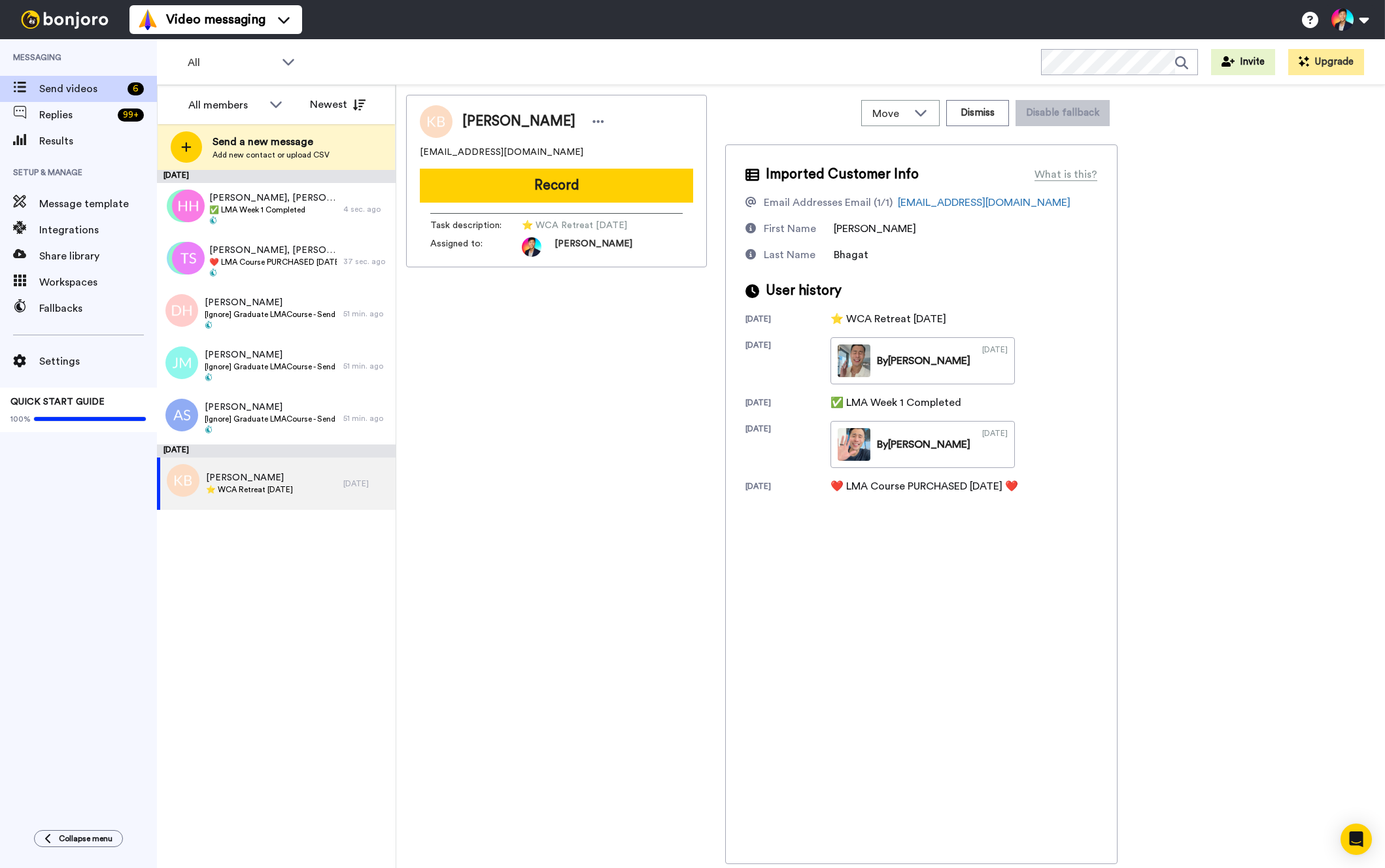
click at [764, 547] on div "Imported Customer Info What is this? Email Addresses Email (1/1) kmb3788@gmail.…" at bounding box center [921, 504] width 393 height 720
click at [550, 552] on div "Kalpna Bhagat kmb3788@gmail.com Record Task description : ⭐️ WCA Retreat 15th J…" at bounding box center [556, 479] width 301 height 770
click at [345, 634] on div "September 17 Heather, Bette, Kim & 14 others ✅ LMA Week 1 Completed 4 sec. ago …" at bounding box center [276, 519] width 239 height 698
click at [324, 496] on div "Kalpna Bhagat ⭐️ WCA Retreat 15th July 2026" at bounding box center [250, 484] width 186 height 52
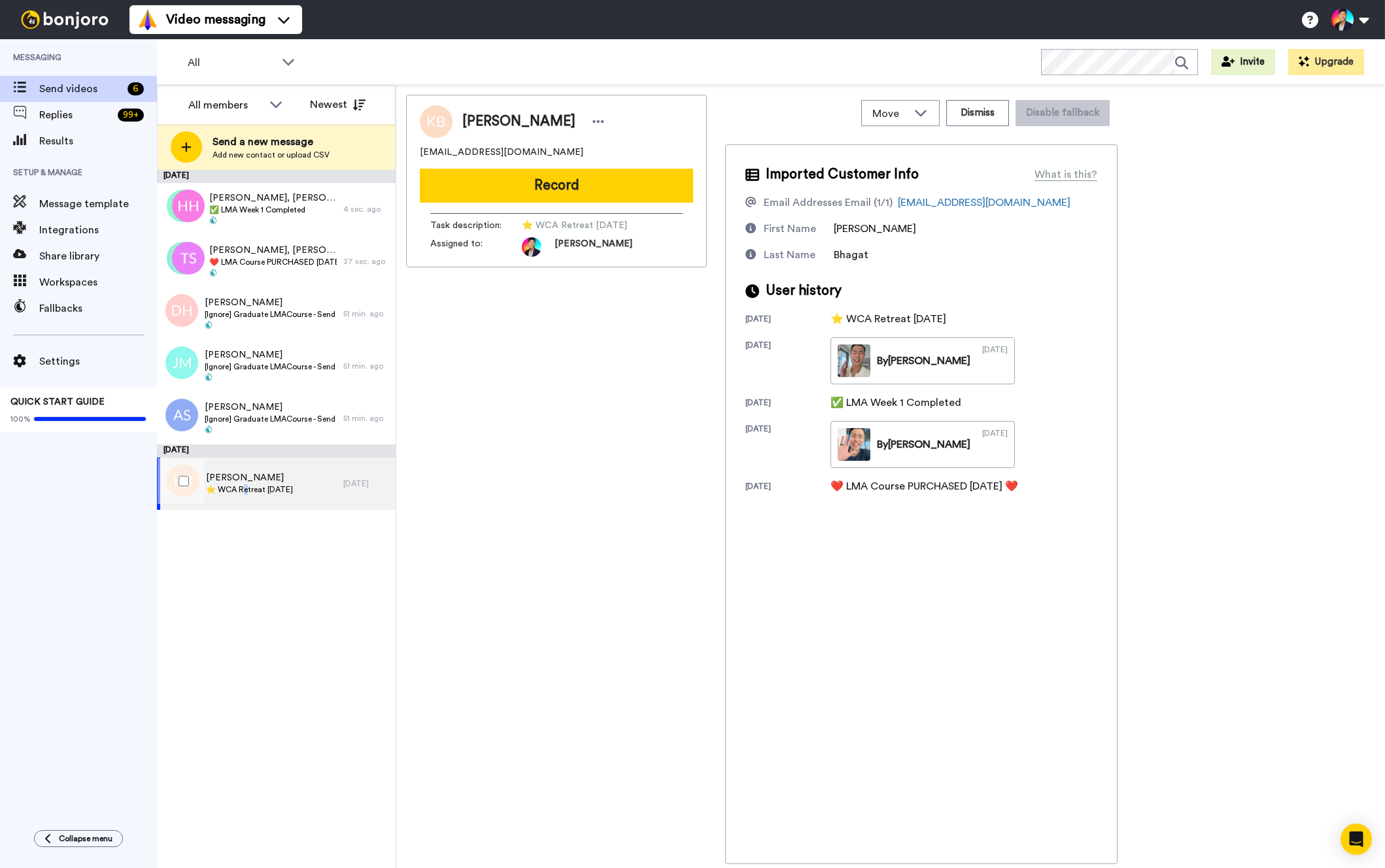
click at [243, 492] on span "⭐️ WCA Retreat [DATE]" at bounding box center [250, 489] width 87 height 10
click at [204, 492] on div "Kalpna Bhagat ⭐️ WCA Retreat 15th July 2026 1 day ago" at bounding box center [276, 484] width 239 height 52
click at [204, 492] on div at bounding box center [181, 481] width 47 height 46
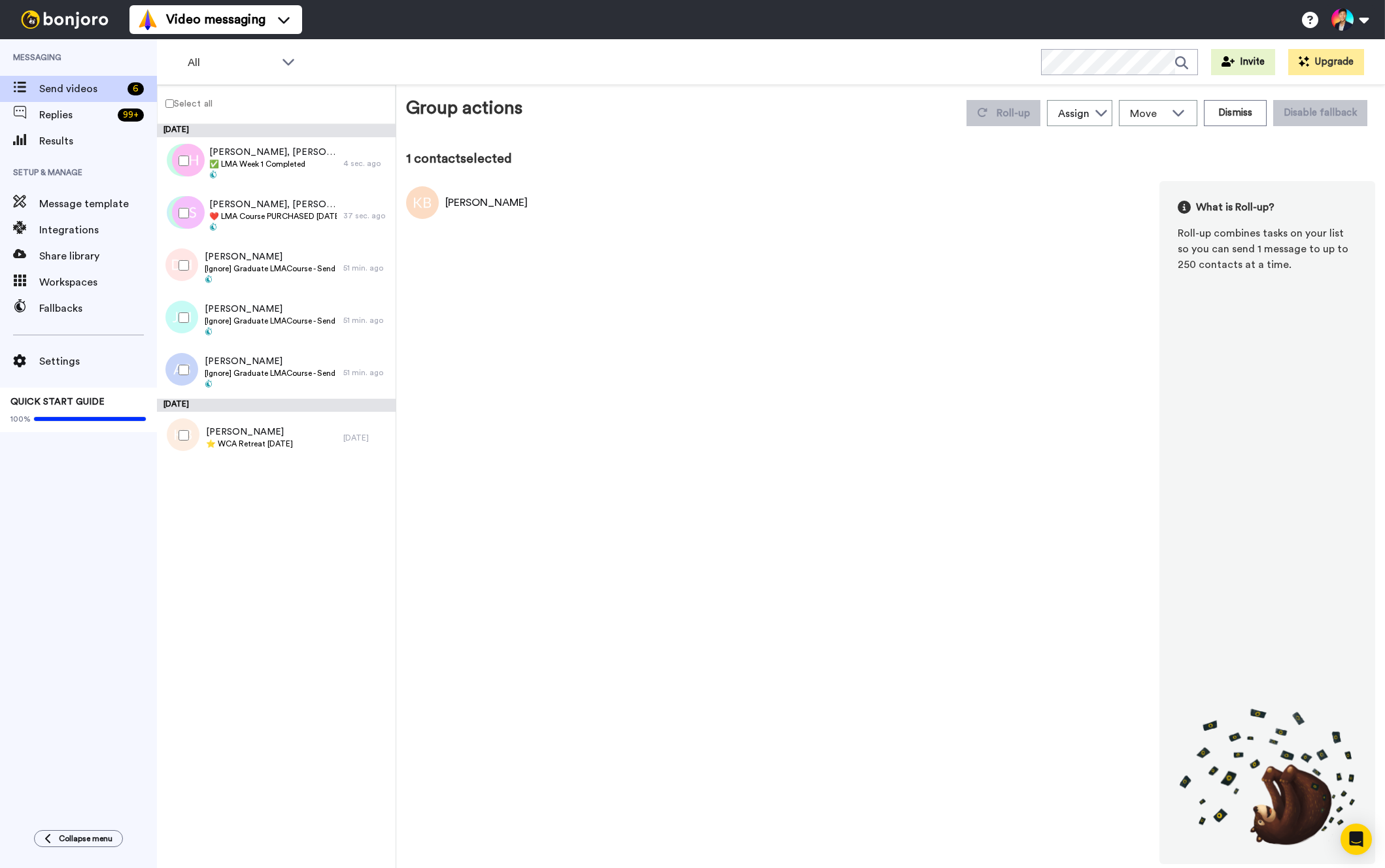
click at [190, 427] on div at bounding box center [181, 435] width 47 height 46
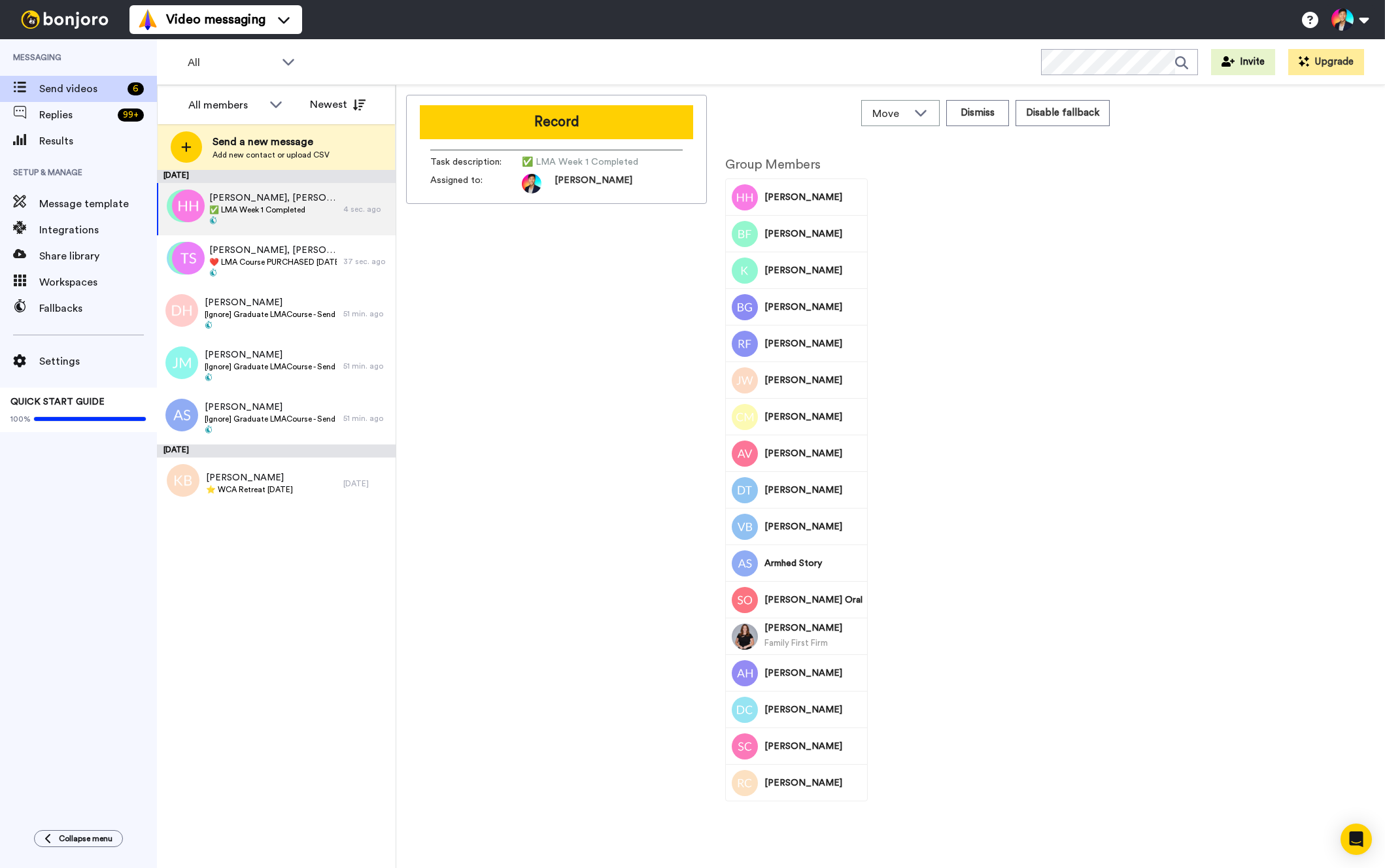
click at [526, 534] on div "Record Task description : ✅ LMA Week 1 Completed Assigned to: Tim" at bounding box center [556, 479] width 301 height 770
click at [336, 486] on div "Kalpna Bhagat ⭐️ WCA Retreat 15th July 2026" at bounding box center [250, 484] width 186 height 52
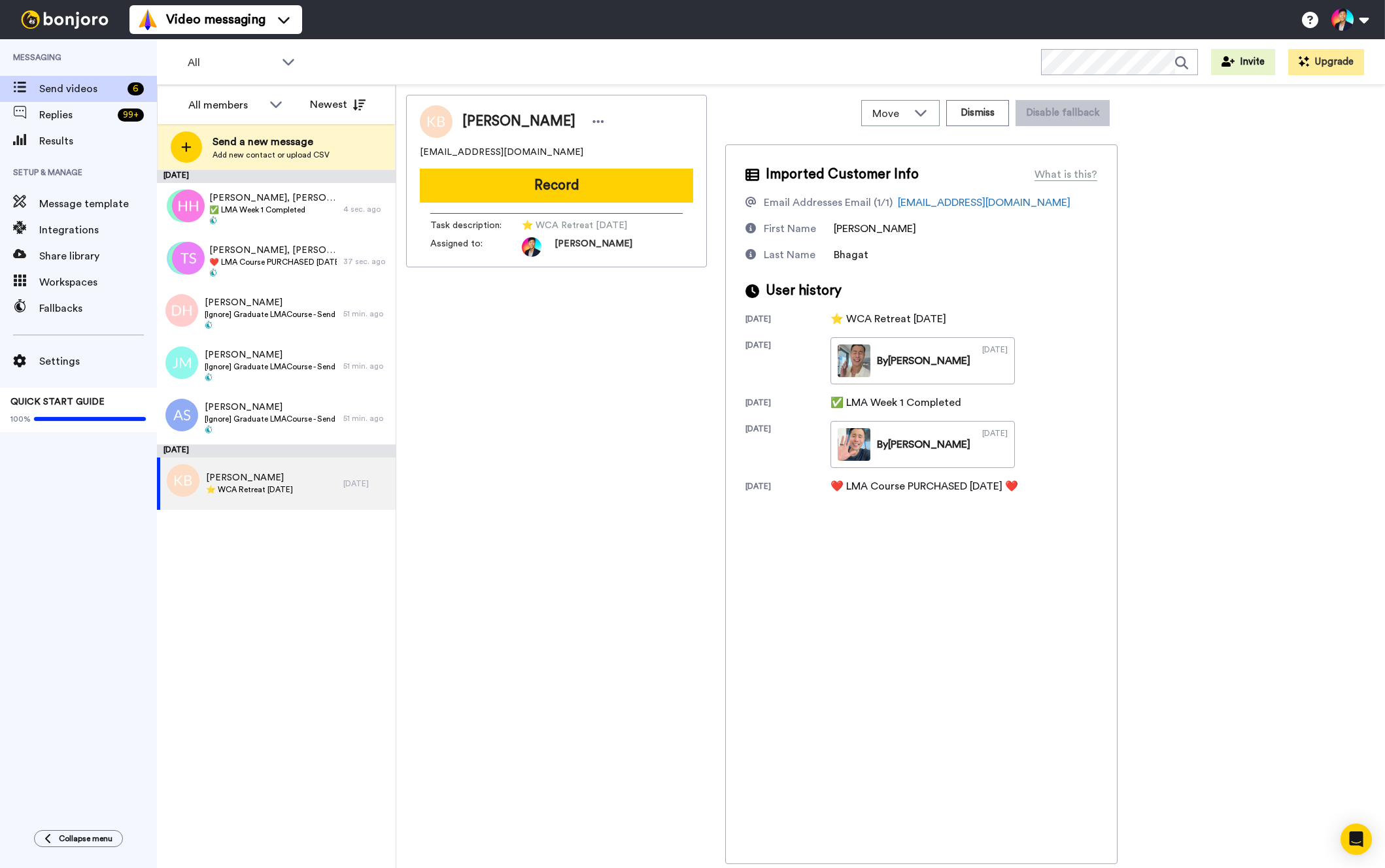
click at [556, 489] on div "Kalpna Bhagat kmb3788@gmail.com Record Task description : ⭐️ WCA Retreat 15th J…" at bounding box center [556, 479] width 301 height 770
click at [291, 495] on div "Kalpna Bhagat ⭐️ WCA Retreat 15th July 2026" at bounding box center [250, 484] width 87 height 25
click at [173, 491] on div at bounding box center [181, 481] width 47 height 46
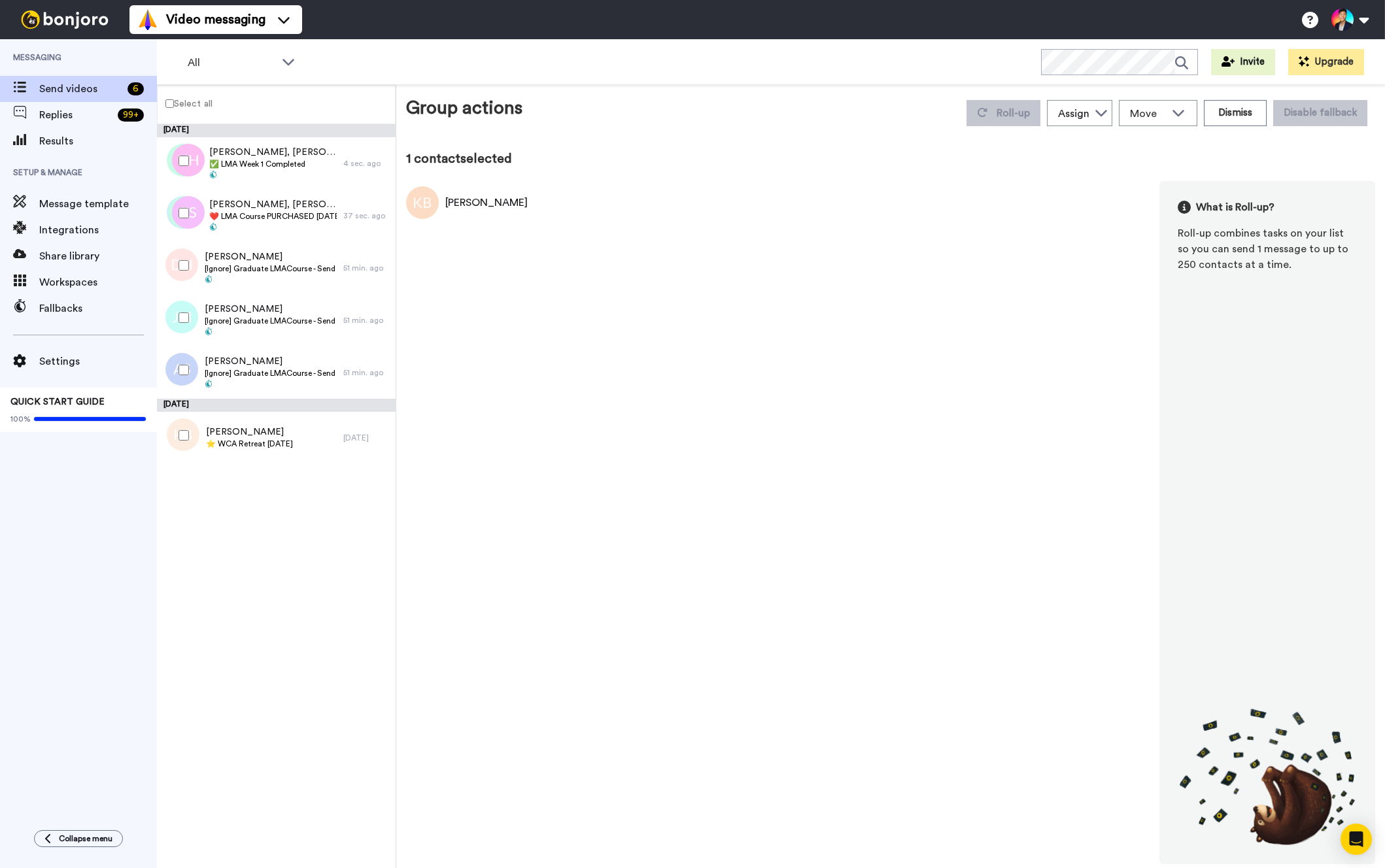
click at [178, 452] on div at bounding box center [181, 435] width 47 height 46
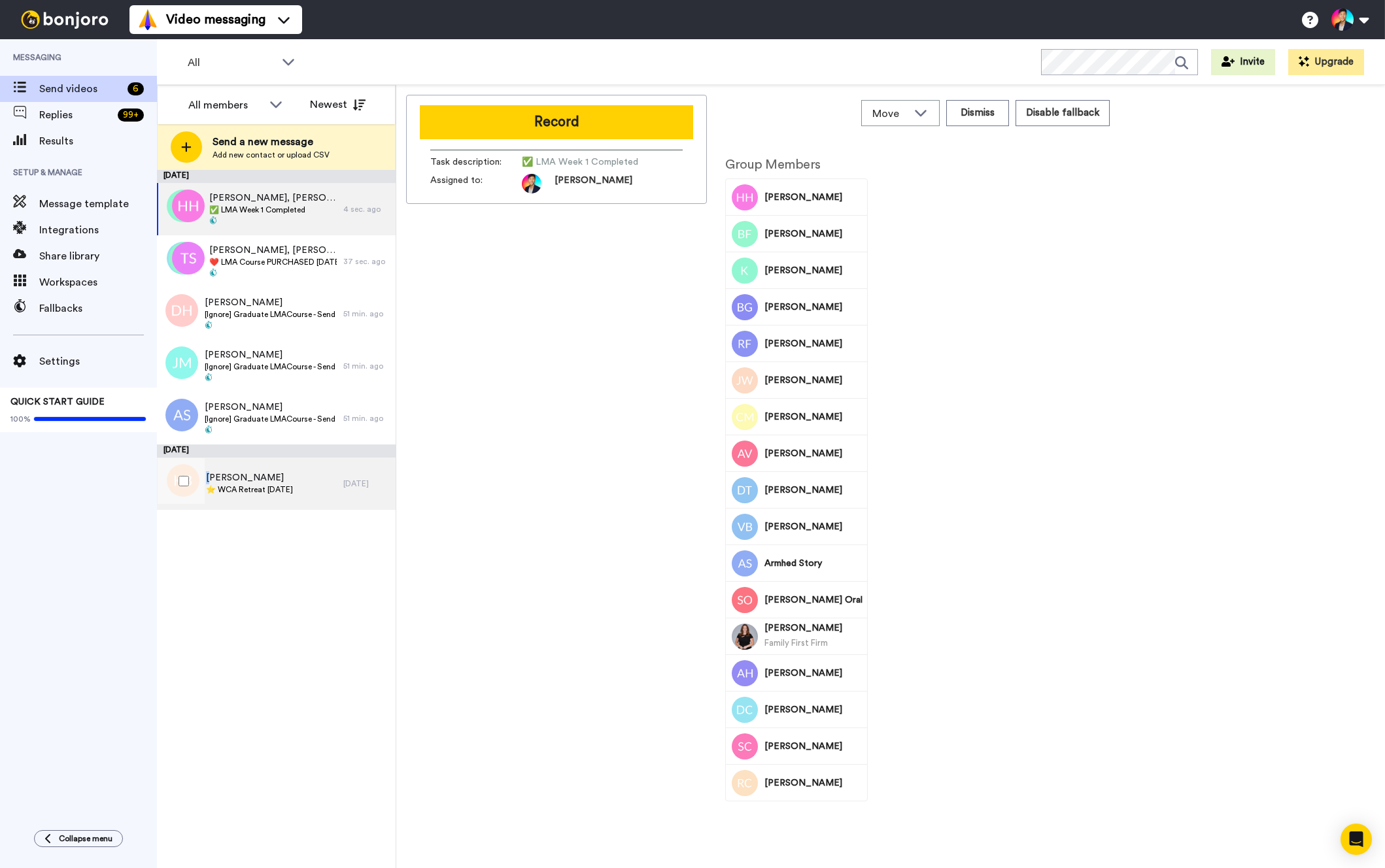
click at [211, 475] on span "[PERSON_NAME]" at bounding box center [250, 478] width 87 height 13
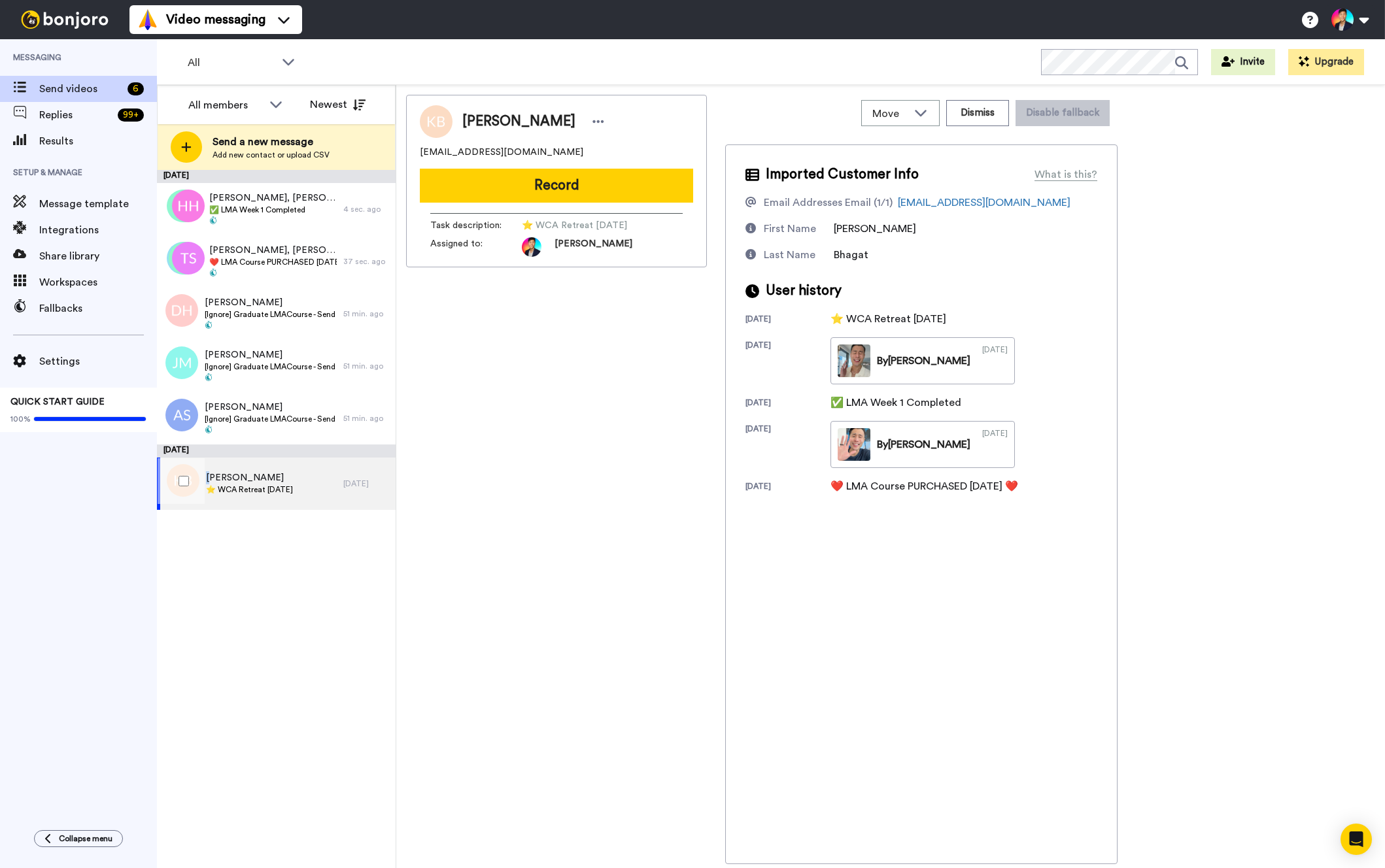
click at [211, 475] on span "[PERSON_NAME]" at bounding box center [250, 478] width 87 height 13
click at [197, 478] on div at bounding box center [181, 481] width 47 height 46
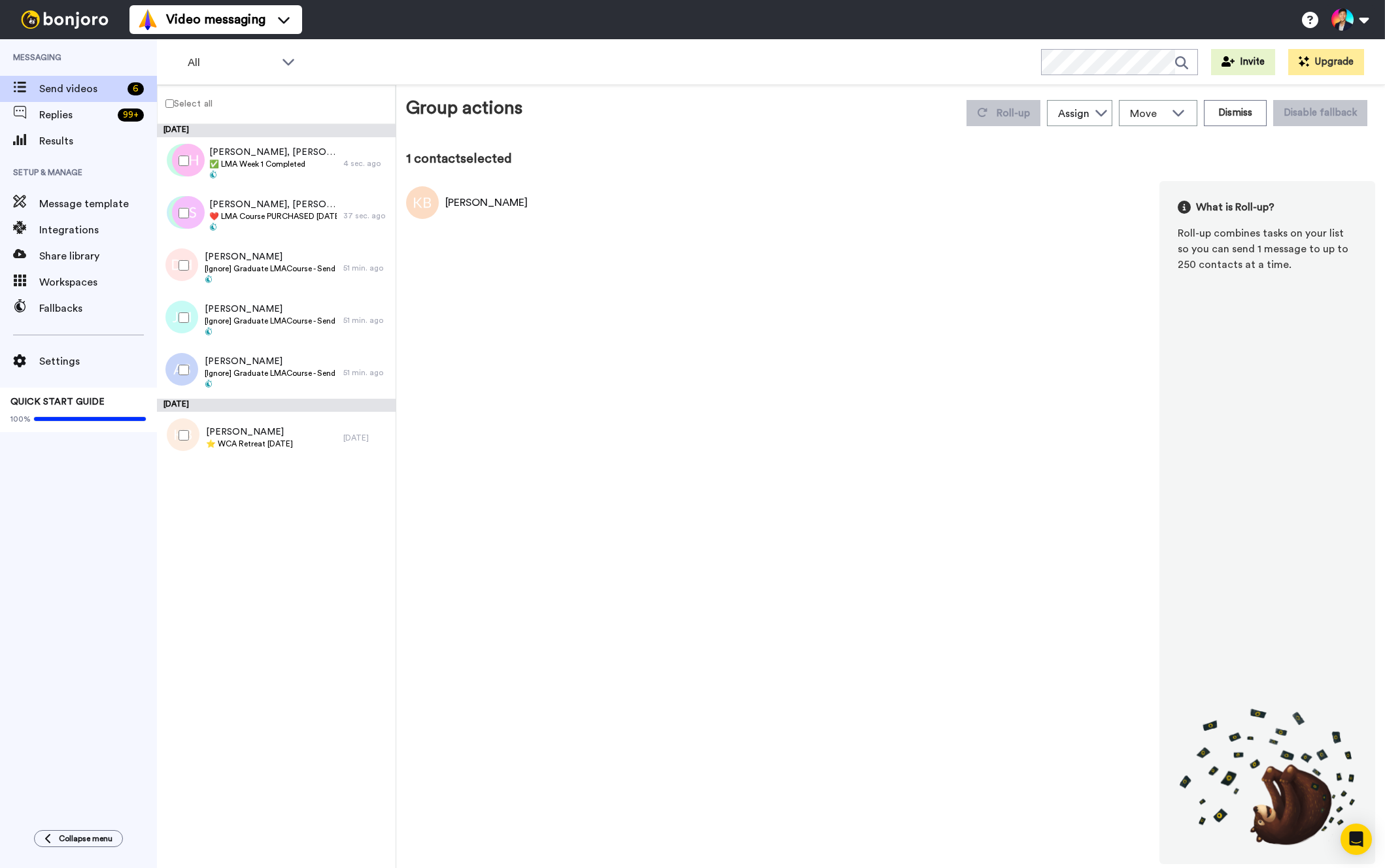
click at [192, 457] on div at bounding box center [181, 435] width 47 height 46
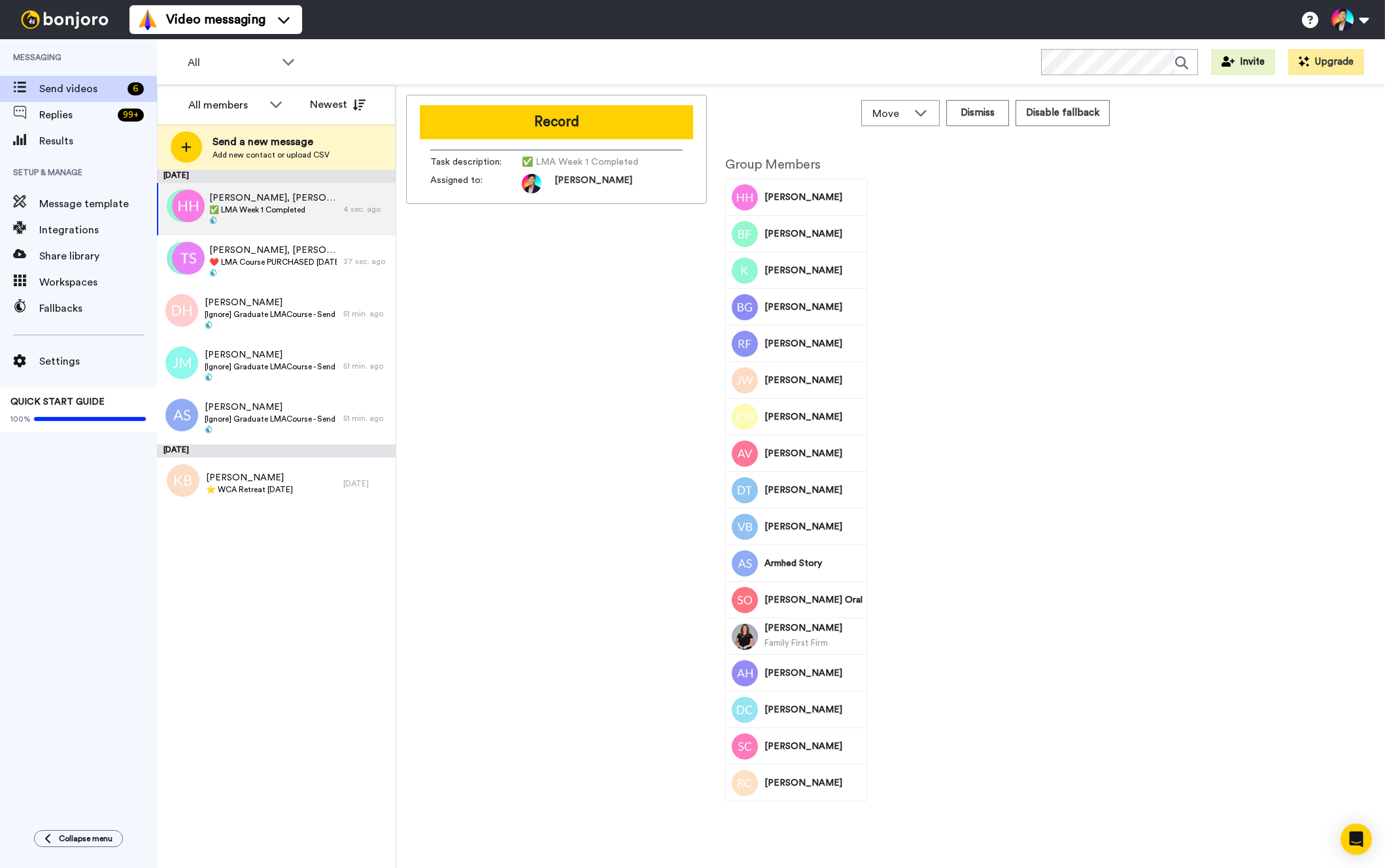
click at [593, 368] on div "Record Task description : ✅ LMA Week 1 Completed Assigned to: Tim" at bounding box center [556, 479] width 301 height 770
click at [378, 290] on div "Debbie Hall [Ignore] Graduate LMACourse - Send Fallback Video in 1 Day 51 min. …" at bounding box center [276, 313] width 239 height 52
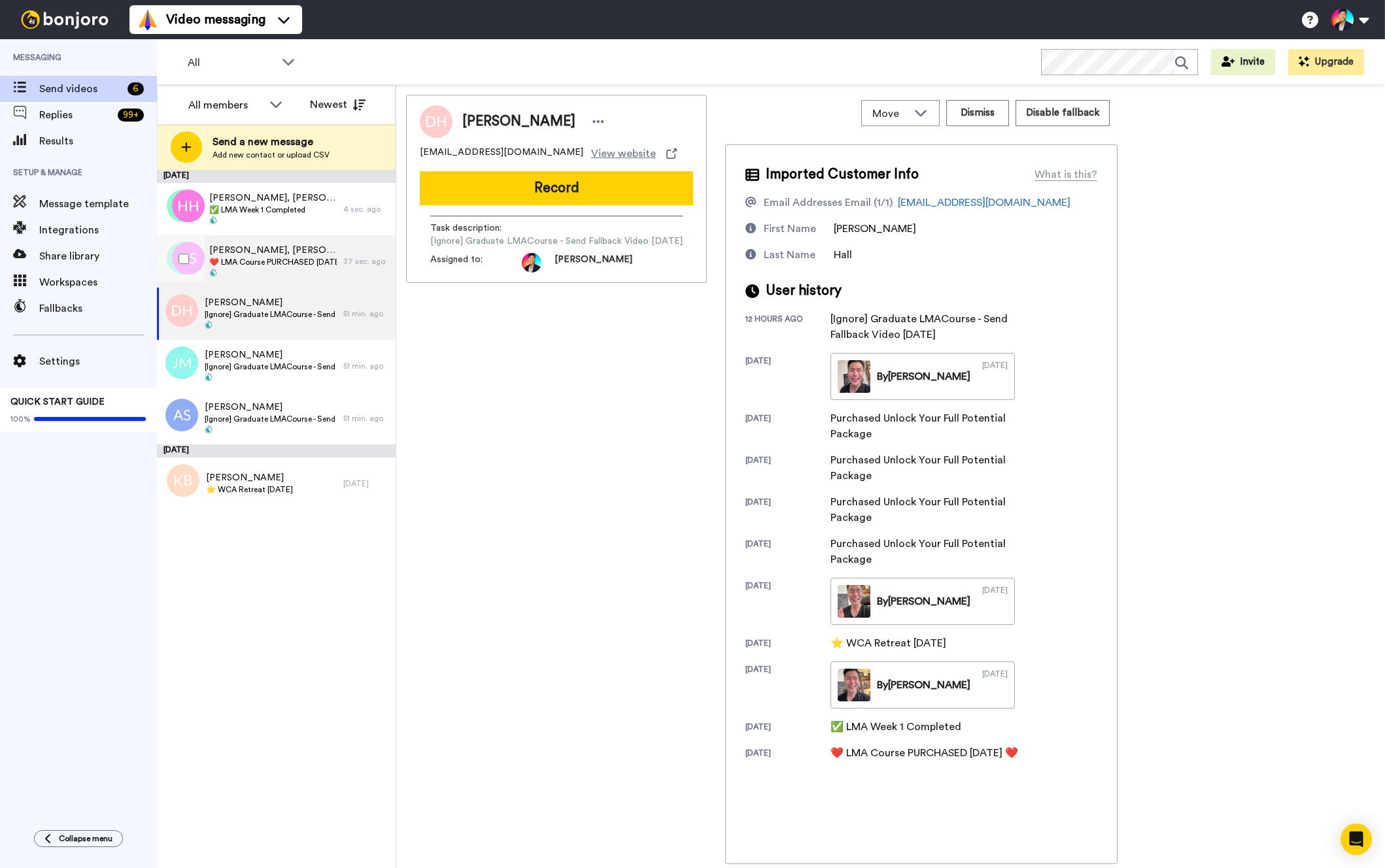
click at [314, 258] on span "❤️️ LMA Course PURCHASED [DATE] ❤️️" at bounding box center [273, 262] width 127 height 10
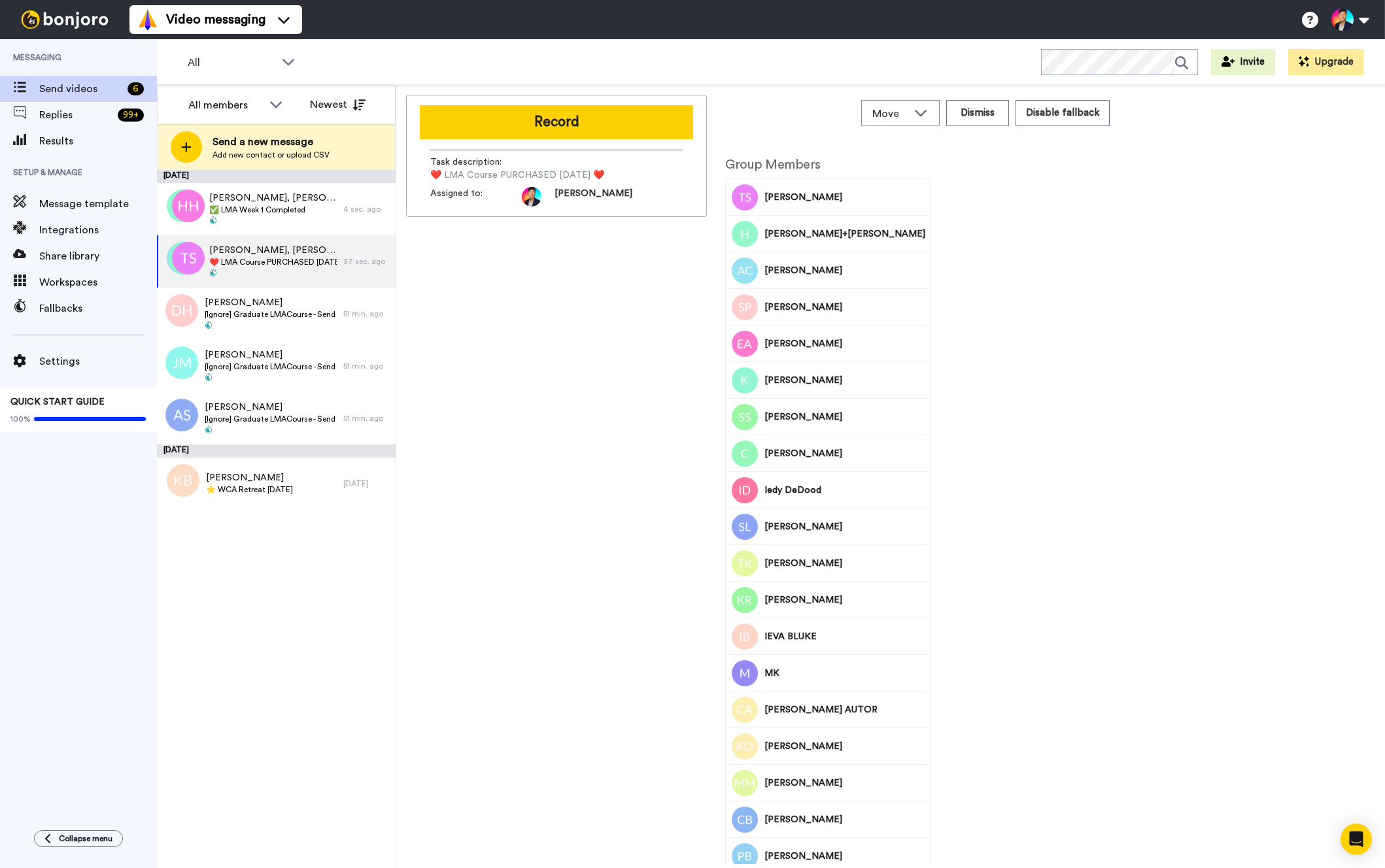
click at [528, 308] on div "Record Task description : ❤️️ LMA Course PURCHASED Today ❤️️ Assigned to: Tim" at bounding box center [556, 479] width 301 height 770
click at [343, 205] on div "4 sec. ago" at bounding box center [366, 209] width 46 height 10
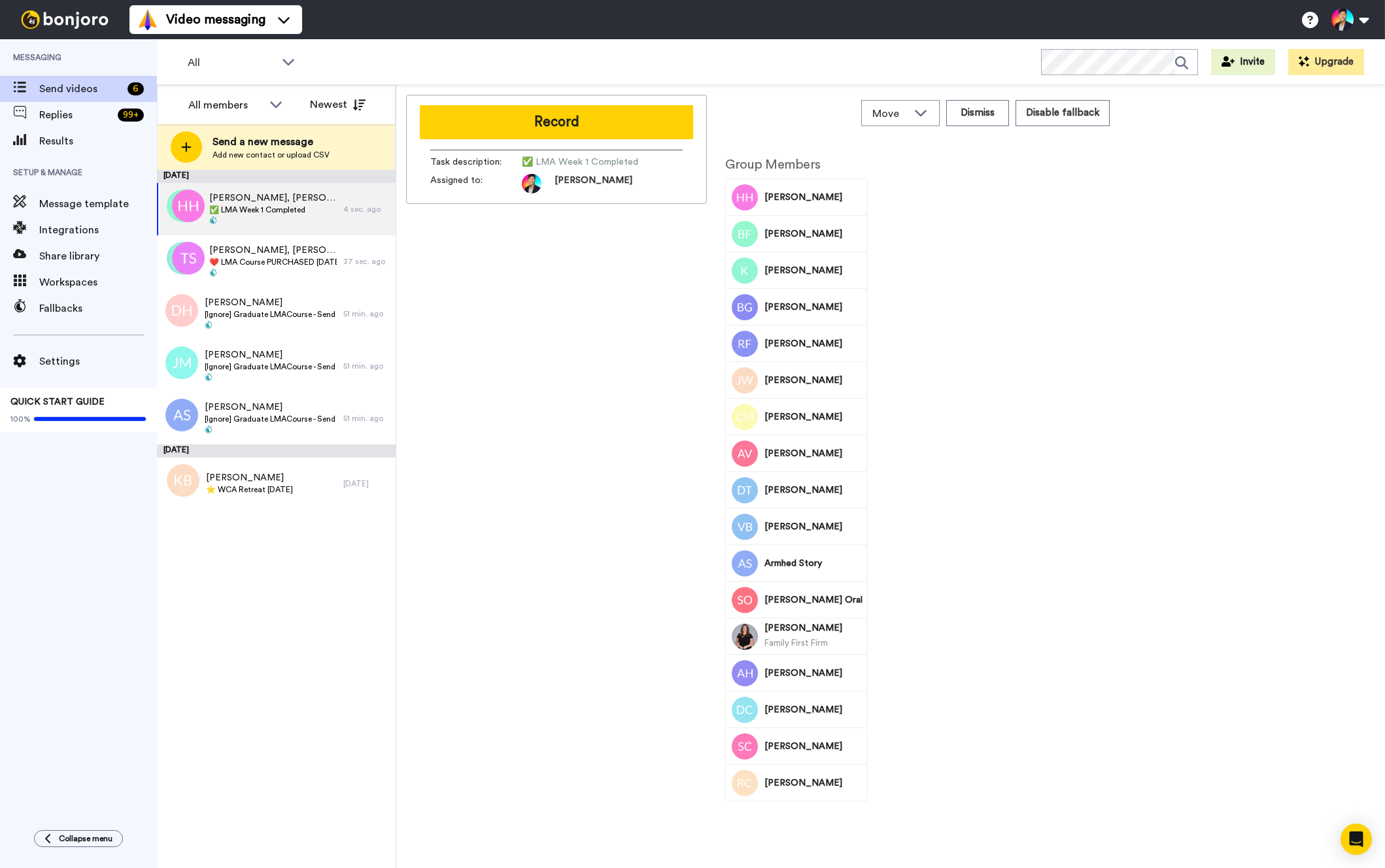
click at [450, 286] on div "Record Task description : ✅ LMA Week 1 Completed Assigned to: Tim" at bounding box center [556, 479] width 301 height 770
click at [467, 345] on div "Record Task description : ✅ LMA Week 1 Completed Assigned to: Tim" at bounding box center [556, 479] width 301 height 770
